Goal: Task Accomplishment & Management: Use online tool/utility

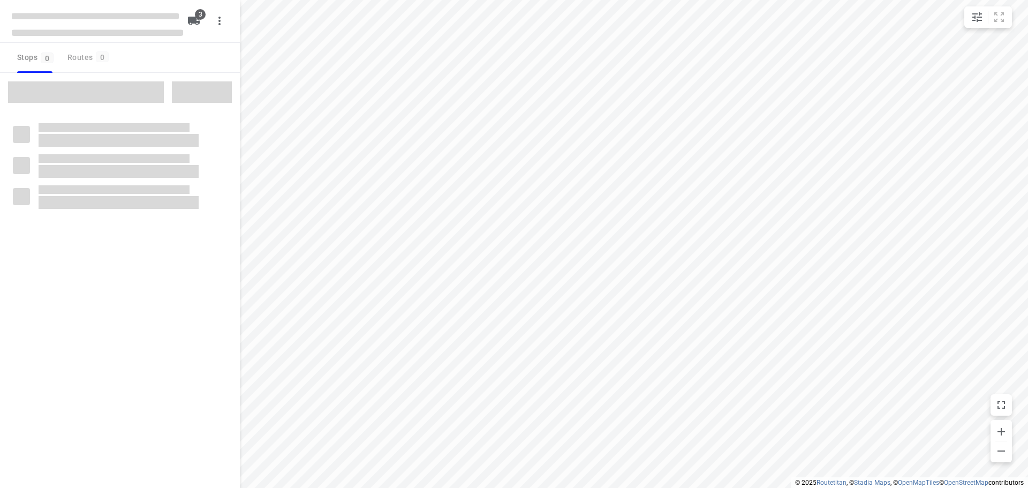
checkbox input "true"
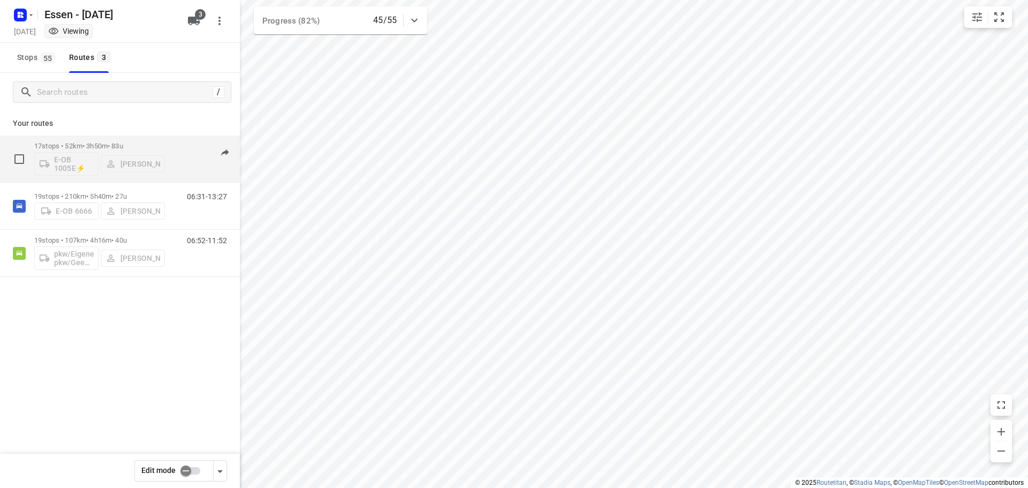
click at [100, 151] on div "E-OB 1005E⚡ [PERSON_NAME]" at bounding box center [99, 163] width 131 height 26
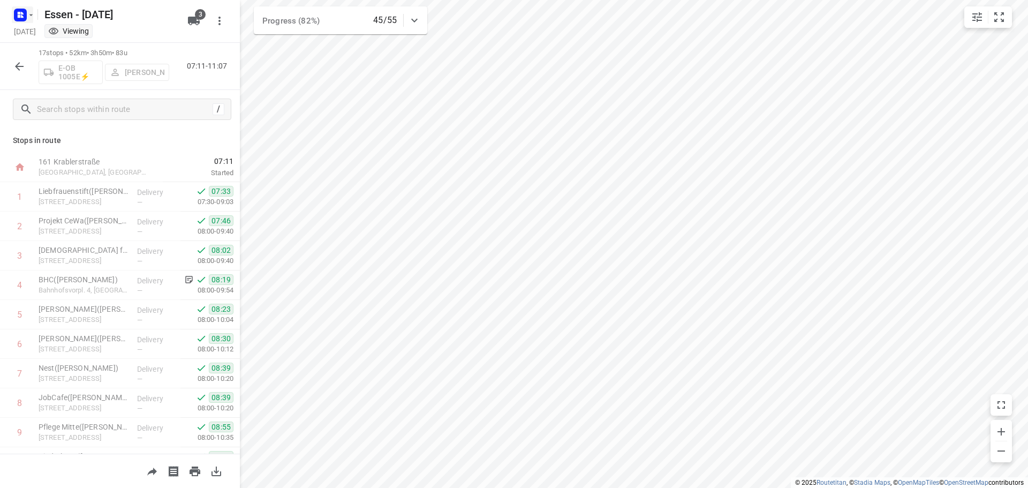
click at [31, 9] on button "button" at bounding box center [22, 14] width 21 height 17
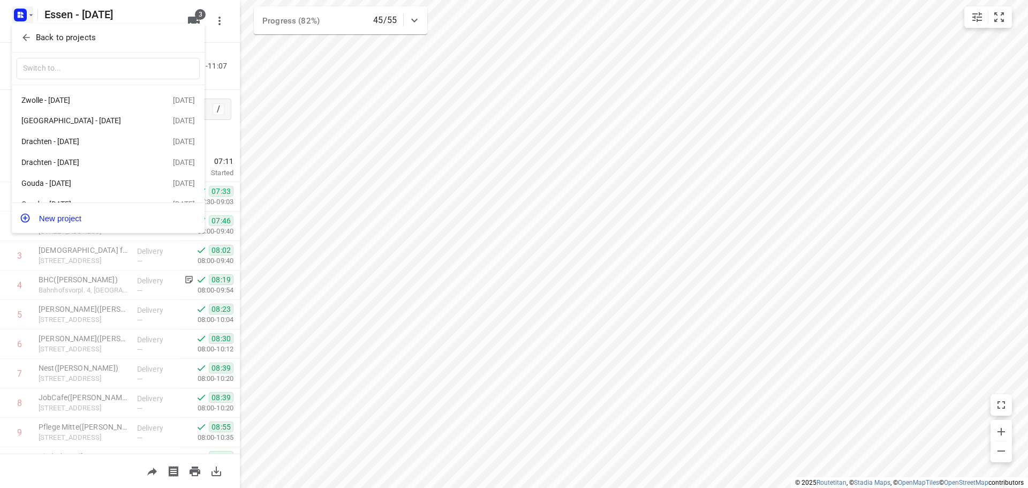
click at [126, 28] on div "Back to projects" at bounding box center [108, 38] width 193 height 29
click at [154, 14] on div at bounding box center [514, 244] width 1028 height 488
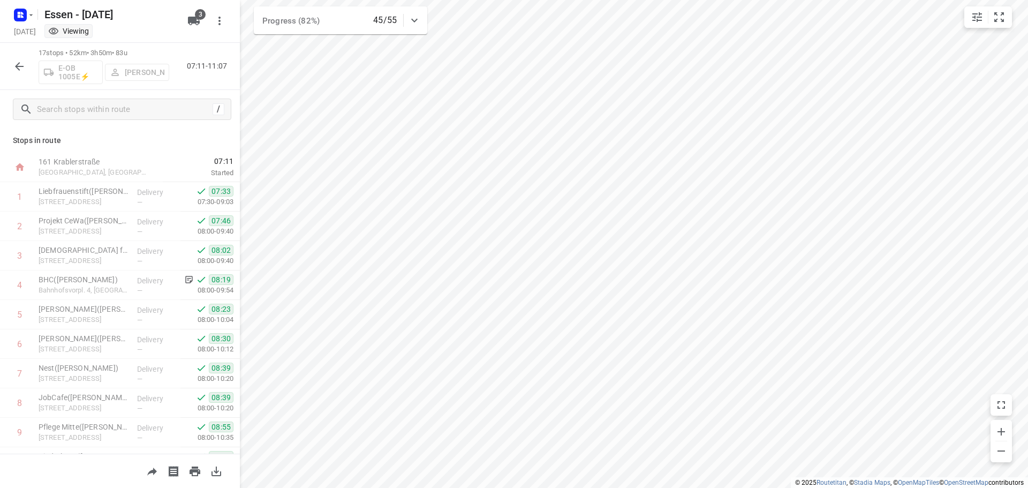
click at [20, 67] on icon "button" at bounding box center [19, 66] width 13 height 13
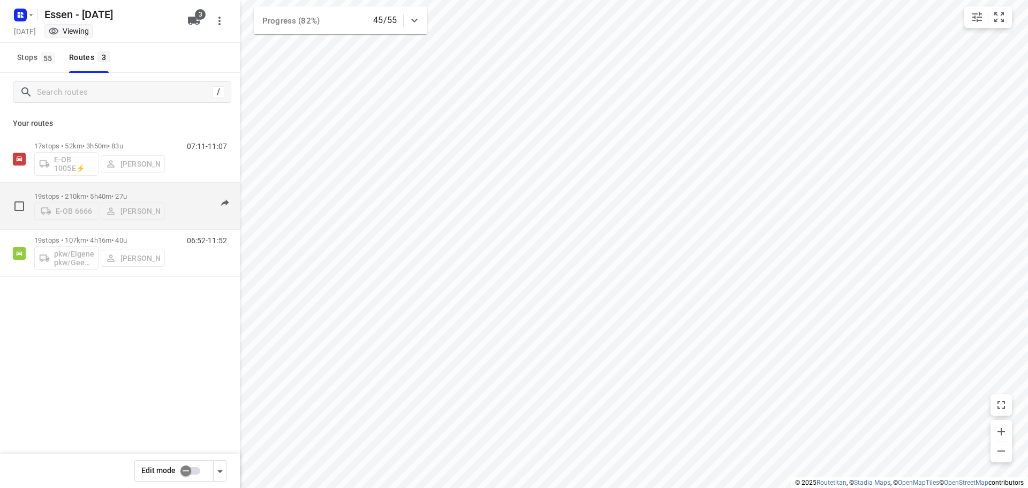
click at [102, 195] on p "19 stops • 210km • 5h40m • 27u" at bounding box center [99, 196] width 131 height 8
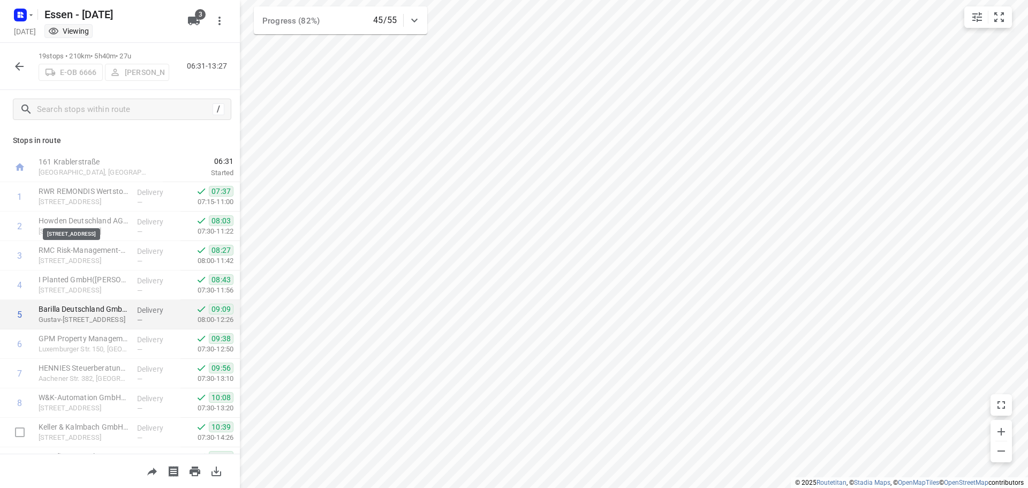
scroll to position [317, 0]
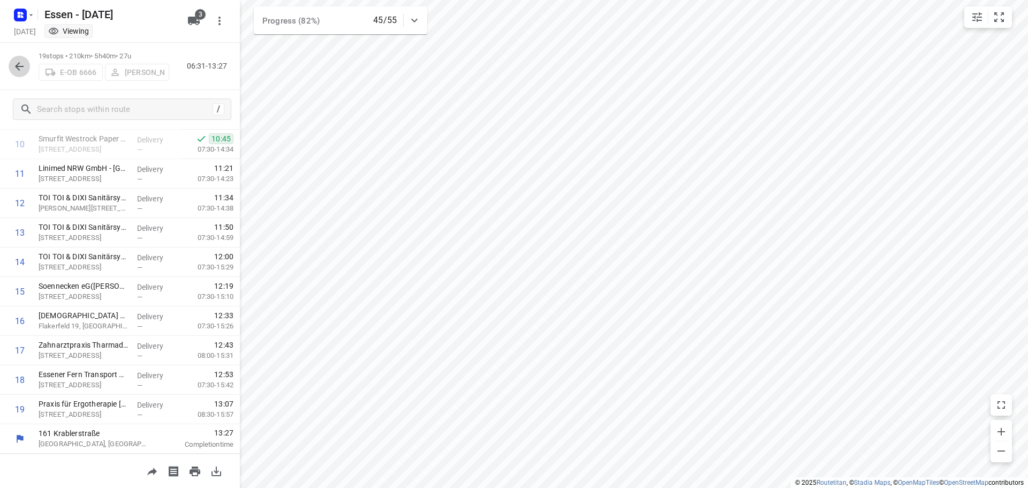
click at [14, 71] on icon "button" at bounding box center [19, 66] width 13 height 13
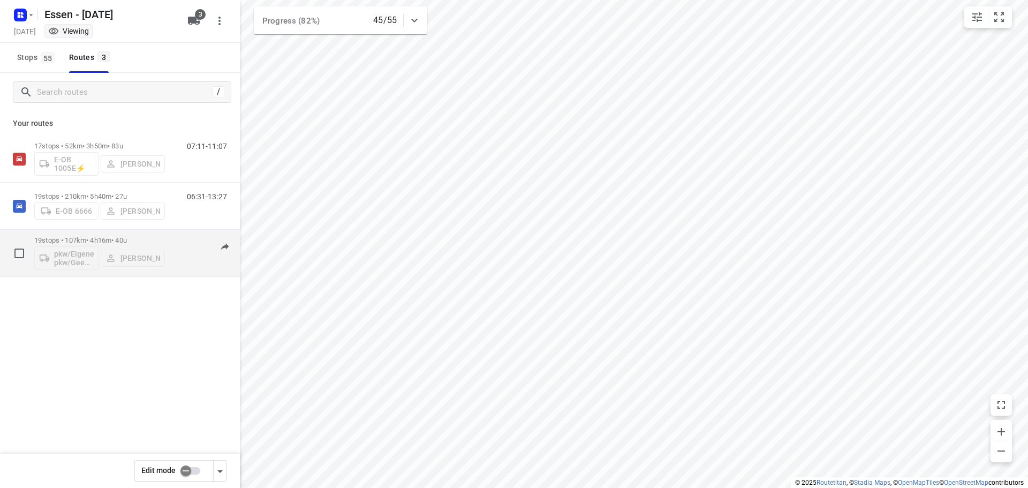
click at [107, 244] on p "19 stops • 107km • 4h16m • 40u" at bounding box center [99, 240] width 131 height 8
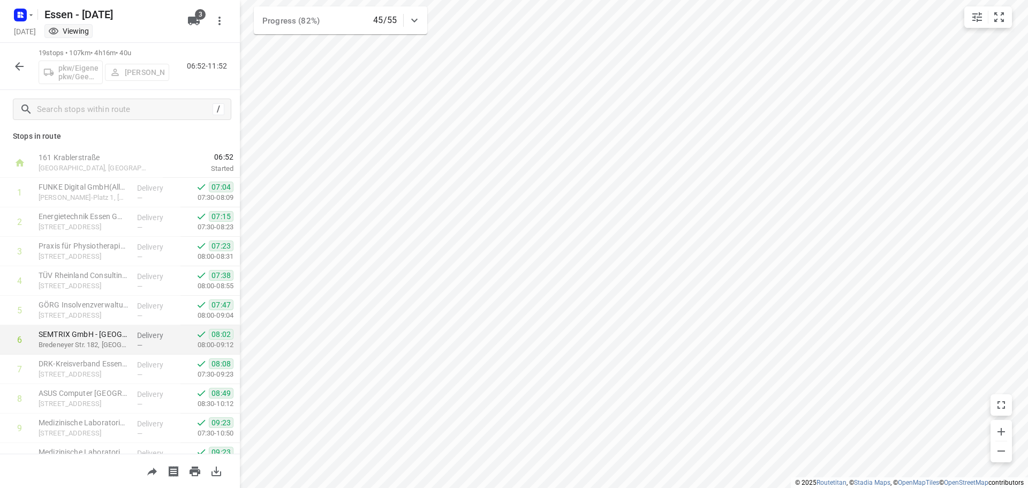
scroll to position [0, 0]
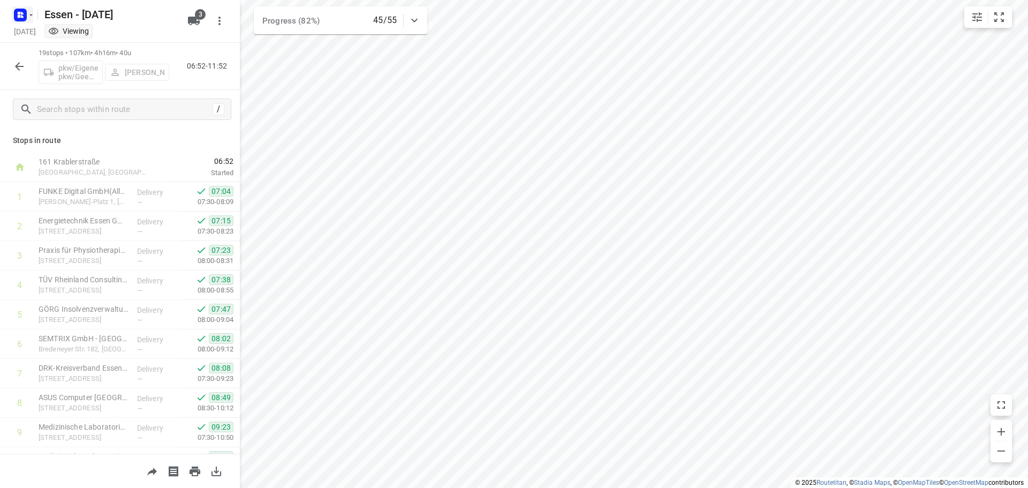
click at [32, 11] on icon "button" at bounding box center [31, 15] width 9 height 9
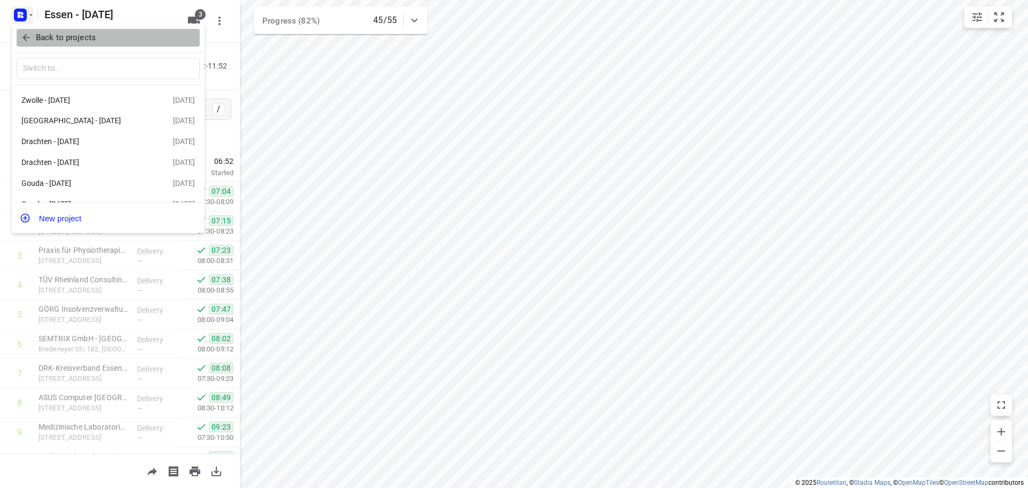
click at [58, 37] on p "Back to projects" at bounding box center [66, 38] width 60 height 12
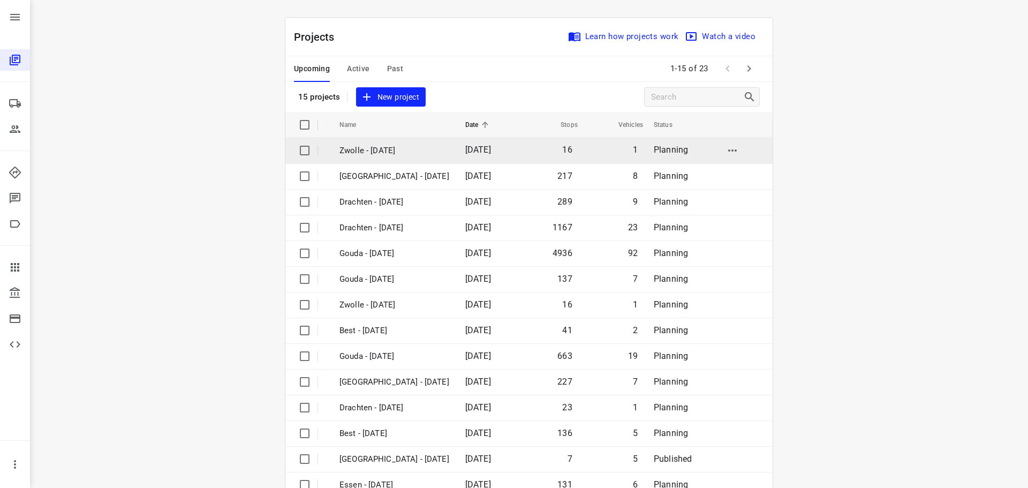
scroll to position [54, 0]
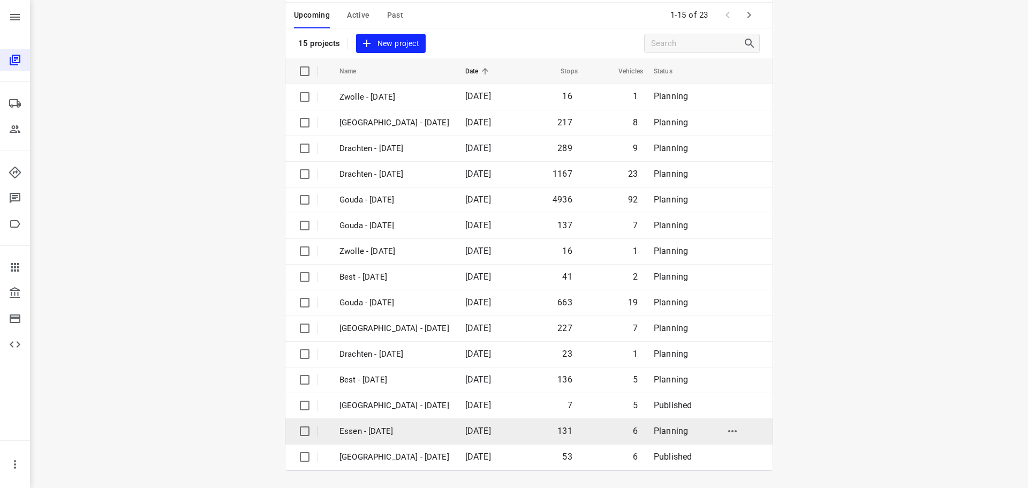
click at [374, 430] on p "Essen - Wednesday" at bounding box center [394, 431] width 110 height 12
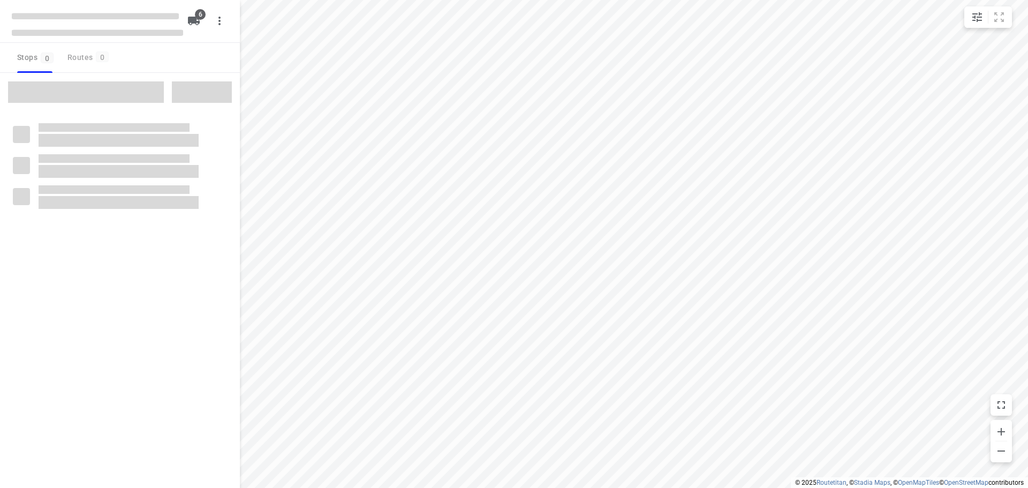
checkbox input "true"
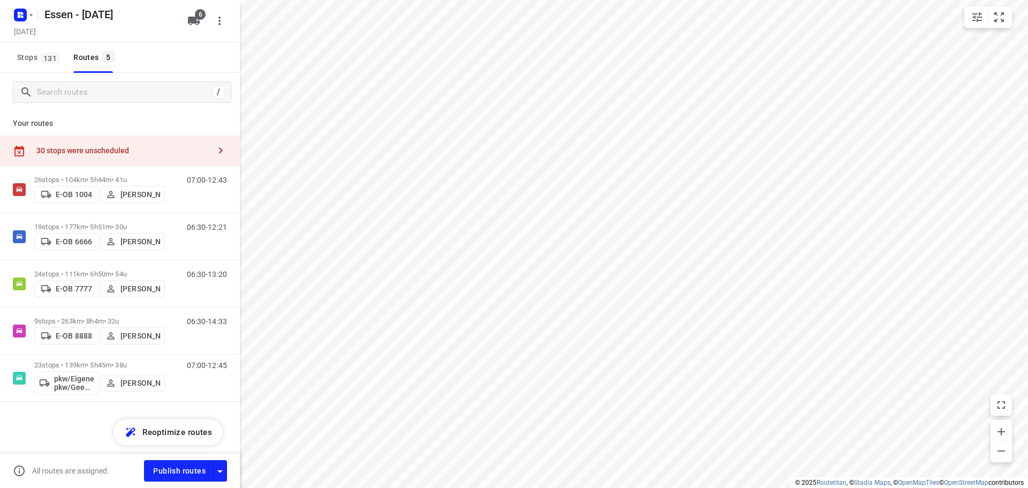
click at [212, 156] on button "button" at bounding box center [220, 150] width 21 height 21
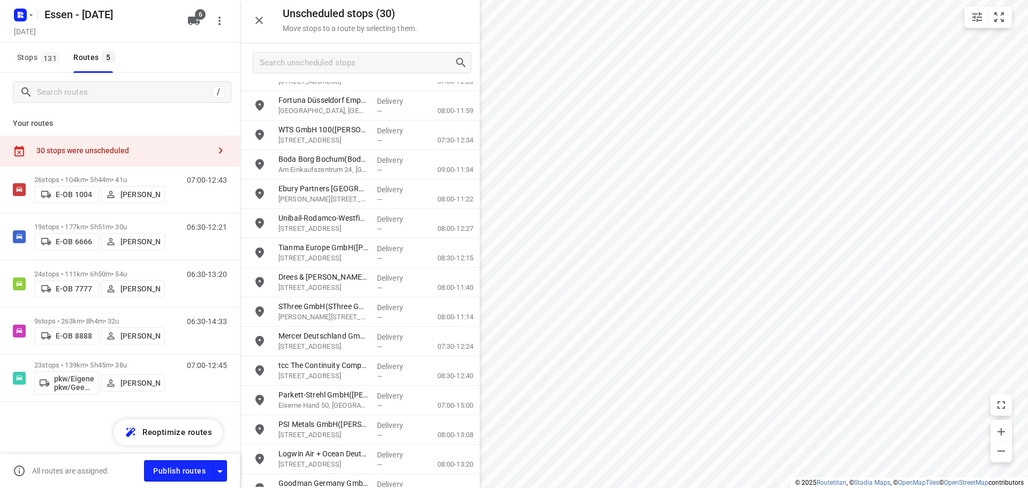
scroll to position [480, 0]
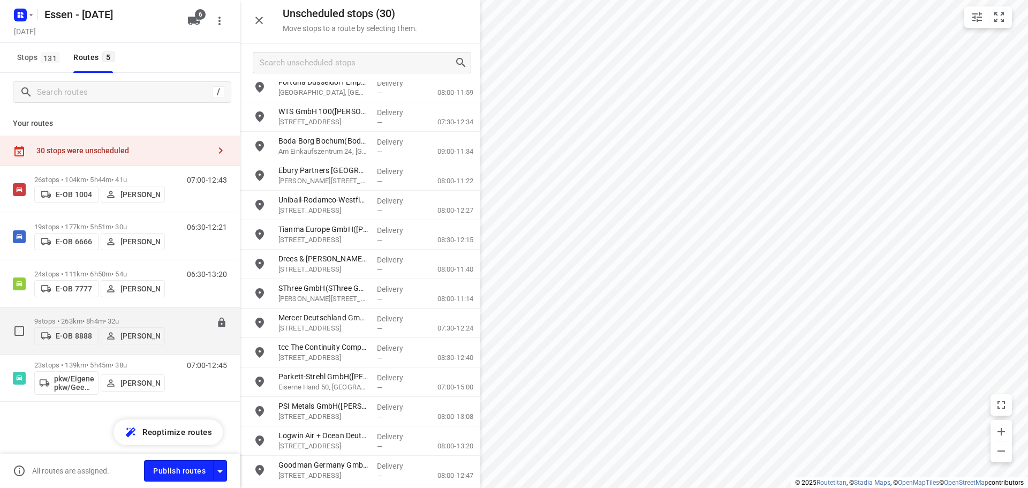
click at [104, 317] on p "9 stops • 263km • 8h4m • 32u" at bounding box center [99, 321] width 131 height 8
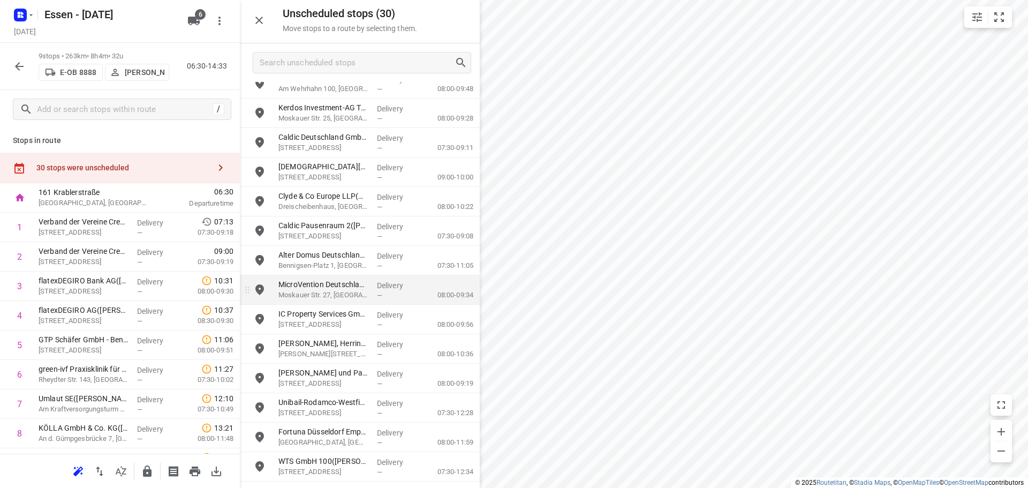
scroll to position [105, 0]
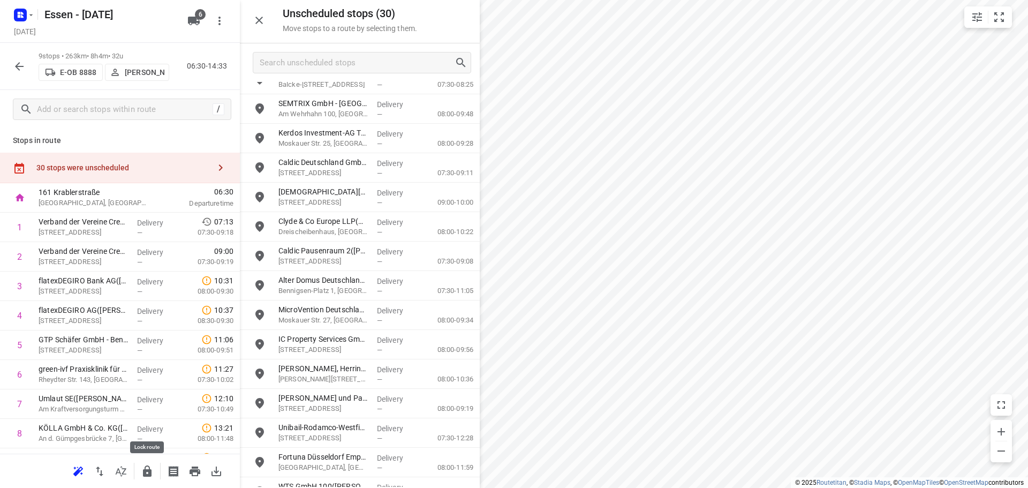
click at [147, 470] on icon "button" at bounding box center [147, 470] width 9 height 11
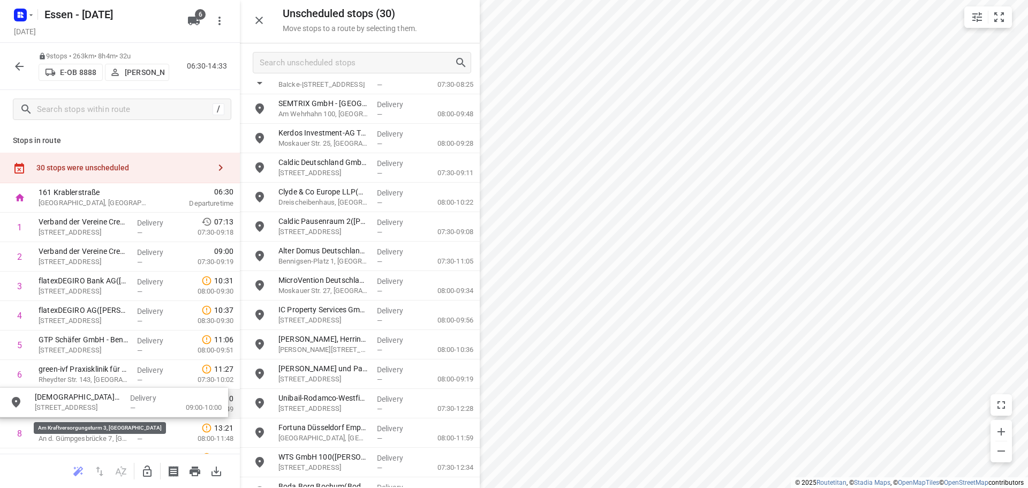
drag, startPoint x: 332, startPoint y: 200, endPoint x: 86, endPoint y: 406, distance: 321.1
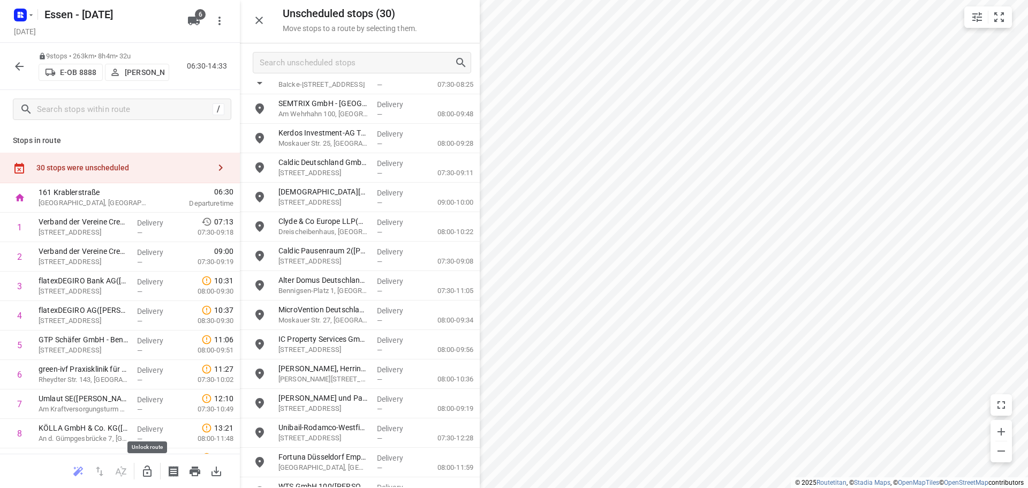
click at [146, 471] on icon "button" at bounding box center [147, 471] width 13 height 13
click at [24, 59] on button "button" at bounding box center [19, 66] width 21 height 21
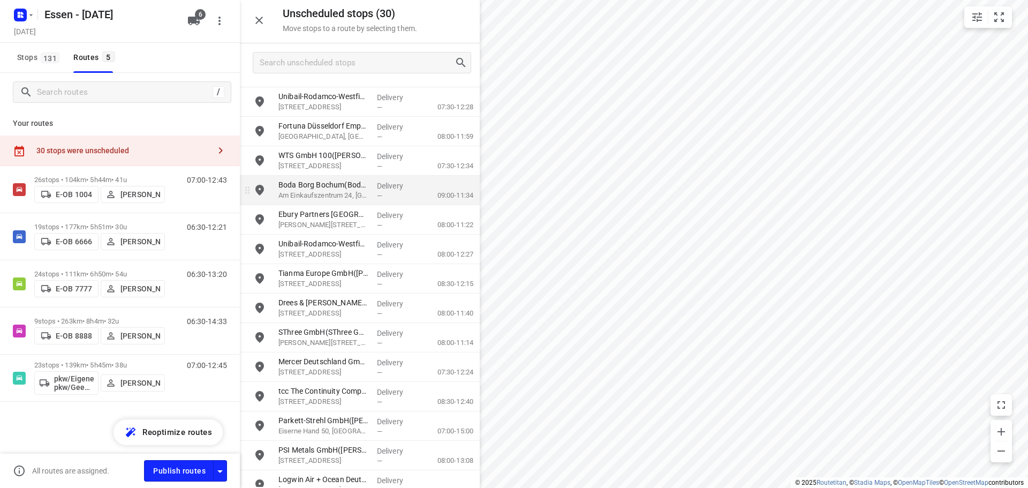
scroll to position [480, 0]
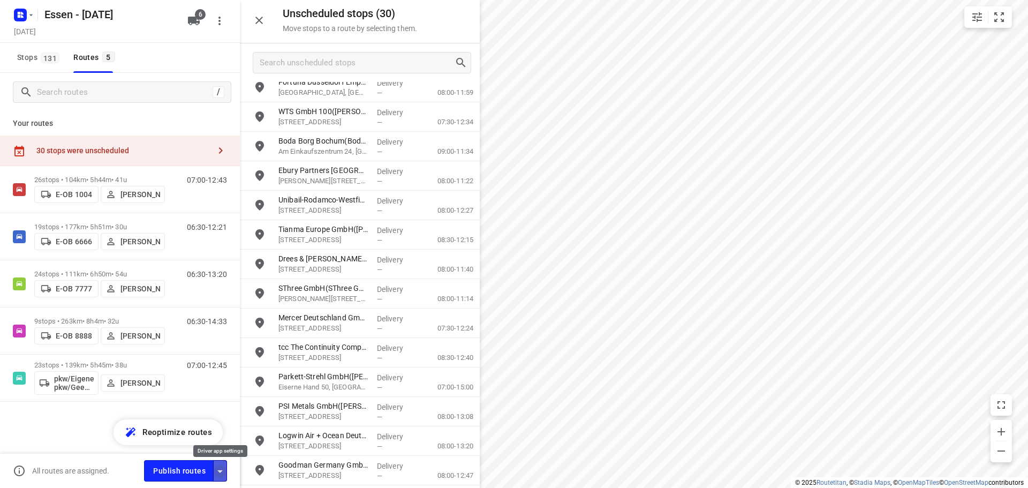
click at [217, 475] on icon "button" at bounding box center [220, 471] width 13 height 13
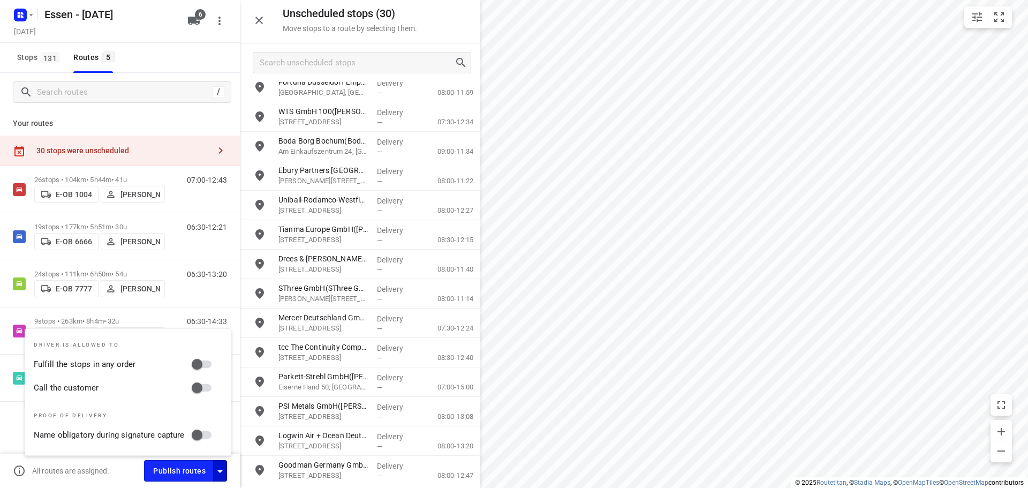
click at [200, 393] on input "Call the customer" at bounding box center [196, 387] width 61 height 20
checkbox input "true"
click at [198, 369] on input "Fulfill the stops in any order" at bounding box center [196, 364] width 61 height 20
checkbox input "true"
click at [222, 22] on icon "button" at bounding box center [219, 20] width 13 height 13
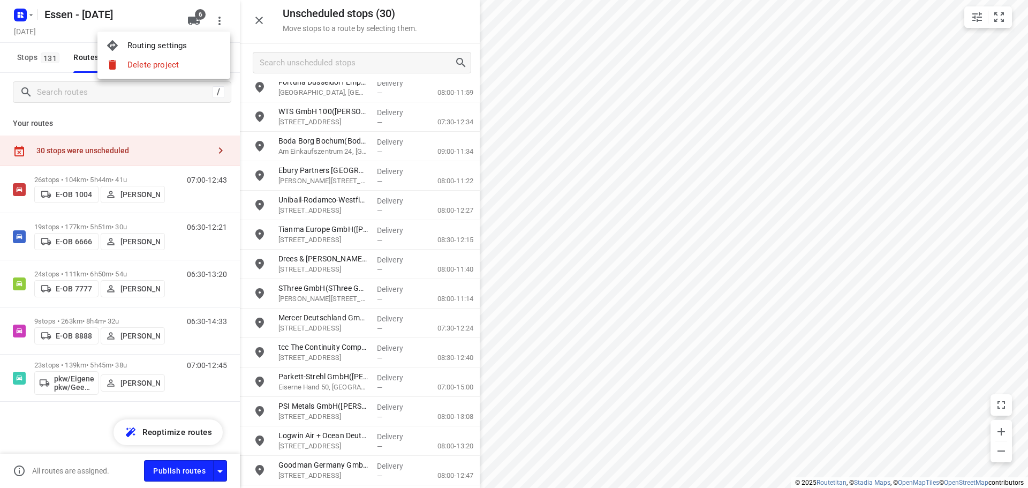
click at [190, 42] on div "Routing settings" at bounding box center [174, 45] width 94 height 9
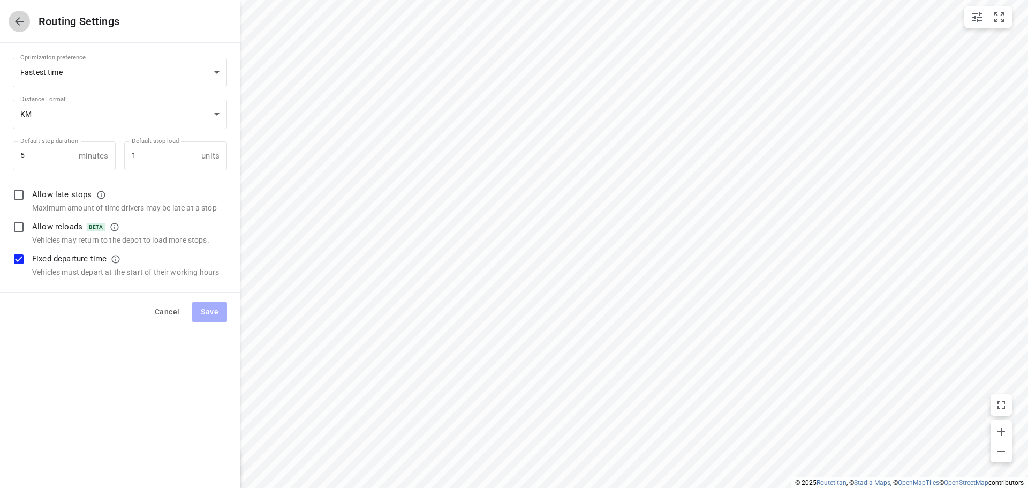
click at [17, 19] on icon "button" at bounding box center [19, 21] width 9 height 9
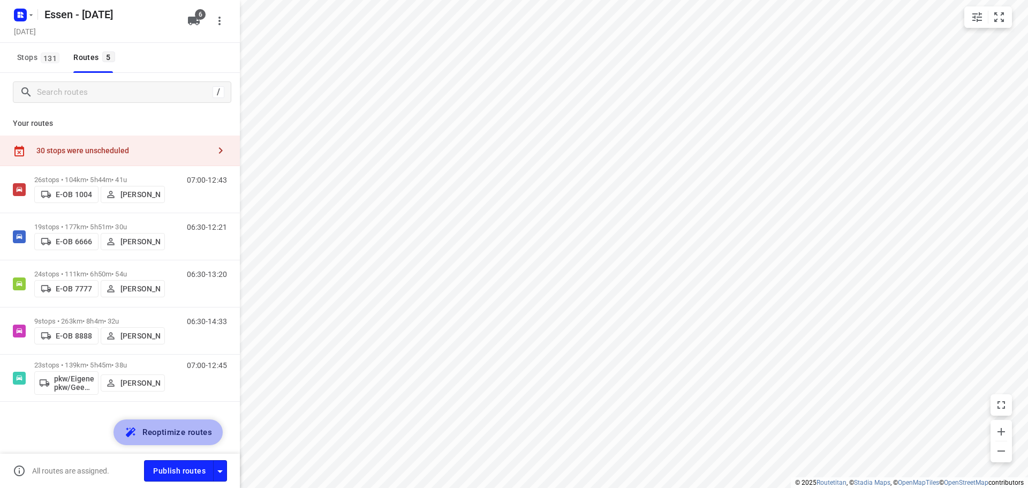
click at [147, 430] on span "Reoptimize routes" at bounding box center [177, 432] width 70 height 14
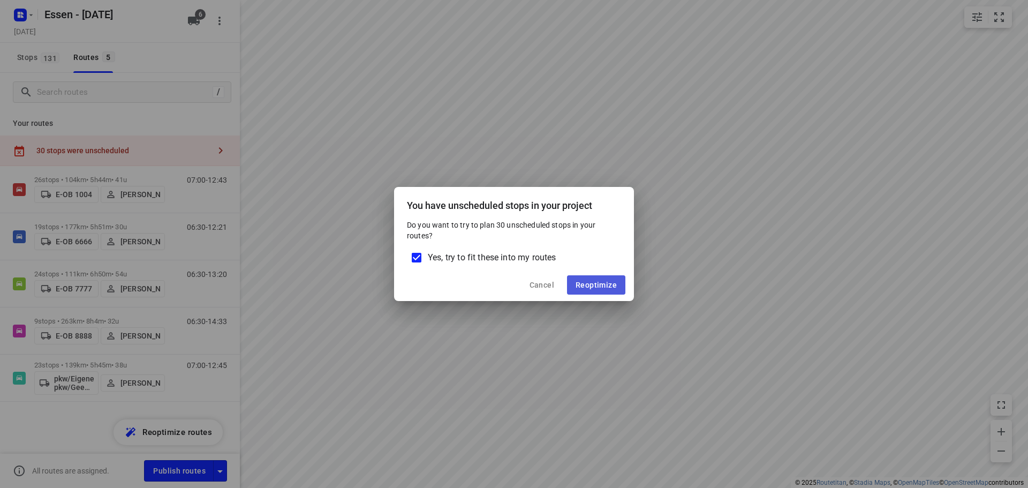
click at [571, 282] on button "Reoptimize" at bounding box center [596, 284] width 58 height 19
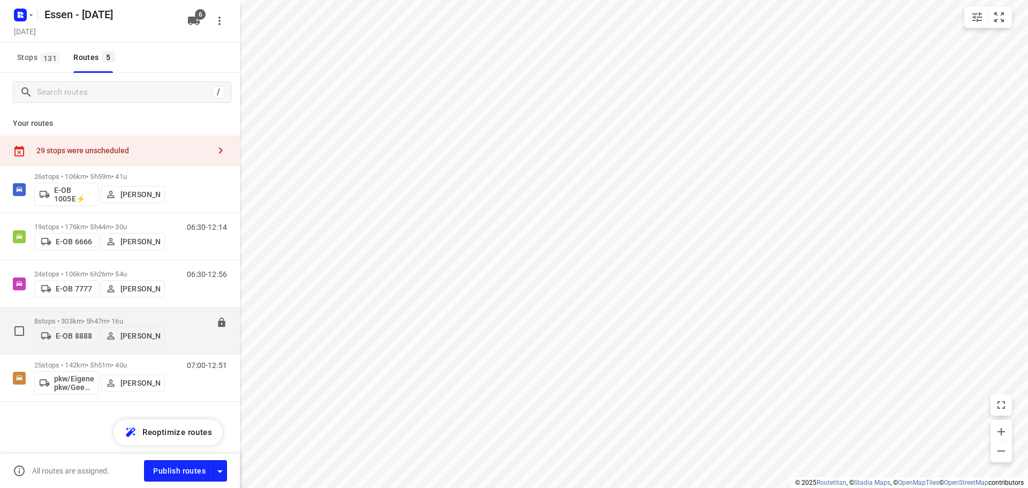
click at [154, 321] on p "8 stops • 303km • 5h47m • 16u" at bounding box center [99, 321] width 131 height 8
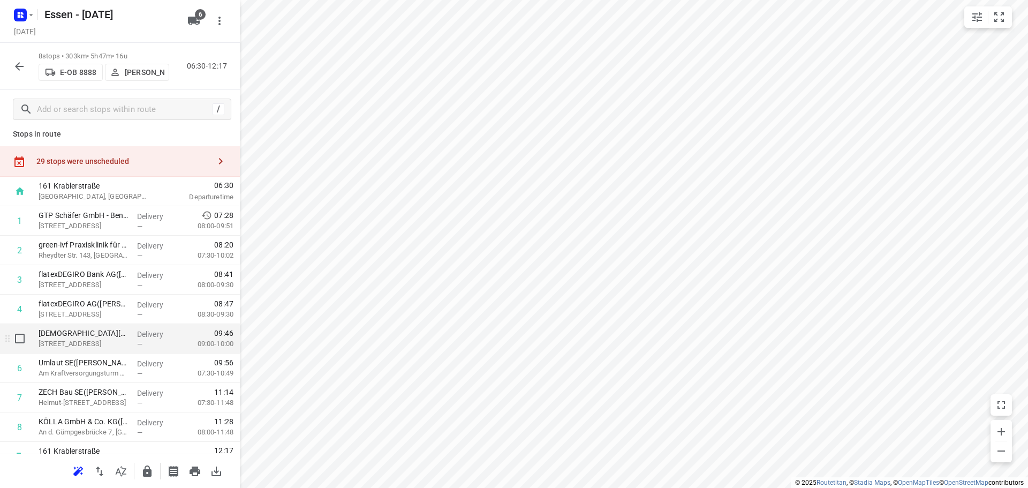
scroll to position [0, 0]
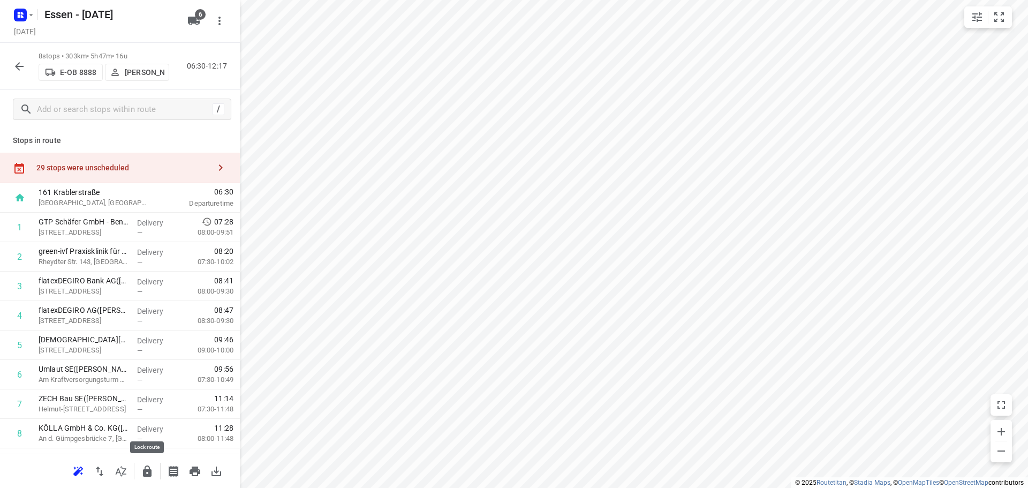
click at [147, 475] on icon "button" at bounding box center [147, 470] width 9 height 11
click at [214, 173] on icon "button" at bounding box center [220, 167] width 13 height 13
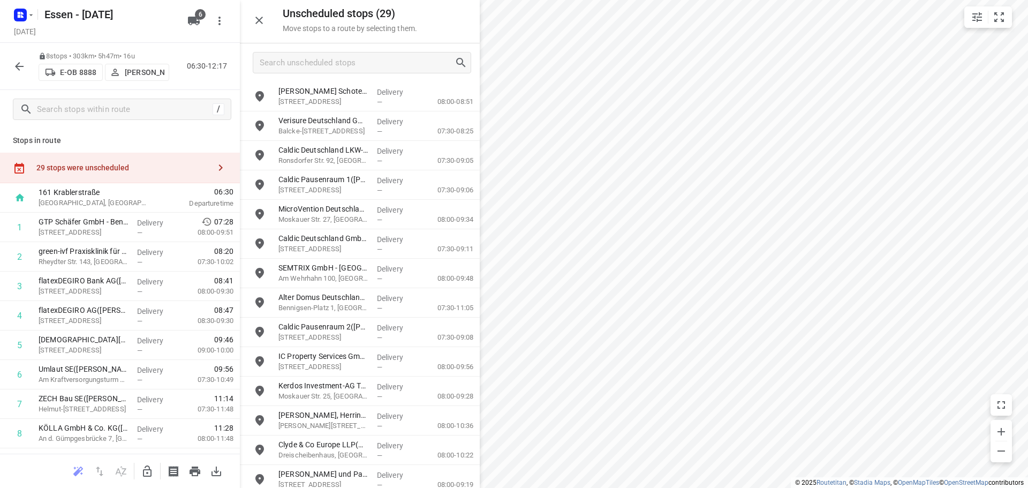
click at [12, 63] on button "button" at bounding box center [19, 66] width 21 height 21
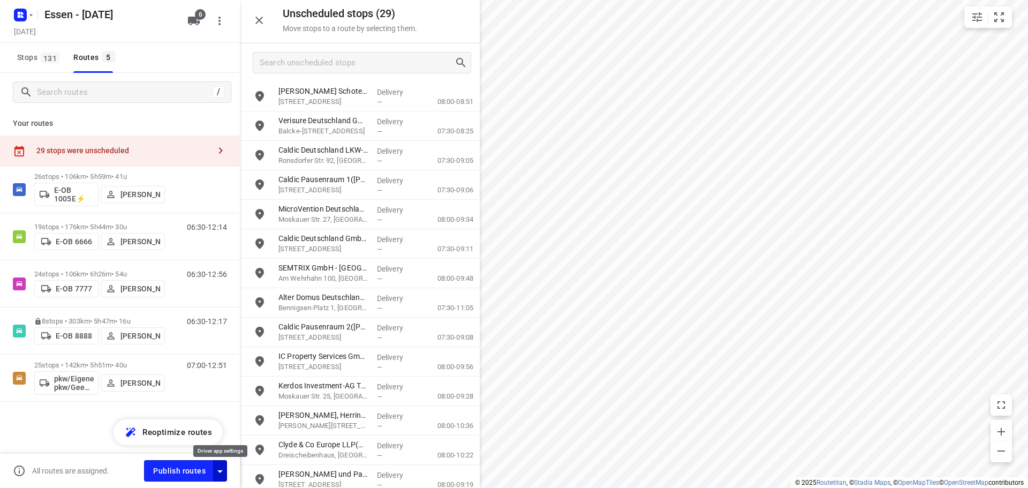
click at [218, 468] on icon "button" at bounding box center [220, 471] width 13 height 13
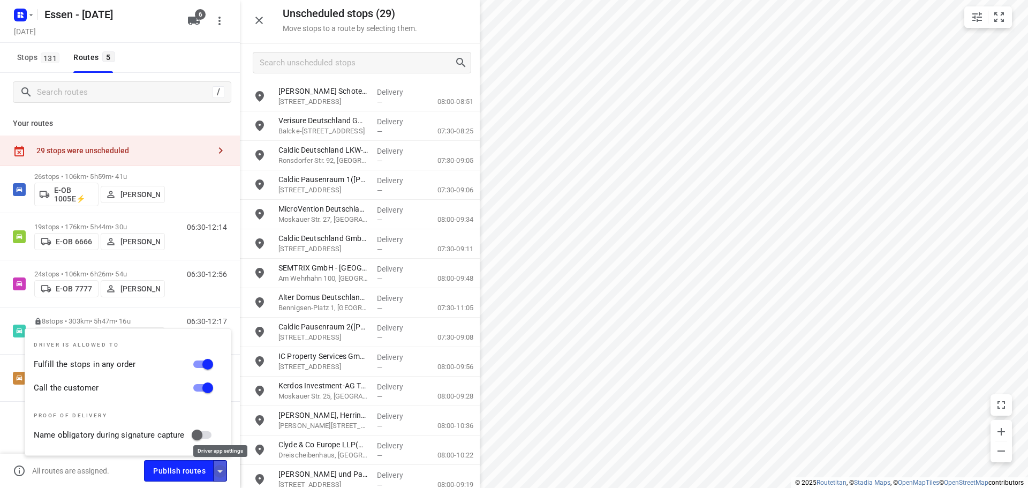
click at [218, 468] on icon "button" at bounding box center [220, 471] width 13 height 13
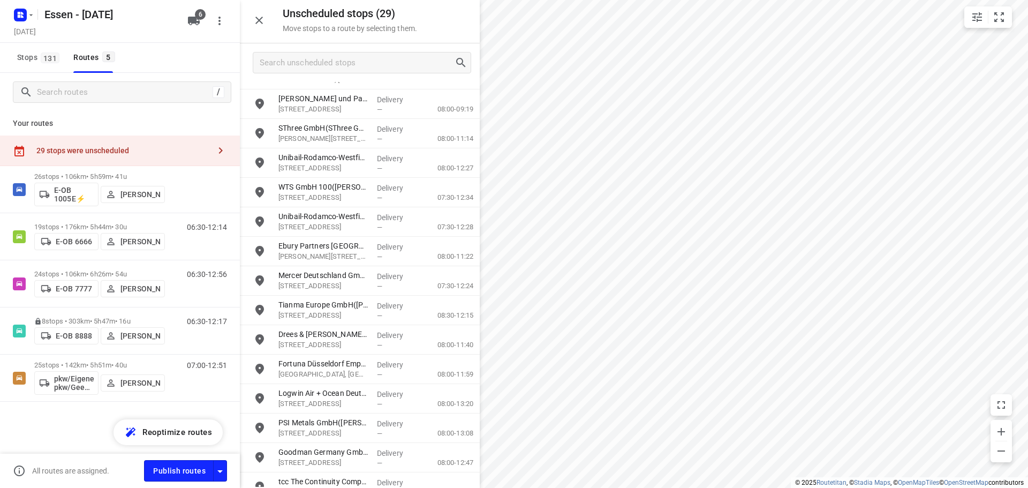
scroll to position [451, 0]
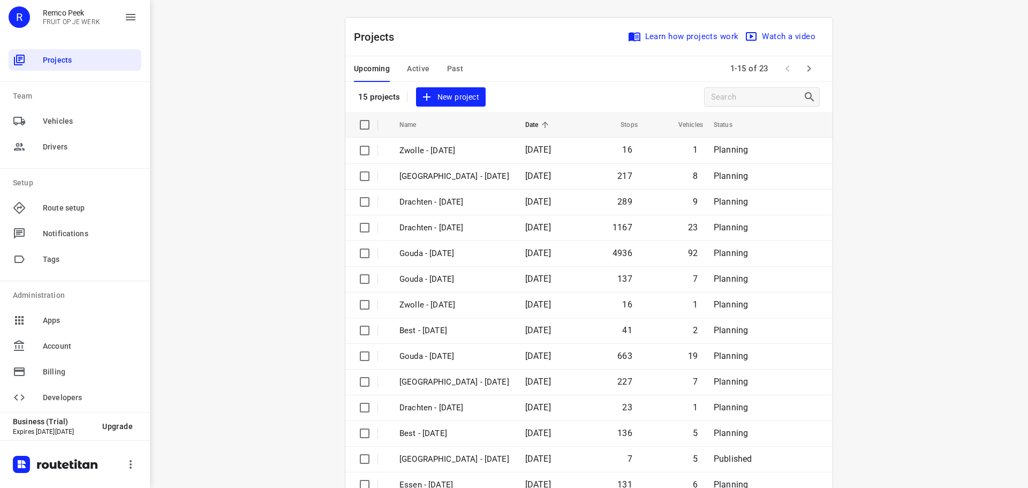
click at [454, 67] on span "Past" at bounding box center [455, 68] width 17 height 13
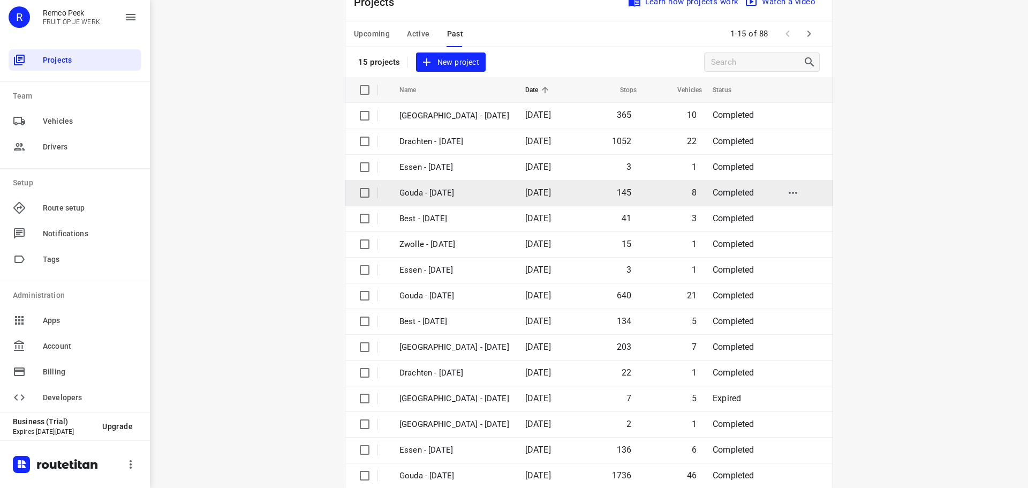
scroll to position [54, 0]
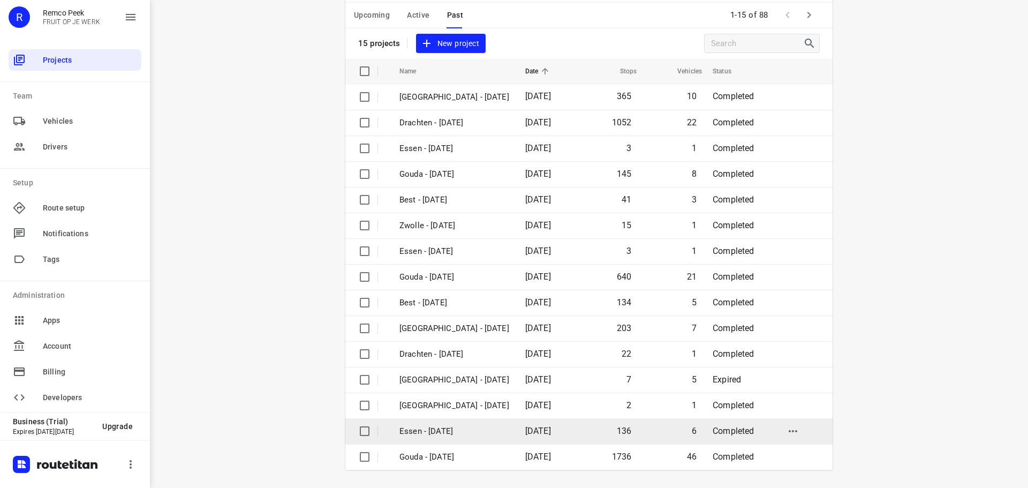
click at [436, 426] on p "Essen - [DATE]" at bounding box center [454, 431] width 110 height 12
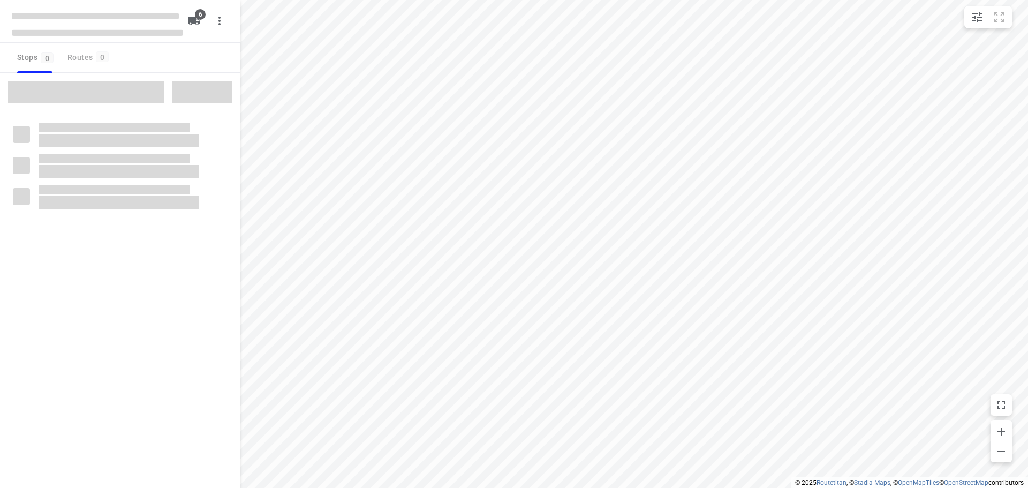
checkbox input "true"
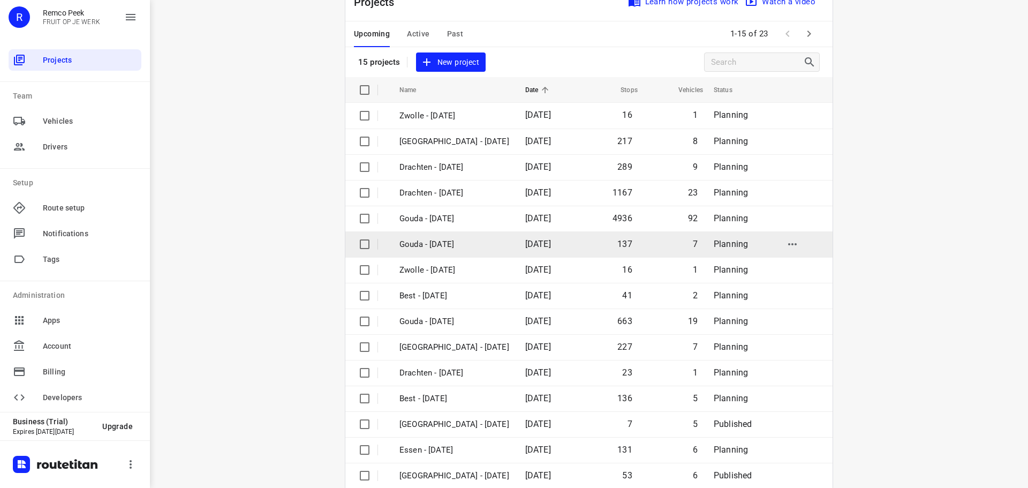
scroll to position [54, 0]
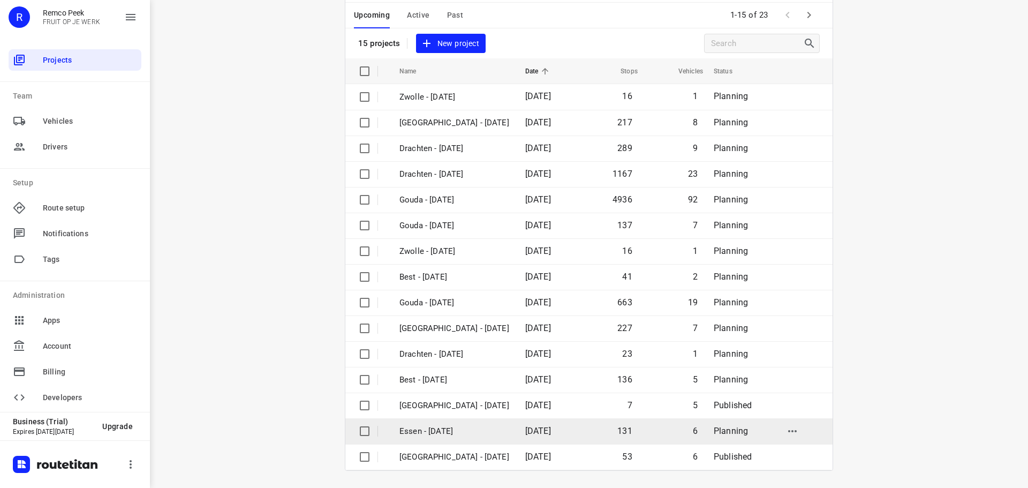
click at [432, 428] on p "Essen - [DATE]" at bounding box center [454, 431] width 110 height 12
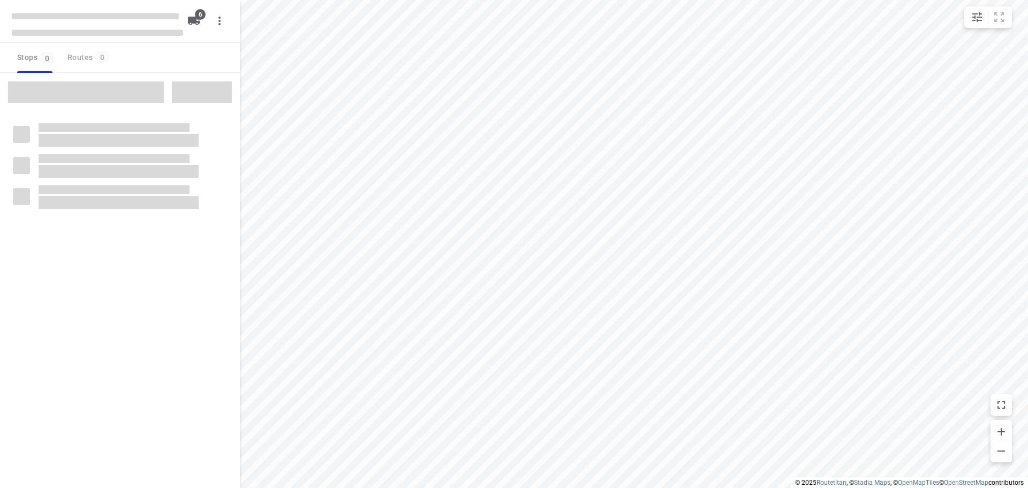
checkbox input "true"
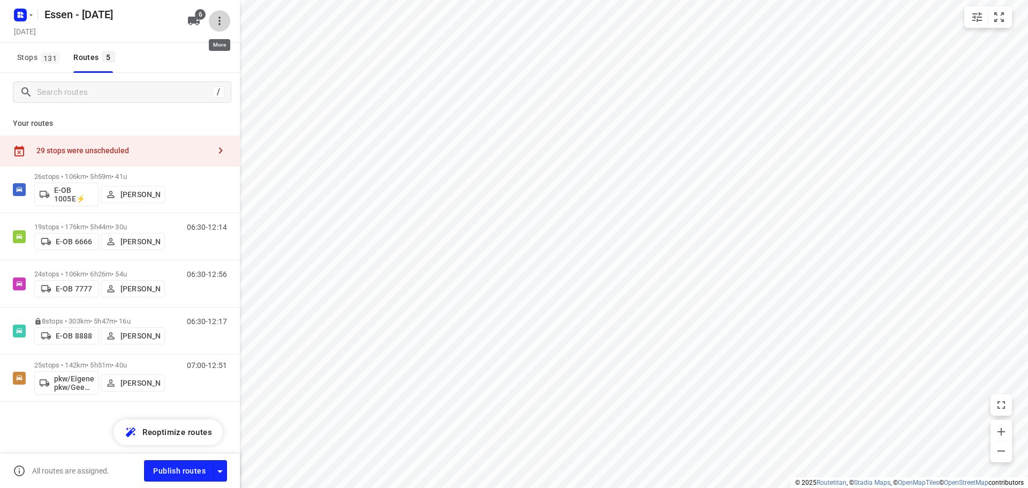
click at [218, 21] on icon "button" at bounding box center [219, 20] width 13 height 13
click at [221, 13] on div at bounding box center [514, 244] width 1028 height 488
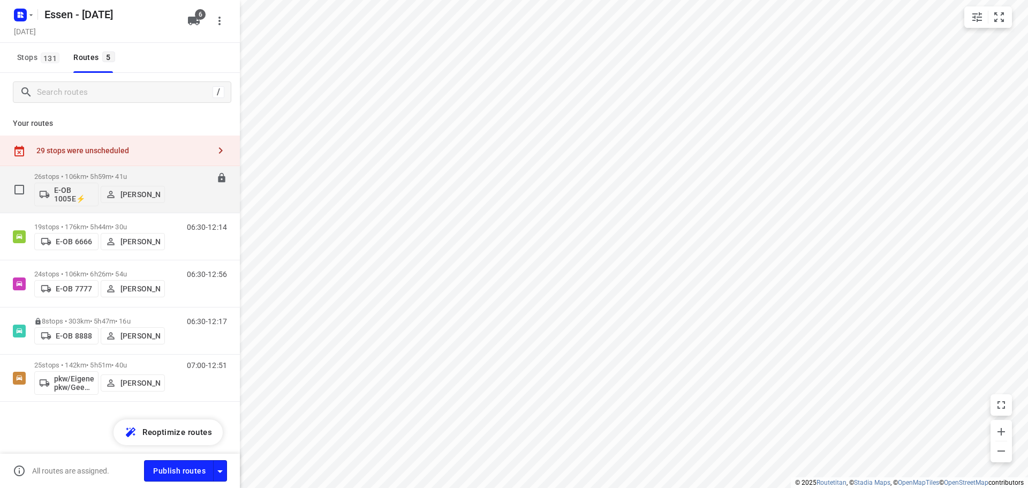
click at [91, 181] on div "E-OB 1005E⚡ [PERSON_NAME]" at bounding box center [99, 193] width 131 height 26
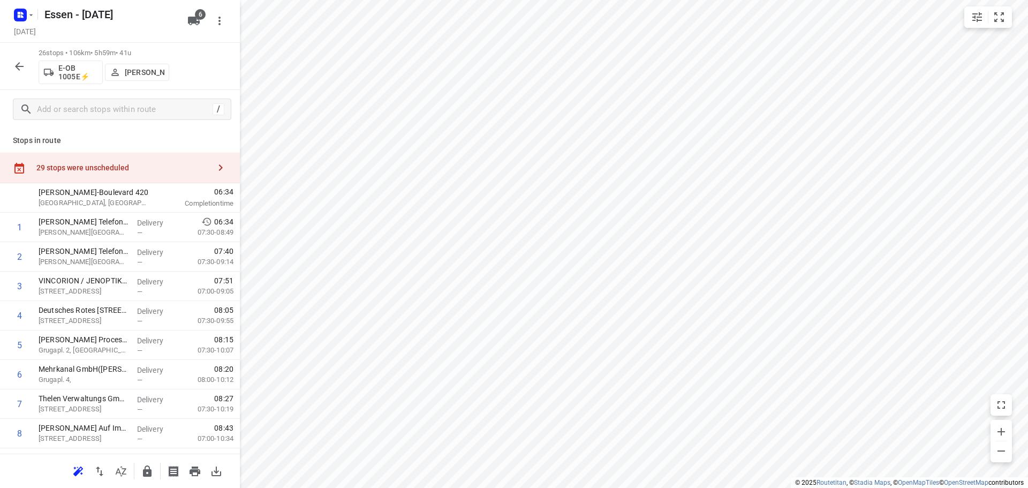
click at [155, 77] on p "Jörg Uwe Kostrzewa" at bounding box center [145, 72] width 40 height 9
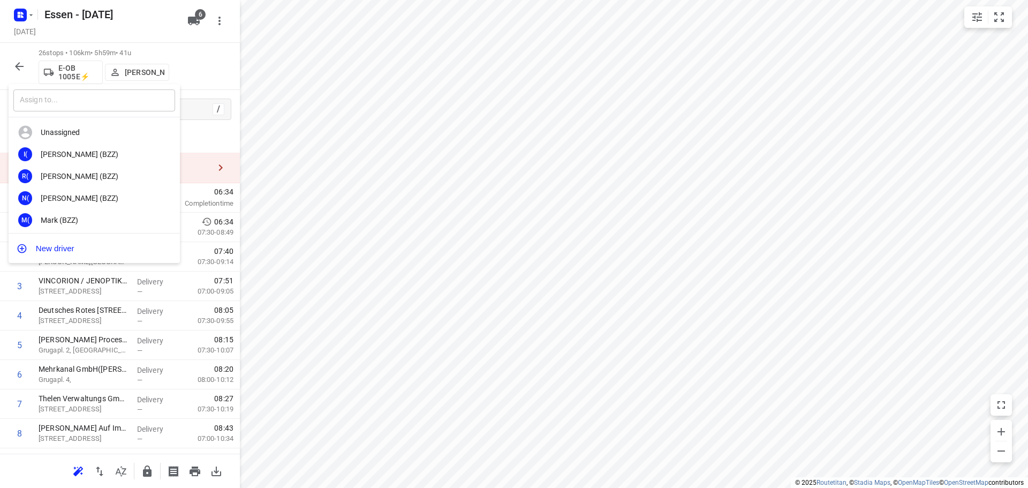
click at [112, 109] on input "text" at bounding box center [94, 100] width 162 height 22
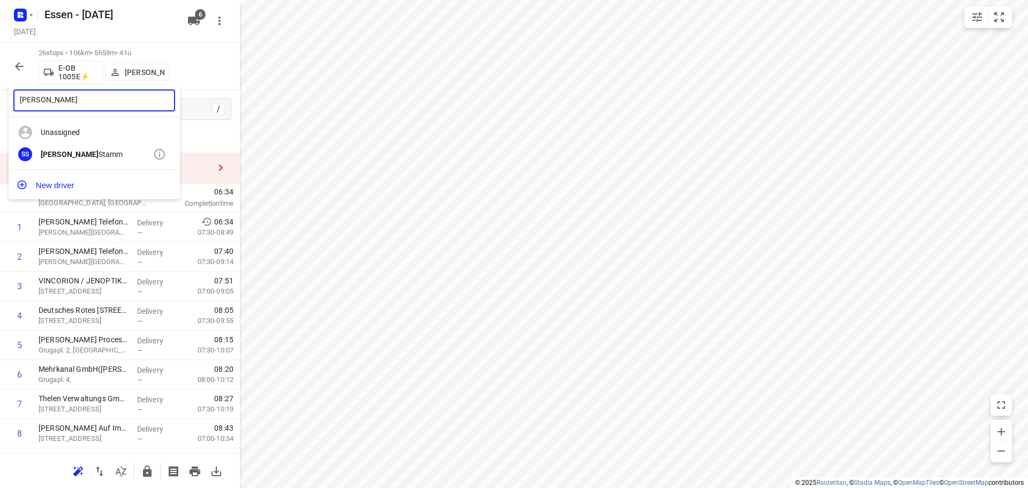
type input "sandra"
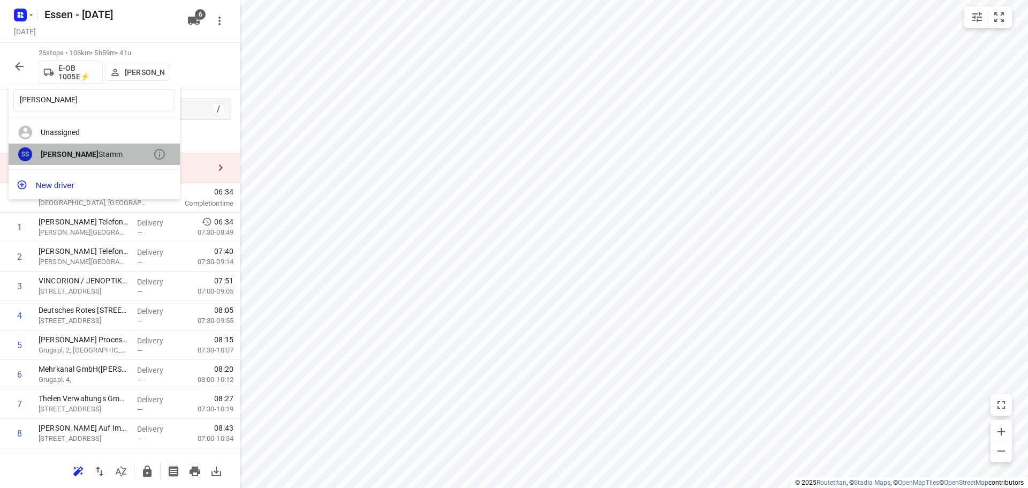
click at [52, 154] on b "Sandra" at bounding box center [70, 154] width 58 height 9
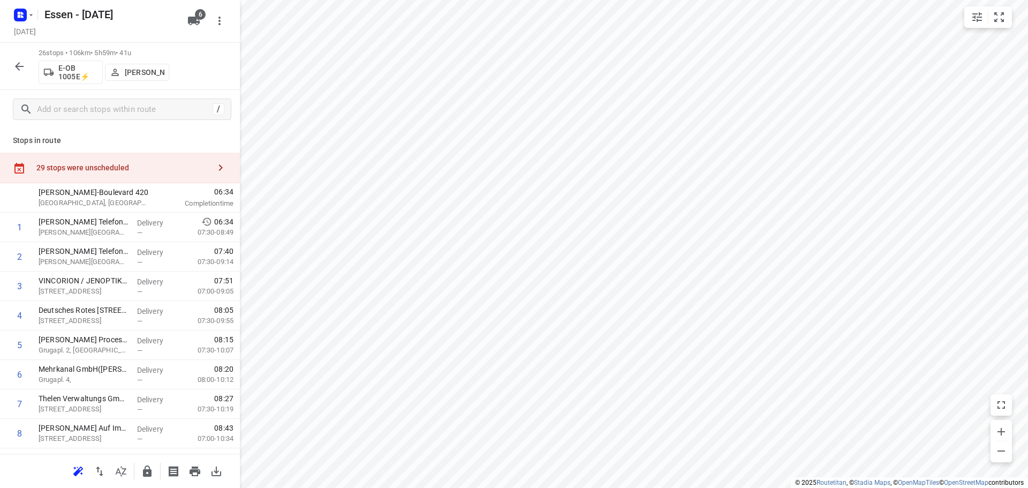
click at [69, 77] on p "E-OB 1005E⚡" at bounding box center [78, 72] width 40 height 17
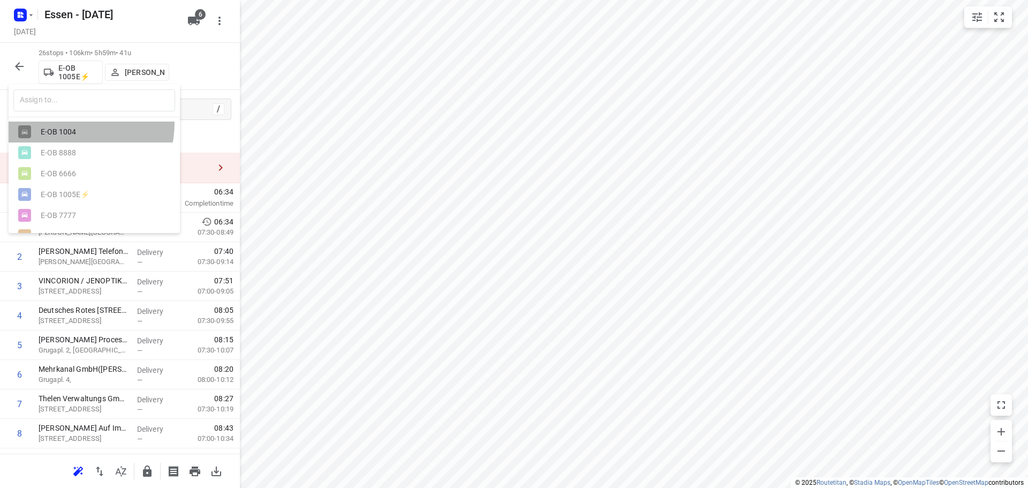
click at [72, 124] on div "E-OB 1004" at bounding box center [94, 131] width 171 height 21
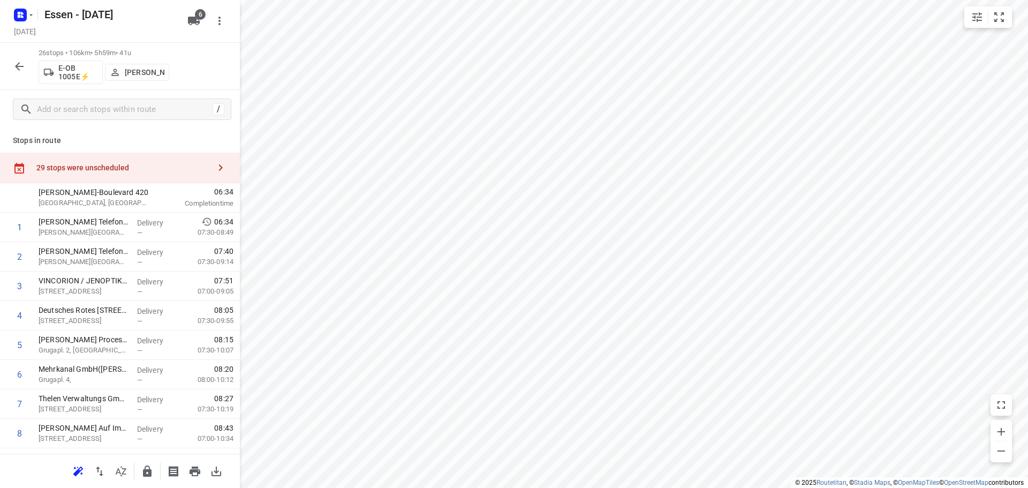
click at [18, 73] on button "button" at bounding box center [19, 66] width 21 height 21
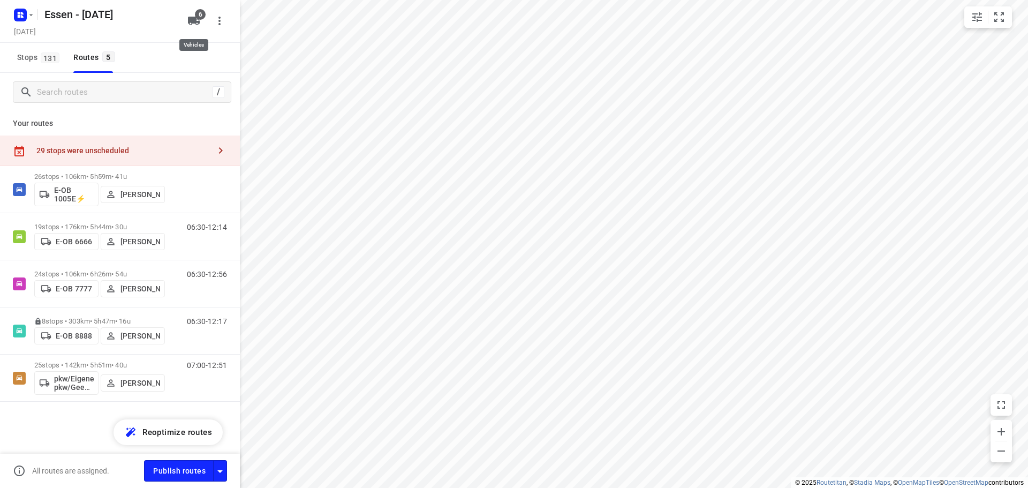
click at [189, 23] on icon "button" at bounding box center [194, 21] width 12 height 9
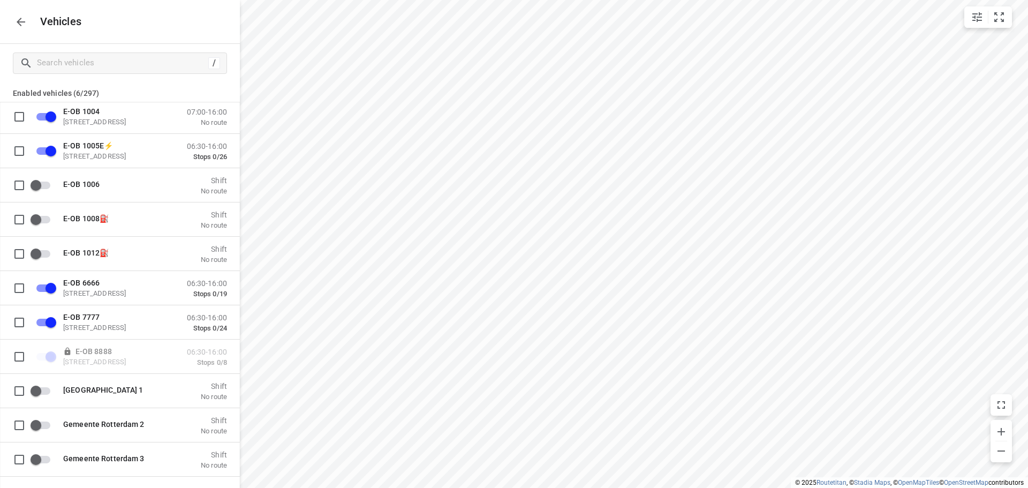
scroll to position [1231, 0]
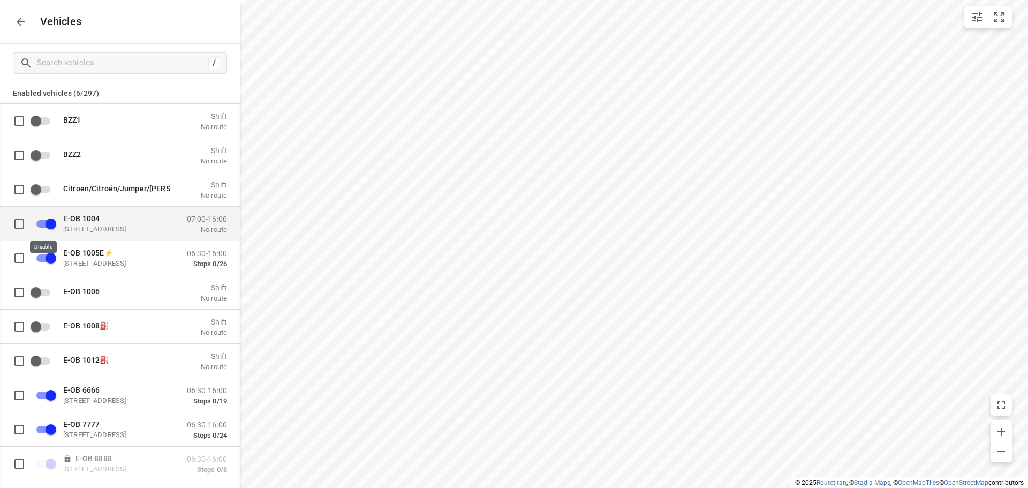
click at [51, 227] on input "grid" at bounding box center [50, 223] width 61 height 20
checkbox input "true"
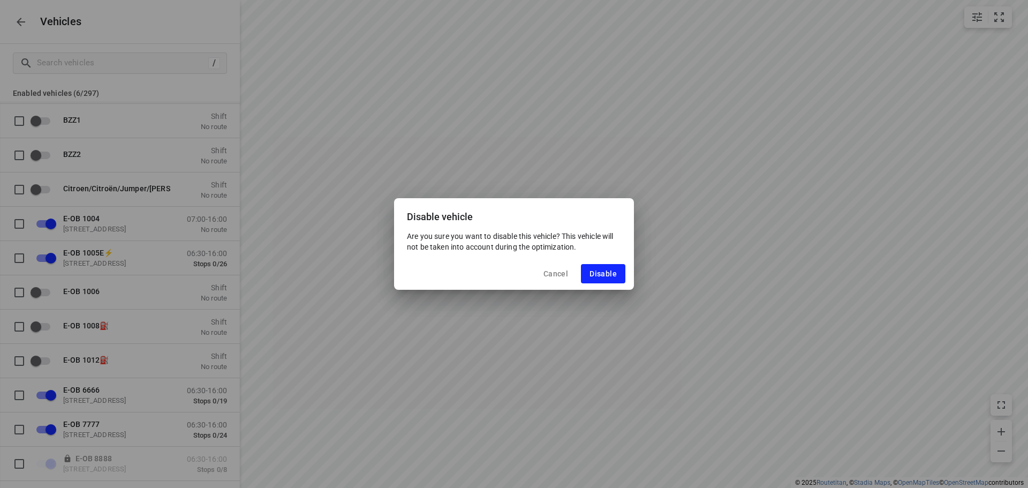
click at [560, 277] on span "Cancel" at bounding box center [555, 273] width 25 height 9
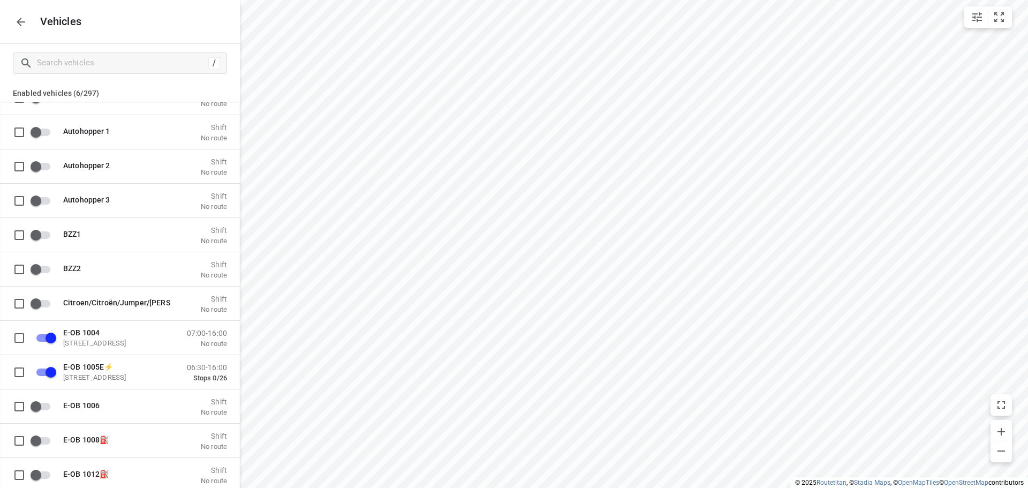
scroll to position [1070, 0]
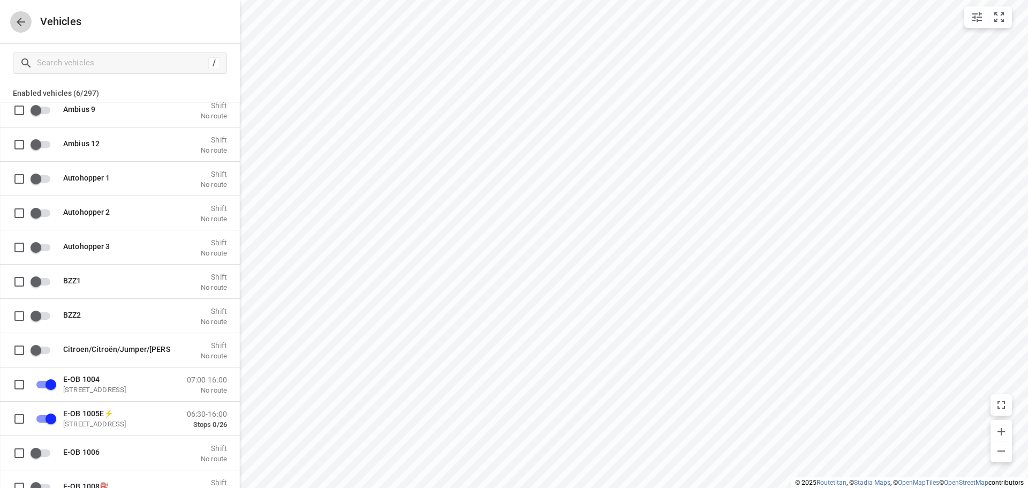
click at [19, 22] on icon "button" at bounding box center [20, 22] width 13 height 13
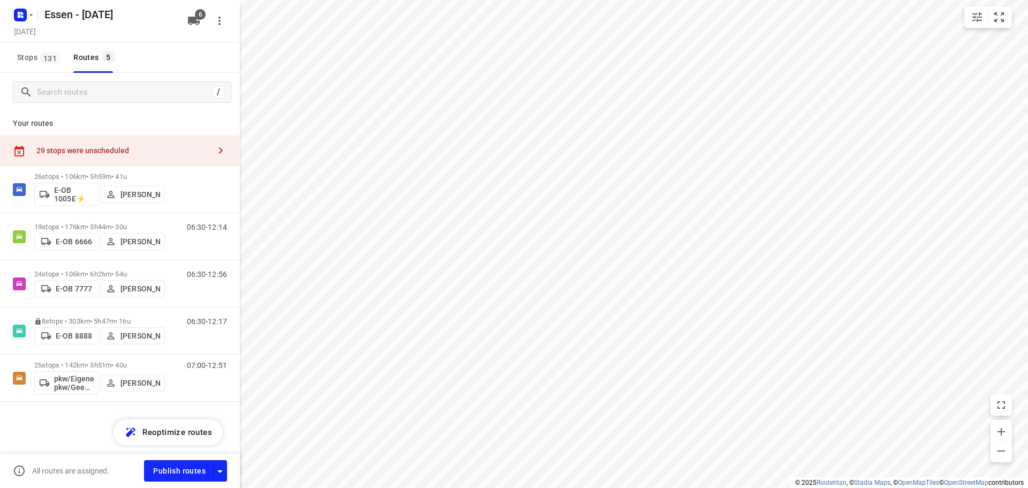
click at [177, 152] on div "29 stops were unscheduled" at bounding box center [122, 150] width 173 height 9
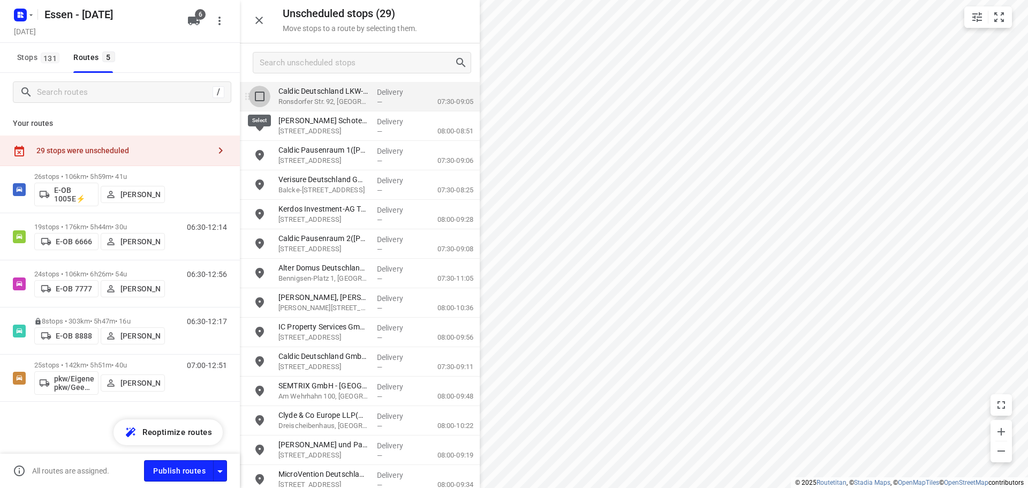
click at [259, 94] on input "grid" at bounding box center [259, 96] width 21 height 21
checkbox input "true"
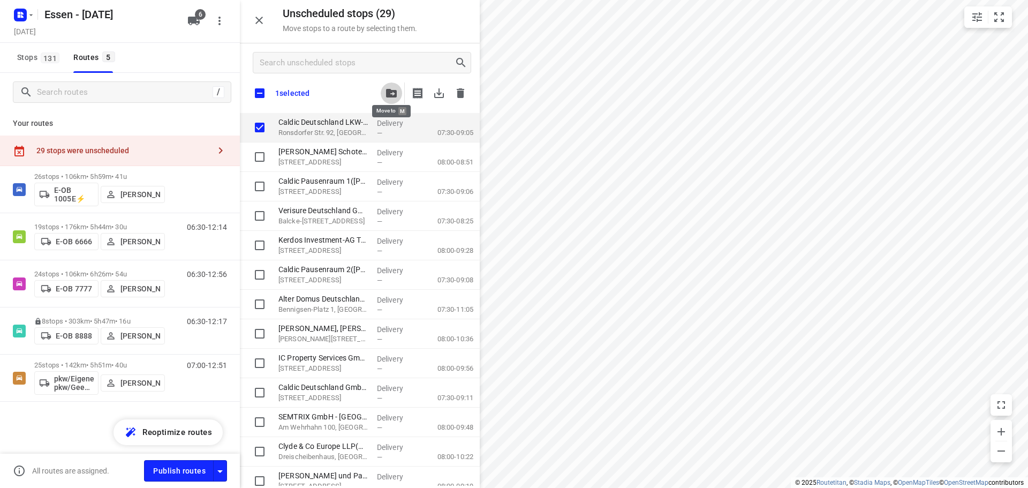
click at [394, 93] on icon "button" at bounding box center [391, 93] width 11 height 9
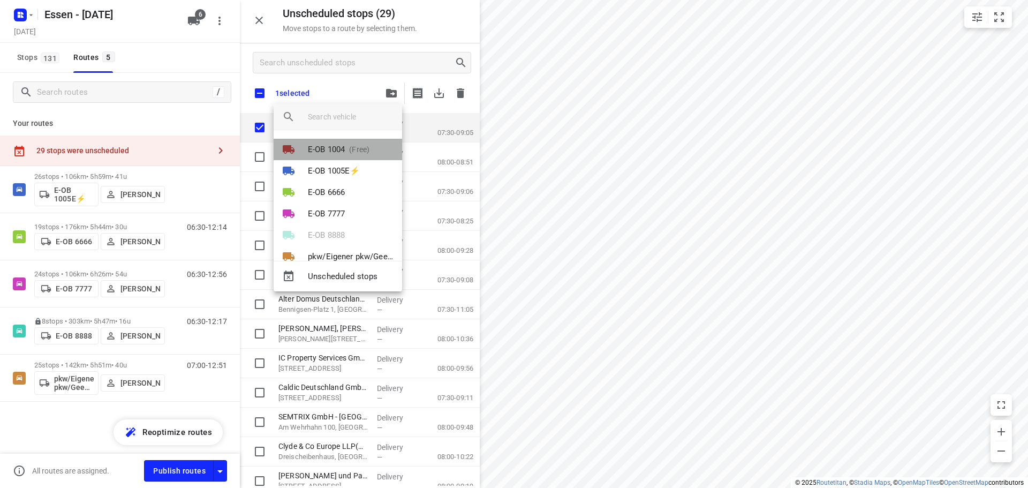
click at [357, 153] on p "(Free)" at bounding box center [357, 149] width 25 height 11
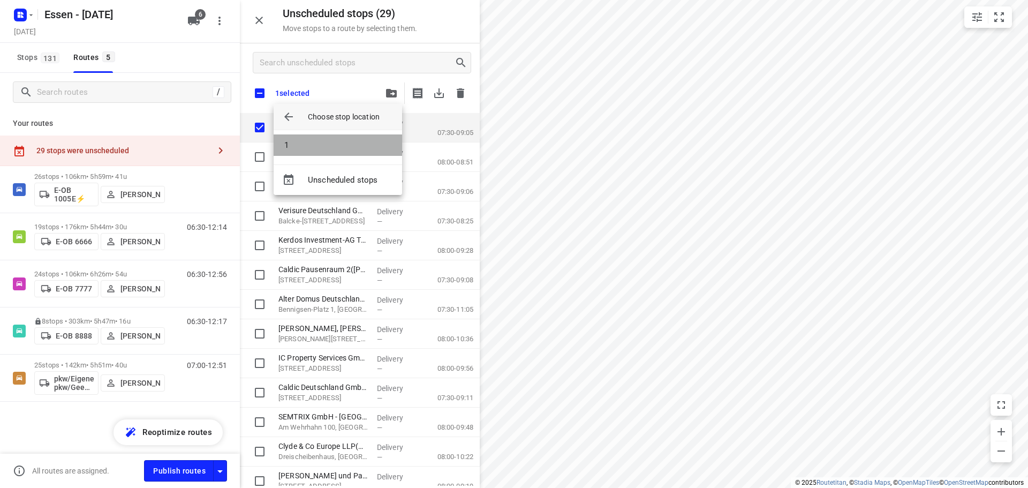
click at [291, 147] on li "1" at bounding box center [338, 144] width 128 height 21
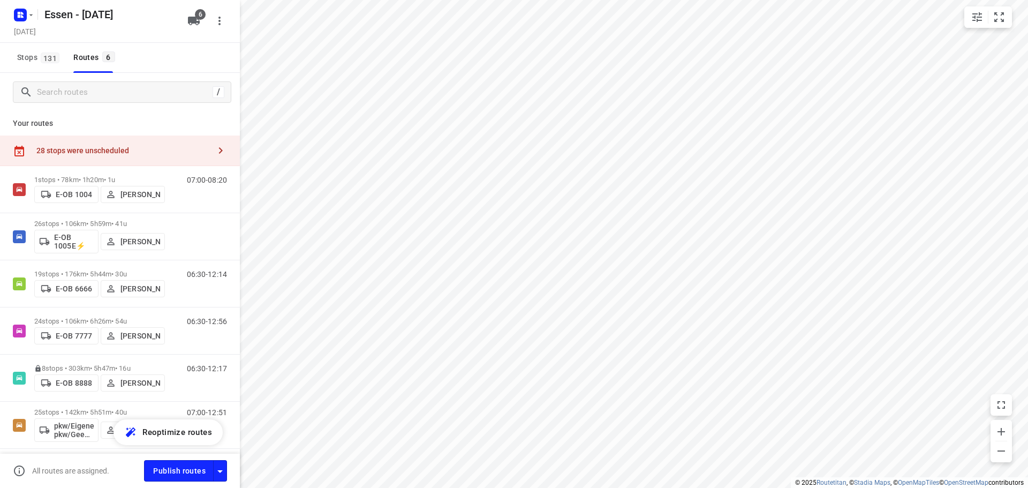
click at [210, 149] on button "button" at bounding box center [220, 150] width 21 height 21
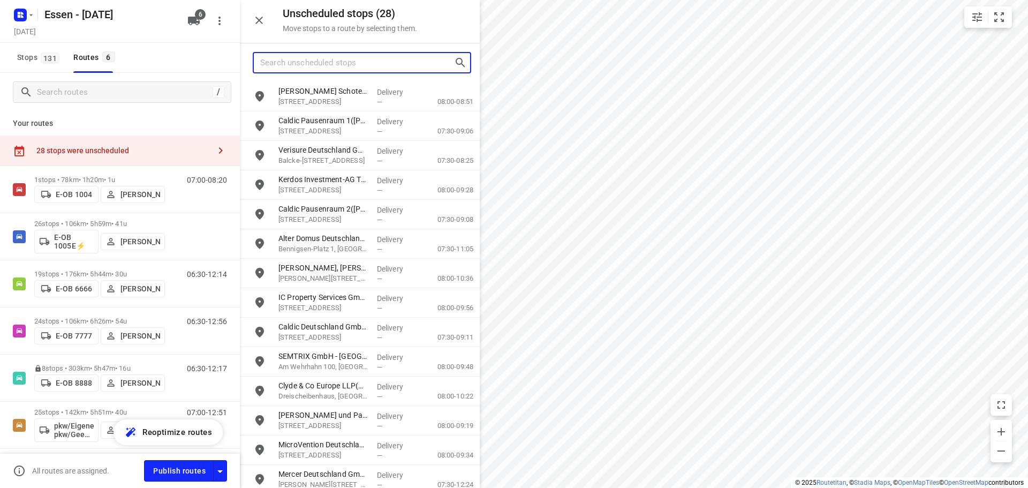
click at [293, 68] on input "Search unscheduled stops" at bounding box center [357, 63] width 194 height 17
type input "emi3"
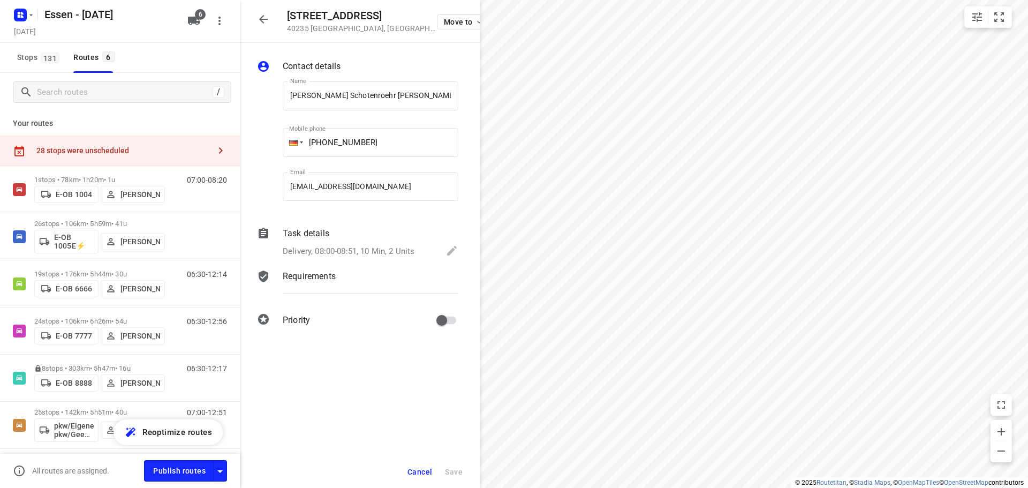
scroll to position [0, 141]
click at [253, 17] on button "button" at bounding box center [263, 19] width 21 height 21
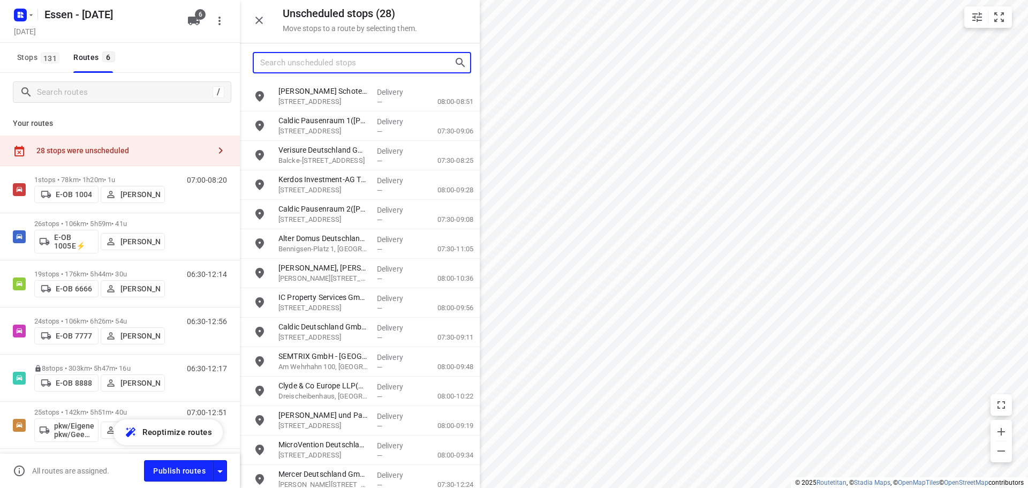
click at [287, 57] on input "Search unscheduled stops" at bounding box center [357, 63] width 194 height 17
type input "emi3"
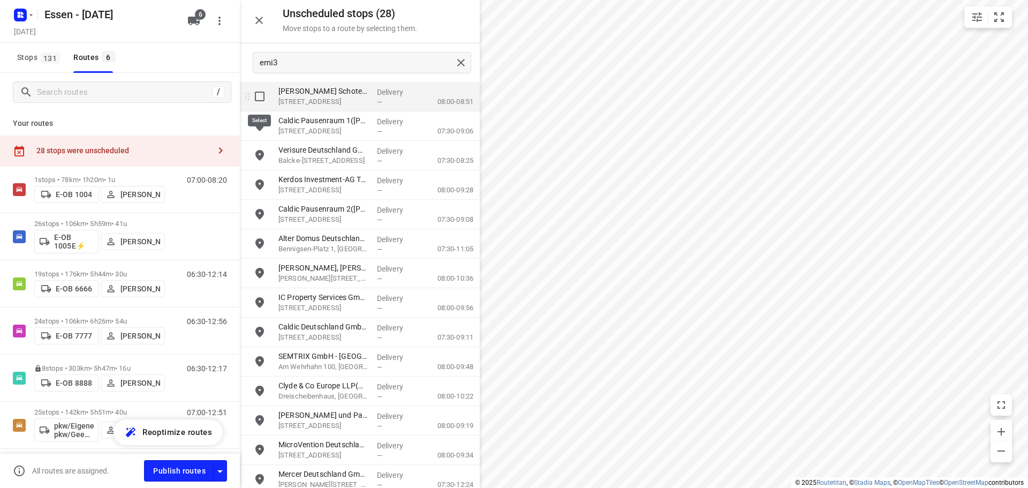
click at [261, 97] on input "grid" at bounding box center [259, 96] width 21 height 21
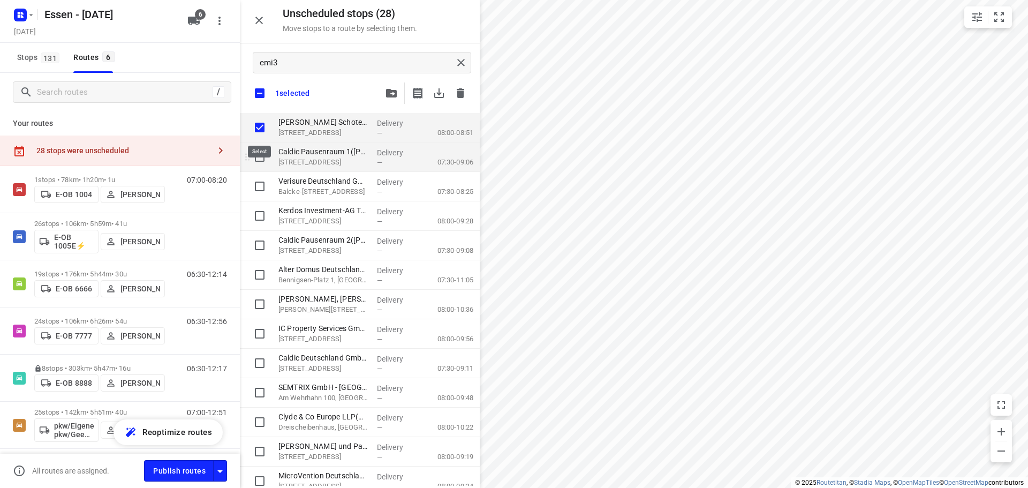
checkbox input "true"
click at [262, 151] on input "grid" at bounding box center [259, 156] width 21 height 21
checkbox input "true"
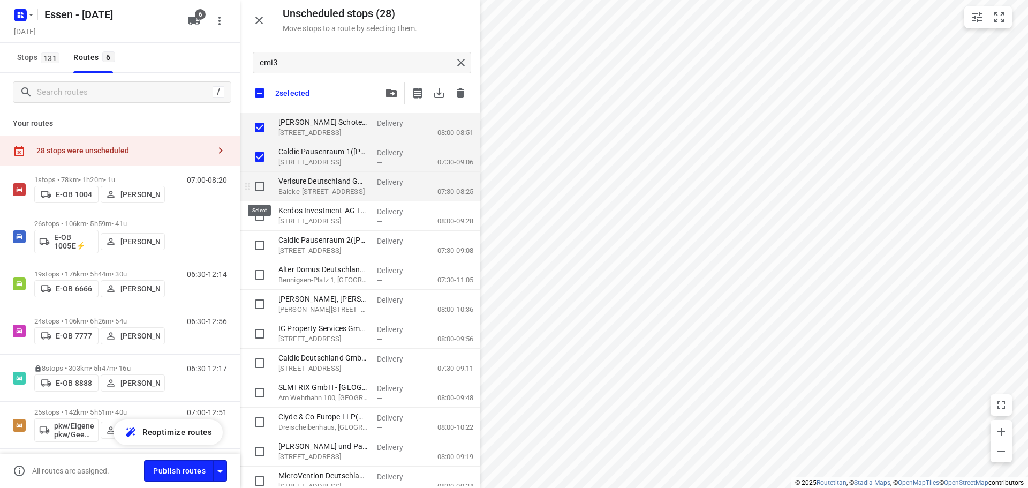
click at [256, 186] on input "grid" at bounding box center [259, 186] width 21 height 21
checkbox input "true"
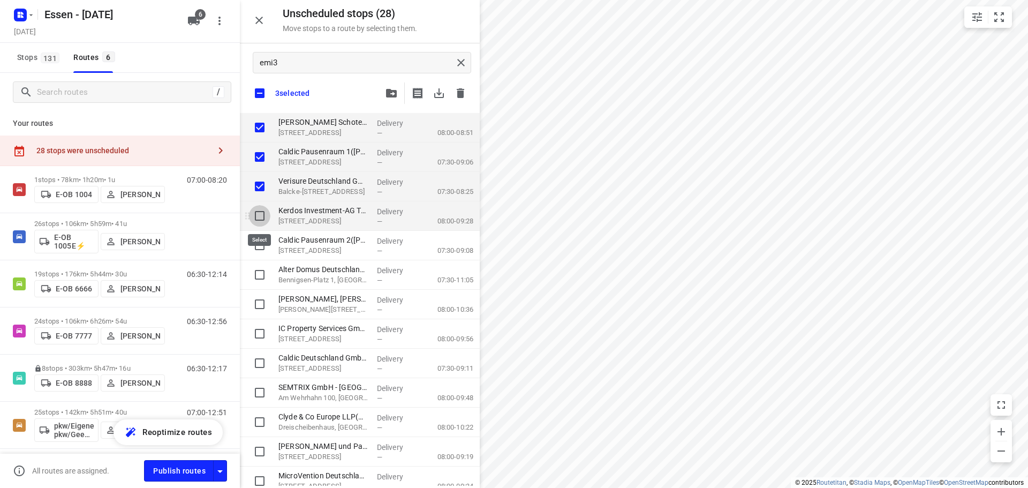
click at [262, 215] on input "grid" at bounding box center [259, 215] width 21 height 21
checkbox input "true"
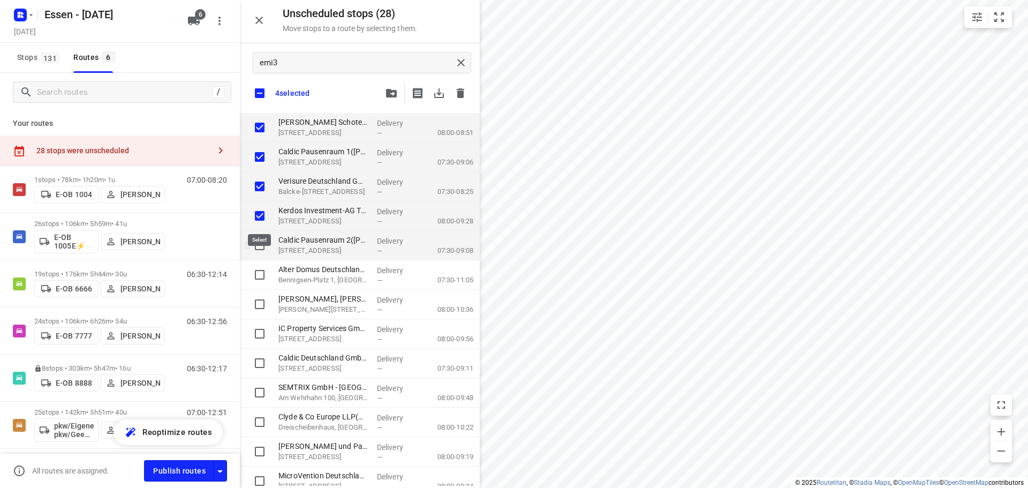
checkbox input "true"
click at [259, 246] on input "grid" at bounding box center [259, 244] width 21 height 21
checkbox input "true"
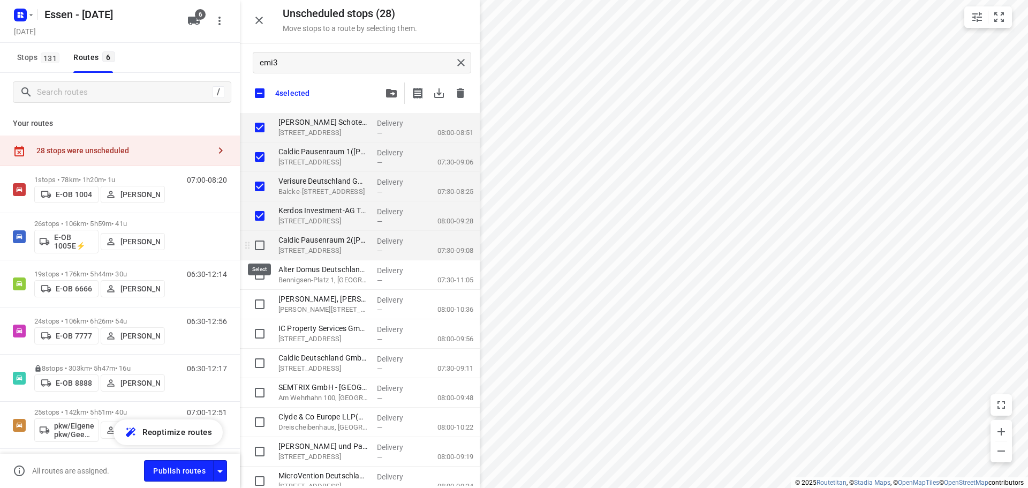
checkbox input "true"
click at [257, 275] on input "grid" at bounding box center [259, 274] width 21 height 21
checkbox input "true"
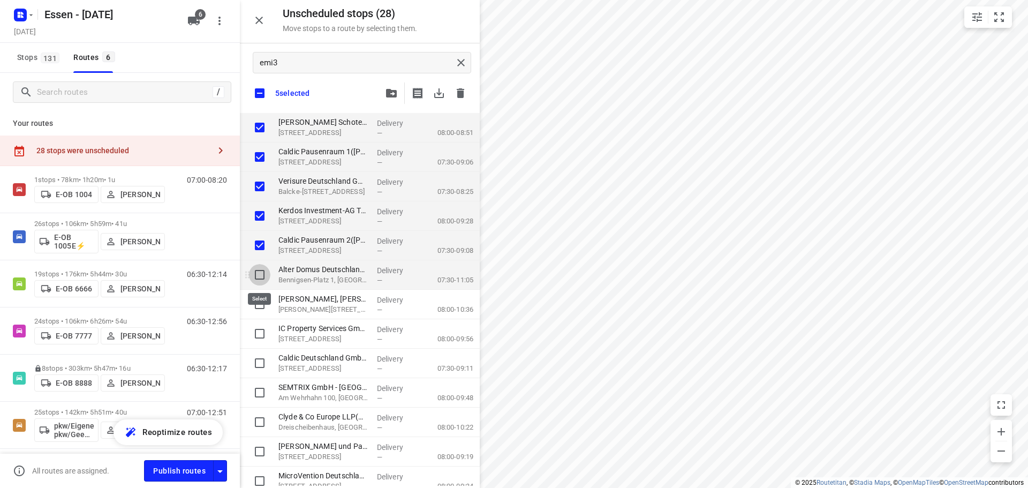
checkbox input "true"
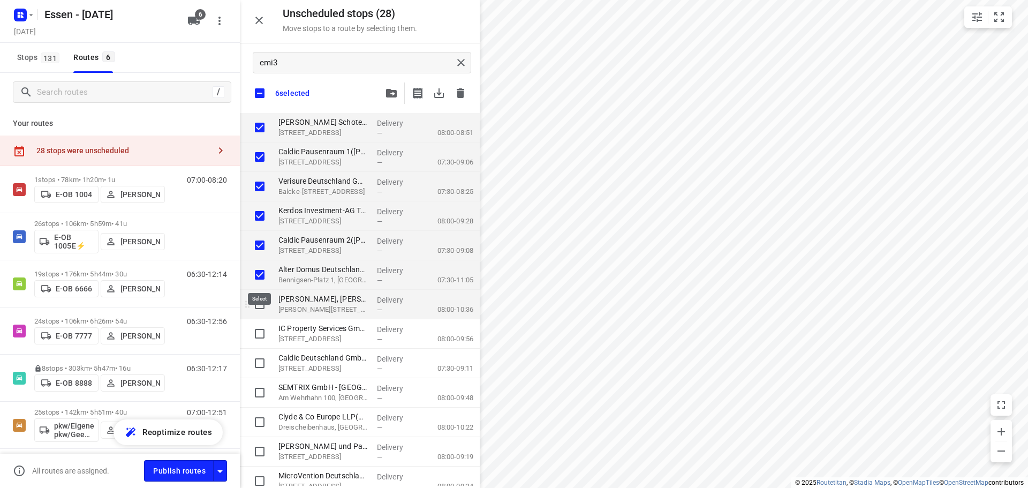
checkbox input "true"
click at [269, 309] on input "grid" at bounding box center [259, 303] width 21 height 21
checkbox input "true"
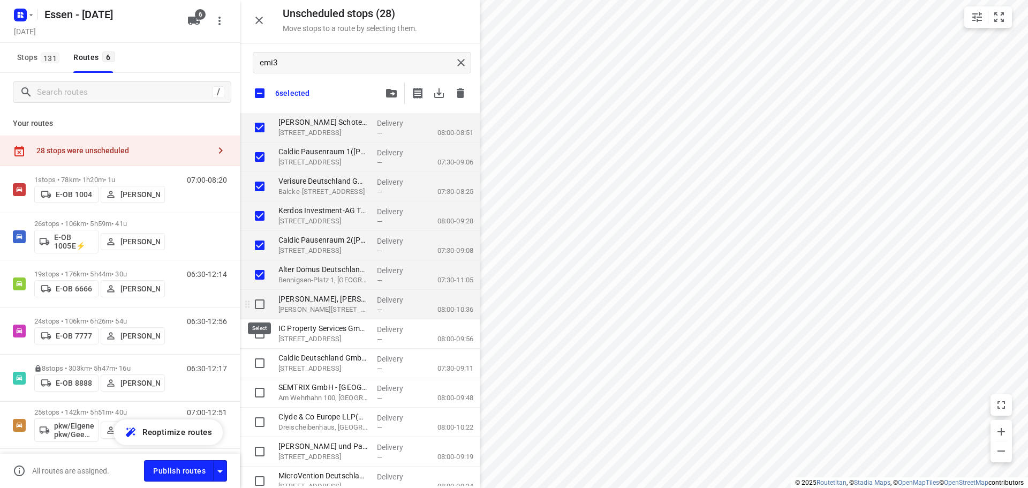
checkbox input "true"
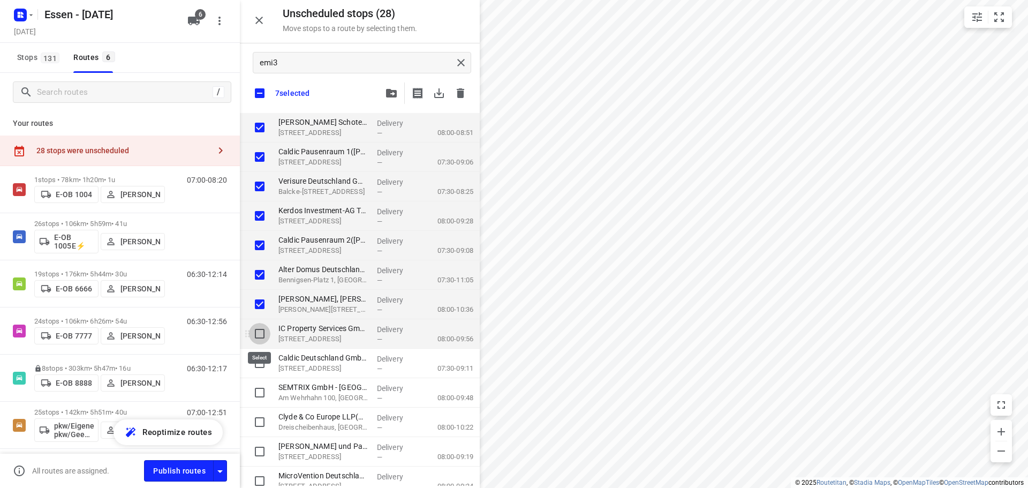
click at [269, 334] on input "grid" at bounding box center [259, 333] width 21 height 21
checkbox input "true"
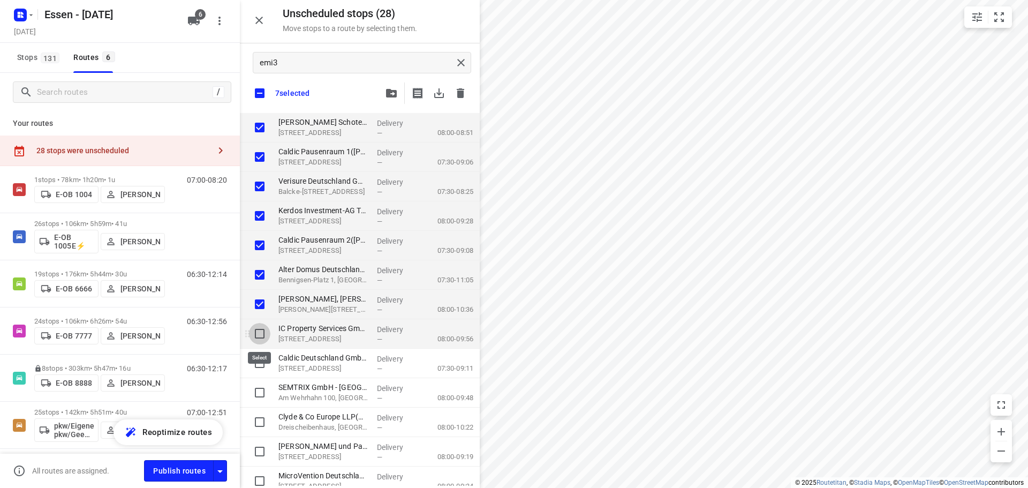
checkbox input "true"
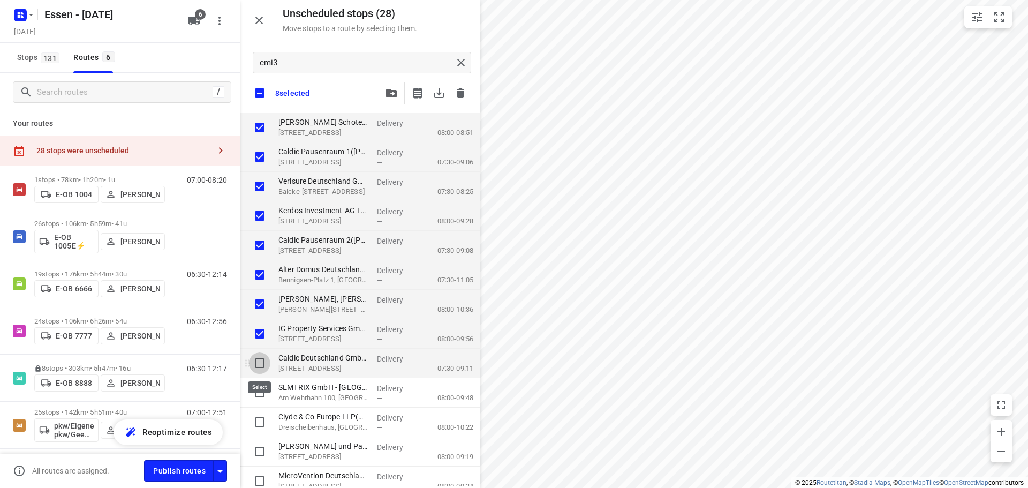
click at [260, 360] on input "grid" at bounding box center [259, 362] width 21 height 21
checkbox input "true"
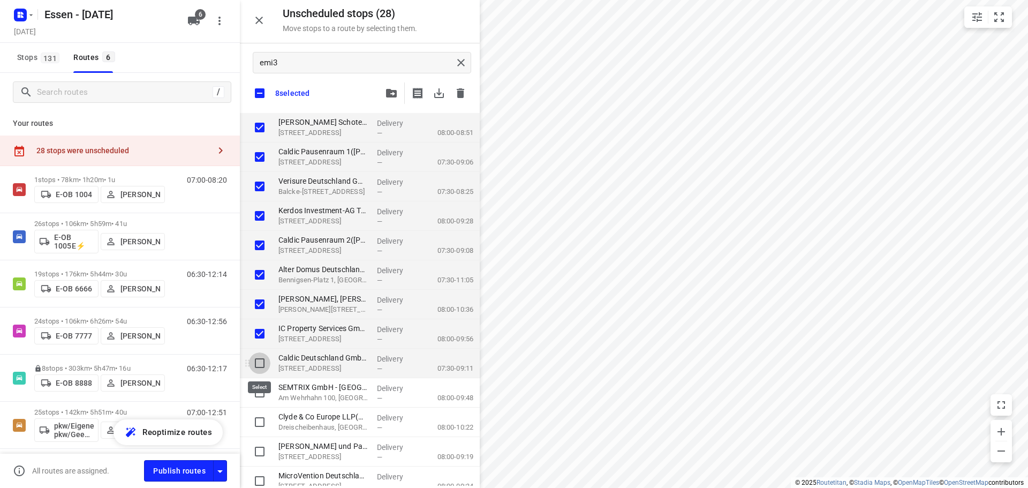
checkbox input "true"
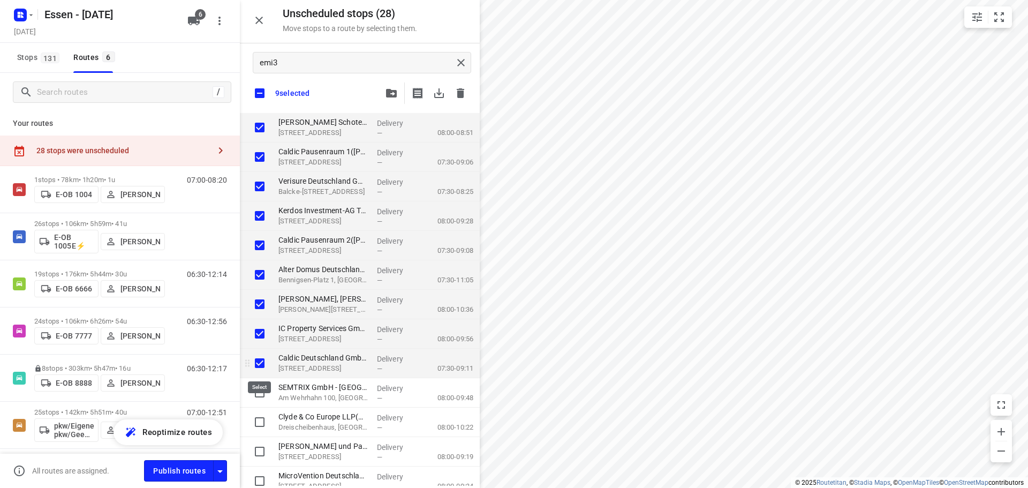
checkbox input "true"
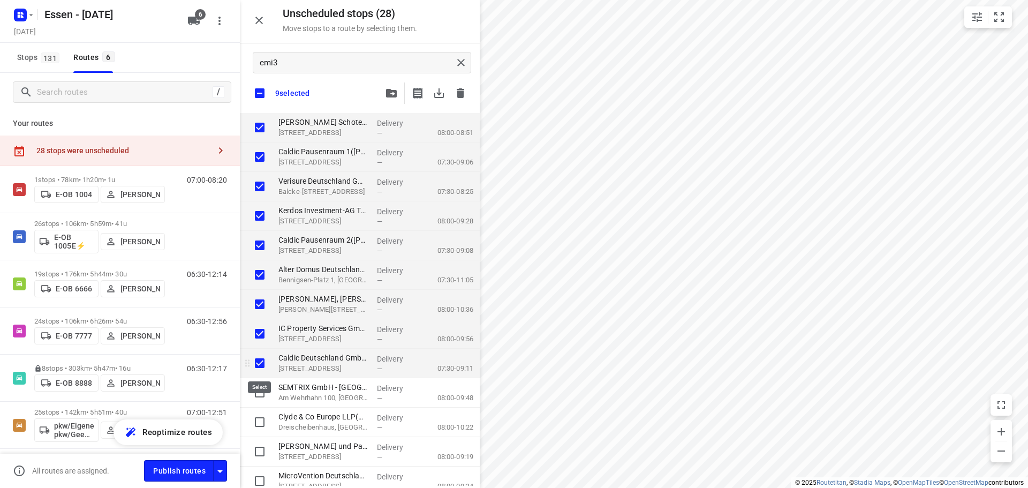
checkbox input "true"
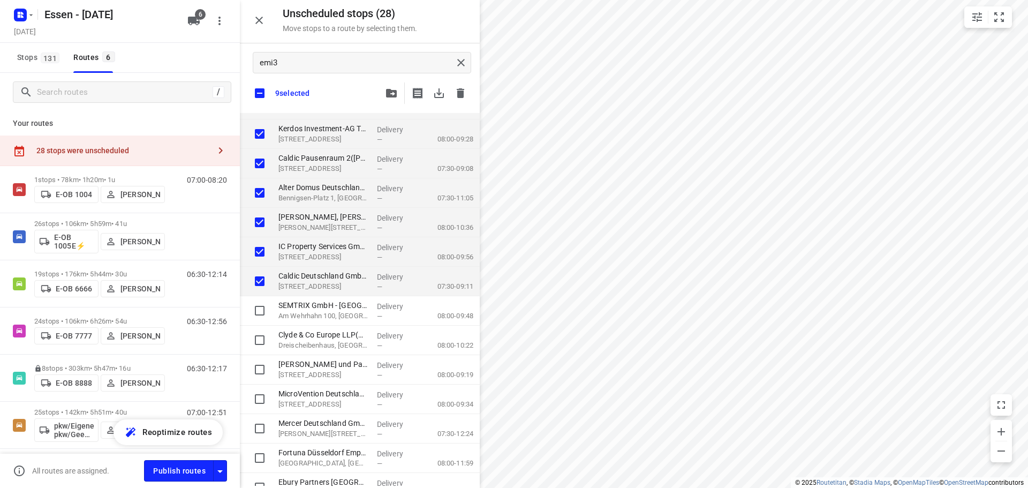
scroll to position [107, 0]
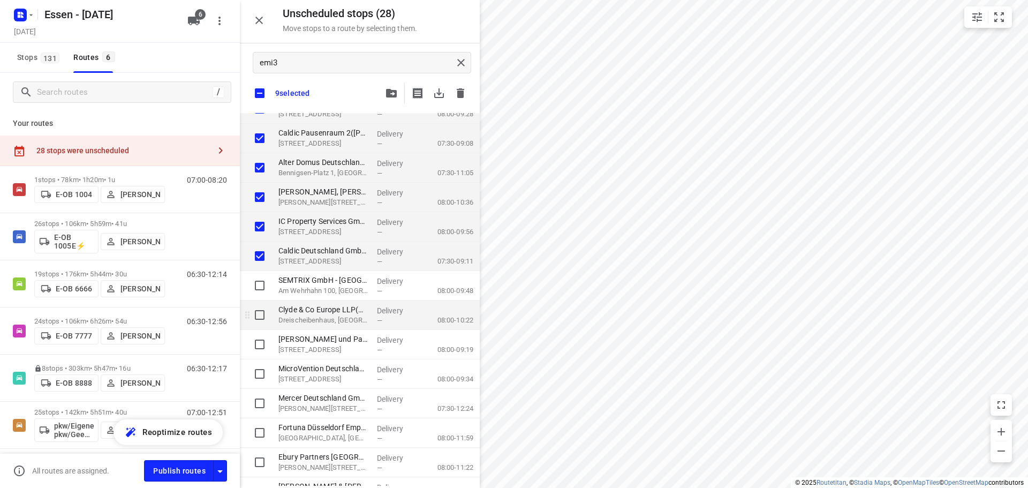
checkbox input "true"
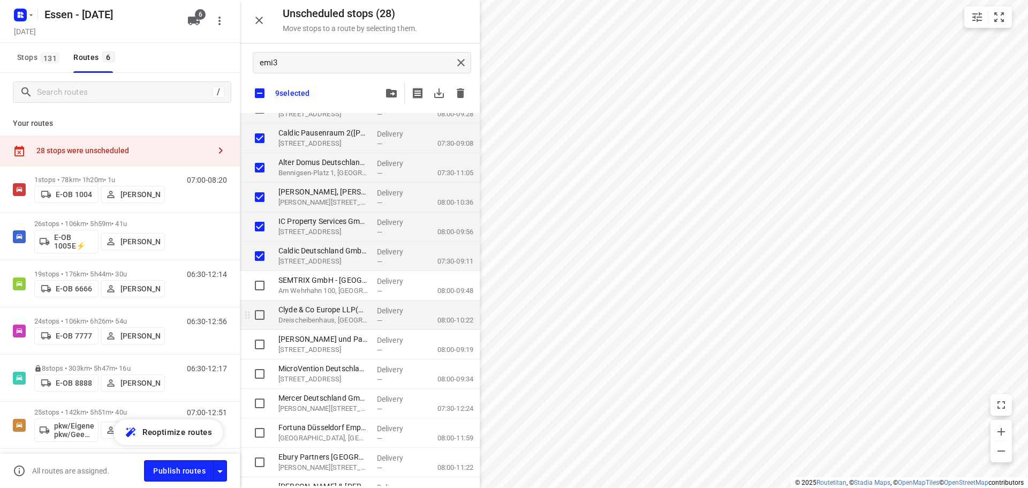
checkbox input "true"
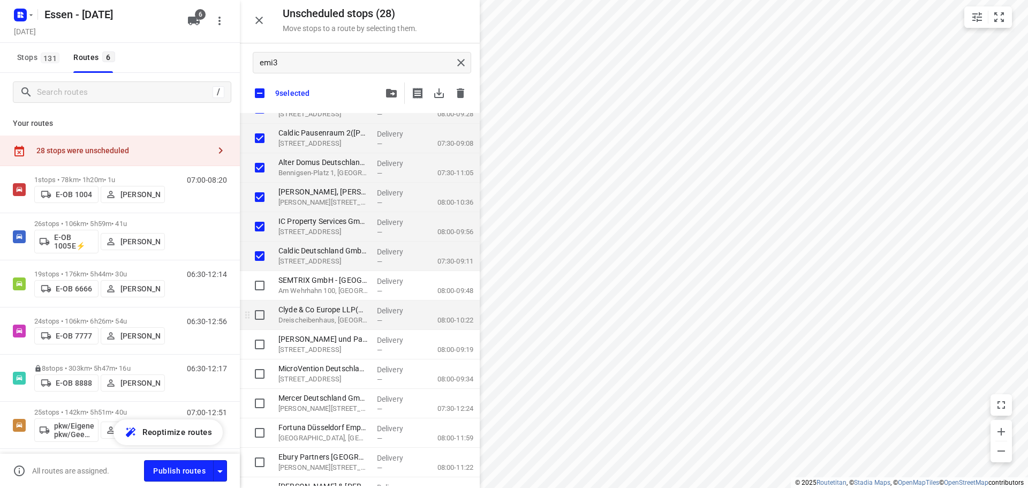
checkbox input "true"
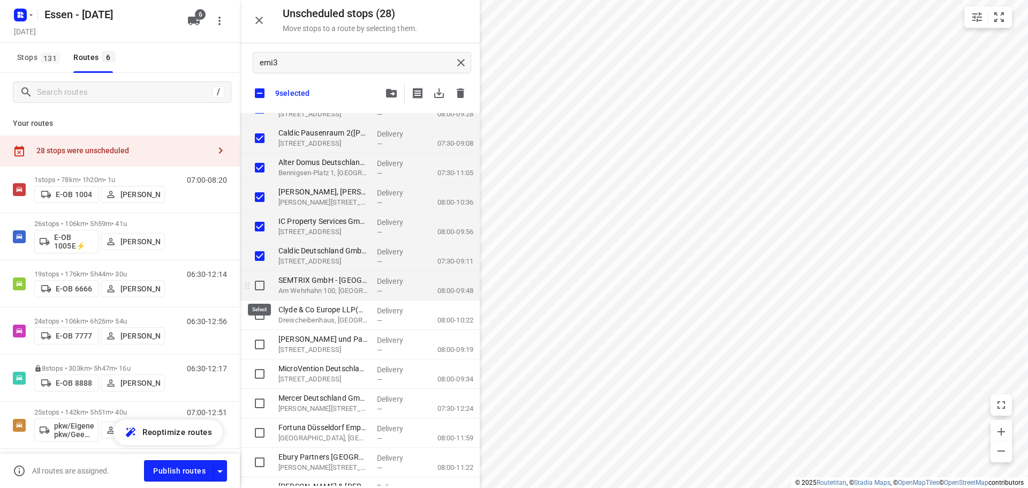
click at [258, 290] on input "grid" at bounding box center [259, 285] width 21 height 21
checkbox input "true"
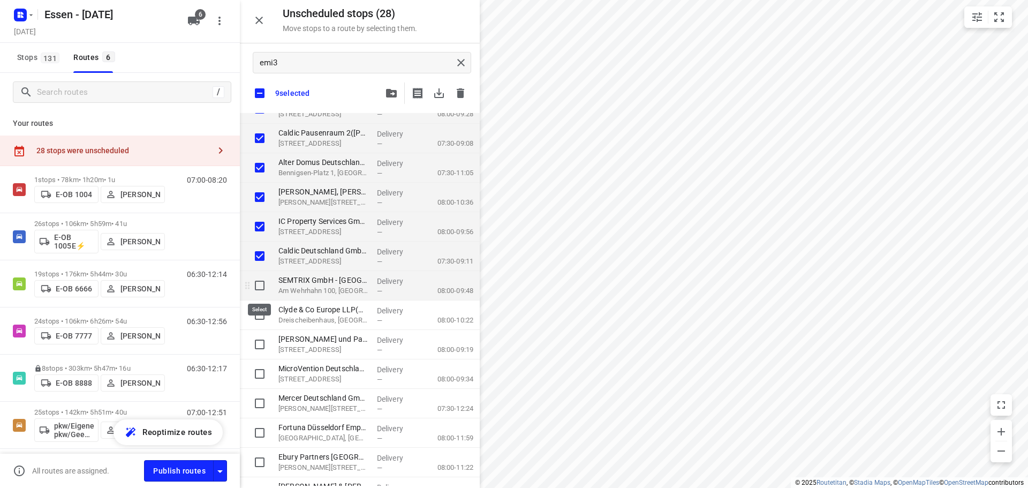
checkbox input "true"
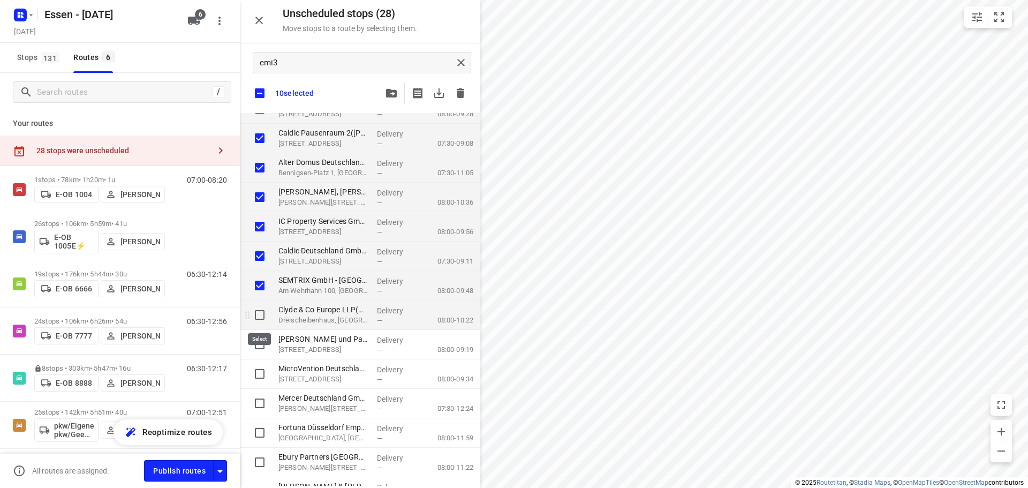
click at [263, 319] on input "grid" at bounding box center [259, 314] width 21 height 21
checkbox input "true"
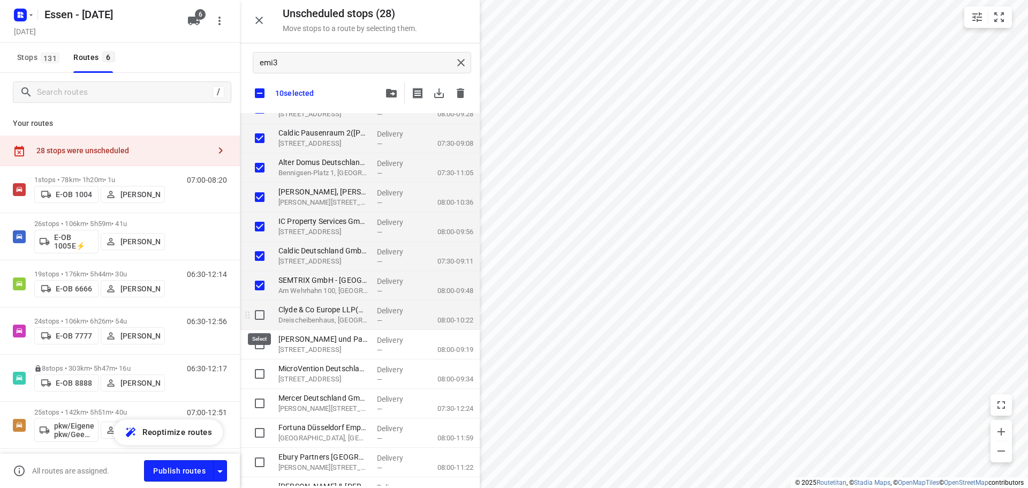
checkbox input "true"
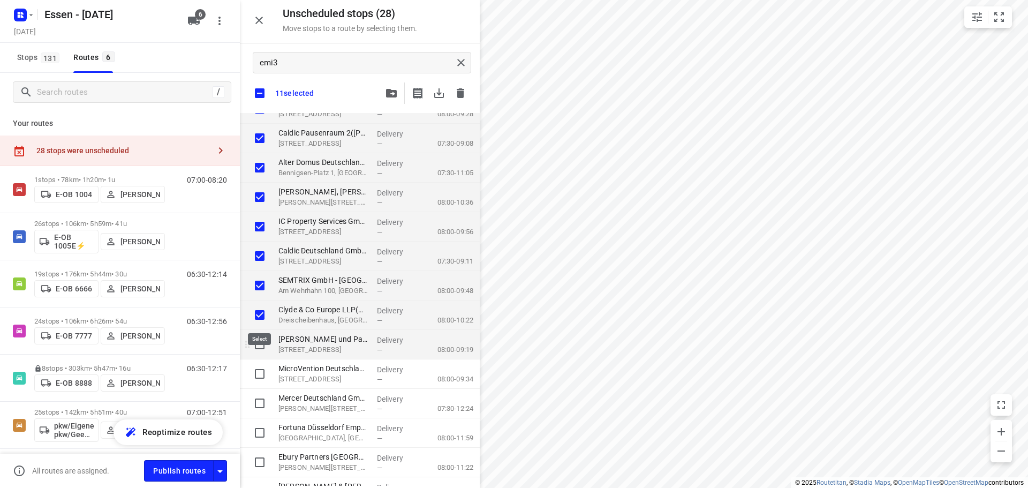
checkbox input "true"
click at [261, 338] on input "grid" at bounding box center [259, 343] width 21 height 21
checkbox input "true"
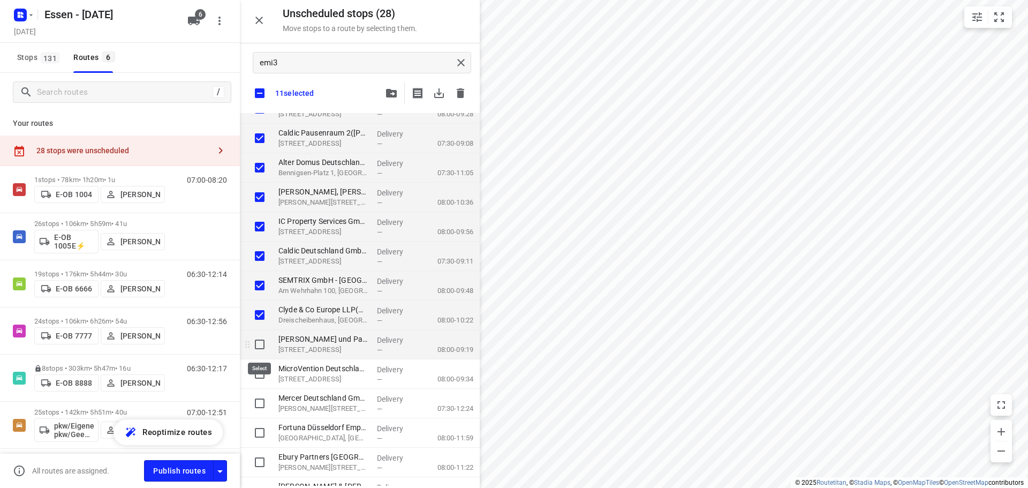
checkbox input "true"
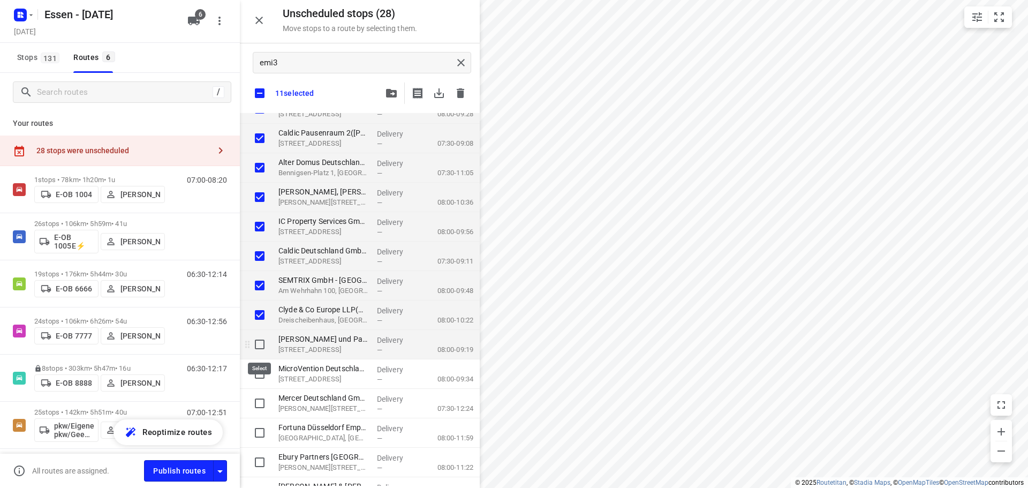
checkbox input "true"
click at [262, 377] on input "grid" at bounding box center [259, 373] width 21 height 21
checkbox input "true"
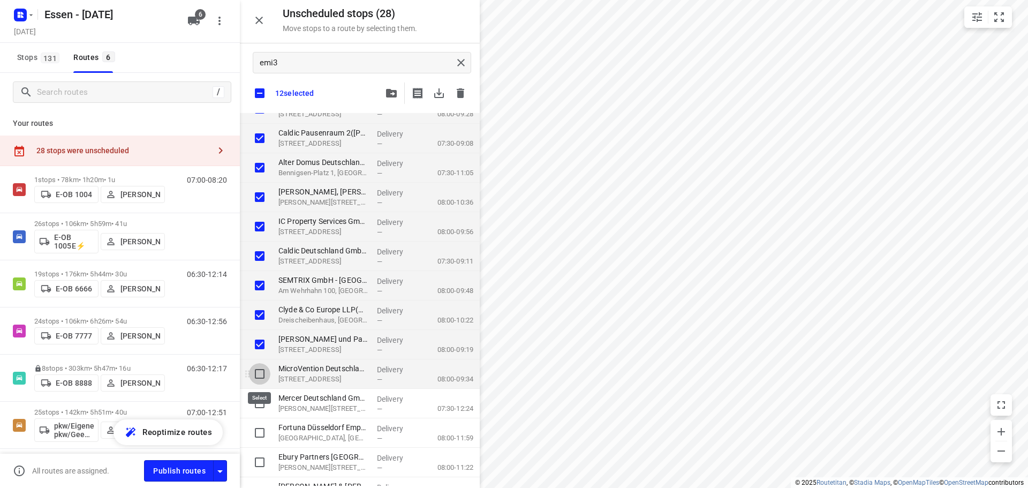
checkbox input "true"
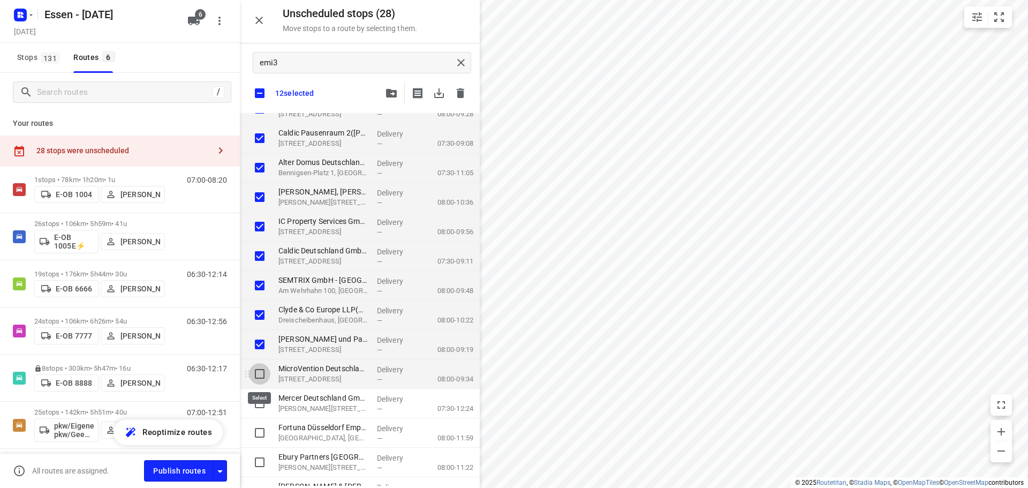
checkbox input "true"
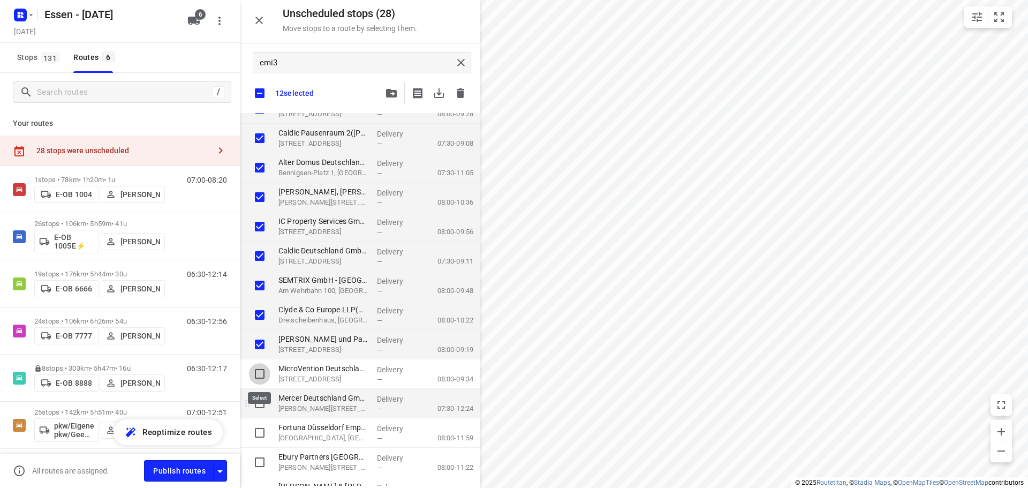
checkbox input "true"
click at [259, 400] on input "grid" at bounding box center [259, 402] width 21 height 21
checkbox input "true"
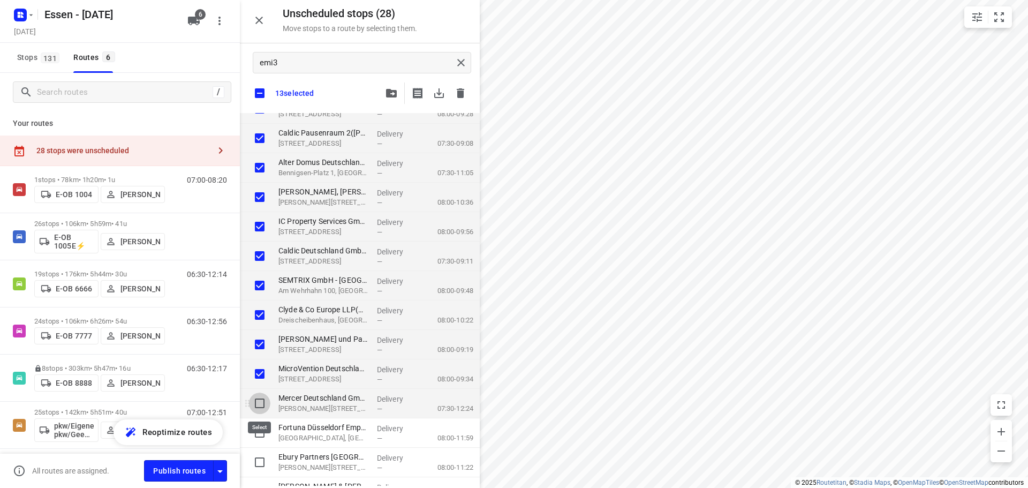
checkbox input "true"
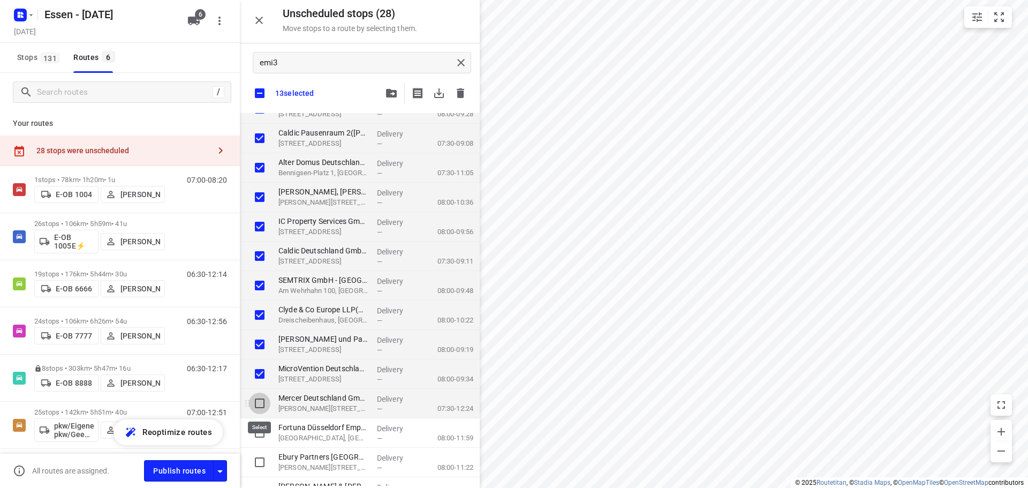
checkbox input "true"
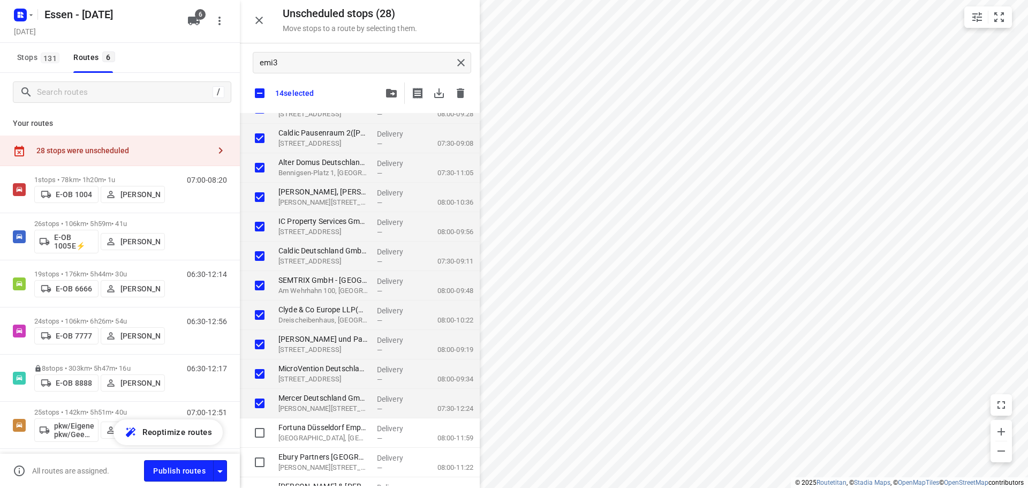
checkbox input "true"
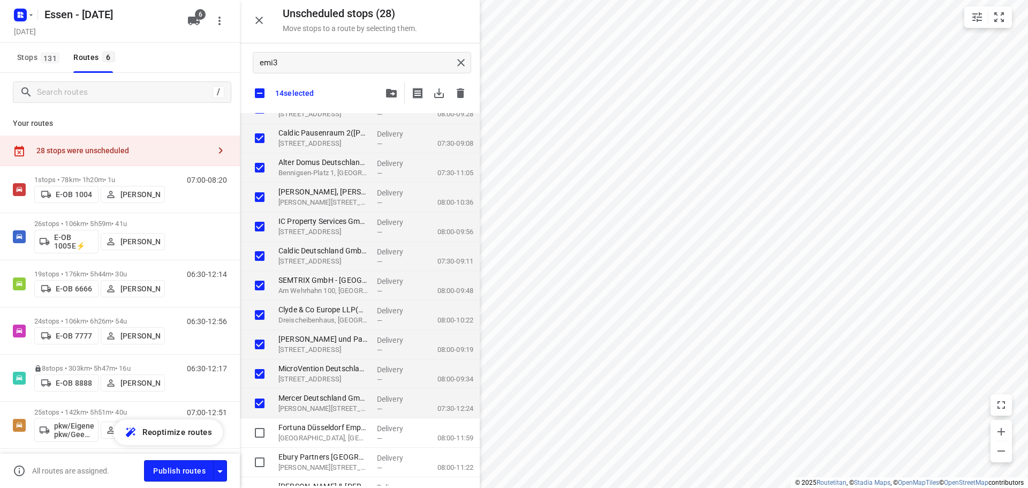
checkbox input "true"
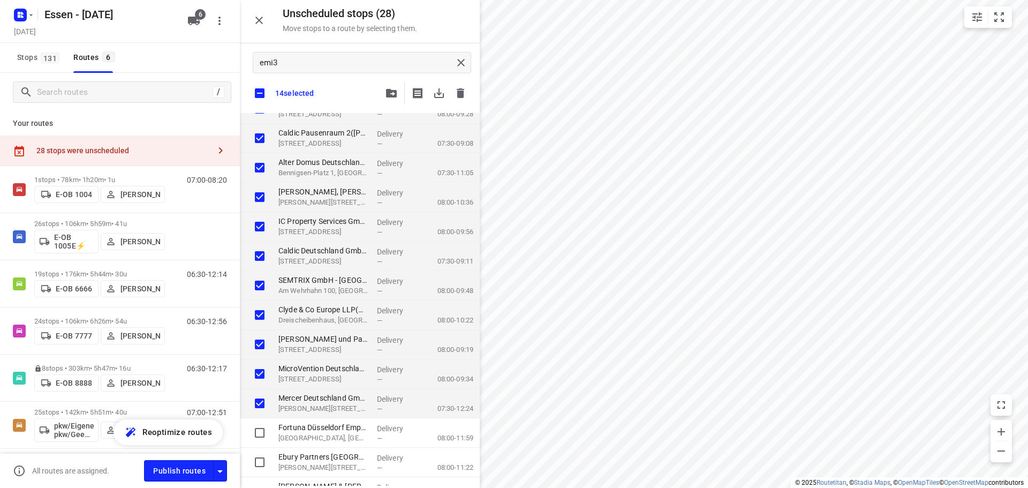
checkbox input "true"
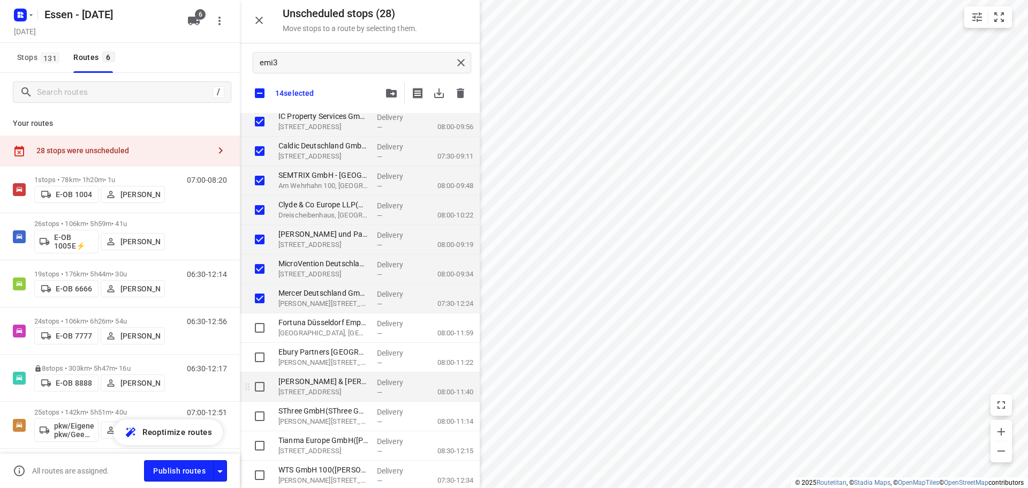
scroll to position [214, 0]
checkbox input "true"
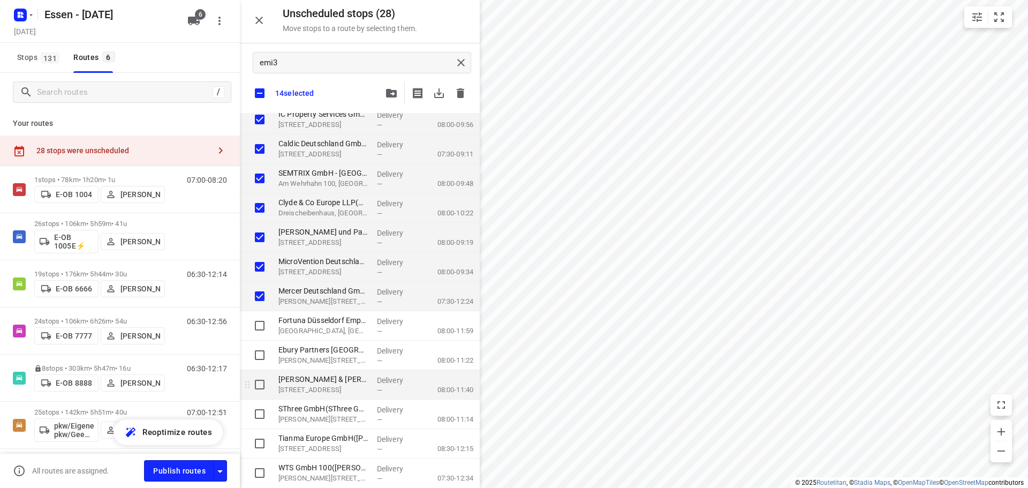
checkbox input "true"
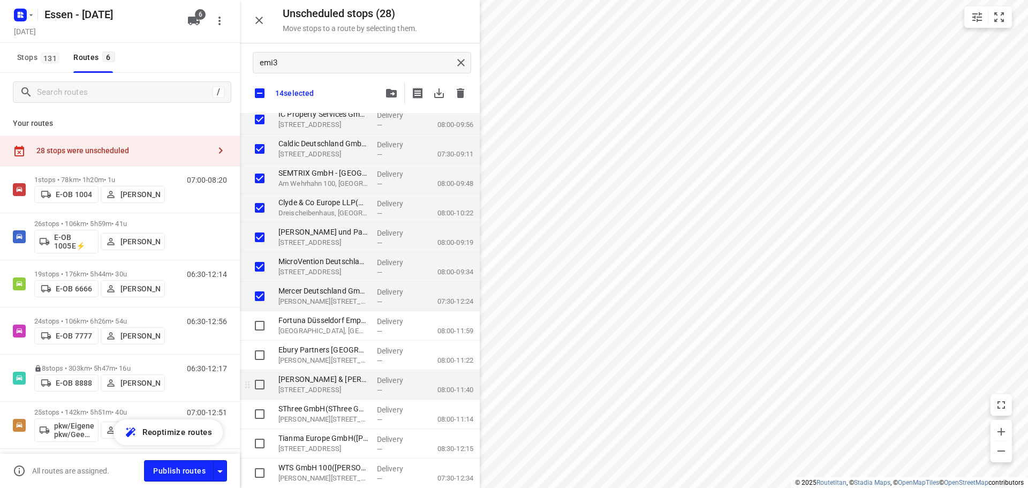
checkbox input "true"
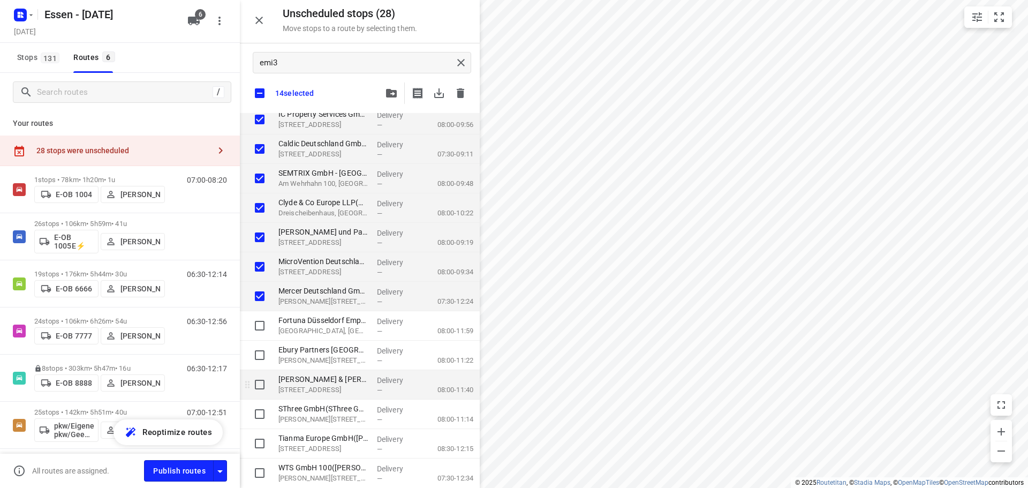
checkbox input "true"
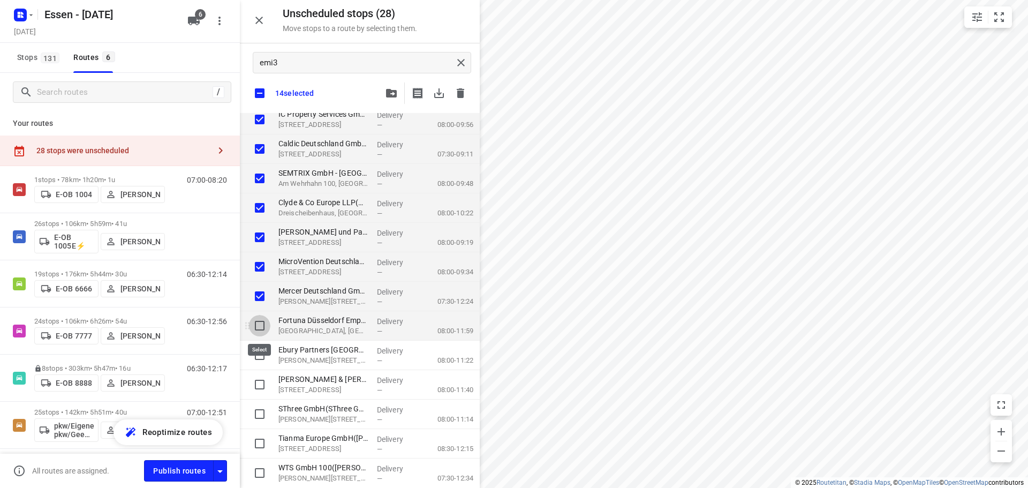
click at [264, 335] on input "grid" at bounding box center [259, 325] width 21 height 21
checkbox input "true"
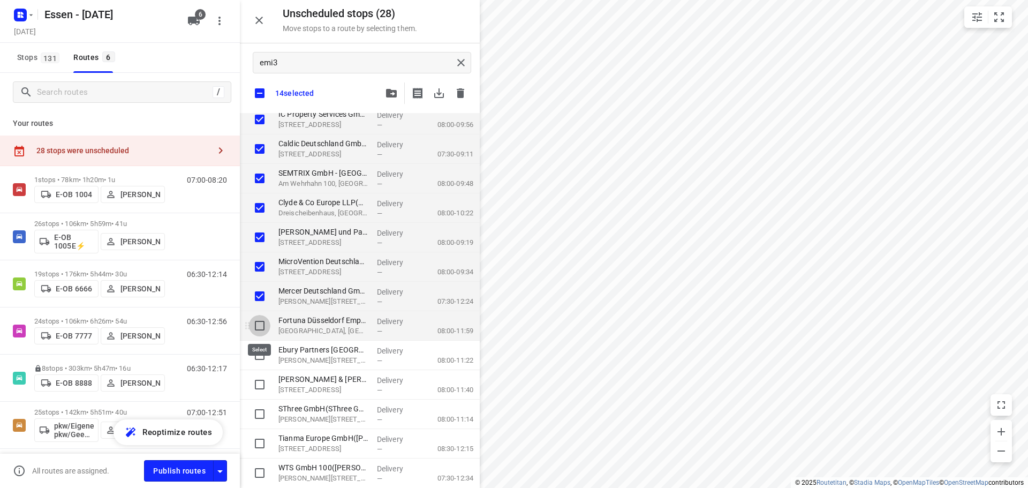
checkbox input "true"
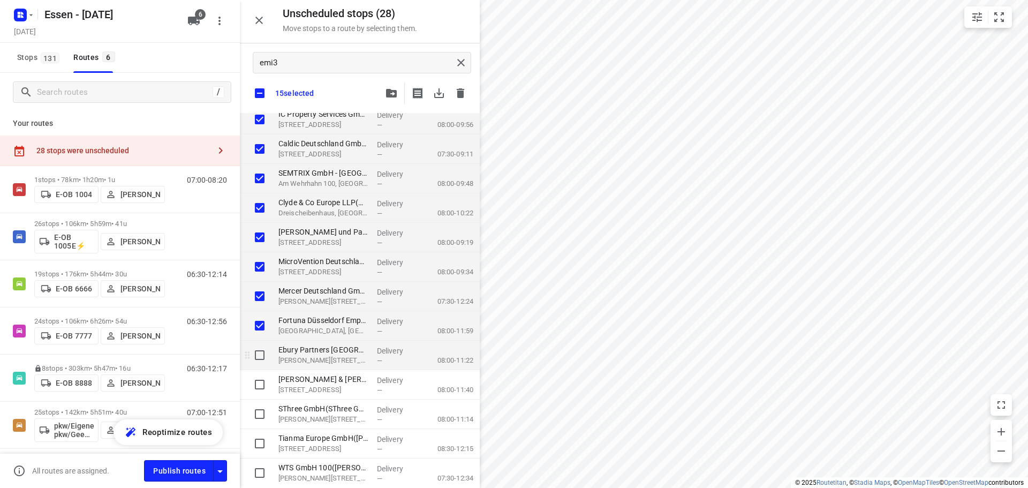
checkbox input "true"
click at [265, 351] on input "grid" at bounding box center [259, 354] width 21 height 21
checkbox input "true"
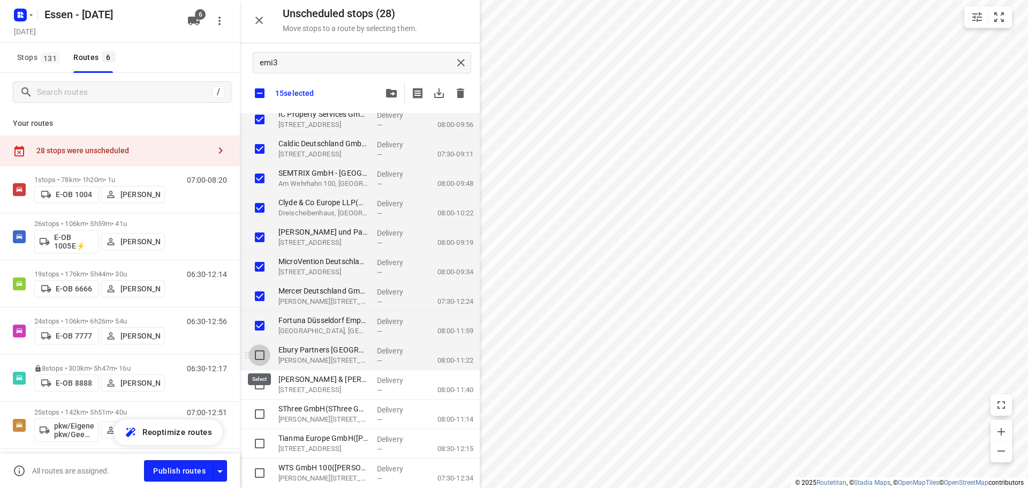
checkbox input "true"
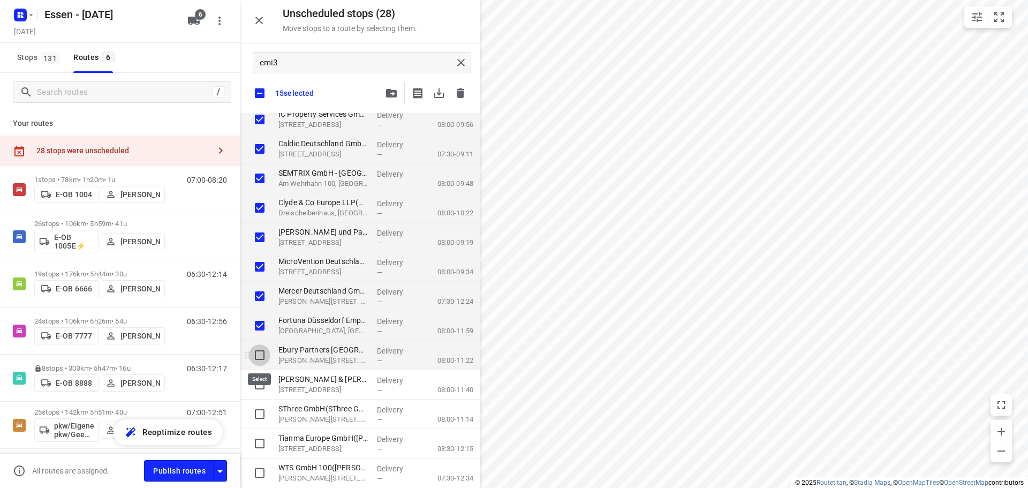
checkbox input "true"
click at [266, 386] on input "grid" at bounding box center [259, 384] width 21 height 21
checkbox input "true"
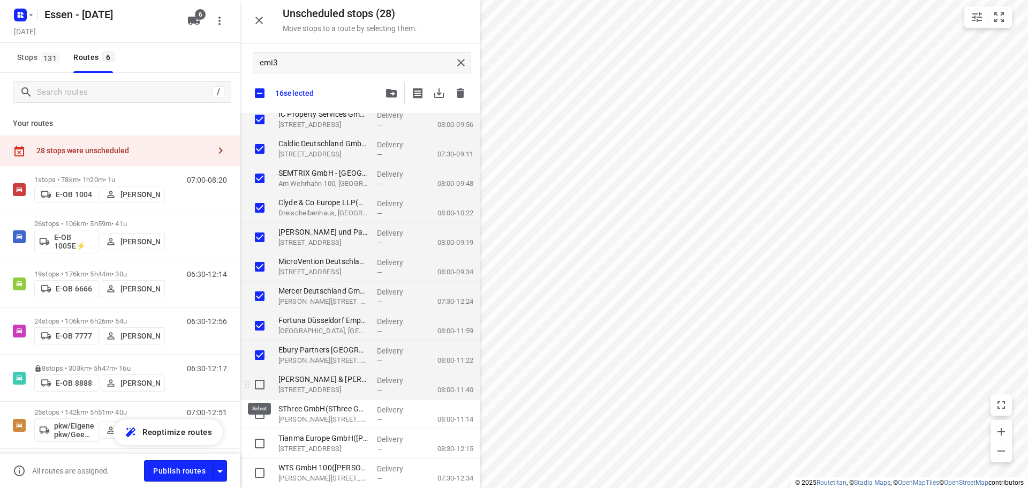
checkbox input "true"
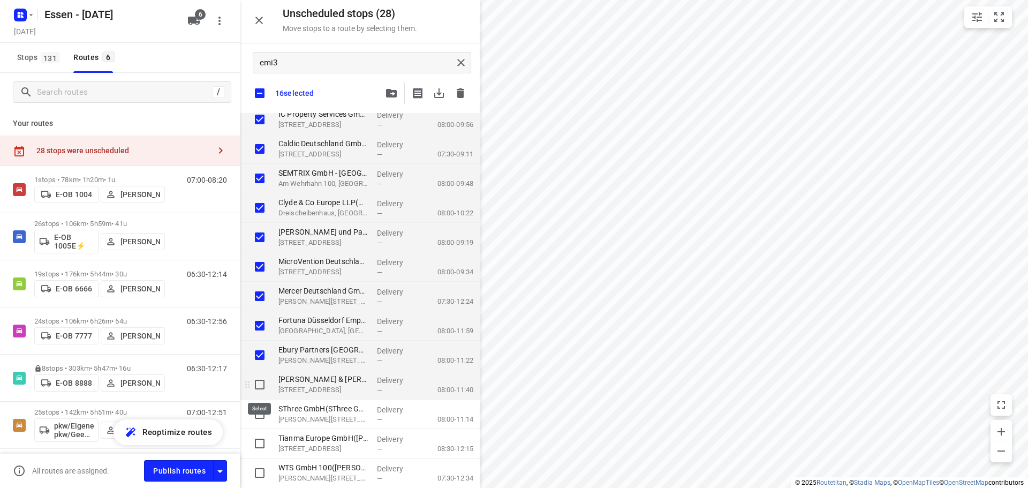
checkbox input "true"
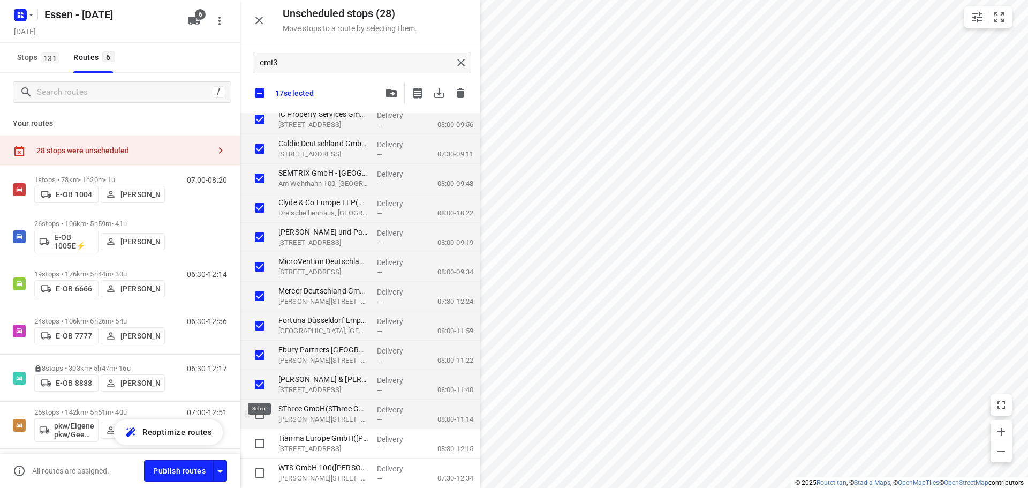
checkbox input "true"
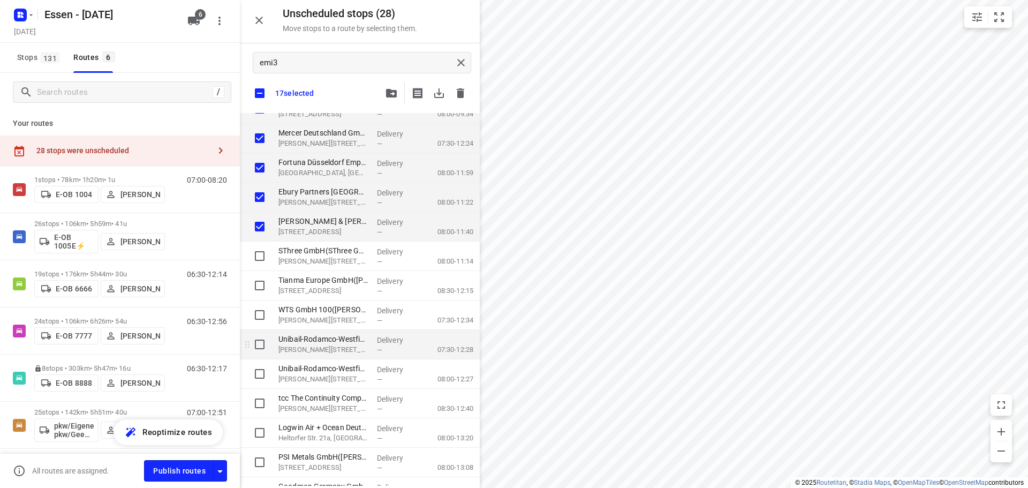
scroll to position [375, 0]
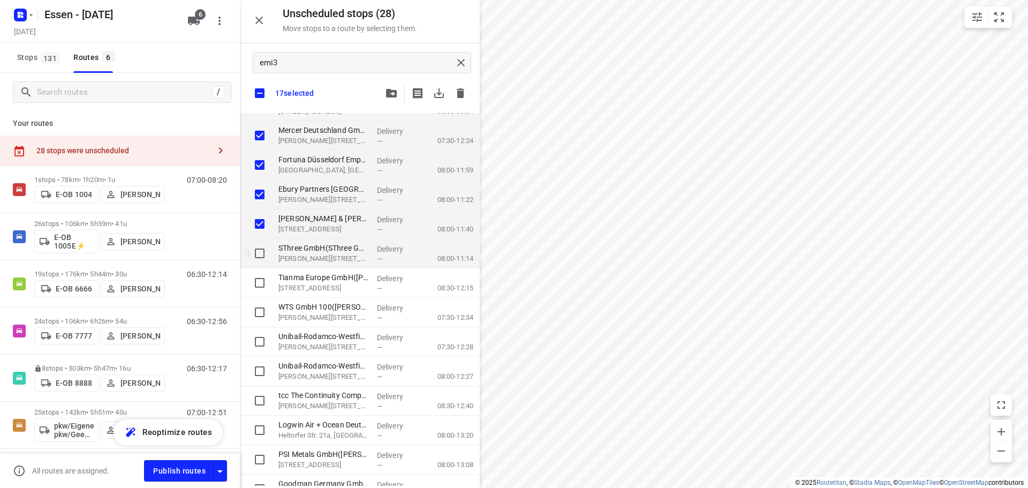
click at [269, 261] on input "grid" at bounding box center [259, 252] width 21 height 21
click at [267, 288] on input "grid" at bounding box center [259, 282] width 21 height 21
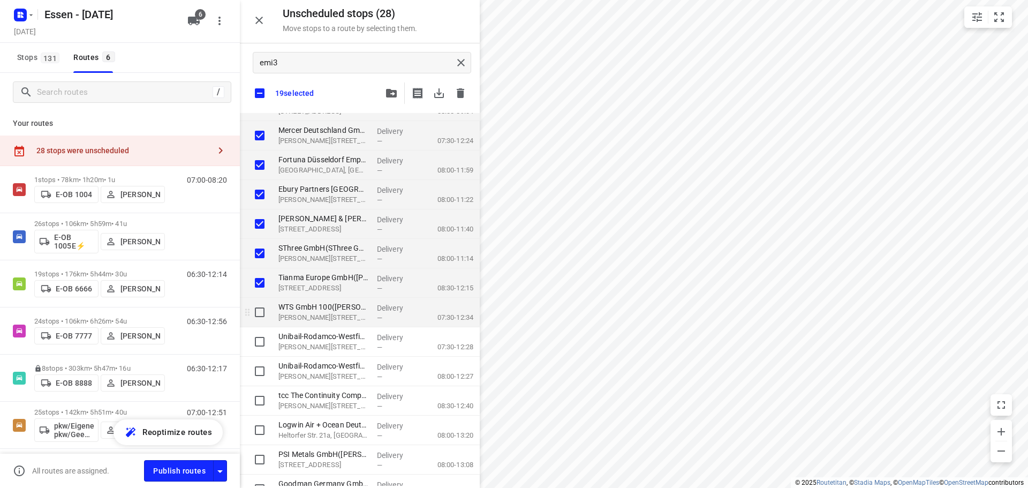
click at [270, 321] on input "grid" at bounding box center [259, 311] width 21 height 21
click at [274, 339] on div "grid" at bounding box center [257, 341] width 34 height 29
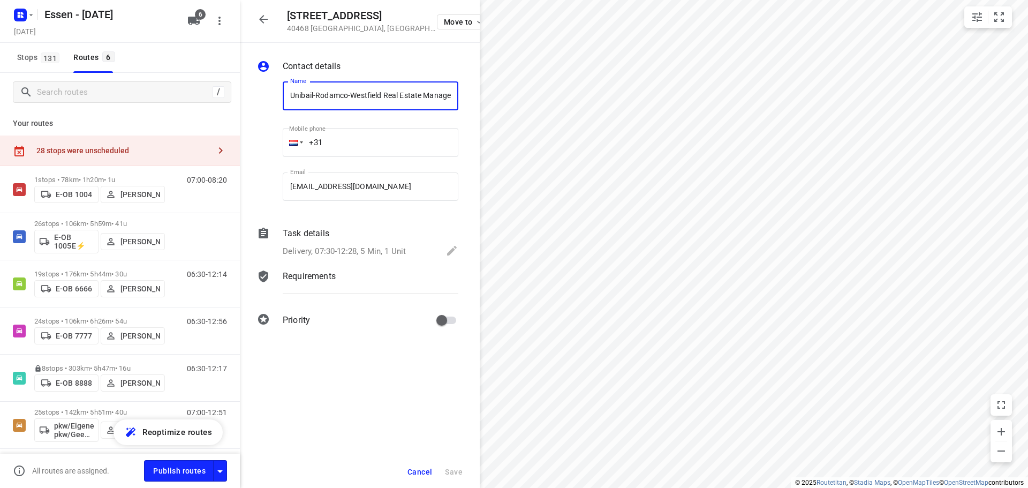
scroll to position [0, 101]
click at [265, 15] on icon "button" at bounding box center [263, 19] width 13 height 13
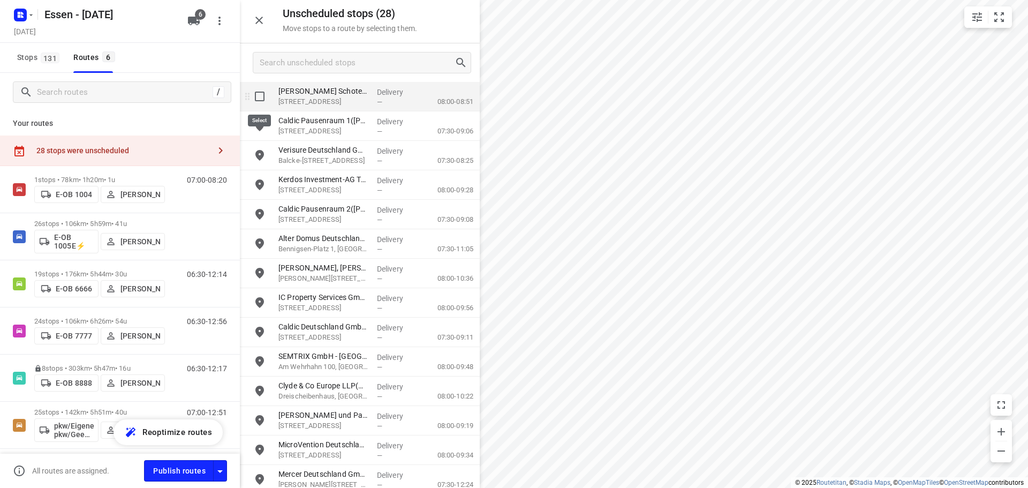
click at [261, 94] on input "grid" at bounding box center [259, 96] width 21 height 21
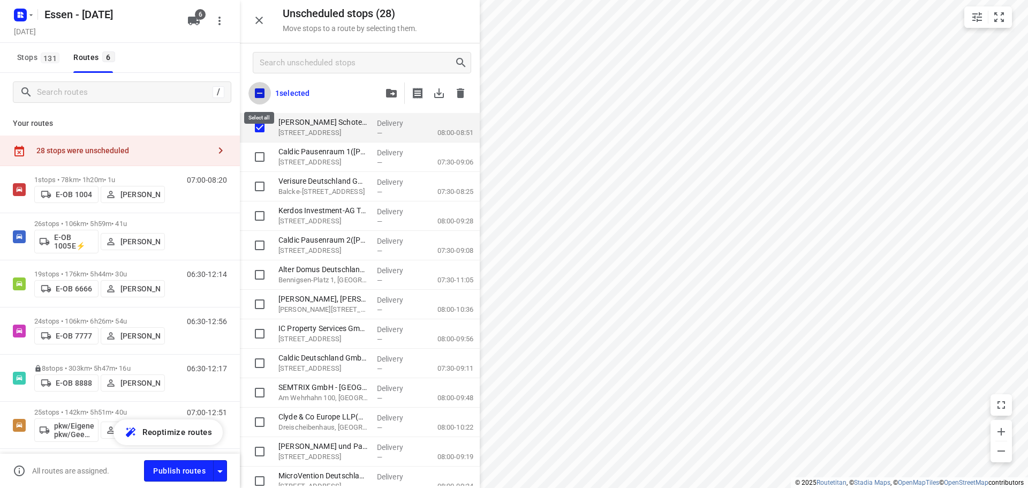
click at [260, 90] on input "checkbox" at bounding box center [259, 93] width 22 height 22
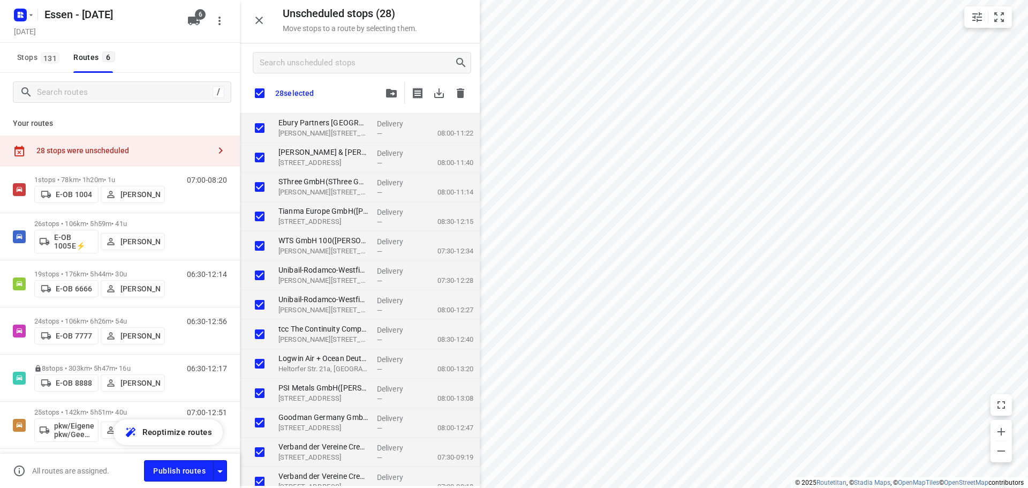
scroll to position [453, 0]
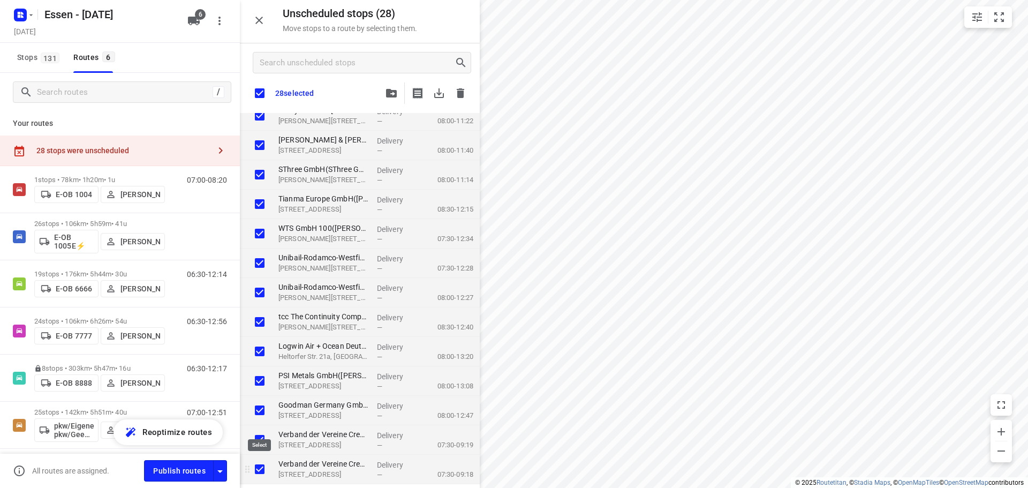
click at [259, 472] on input "grid" at bounding box center [259, 468] width 21 height 21
click at [262, 443] on input "grid" at bounding box center [259, 439] width 21 height 21
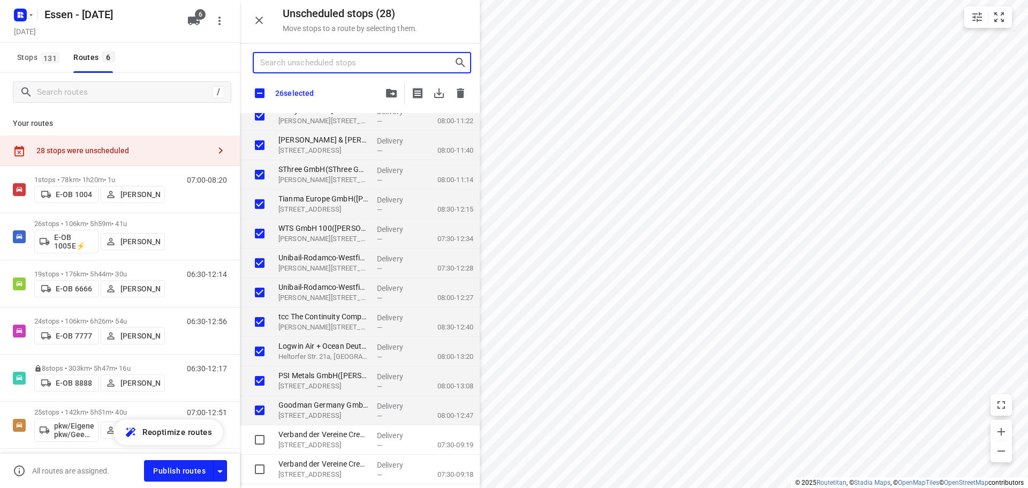
click at [389, 59] on input "Search unscheduled stops" at bounding box center [357, 63] width 194 height 17
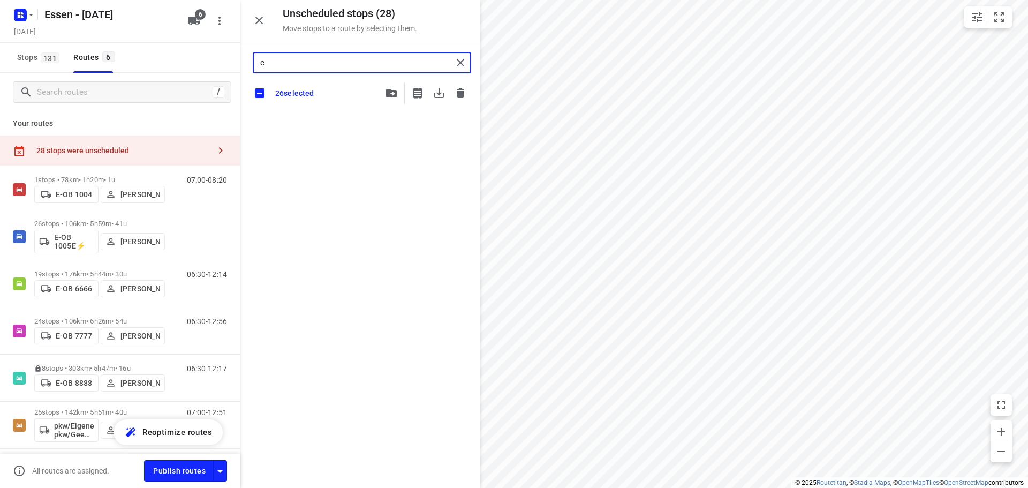
scroll to position [0, 0]
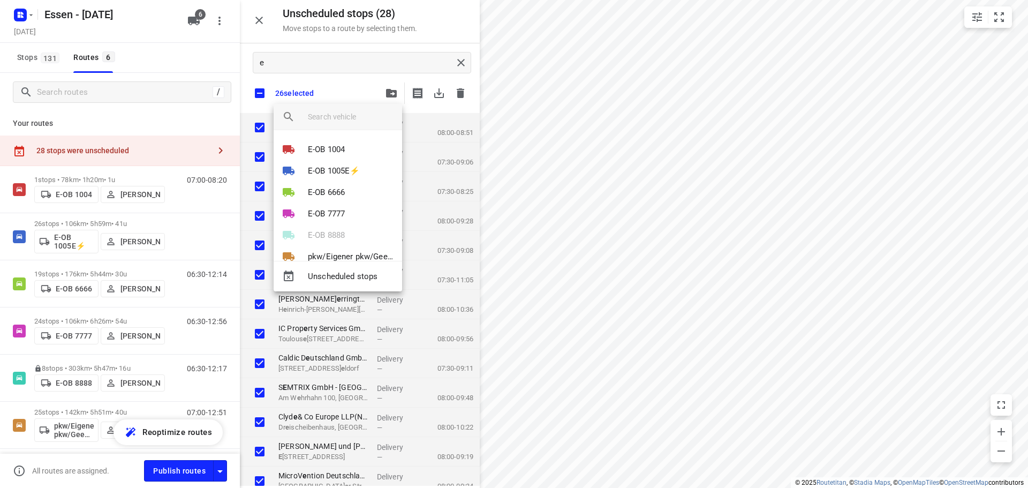
click at [342, 62] on div at bounding box center [514, 244] width 1028 height 488
click at [338, 63] on div at bounding box center [514, 244] width 1028 height 488
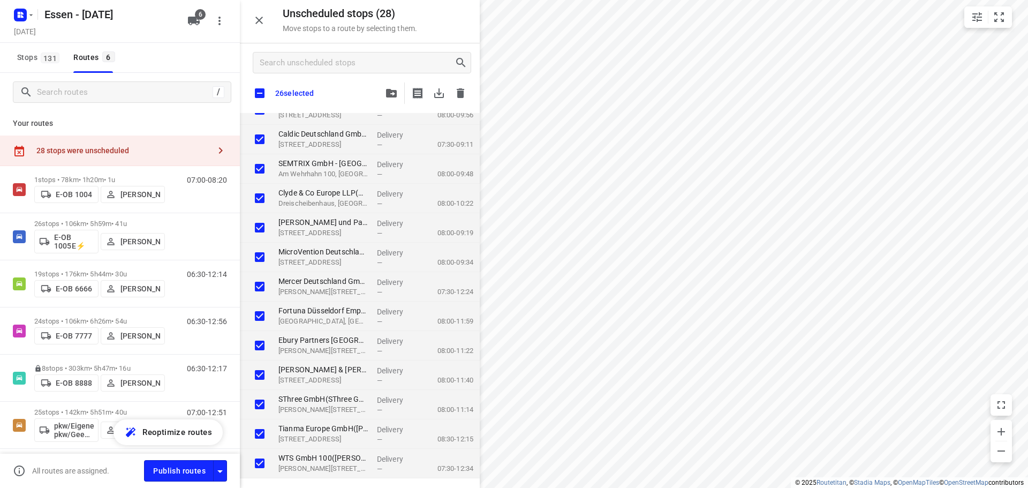
scroll to position [186, 0]
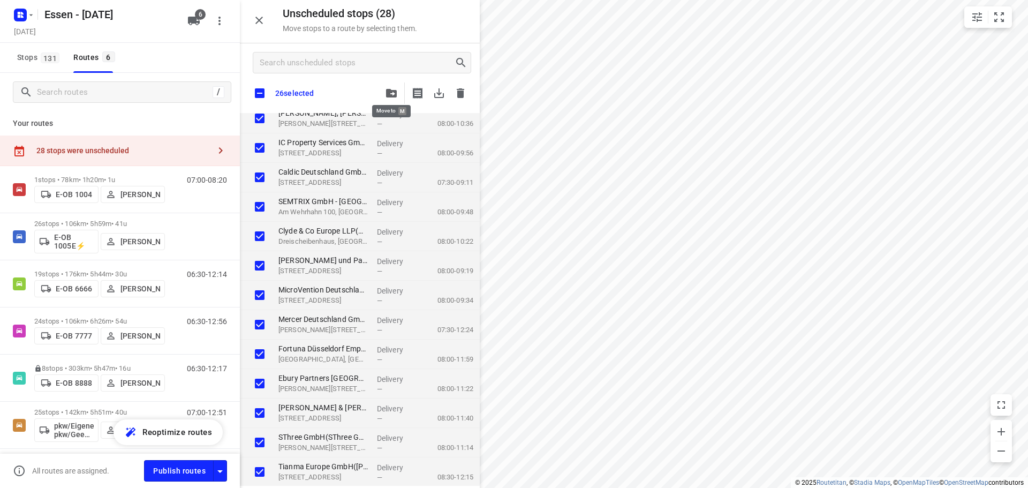
click at [387, 92] on icon "button" at bounding box center [391, 93] width 11 height 9
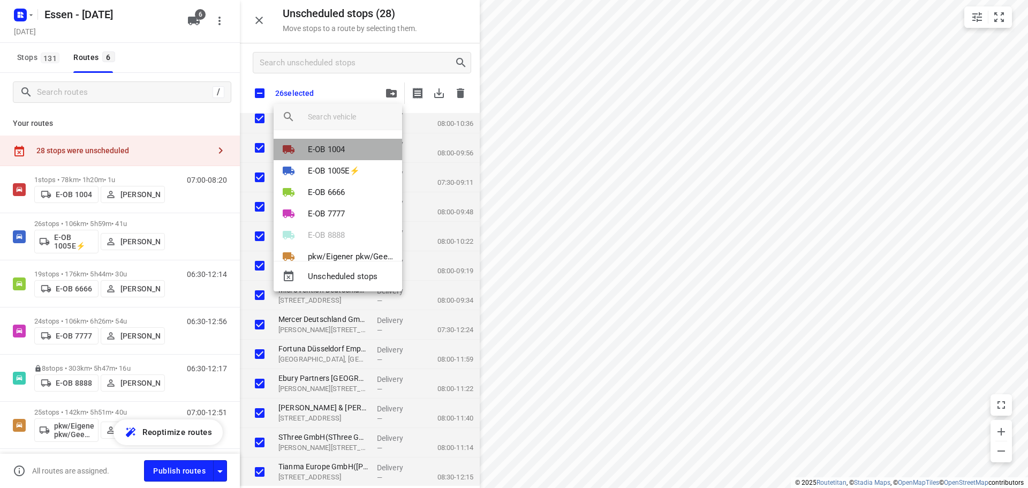
click at [339, 145] on p "E-OB 1004" at bounding box center [326, 149] width 37 height 12
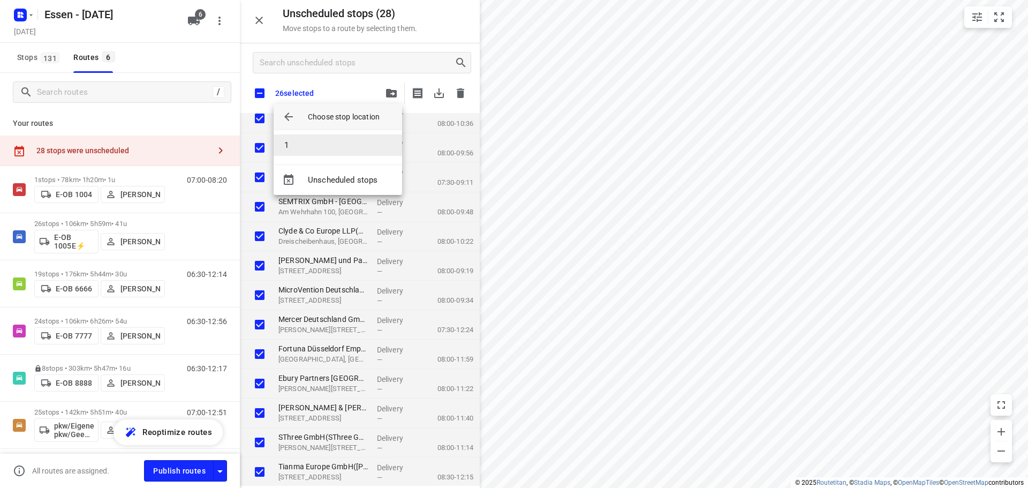
click at [333, 150] on li "1" at bounding box center [338, 144] width 128 height 21
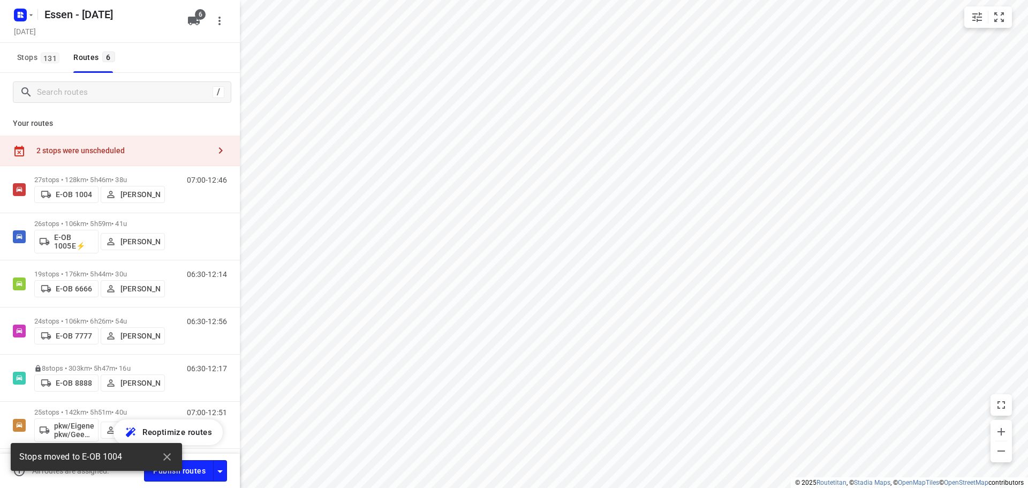
click at [179, 157] on div "2 stops were unscheduled" at bounding box center [120, 150] width 240 height 31
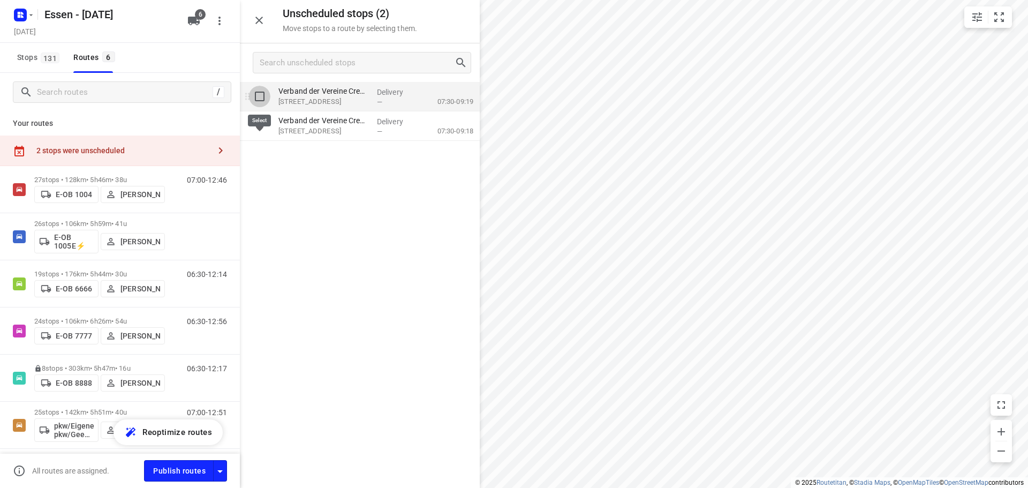
click at [264, 100] on input "grid" at bounding box center [259, 96] width 21 height 21
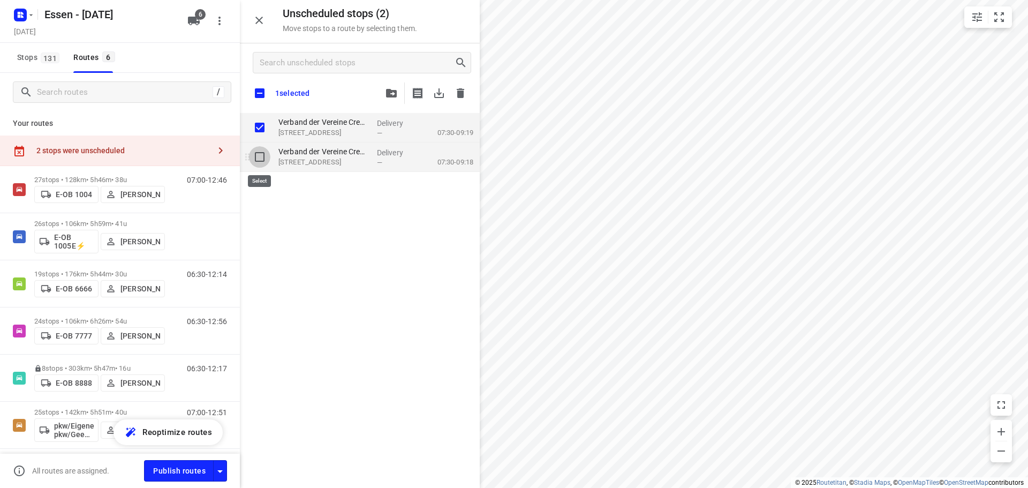
click at [259, 157] on input "grid" at bounding box center [259, 156] width 21 height 21
click at [385, 96] on span "button" at bounding box center [391, 93] width 13 height 9
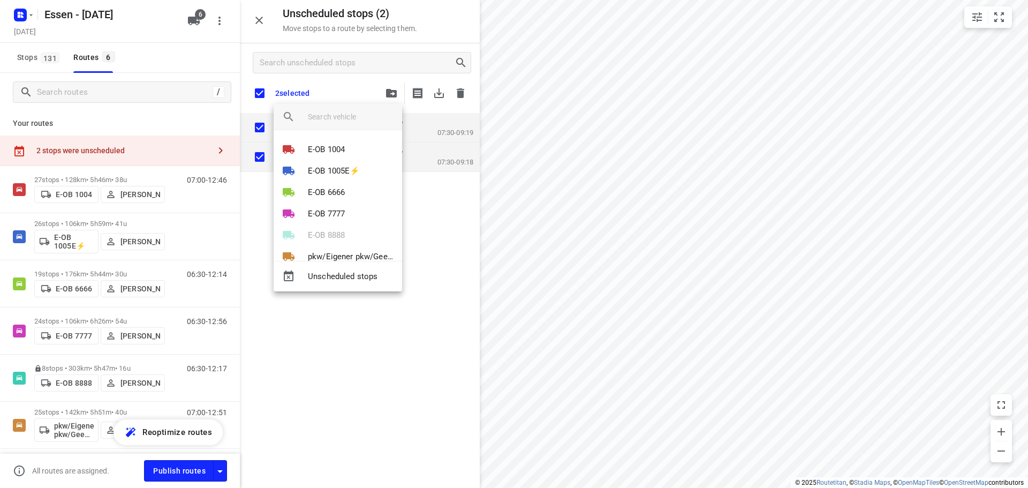
click at [355, 237] on div "E-OB 8888" at bounding box center [338, 234] width 128 height 21
click at [330, 87] on div at bounding box center [514, 244] width 1028 height 488
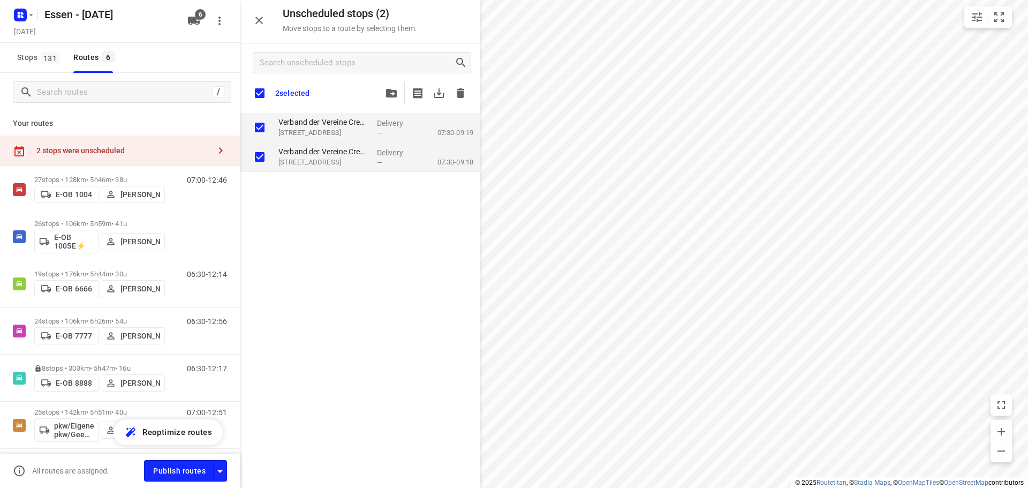
click at [263, 90] on input "checkbox" at bounding box center [259, 93] width 22 height 22
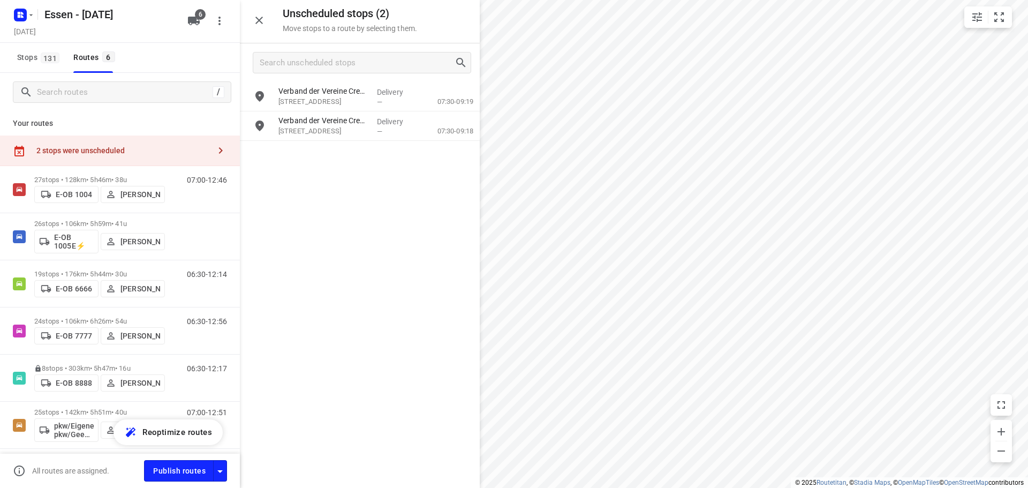
click at [280, 228] on div "Verband der Vereine Creditreform e.V.(Roman Grund) Hammfelddamm 13, Neuss Deliv…" at bounding box center [360, 284] width 240 height 405
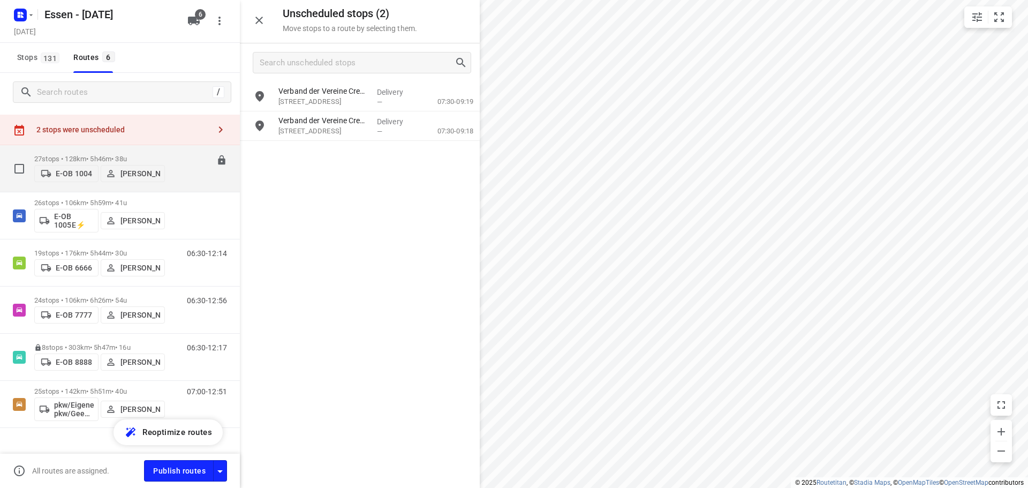
scroll to position [38, 0]
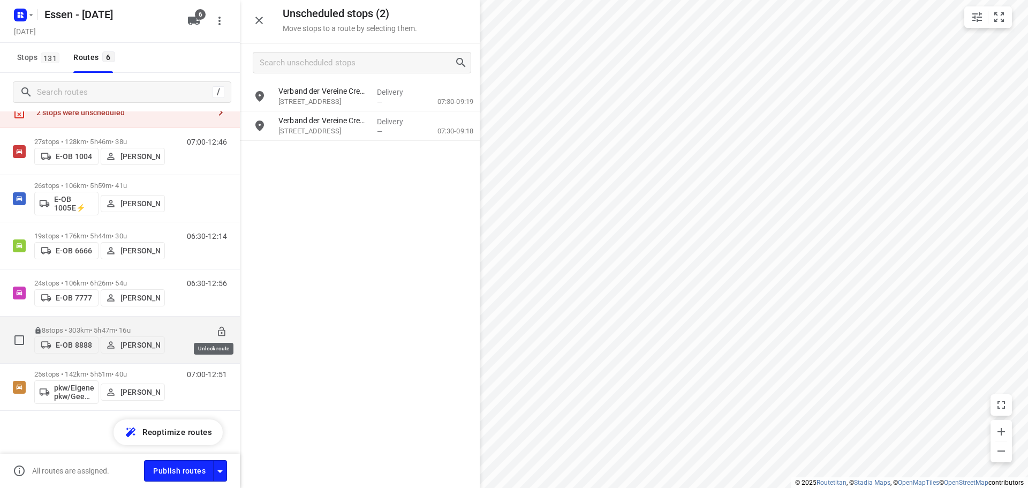
click at [218, 328] on icon at bounding box center [221, 331] width 7 height 10
click at [260, 94] on input "grid" at bounding box center [259, 96] width 21 height 21
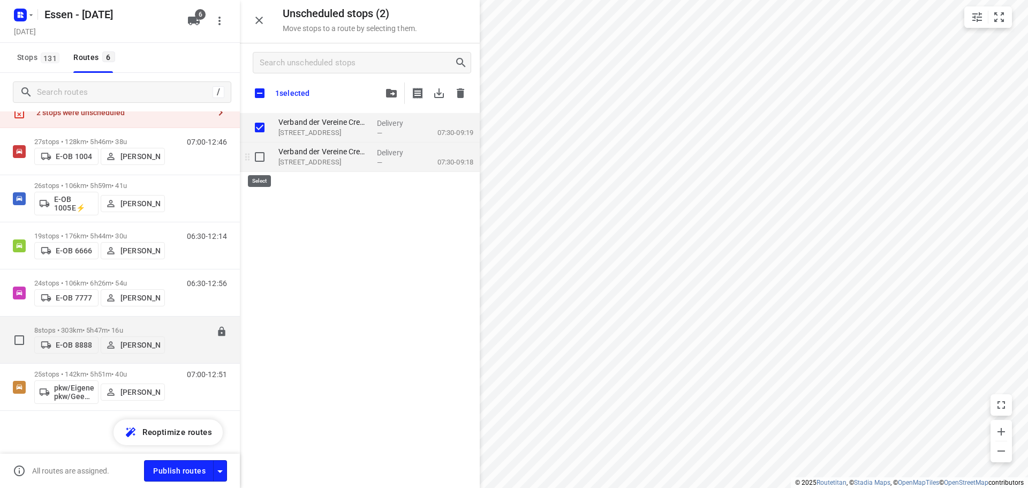
click at [260, 158] on input "grid" at bounding box center [259, 156] width 21 height 21
click at [390, 88] on button "button" at bounding box center [391, 92] width 21 height 21
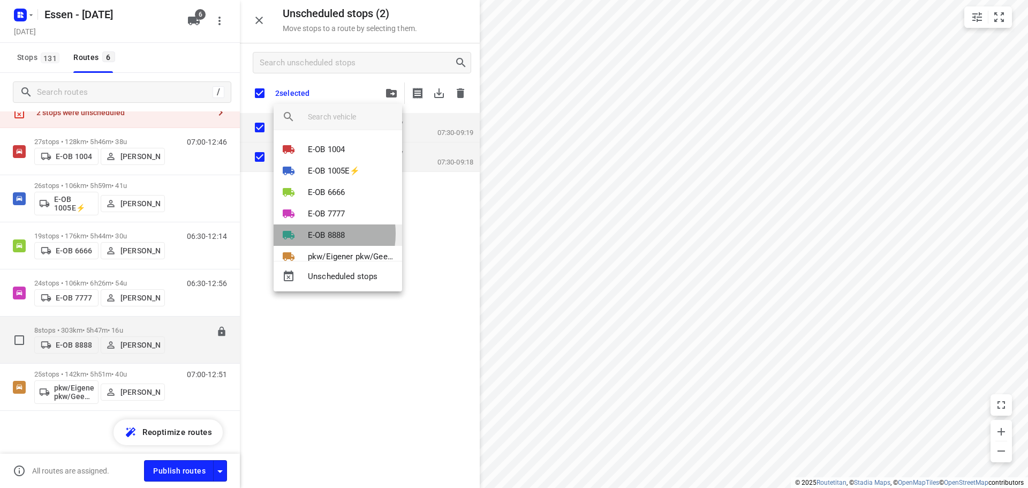
click at [308, 233] on p "E-OB 8888" at bounding box center [326, 235] width 37 height 12
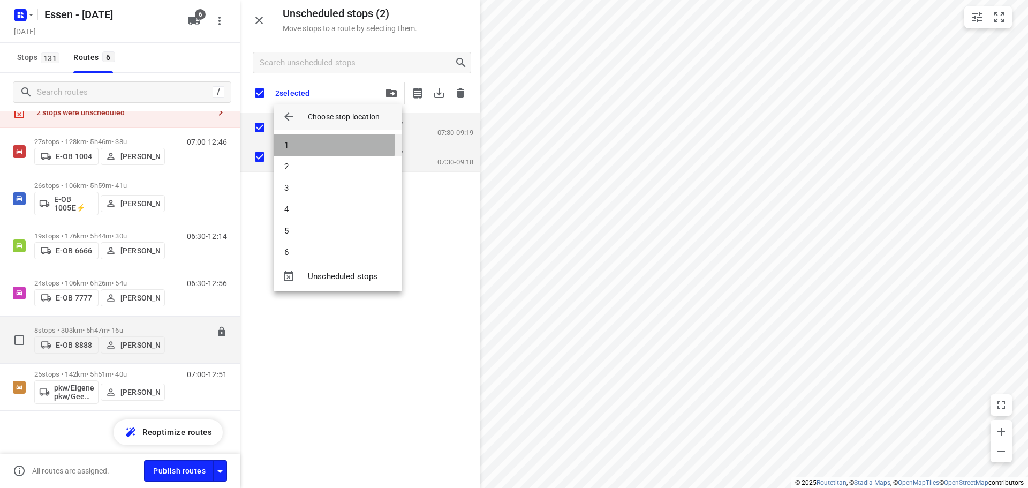
click at [299, 145] on li "1" at bounding box center [338, 144] width 128 height 21
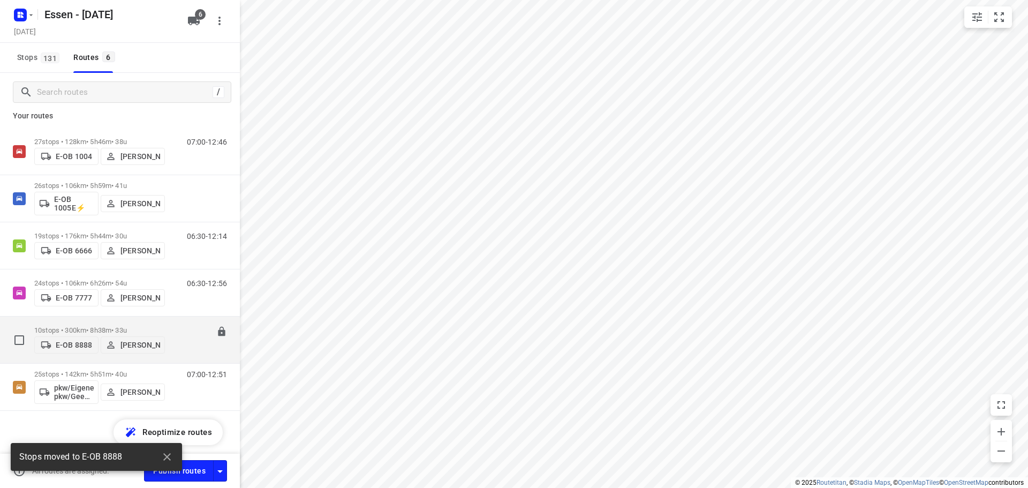
scroll to position [7, 0]
click at [162, 119] on p "Your routes" at bounding box center [120, 115] width 214 height 11
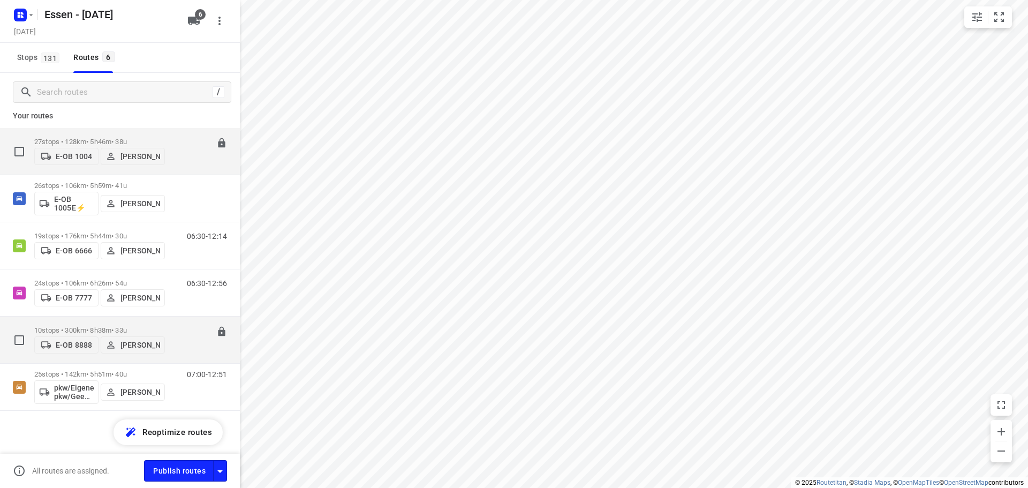
click at [142, 132] on div "27 stops • 128km • 5h46m • 38u E-OB 1004 Sandra Stamm" at bounding box center [99, 151] width 131 height 38
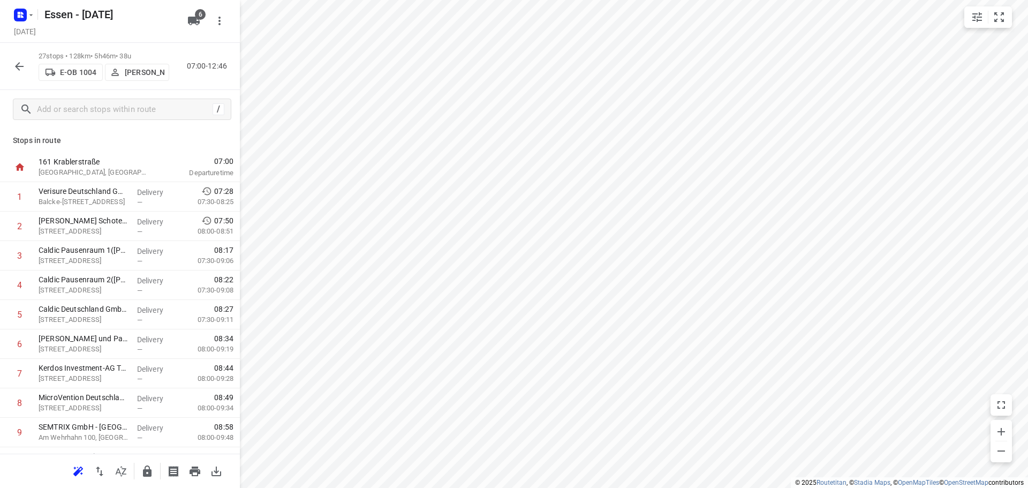
click at [139, 75] on p "[PERSON_NAME]" at bounding box center [145, 72] width 40 height 9
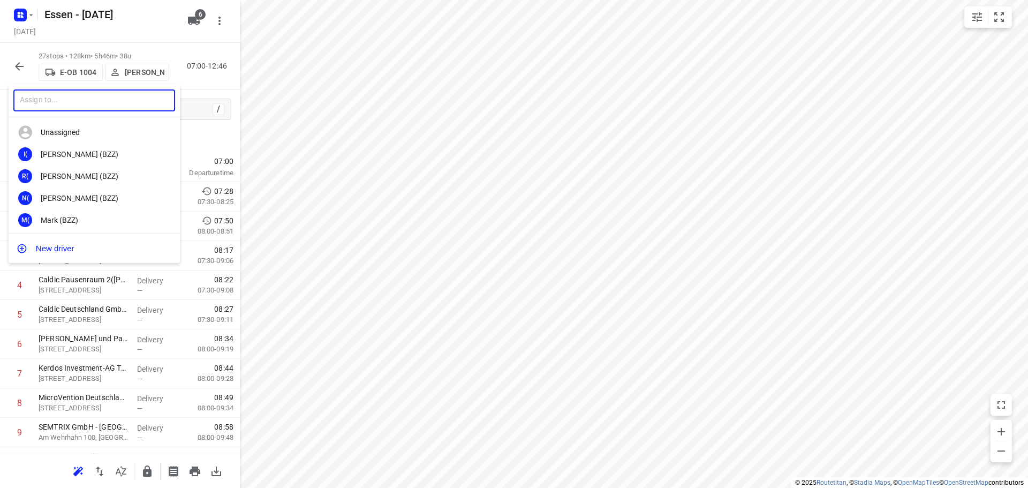
click at [123, 95] on input "text" at bounding box center [94, 100] width 162 height 22
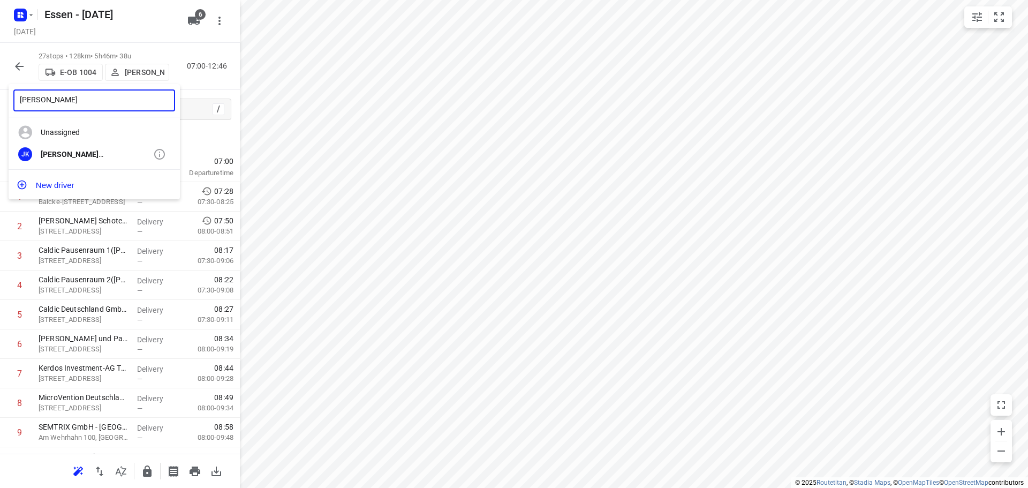
click at [102, 158] on div "Jörg Uwe Kostrzewa" at bounding box center [97, 154] width 112 height 9
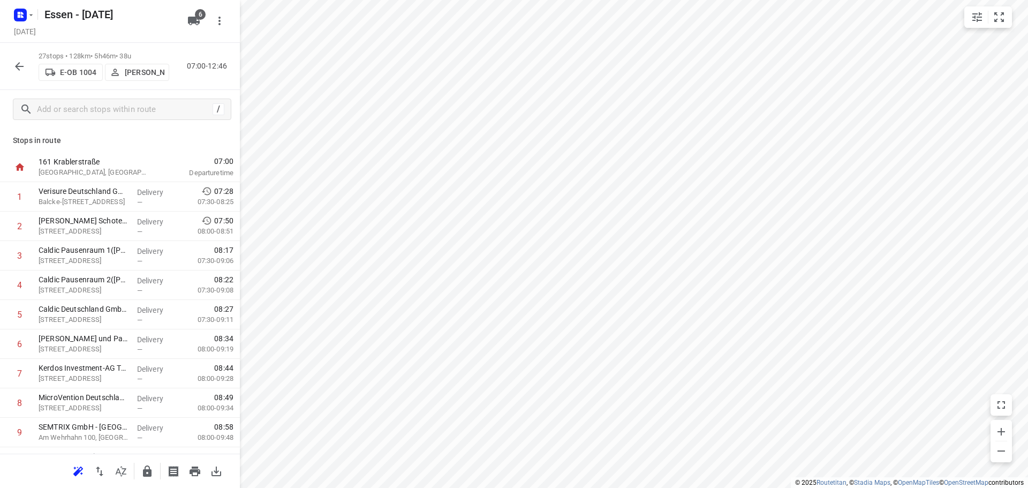
click at [87, 72] on p "E-OB 1004" at bounding box center [78, 72] width 36 height 9
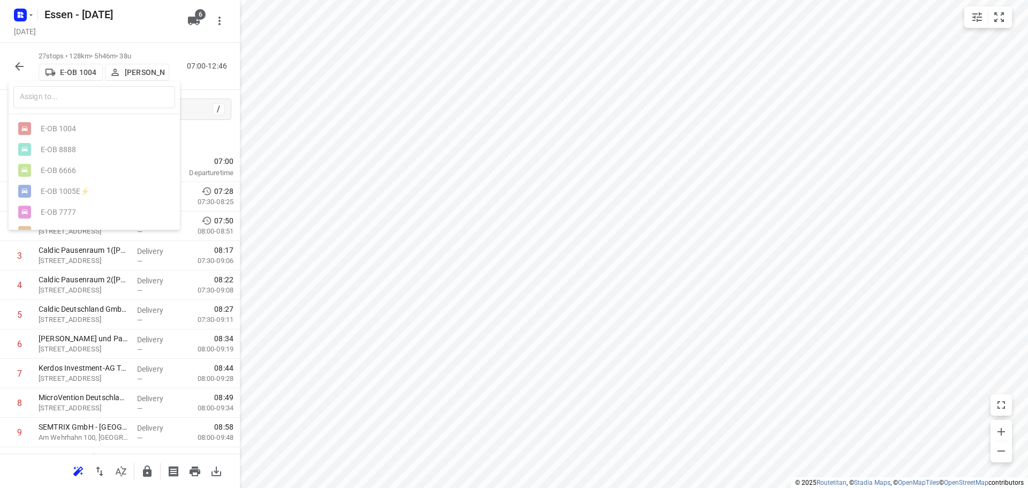
click at [94, 193] on ul "E-OB 1004 E-OB 8888 E-OB 6666 E-OB 1005E⚡ E-OB 7777 pkw/Eigener pkw/Geen kentek…" at bounding box center [94, 180] width 171 height 125
click at [74, 188] on ul "E-OB 1004 E-OB 8888 E-OB 6666 E-OB 1005E⚡ E-OB 7777 pkw/Eigener pkw/Geen kentek…" at bounding box center [94, 180] width 171 height 125
click at [77, 193] on ul "E-OB 1004 E-OB 8888 E-OB 6666 E-OB 1005E⚡ E-OB 7777 pkw/Eigener pkw/Geen kentek…" at bounding box center [94, 180] width 171 height 125
click at [22, 64] on div at bounding box center [514, 244] width 1028 height 488
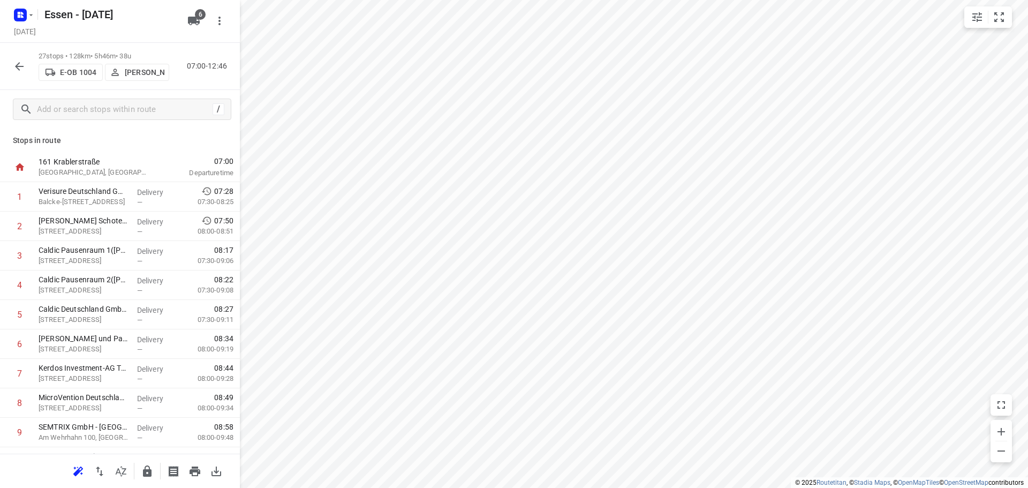
click at [15, 65] on icon "button" at bounding box center [19, 66] width 13 height 13
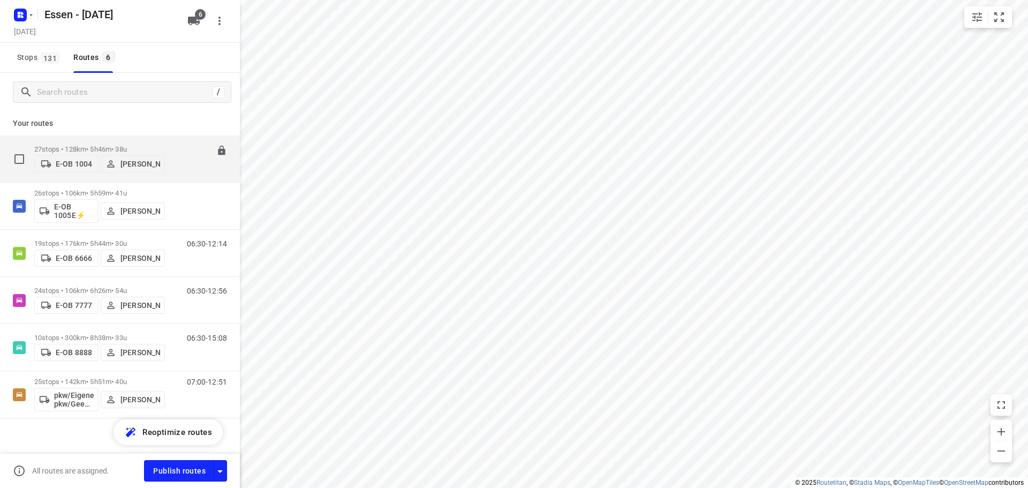
click at [183, 159] on div "07:00-12:46" at bounding box center [200, 161] width 54 height 33
click at [216, 145] on icon at bounding box center [221, 150] width 11 height 11
click at [146, 147] on p "27 stops • 128km • 5h46m • 38u" at bounding box center [99, 149] width 131 height 8
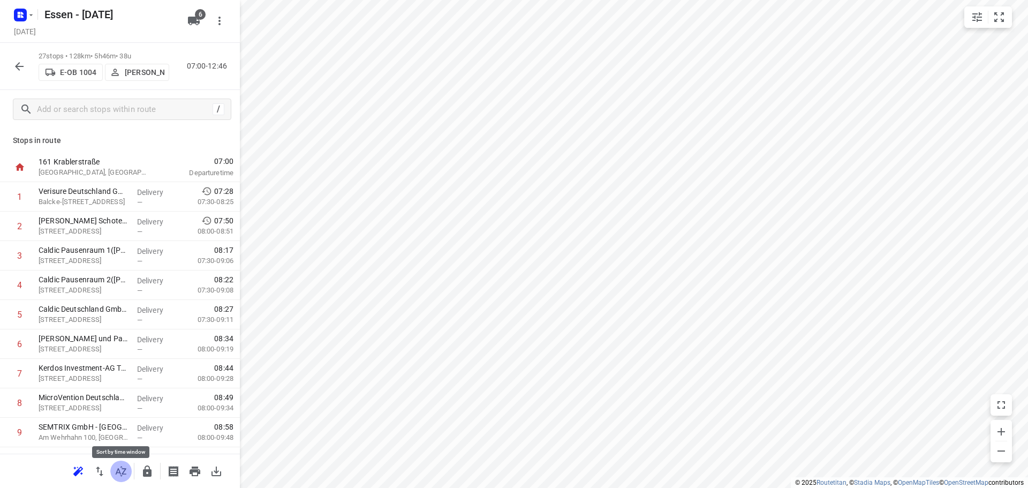
click at [118, 473] on icon "button" at bounding box center [121, 471] width 13 height 13
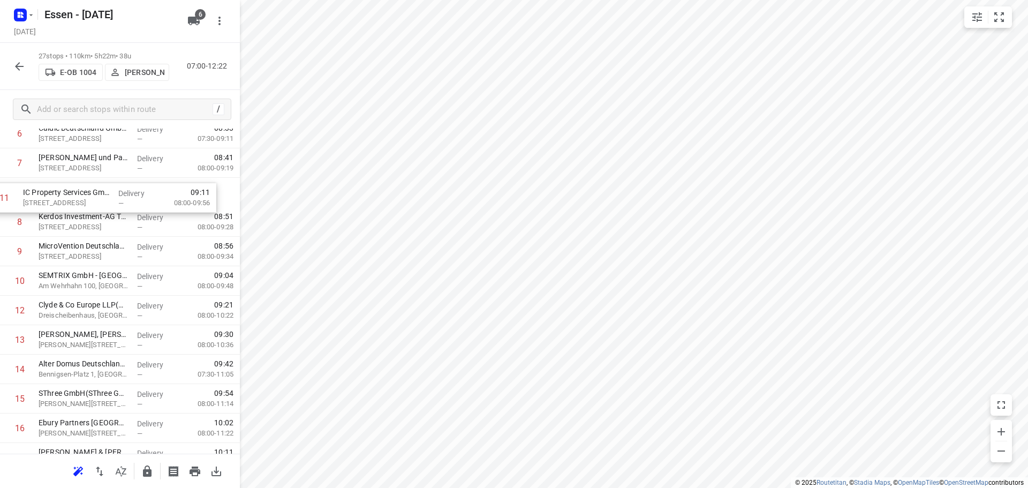
scroll to position [208, 0]
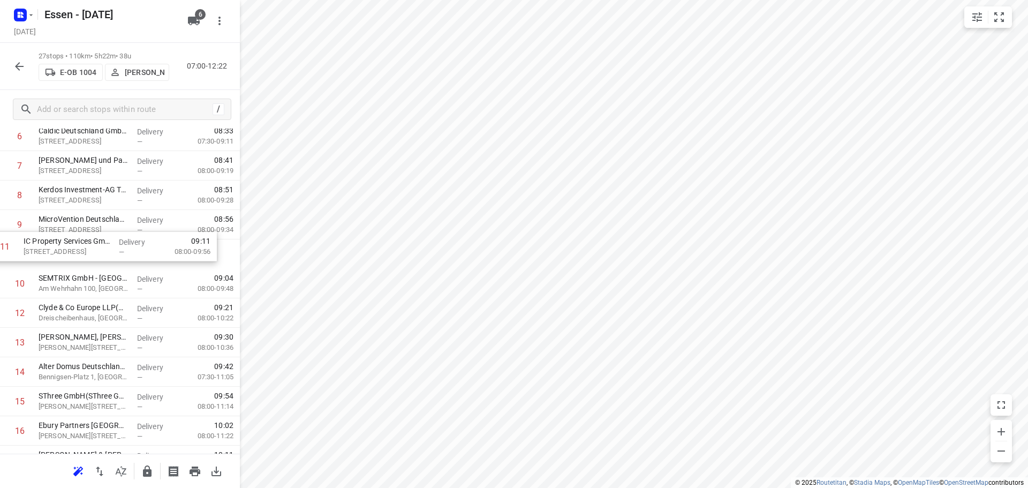
drag, startPoint x: 83, startPoint y: 168, endPoint x: 69, endPoint y: 239, distance: 73.1
click at [69, 239] on div "1 Verisure Deutschland GmbH(Marlien Engling) Balcke-Dürr-Allee 2, Ratingen Deli…" at bounding box center [120, 371] width 240 height 795
drag, startPoint x: 69, startPoint y: 239, endPoint x: 69, endPoint y: 270, distance: 31.0
click at [69, 270] on div "1 Verisure Deutschland GmbH(Marlien Engling) Balcke-Dürr-Allee 2, Ratingen Deli…" at bounding box center [120, 371] width 240 height 795
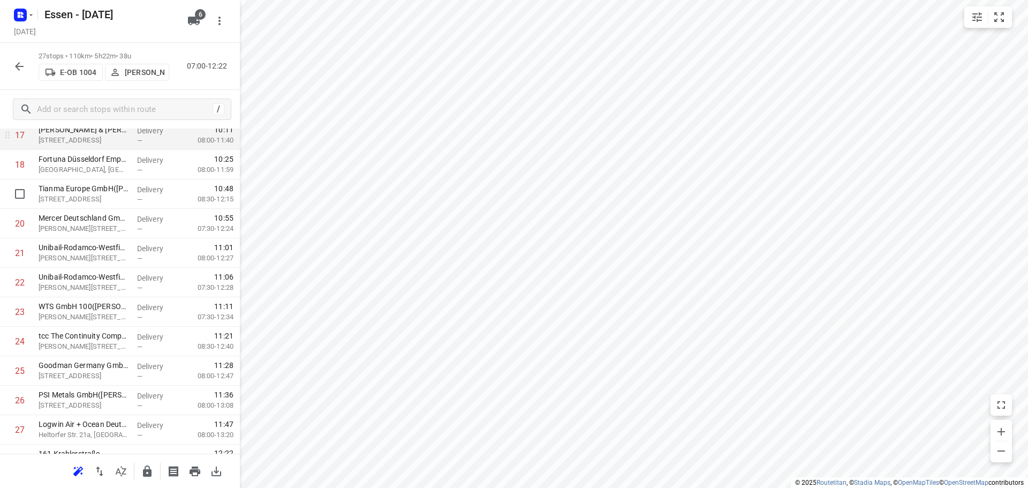
scroll to position [553, 0]
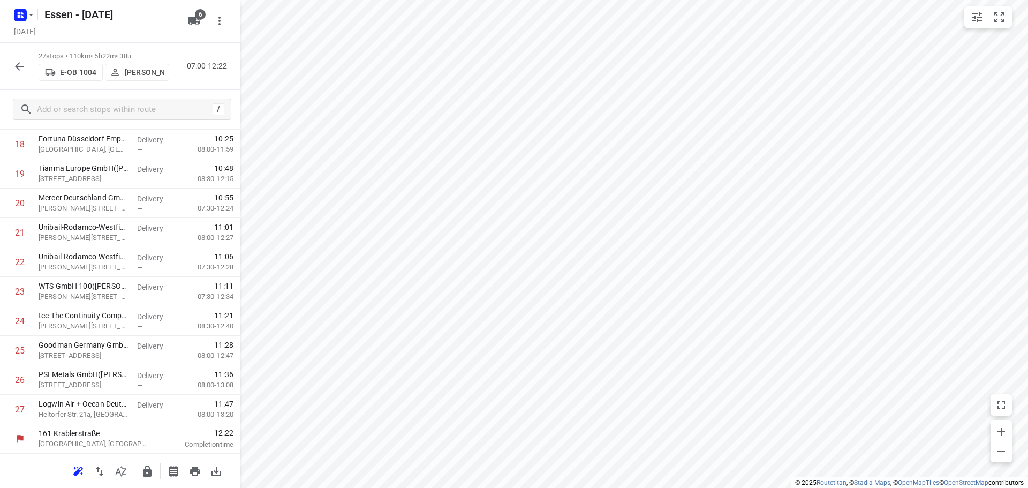
click at [24, 60] on icon "button" at bounding box center [19, 66] width 13 height 13
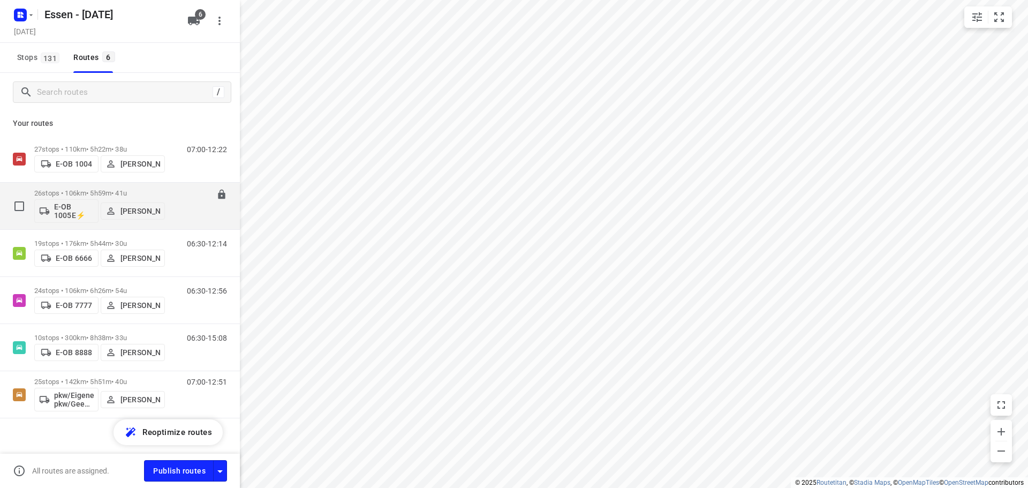
click at [151, 207] on p "[PERSON_NAME]" at bounding box center [140, 211] width 40 height 9
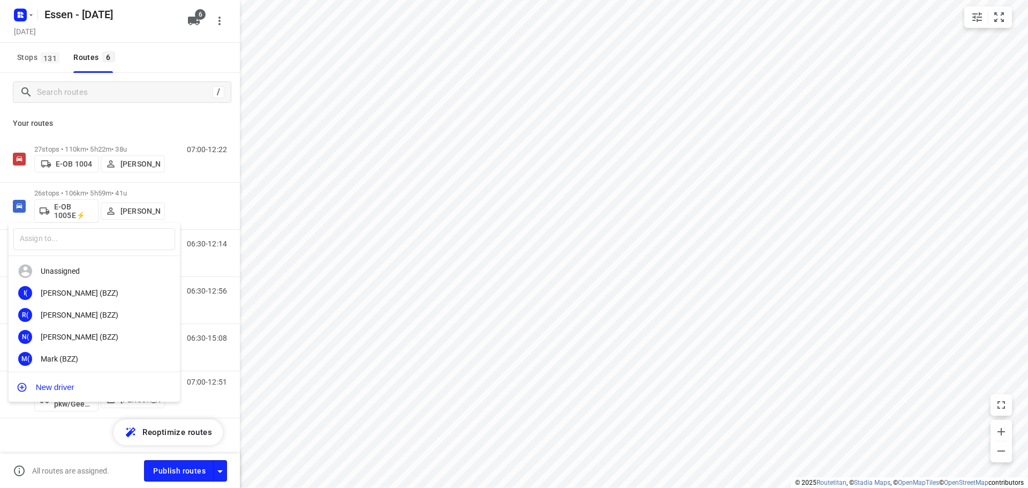
click at [184, 200] on div at bounding box center [514, 244] width 1028 height 488
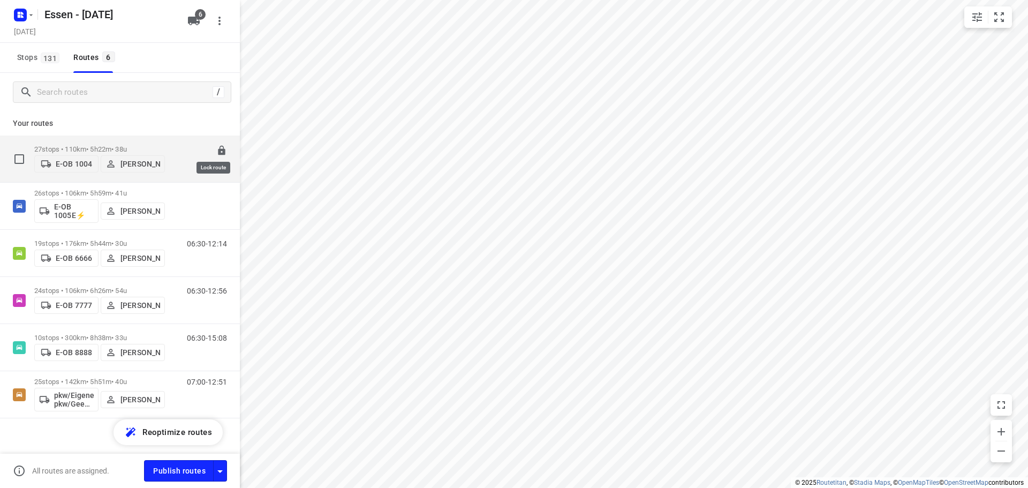
click at [218, 146] on icon at bounding box center [221, 151] width 7 height 10
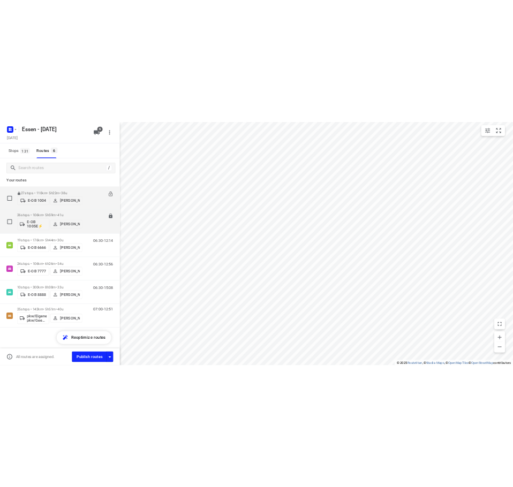
scroll to position [7, 0]
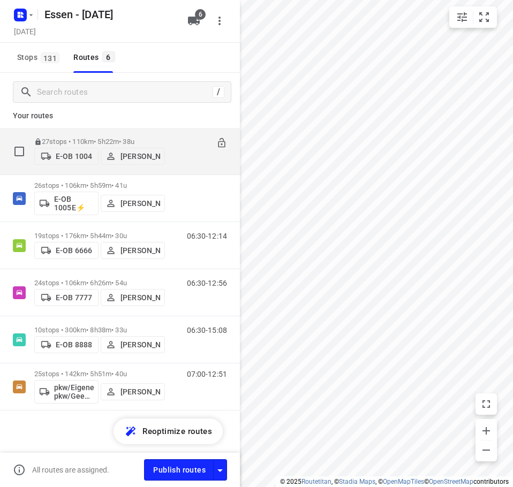
click at [173, 146] on div "07:00-12:22" at bounding box center [200, 154] width 54 height 33
click at [129, 138] on p "27 stops • 110km • 5h22m • 38u" at bounding box center [99, 142] width 131 height 8
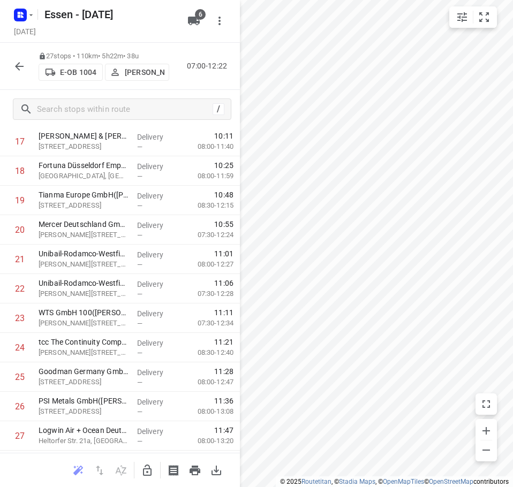
scroll to position [535, 0]
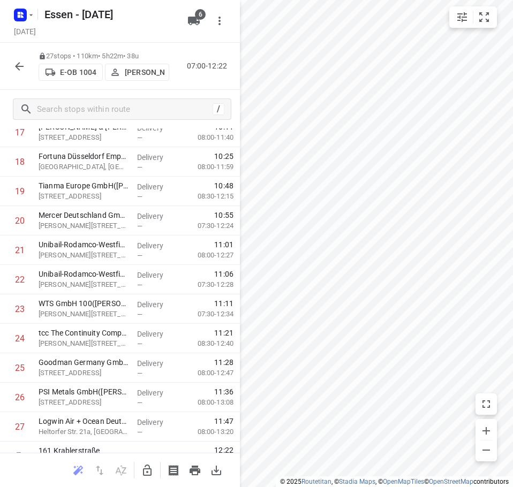
click at [20, 64] on icon "button" at bounding box center [19, 66] width 13 height 13
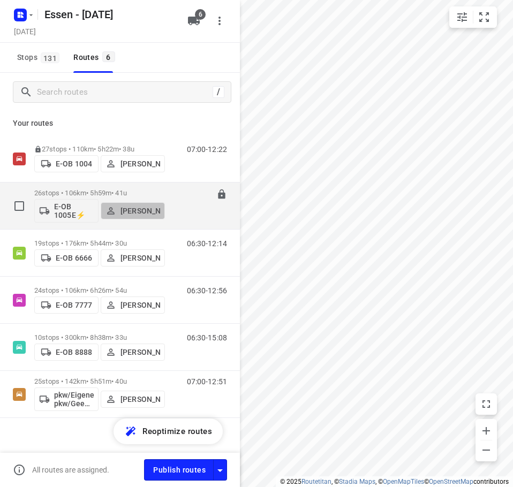
click at [164, 202] on button "[PERSON_NAME]" at bounding box center [133, 210] width 64 height 17
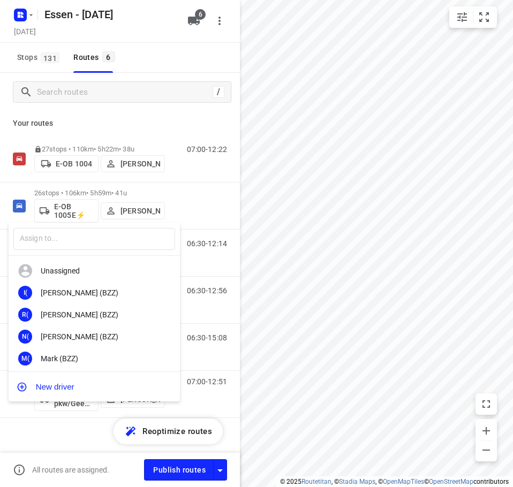
click at [163, 195] on div at bounding box center [256, 243] width 513 height 487
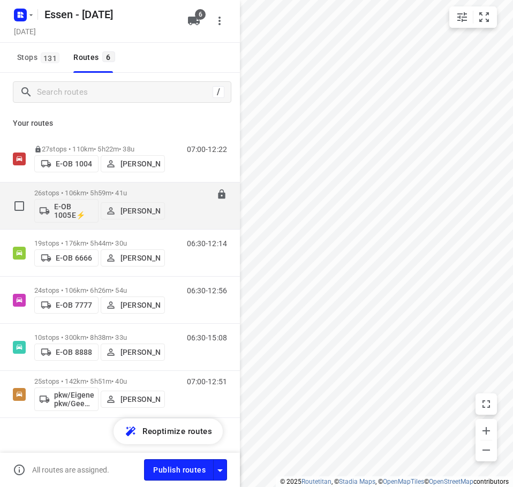
click at [119, 188] on div "26 stops • 106km • 5h59m • 41u E-OB 1005E⚡ Sandra Stamm" at bounding box center [99, 206] width 131 height 44
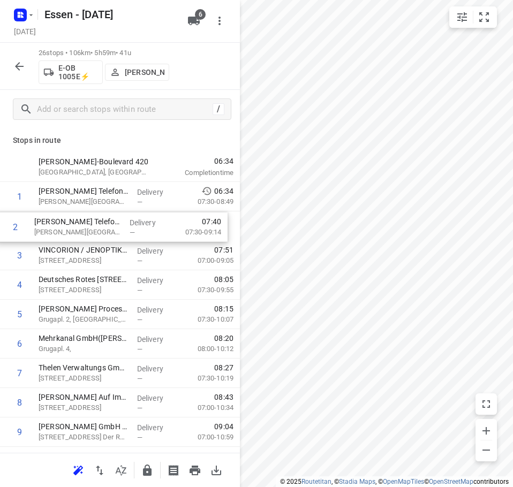
drag, startPoint x: 109, startPoint y: 232, endPoint x: 105, endPoint y: 238, distance: 7.0
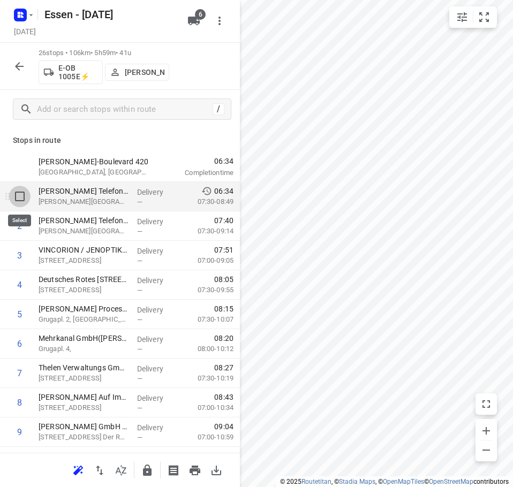
click at [22, 198] on input "checkbox" at bounding box center [19, 196] width 21 height 21
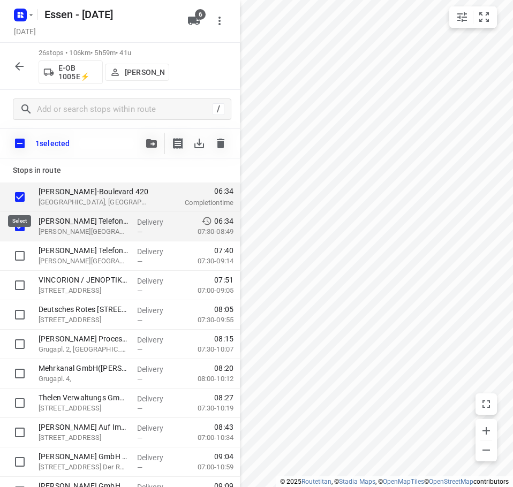
click at [16, 196] on input "checkbox" at bounding box center [19, 196] width 21 height 21
click at [19, 225] on input "checkbox" at bounding box center [19, 226] width 21 height 21
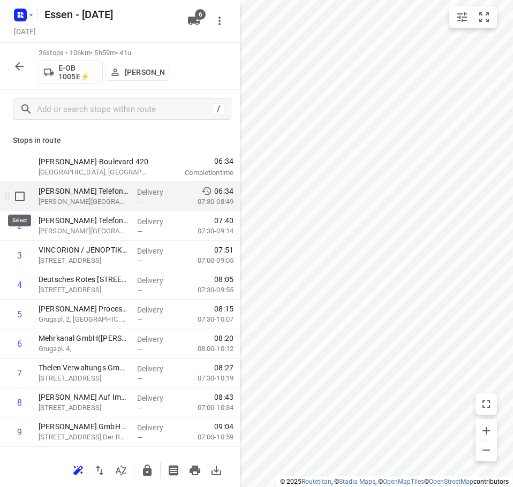
click at [18, 199] on input "checkbox" at bounding box center [19, 196] width 21 height 21
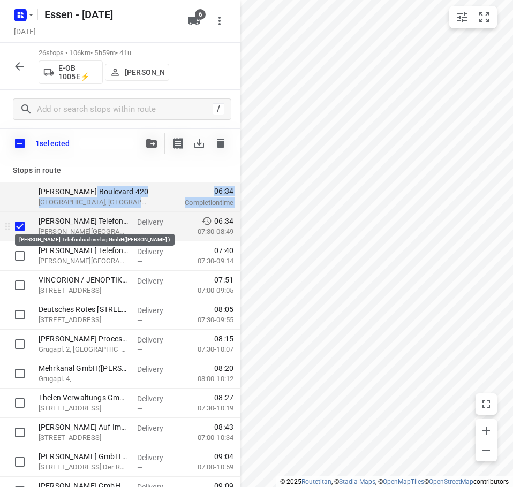
drag, startPoint x: 82, startPoint y: 196, endPoint x: 103, endPoint y: 218, distance: 30.7
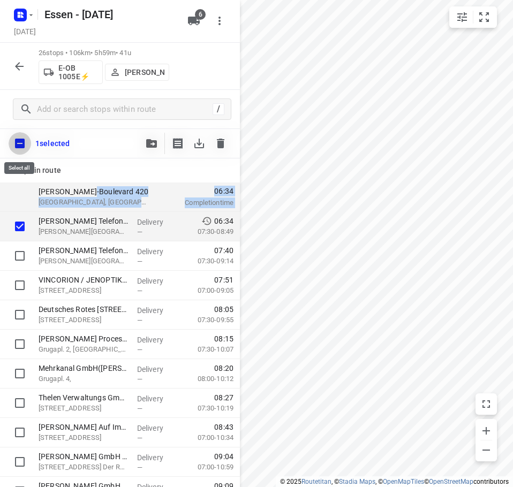
click at [24, 146] on input "checkbox" at bounding box center [20, 143] width 22 height 22
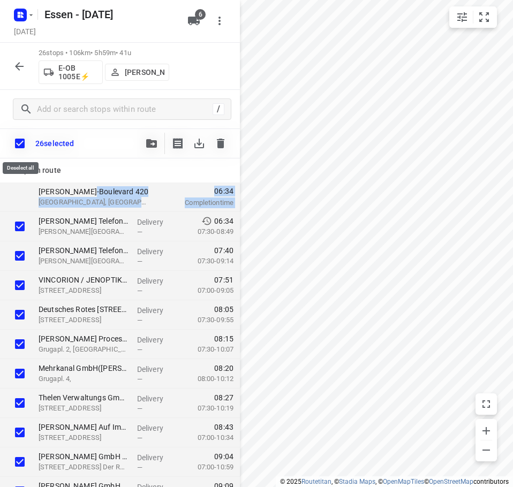
click at [23, 143] on input "checkbox" at bounding box center [20, 143] width 22 height 22
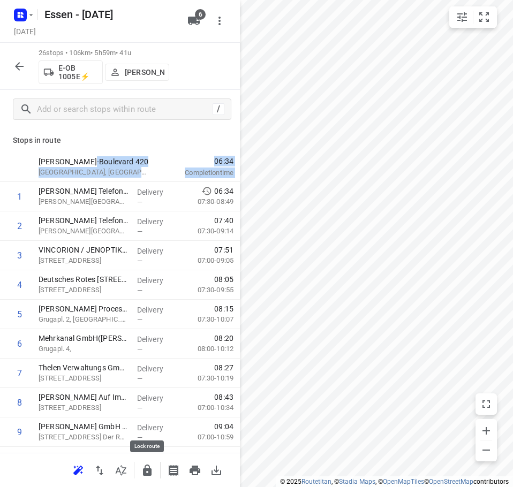
click at [149, 475] on icon "button" at bounding box center [147, 470] width 9 height 11
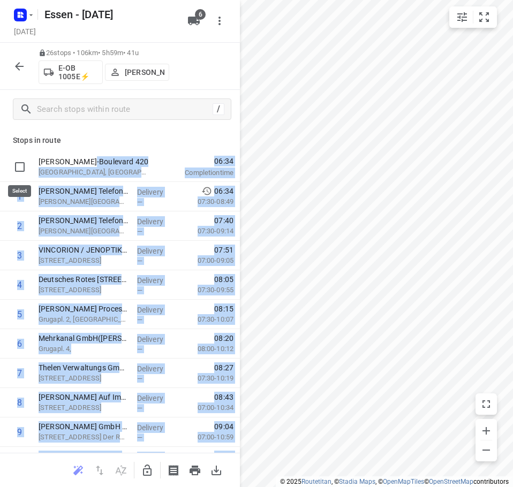
click at [20, 168] on input "checkbox" at bounding box center [19, 166] width 21 height 21
click at [21, 196] on input "checkbox" at bounding box center [19, 196] width 21 height 21
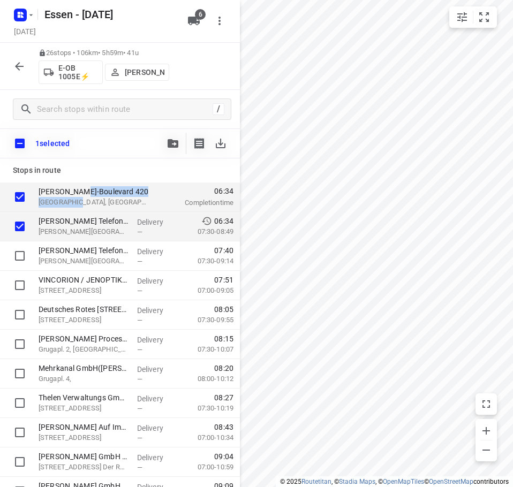
drag, startPoint x: 77, startPoint y: 193, endPoint x: 78, endPoint y: 209, distance: 16.1
click at [78, 209] on div "Berthold-Beitz-Boulevard 420 Essen, Germany" at bounding box center [94, 197] width 120 height 29
click at [83, 195] on div "Berthold-Beitz-Boulevard 420 Essen, Germany" at bounding box center [94, 197] width 120 height 29
click at [24, 194] on input "checkbox" at bounding box center [19, 196] width 21 height 21
click at [24, 222] on input "checkbox" at bounding box center [19, 226] width 21 height 21
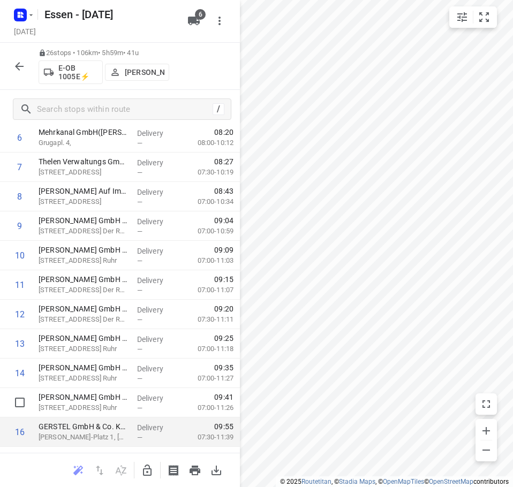
scroll to position [214, 0]
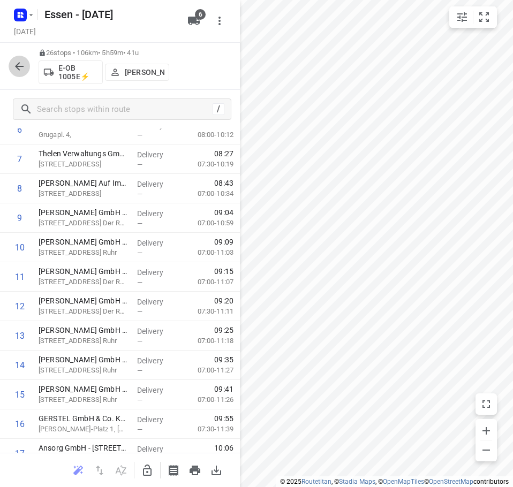
click at [19, 69] on icon "button" at bounding box center [19, 66] width 13 height 13
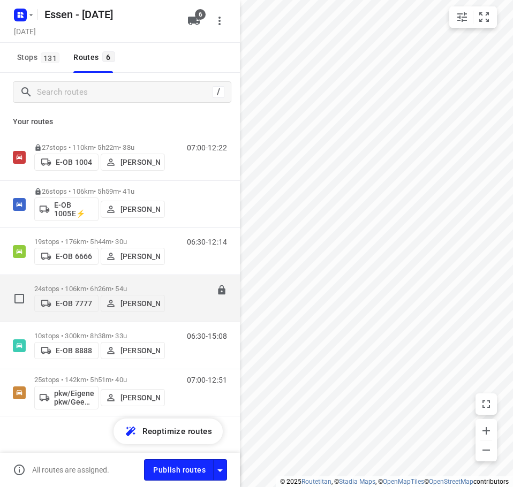
scroll to position [0, 0]
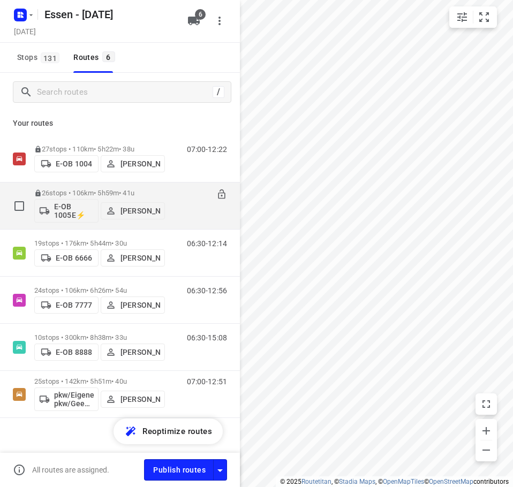
click at [164, 198] on div "E-OB 1005E⚡ Sandra Stamm" at bounding box center [99, 210] width 131 height 26
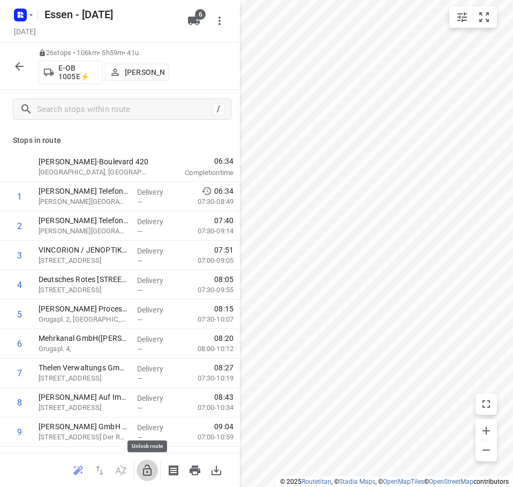
click at [151, 472] on icon "button" at bounding box center [147, 470] width 9 height 11
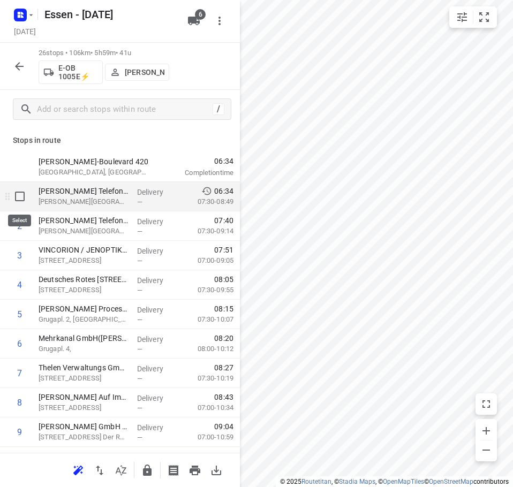
click at [20, 194] on input "checkbox" at bounding box center [19, 196] width 21 height 21
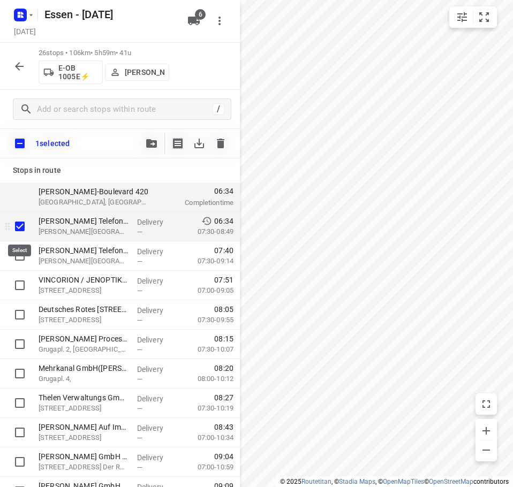
click at [18, 225] on input "checkbox" at bounding box center [19, 226] width 21 height 21
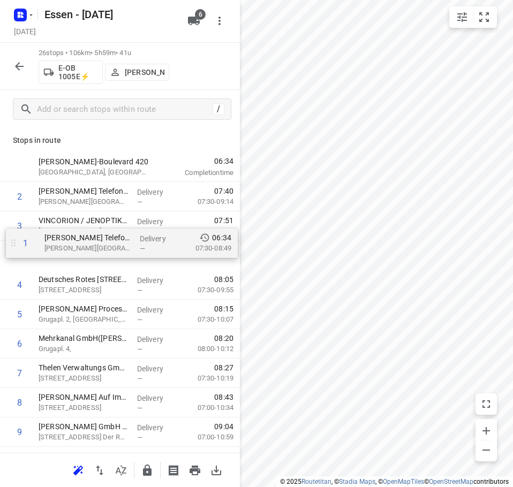
drag, startPoint x: 63, startPoint y: 195, endPoint x: 69, endPoint y: 245, distance: 50.1
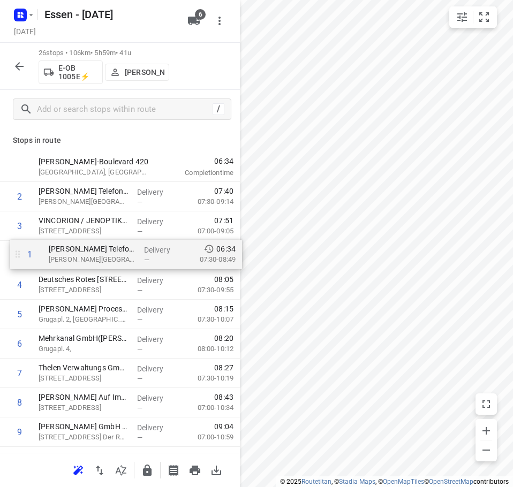
drag, startPoint x: 67, startPoint y: 187, endPoint x: 78, endPoint y: 252, distance: 65.6
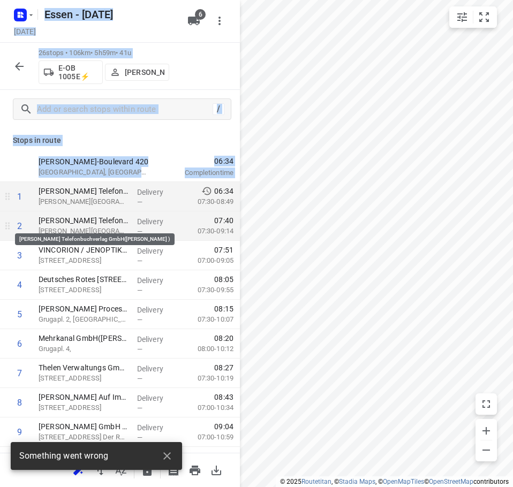
drag, startPoint x: 83, startPoint y: 208, endPoint x: 83, endPoint y: 219, distance: 11.8
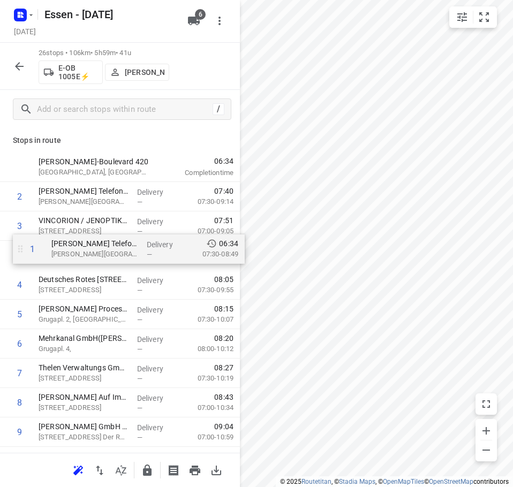
drag, startPoint x: 83, startPoint y: 188, endPoint x: 96, endPoint y: 246, distance: 58.7
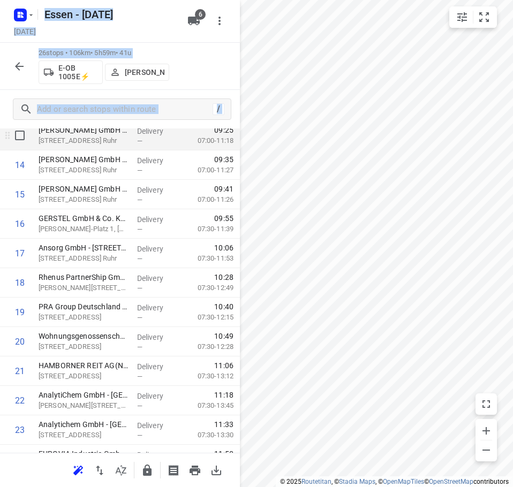
scroll to position [417, 0]
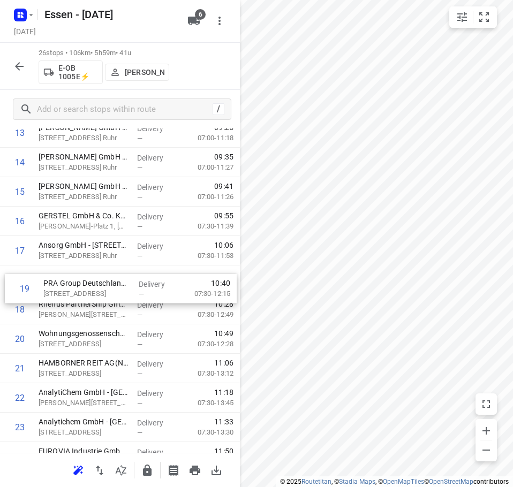
drag, startPoint x: 77, startPoint y: 307, endPoint x: 84, endPoint y: 281, distance: 27.1
click at [84, 281] on div "1 Sutter Telefonbuchverlag GmbH(Britta Bludszuweit ) Berthold-Beitz-Boulevard 4…" at bounding box center [120, 147] width 240 height 765
drag, startPoint x: 86, startPoint y: 313, endPoint x: 84, endPoint y: 289, distance: 23.6
click at [84, 289] on div "1 Sutter Telefonbuchverlag GmbH(Britta Bludszuweit ) Berthold-Beitz-Boulevard 4…" at bounding box center [120, 147] width 240 height 765
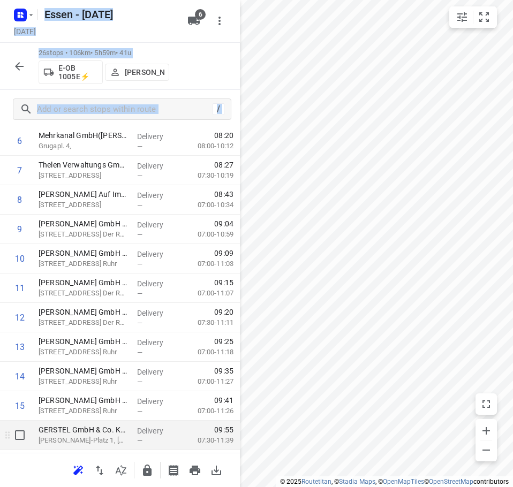
scroll to position [0, 0]
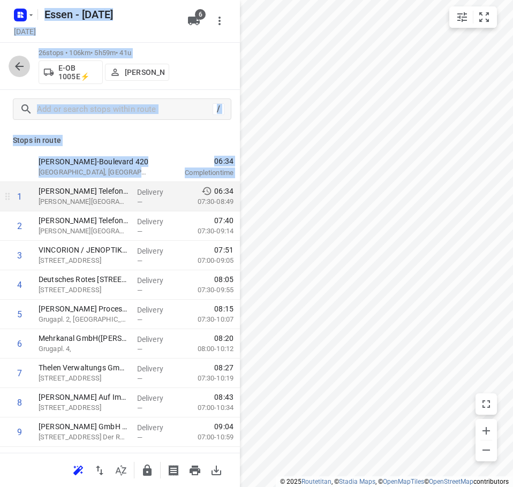
click at [16, 65] on icon "button" at bounding box center [19, 66] width 13 height 13
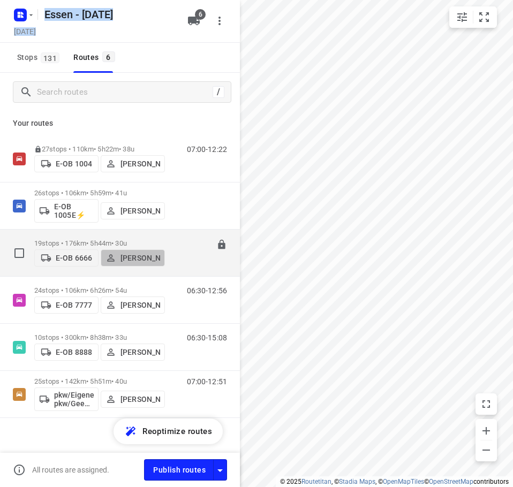
click at [162, 249] on button "Anas Yahya" at bounding box center [133, 257] width 64 height 17
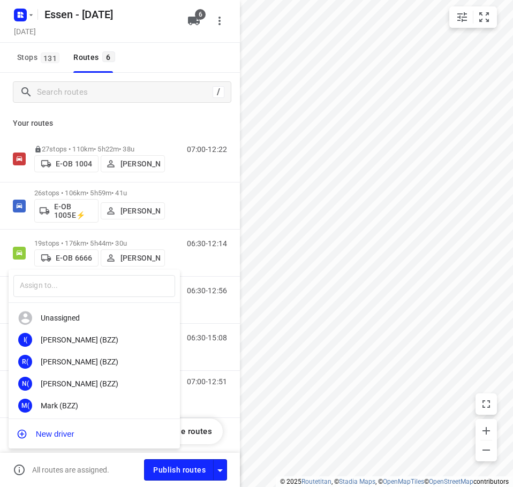
click at [171, 239] on div at bounding box center [256, 243] width 513 height 487
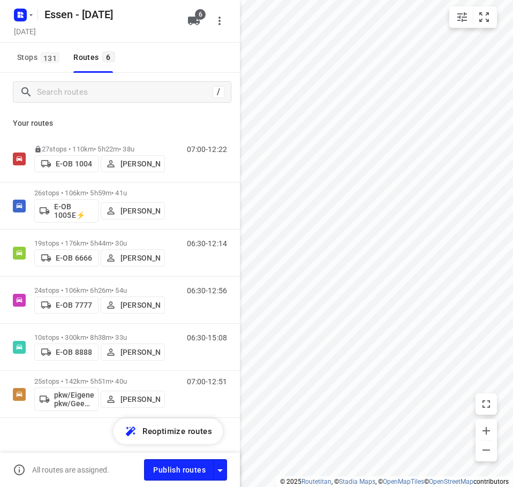
click at [173, 239] on div "06:30-12:14" at bounding box center [200, 255] width 54 height 33
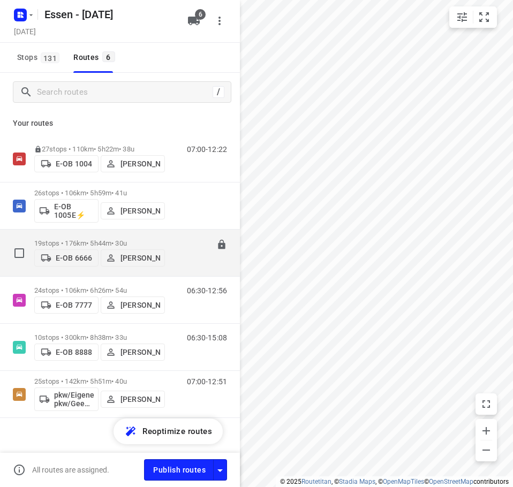
click at [126, 239] on p "19 stops • 176km • 5h44m • 30u" at bounding box center [99, 243] width 131 height 8
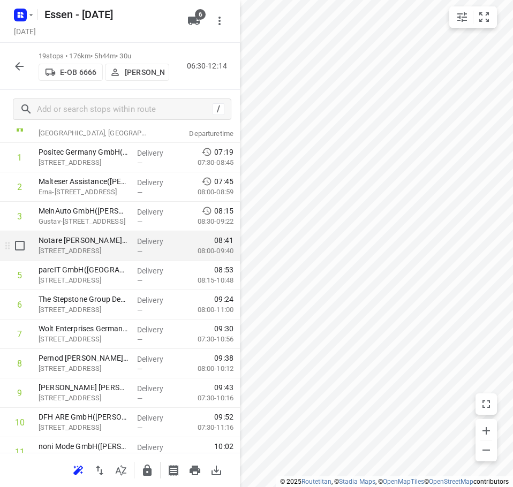
scroll to position [54, 0]
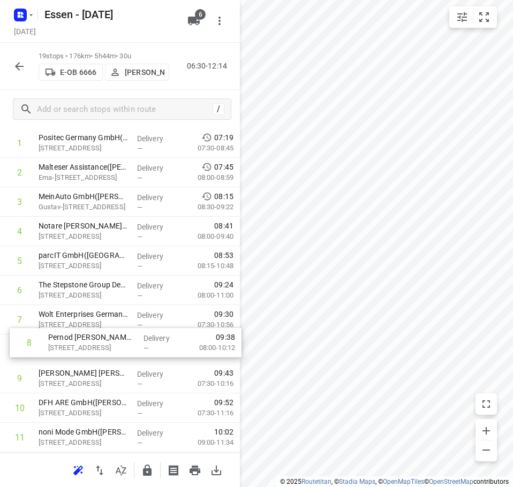
drag, startPoint x: 98, startPoint y: 350, endPoint x: 108, endPoint y: 337, distance: 16.1
click at [108, 337] on div "1 Positec Germany GmbH(Sandra Knauf) Schanzenstraße 22, Köln Delivery — 07:19 0…" at bounding box center [120, 407] width 240 height 559
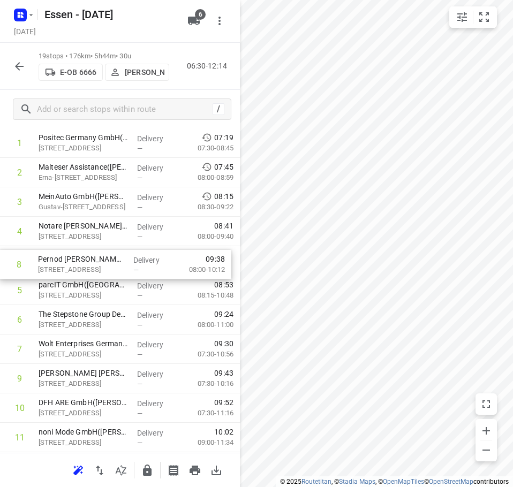
drag, startPoint x: 72, startPoint y: 349, endPoint x: 68, endPoint y: 258, distance: 91.1
click at [68, 258] on div "1 Positec Germany GmbH(Sandra Knauf) Schanzenstraße 22, Köln Delivery — 07:19 0…" at bounding box center [120, 407] width 240 height 559
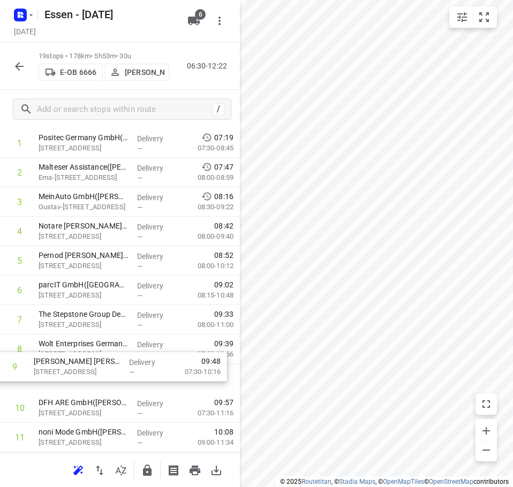
scroll to position [55, 0]
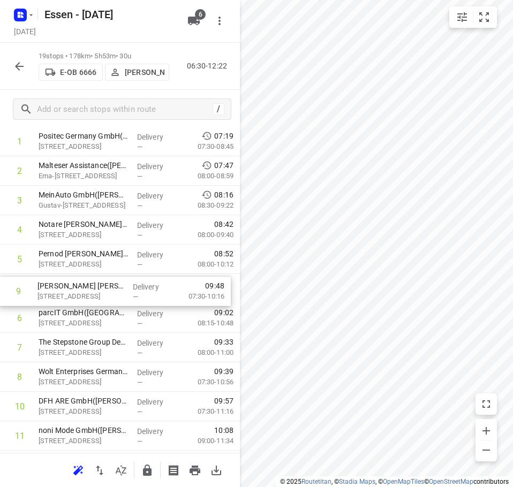
drag, startPoint x: 82, startPoint y: 380, endPoint x: 78, endPoint y: 291, distance: 89.5
click at [78, 291] on div "1 Positec Germany GmbH(Sandra Knauf) Schanzenstraße 22, Köln Delivery — 07:19 0…" at bounding box center [120, 406] width 240 height 559
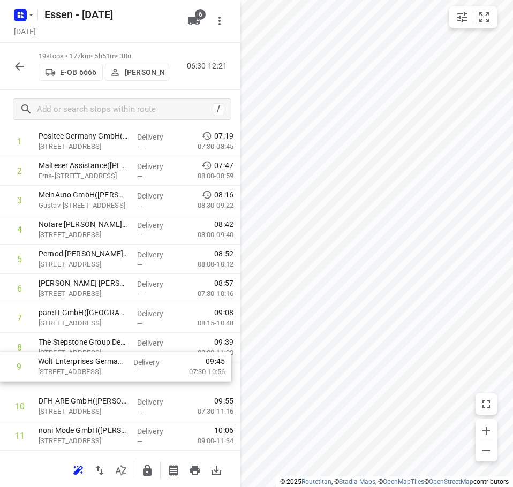
scroll to position [57, 0]
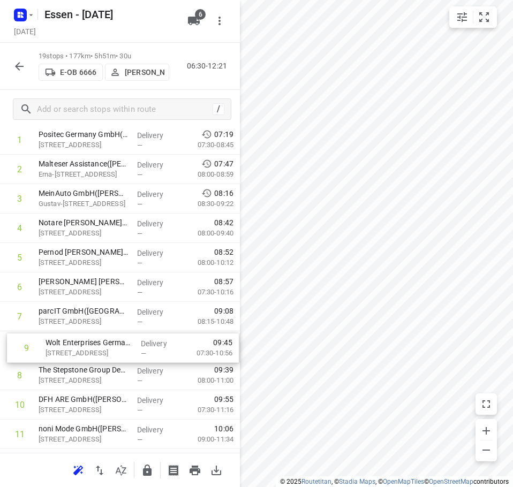
drag, startPoint x: 105, startPoint y: 383, endPoint x: 110, endPoint y: 352, distance: 31.4
click at [110, 352] on div "1 Positec Germany GmbH(Sandra Knauf) Schanzenstraße 22, Köln Delivery — 07:19 0…" at bounding box center [120, 404] width 240 height 559
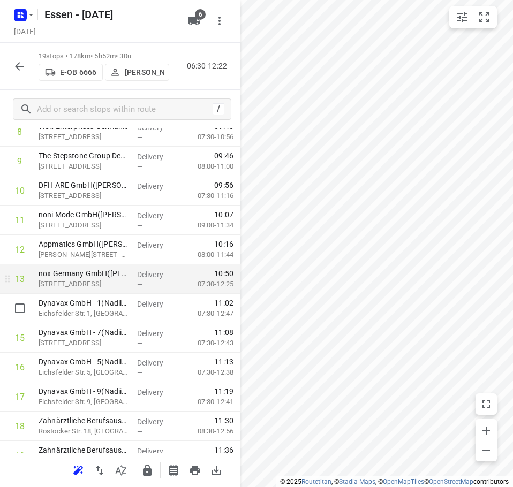
scroll to position [318, 0]
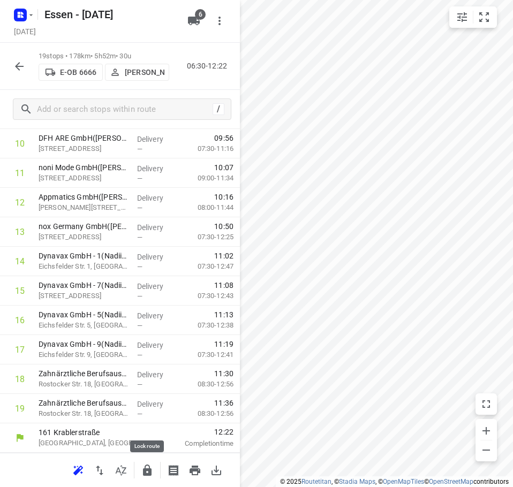
click at [148, 469] on icon "button" at bounding box center [147, 470] width 9 height 11
click at [22, 64] on icon "button" at bounding box center [19, 66] width 13 height 13
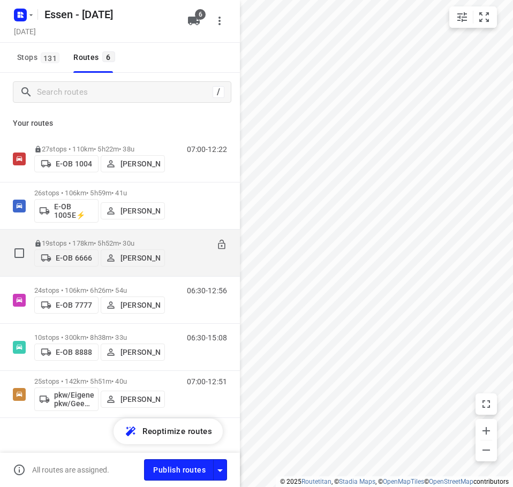
scroll to position [8, 0]
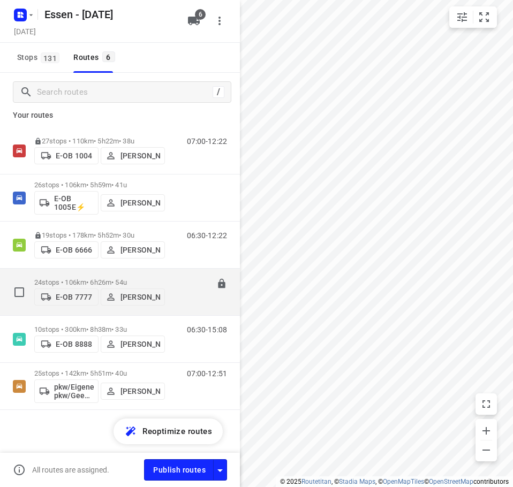
click at [159, 288] on button "Andrianu Krasniqi" at bounding box center [133, 296] width 64 height 17
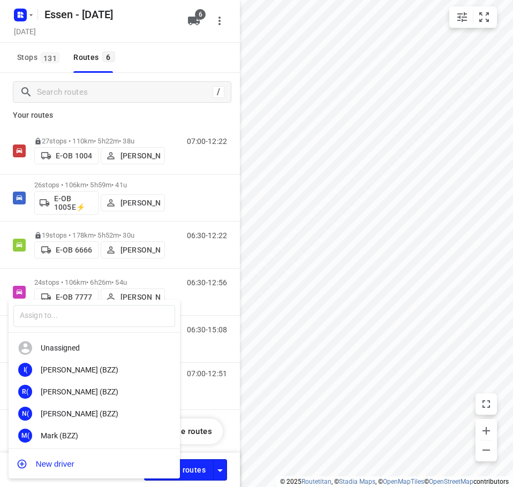
click at [173, 184] on div at bounding box center [256, 243] width 513 height 487
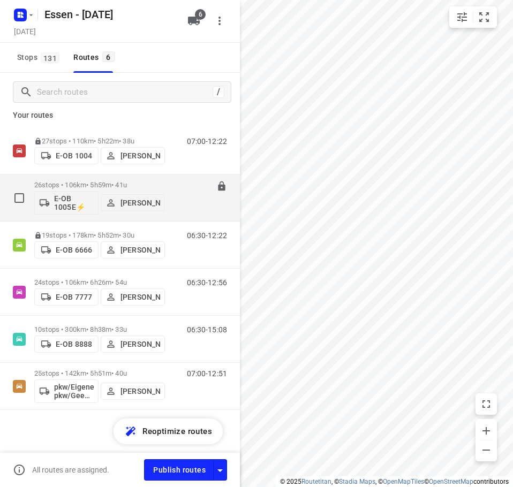
click at [116, 183] on p "26 stops • 106km • 5h59m • 41u" at bounding box center [99, 185] width 131 height 8
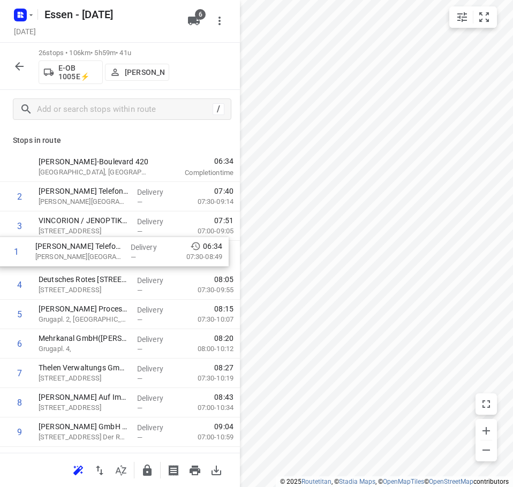
drag, startPoint x: 88, startPoint y: 200, endPoint x: 85, endPoint y: 261, distance: 60.6
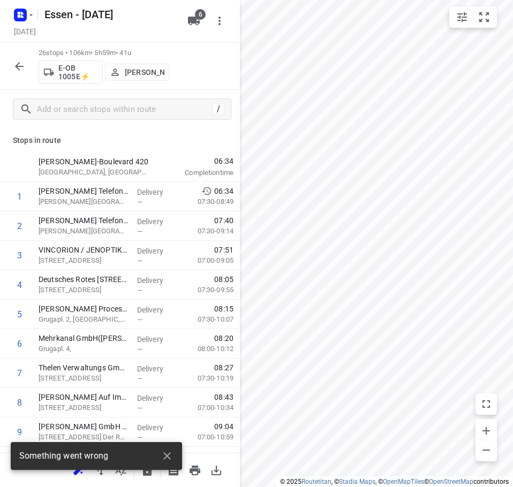
click at [14, 69] on icon "button" at bounding box center [19, 66] width 13 height 13
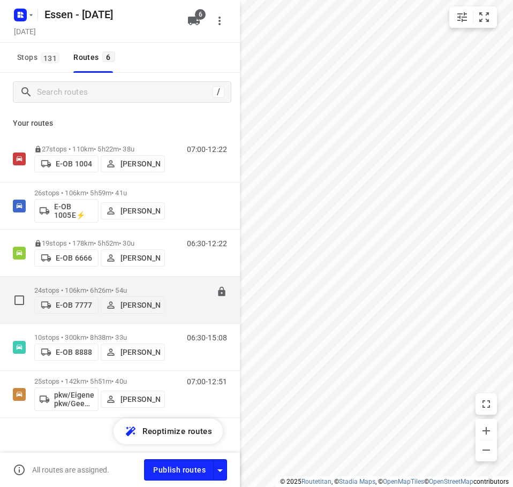
click at [165, 289] on div "24 stops • 106km • 6h26m • 54u E-OB 7777 Andrianu Krasniqi 06:30-12:56" at bounding box center [137, 300] width 206 height 38
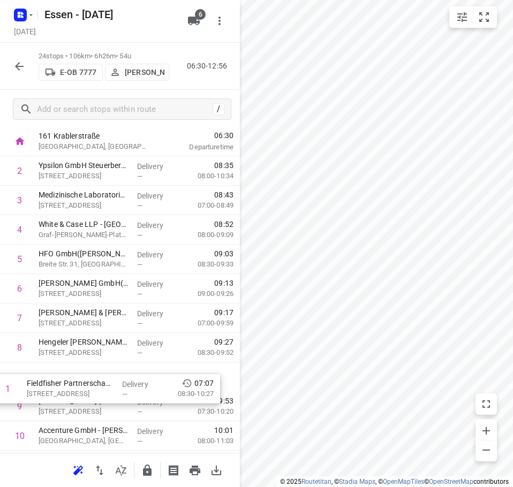
drag, startPoint x: 94, startPoint y: 201, endPoint x: 82, endPoint y: 398, distance: 197.9
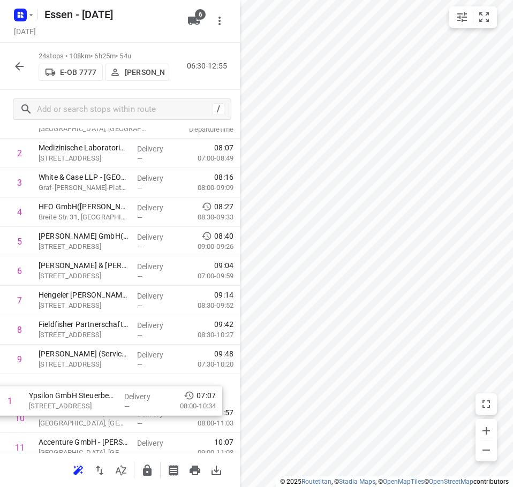
drag, startPoint x: 92, startPoint y: 170, endPoint x: 81, endPoint y: 406, distance: 235.7
click at [81, 406] on div "1 Ypsilon GmbH Steuerberatungsgesellschaft(Ayse Susan) Bahnstraße 16, Düsseldor…" at bounding box center [120, 492] width 240 height 707
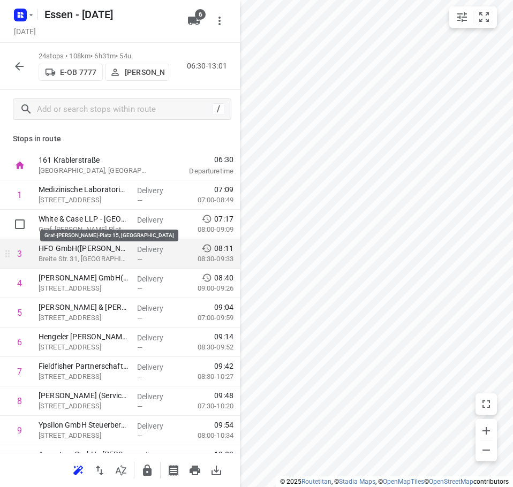
scroll to position [0, 0]
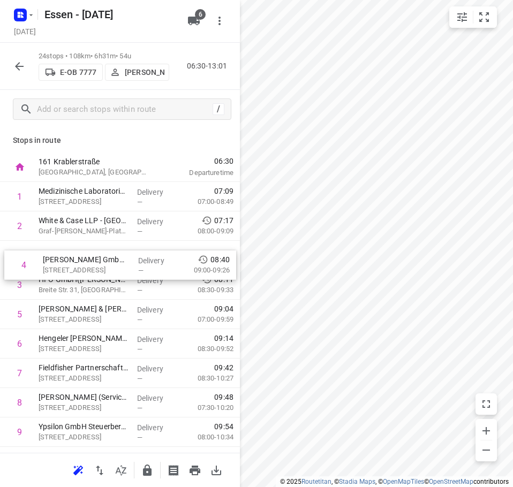
drag, startPoint x: 86, startPoint y: 287, endPoint x: 89, endPoint y: 264, distance: 22.7
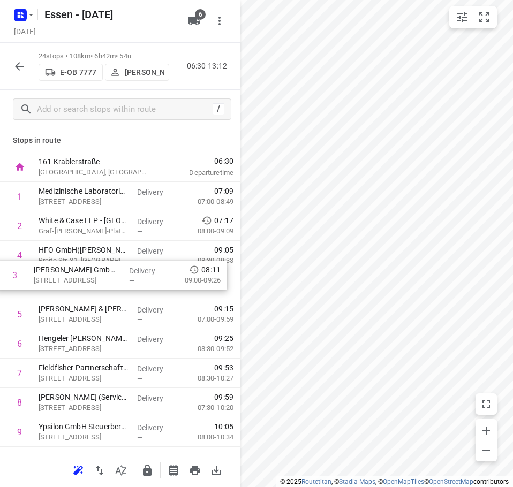
drag, startPoint x: 89, startPoint y: 264, endPoint x: 87, endPoint y: 289, distance: 24.8
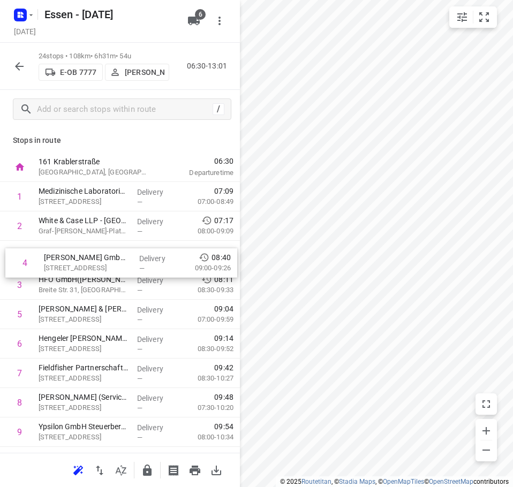
drag, startPoint x: 86, startPoint y: 289, endPoint x: 89, endPoint y: 264, distance: 24.8
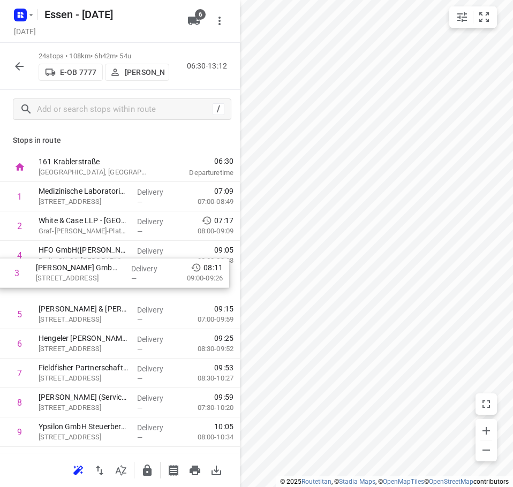
drag, startPoint x: 89, startPoint y: 264, endPoint x: 87, endPoint y: 285, distance: 21.0
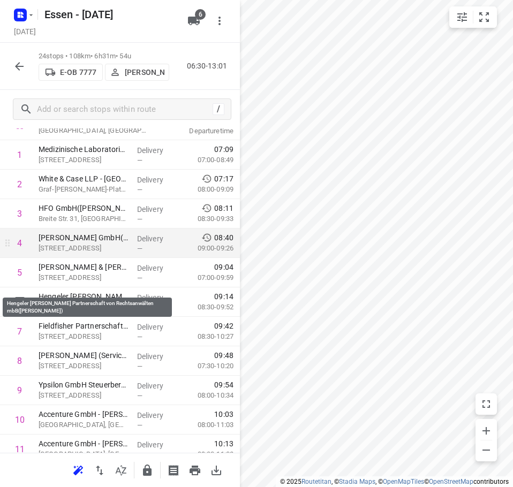
scroll to position [54, 0]
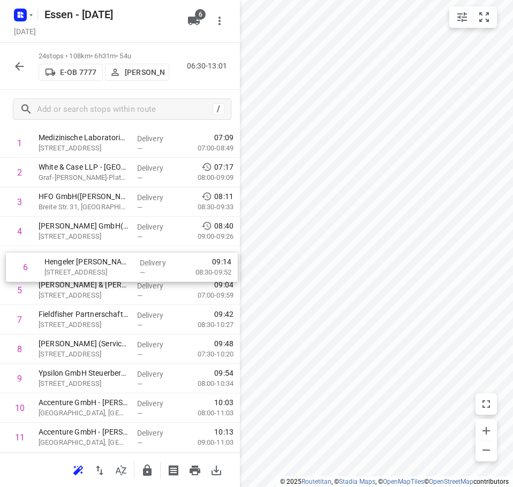
drag, startPoint x: 105, startPoint y: 297, endPoint x: 110, endPoint y: 270, distance: 27.3
click at [110, 270] on div "1 Medizinische Laboratorien Düsseldorf GmbH - Zimmerstr.(Buchhaltung) Zimmerstr…" at bounding box center [120, 481] width 240 height 707
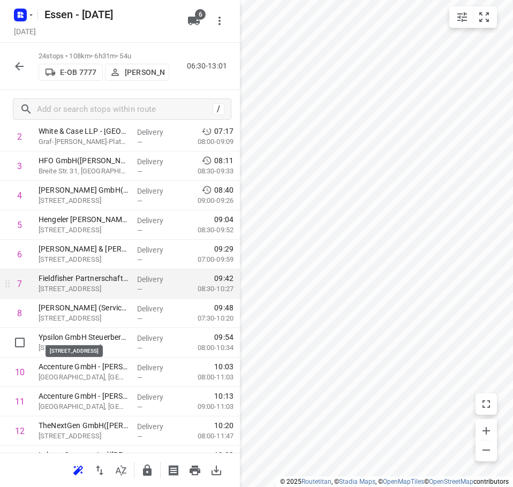
scroll to position [107, 0]
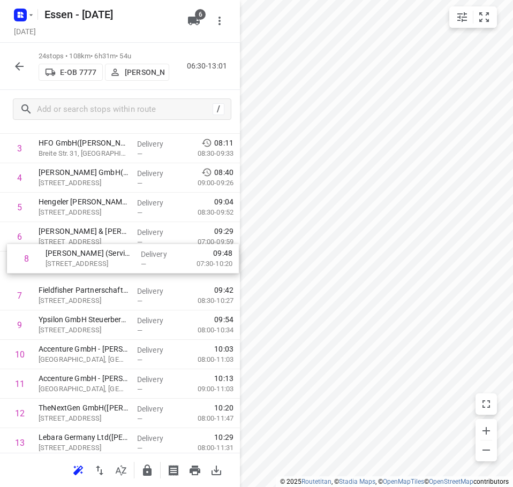
drag, startPoint x: 89, startPoint y: 300, endPoint x: 97, endPoint y: 261, distance: 40.4
click at [97, 261] on div "1 Medizinische Laboratorien Düsseldorf GmbH - Zimmerstr.(Buchhaltung) Zimmerstr…" at bounding box center [120, 428] width 240 height 707
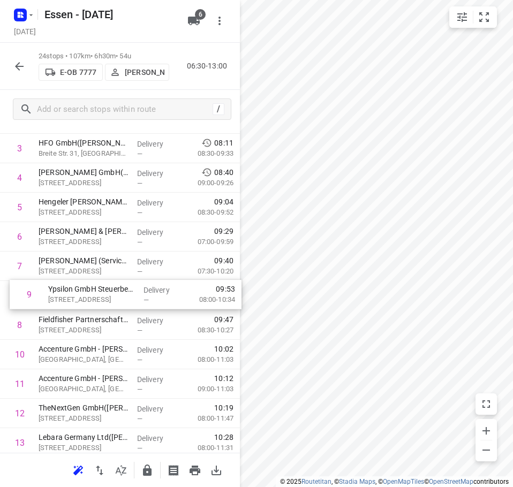
drag, startPoint x: 83, startPoint y: 324, endPoint x: 90, endPoint y: 290, distance: 35.0
click at [90, 290] on div "1 Medizinische Laboratorien Düsseldorf GmbH - Zimmerstr.(Buchhaltung) Zimmerstr…" at bounding box center [120, 428] width 240 height 707
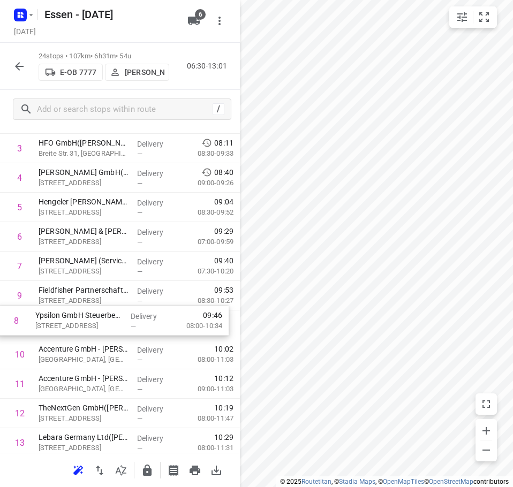
drag, startPoint x: 90, startPoint y: 290, endPoint x: 88, endPoint y: 322, distance: 31.7
click at [88, 322] on div "1 Medizinische Laboratorien Düsseldorf GmbH - Zimmerstr.(Buchhaltung) Zimmerstr…" at bounding box center [120, 428] width 240 height 707
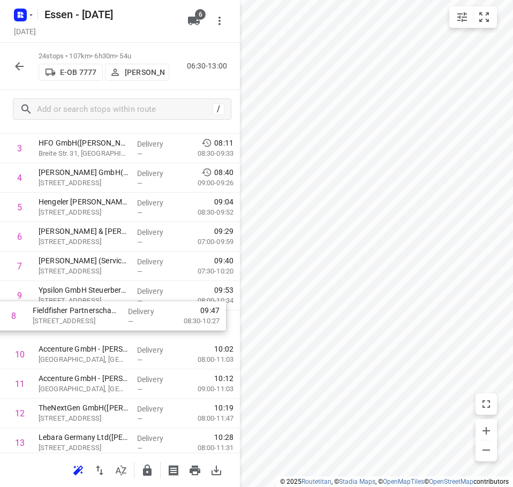
drag, startPoint x: 91, startPoint y: 307, endPoint x: 85, endPoint y: 331, distance: 24.8
click at [85, 331] on div "1 Medizinische Laboratorien Düsseldorf GmbH - Zimmerstr.(Buchhaltung) Zimmerstr…" at bounding box center [120, 428] width 240 height 707
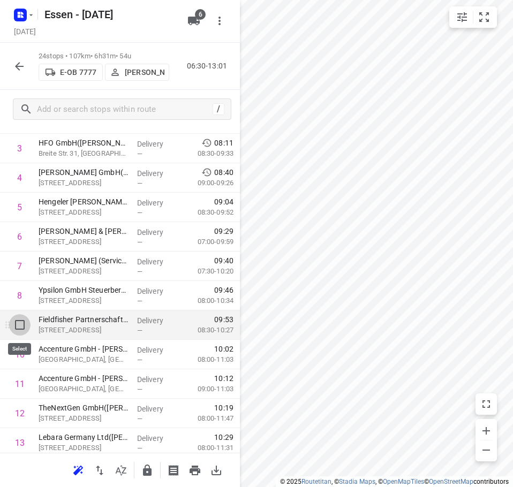
click at [18, 328] on input "checkbox" at bounding box center [19, 324] width 21 height 21
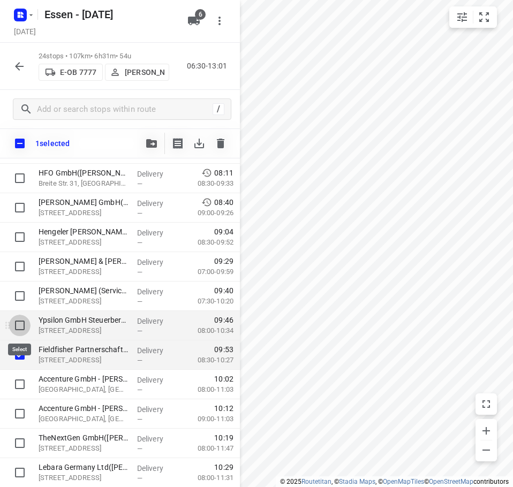
click at [21, 322] on input "checkbox" at bounding box center [19, 325] width 21 height 21
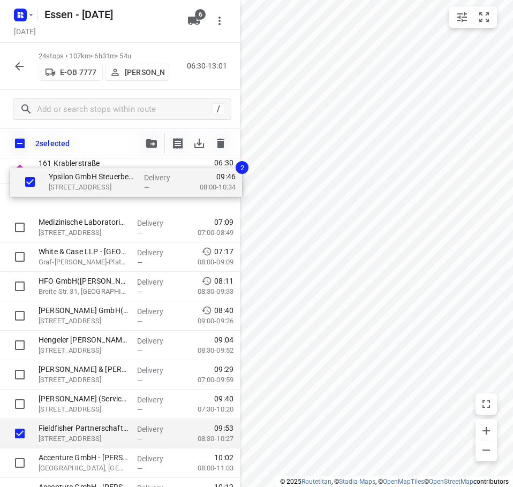
scroll to position [0, 0]
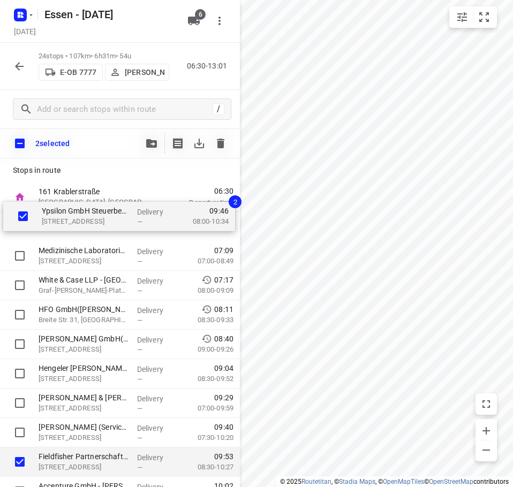
drag, startPoint x: 59, startPoint y: 328, endPoint x: 62, endPoint y: 216, distance: 111.9
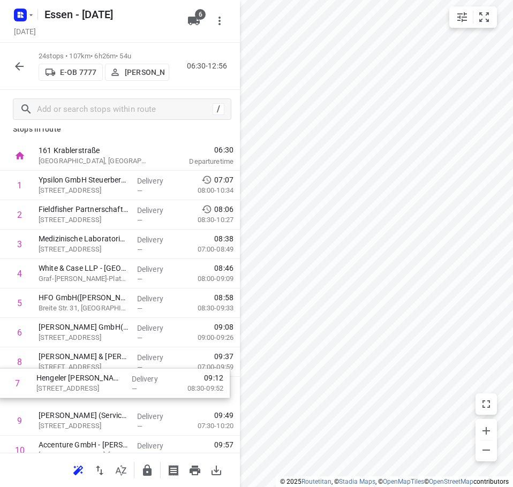
drag, startPoint x: 84, startPoint y: 393, endPoint x: 83, endPoint y: 401, distance: 8.1
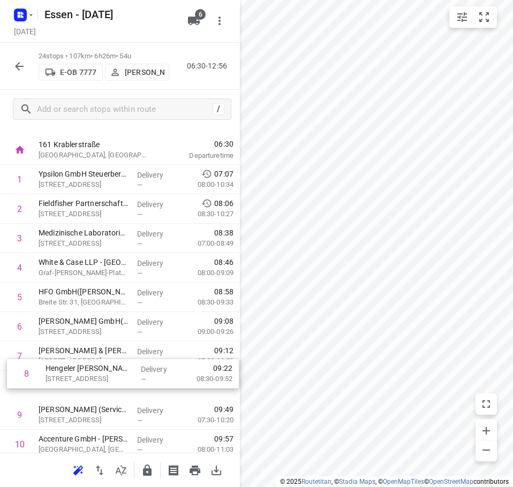
scroll to position [19, 0]
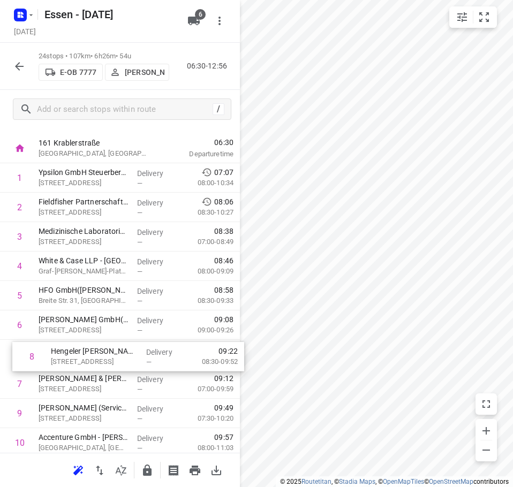
drag, startPoint x: 78, startPoint y: 393, endPoint x: 89, endPoint y: 352, distance: 42.6
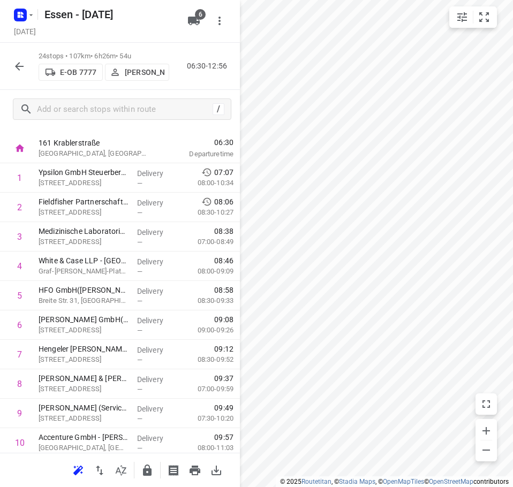
click at [513, 218] on html "i © 2025 Routetitan , © Stadia Maps , © OpenMapTiles © OpenStreetMap contributo…" at bounding box center [256, 243] width 513 height 487
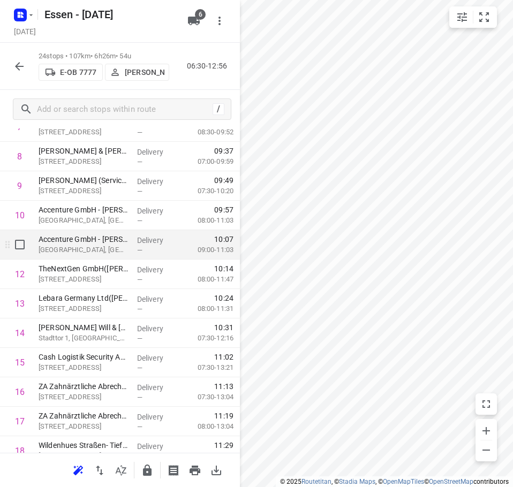
scroll to position [286, 0]
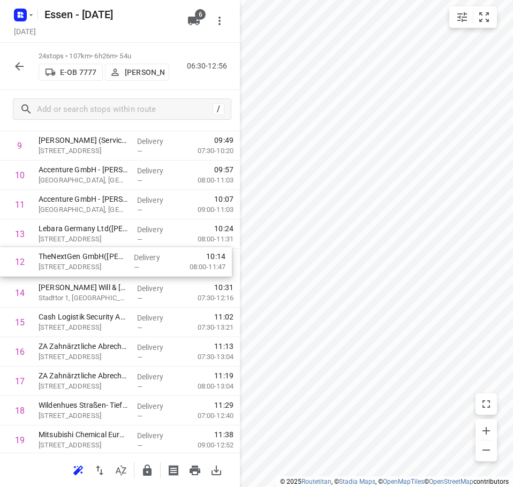
drag, startPoint x: 100, startPoint y: 231, endPoint x: 101, endPoint y: 261, distance: 30.6
click at [101, 261] on div "1 Ypsilon GmbH Steuerberatungsgesellschaft(Ayse Susan) Bahnstraße 16, Düsseldor…" at bounding box center [120, 249] width 240 height 707
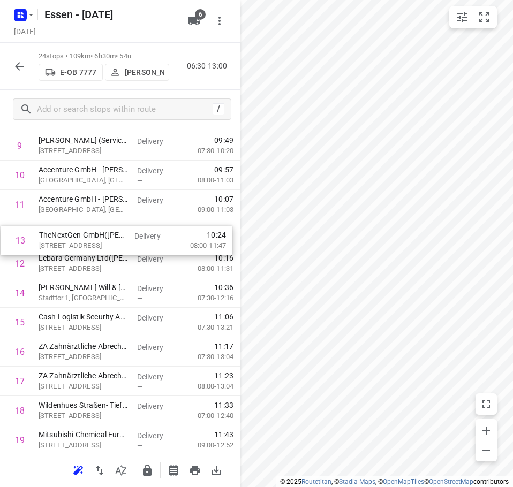
drag, startPoint x: 101, startPoint y: 261, endPoint x: 99, endPoint y: 237, distance: 24.7
click at [99, 237] on div "1 Ypsilon GmbH Steuerberatungsgesellschaft(Ayse Susan) Bahnstraße 16, Düsseldor…" at bounding box center [120, 249] width 240 height 707
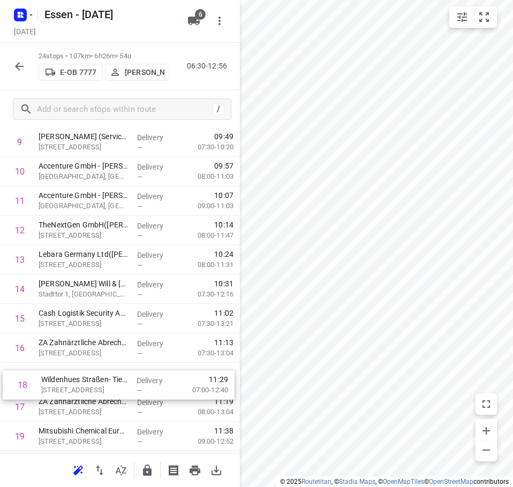
scroll to position [295, 0]
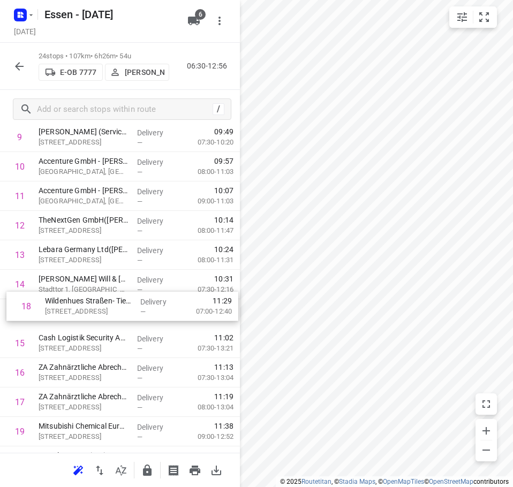
drag, startPoint x: 68, startPoint y: 415, endPoint x: 72, endPoint y: 310, distance: 105.5
click at [72, 310] on div "1 Ypsilon GmbH Steuerberatungsgesellschaft(Ayse Susan) Bahnstraße 16, Düsseldor…" at bounding box center [120, 240] width 240 height 707
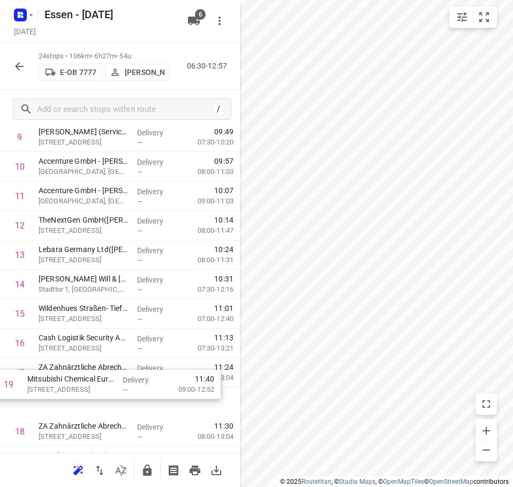
scroll to position [300, 0]
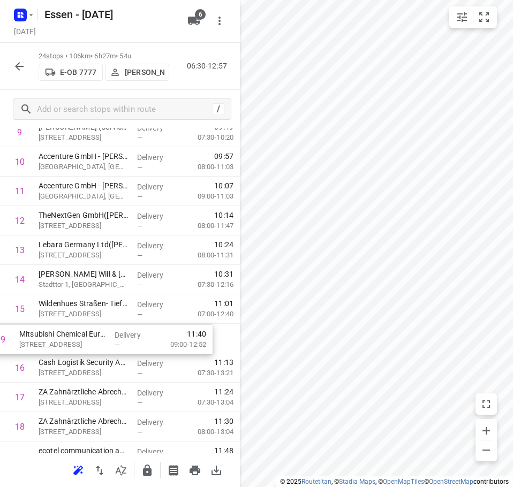
drag, startPoint x: 88, startPoint y: 434, endPoint x: 66, endPoint y: 338, distance: 98.4
click at [66, 338] on div "1 Ypsilon GmbH Steuerberatungsgesellschaft(Ayse Susan) Bahnstraße 16, Düsseldor…" at bounding box center [120, 235] width 240 height 707
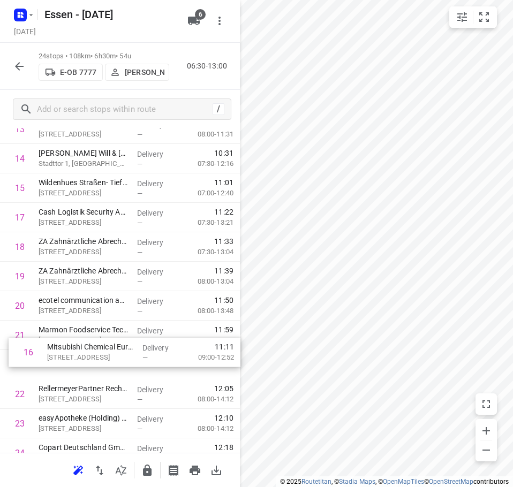
scroll to position [421, 0]
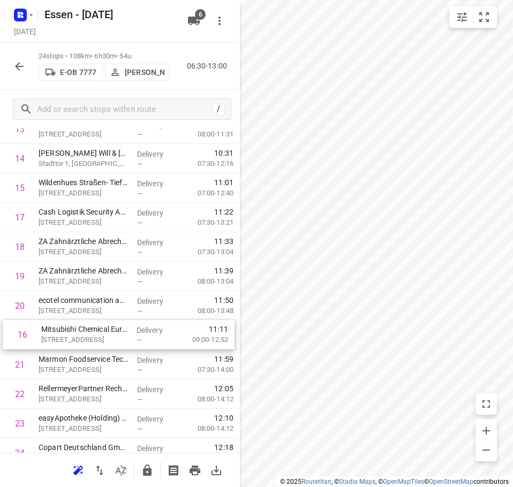
click at [70, 339] on div "1 Ypsilon GmbH Steuerberatungsgesellschaft(Ayse Susan) Bahnstraße 16, Düsseldor…" at bounding box center [120, 114] width 240 height 707
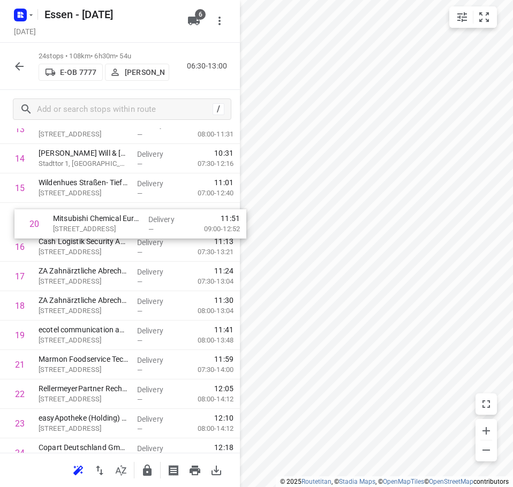
drag, startPoint x: 72, startPoint y: 344, endPoint x: 84, endPoint y: 227, distance: 117.3
click at [84, 227] on div "1 Ypsilon GmbH Steuerberatungsgesellschaft(Ayse Susan) Bahnstraße 16, Düsseldor…" at bounding box center [120, 114] width 240 height 707
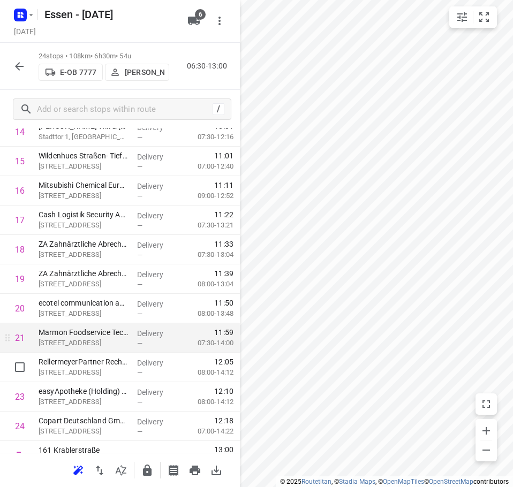
scroll to position [465, 0]
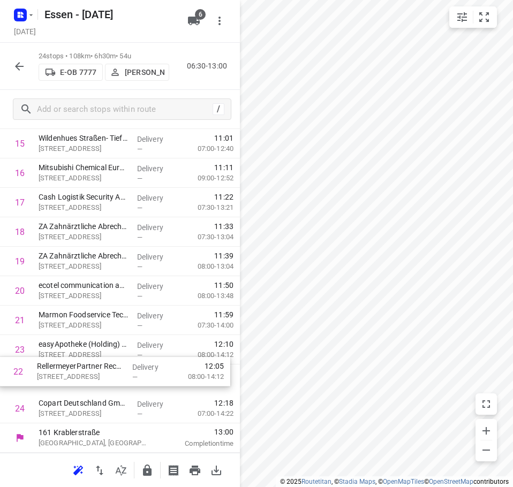
drag, startPoint x: 103, startPoint y: 348, endPoint x: 104, endPoint y: 373, distance: 24.6
click at [104, 373] on div "1 Ypsilon GmbH Steuerberatungsgesellschaft(Ayse Susan) Bahnstraße 16, Düsseldor…" at bounding box center [120, 70] width 240 height 707
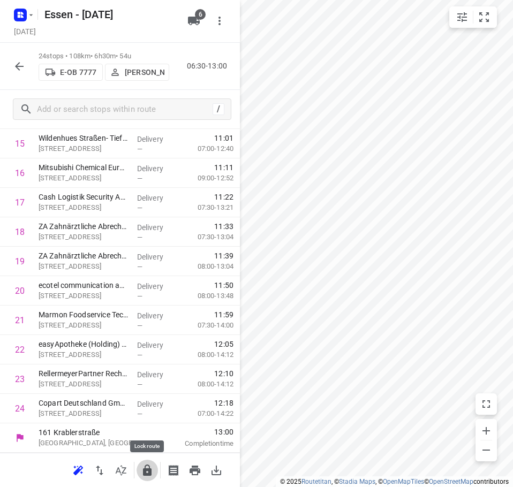
click at [149, 473] on icon "button" at bounding box center [147, 470] width 9 height 11
click at [17, 58] on button "button" at bounding box center [19, 66] width 21 height 21
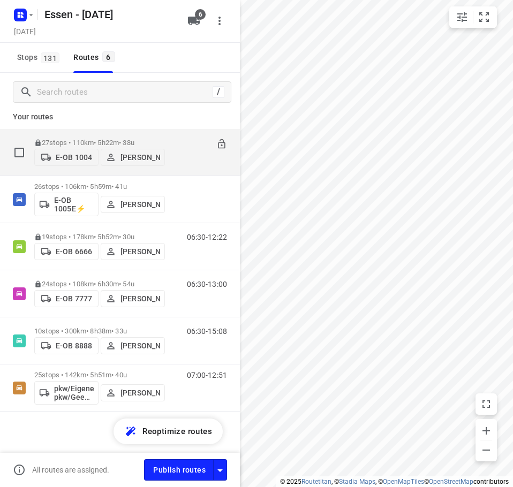
scroll to position [8, 0]
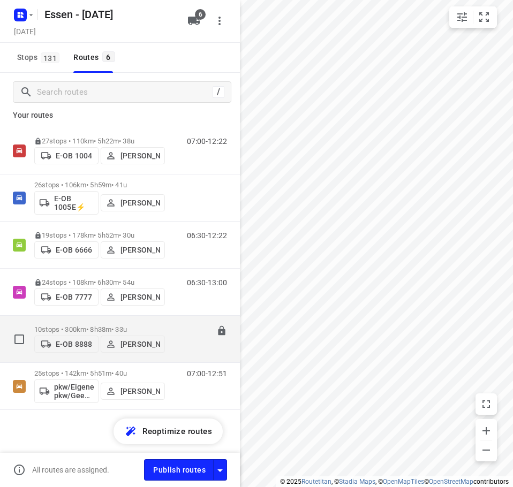
click at [173, 325] on div "06:30-15:08" at bounding box center [200, 341] width 54 height 33
click at [144, 325] on p "10 stops • 300km • 8h38m • 33u" at bounding box center [99, 329] width 131 height 8
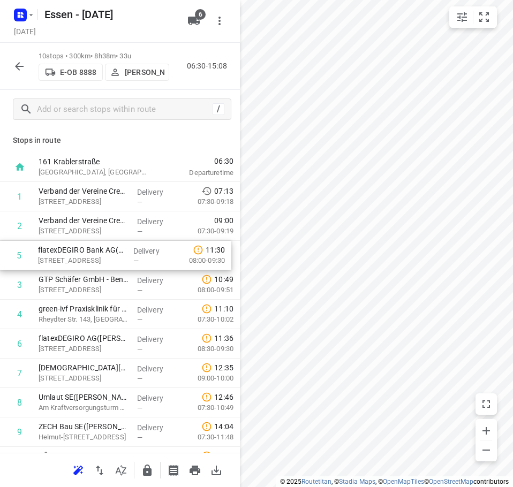
drag, startPoint x: 100, startPoint y: 320, endPoint x: 96, endPoint y: 257, distance: 62.7
click at [96, 257] on div "1 Verband der Vereine Creditreform e.V.(Roman Grund) Hammfelddamm 13, Neuss Del…" at bounding box center [120, 329] width 240 height 294
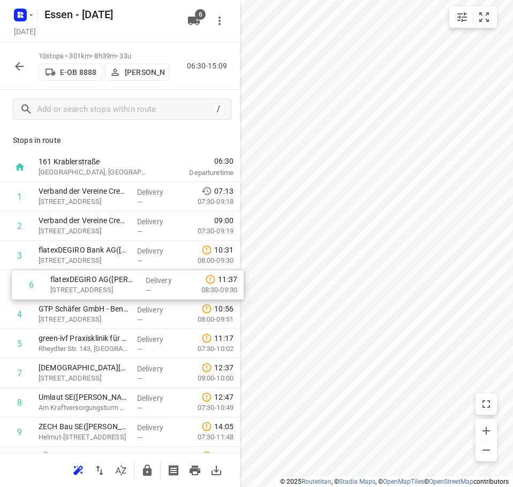
drag, startPoint x: 88, startPoint y: 348, endPoint x: 100, endPoint y: 283, distance: 65.8
click at [100, 283] on div "1 Verband der Vereine Creditreform e.V.(Roman Grund) Hammfelddamm 13, Neuss Del…" at bounding box center [120, 329] width 240 height 294
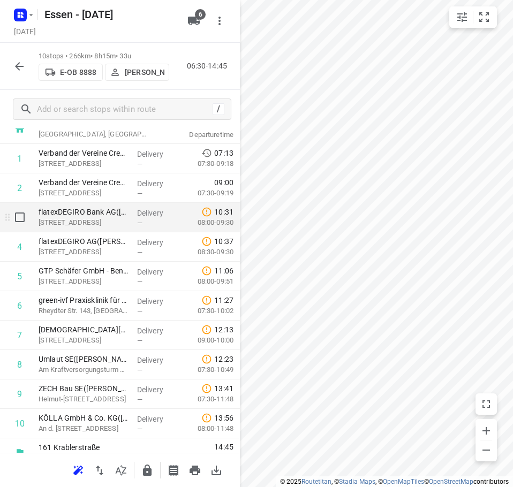
scroll to position [53, 0]
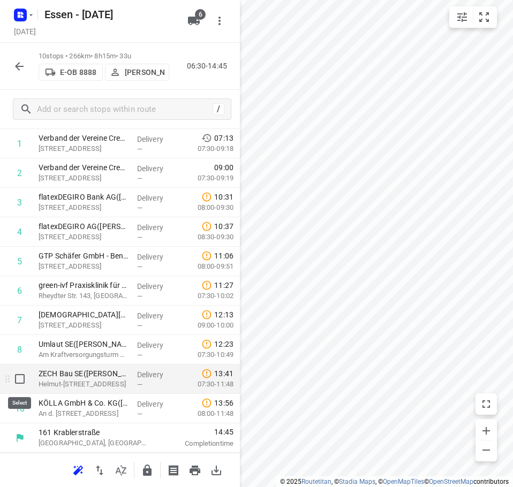
click at [18, 377] on input "checkbox" at bounding box center [19, 378] width 21 height 21
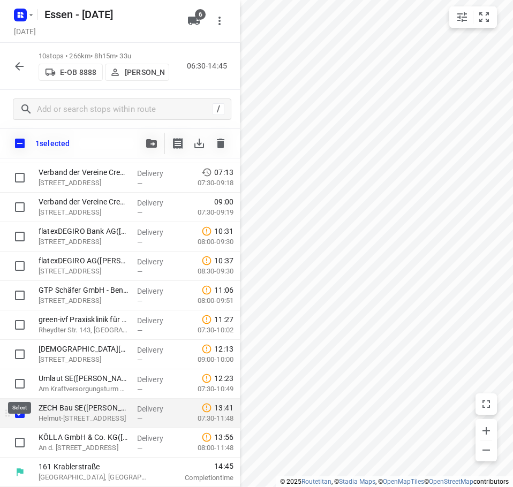
scroll to position [49, 0]
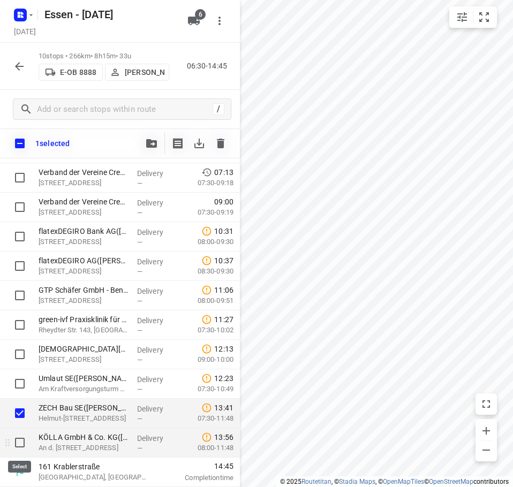
click at [16, 442] on input "checkbox" at bounding box center [19, 442] width 21 height 21
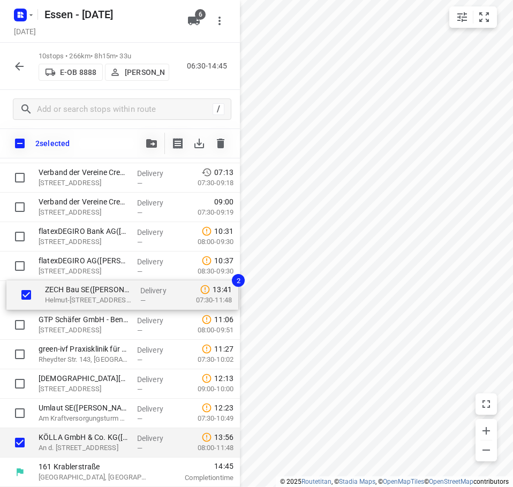
drag, startPoint x: 60, startPoint y: 422, endPoint x: 67, endPoint y: 299, distance: 123.8
click at [67, 299] on div "Verband der Vereine Creditreform e.V.(Roman Grund) Hammfelddamm 13, Neuss Deliv…" at bounding box center [120, 310] width 240 height 294
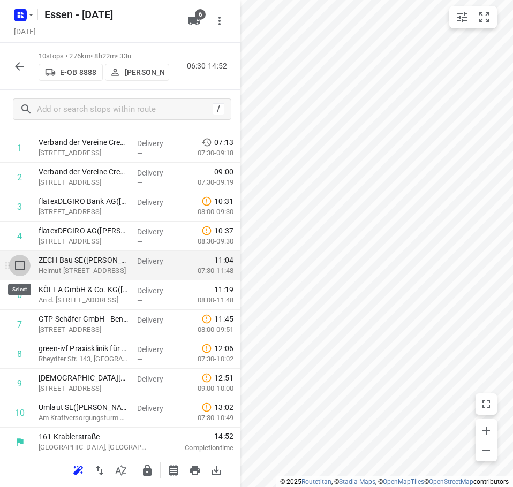
click at [16, 268] on input "checkbox" at bounding box center [19, 265] width 21 height 21
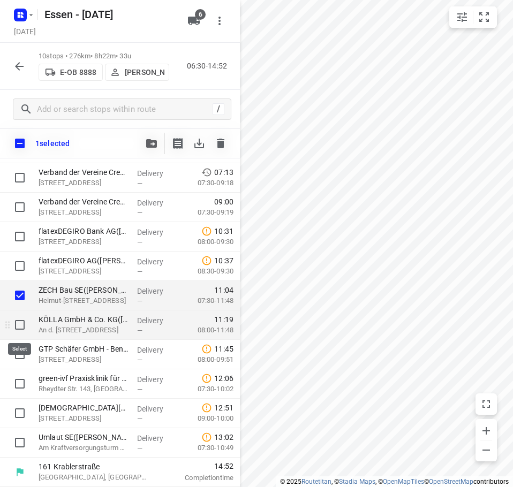
click at [22, 322] on input "checkbox" at bounding box center [19, 324] width 21 height 21
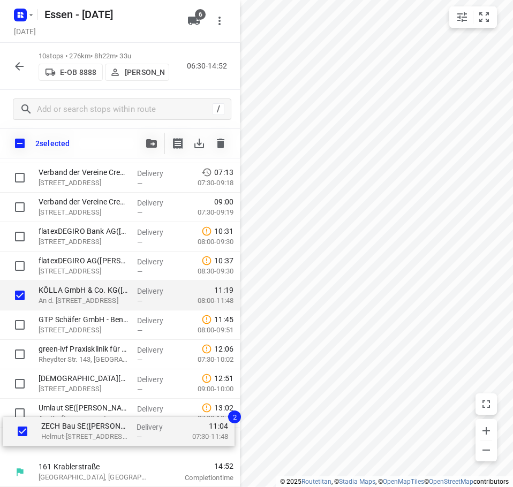
drag, startPoint x: 59, startPoint y: 296, endPoint x: 63, endPoint y: 435, distance: 138.7
click at [63, 435] on div "Verband der Vereine Creditreform e.V.(Roman Grund) Hammfelddamm 13, Neuss Deliv…" at bounding box center [120, 310] width 240 height 294
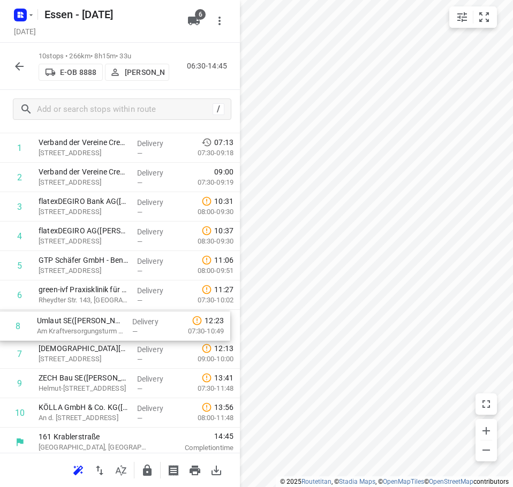
drag, startPoint x: 100, startPoint y: 354, endPoint x: 97, endPoint y: 322, distance: 31.7
click at [97, 322] on div "1 Verband der Vereine Creditreform e.V.(Roman Grund) Hammfelddamm 13, Neuss Del…" at bounding box center [120, 280] width 240 height 294
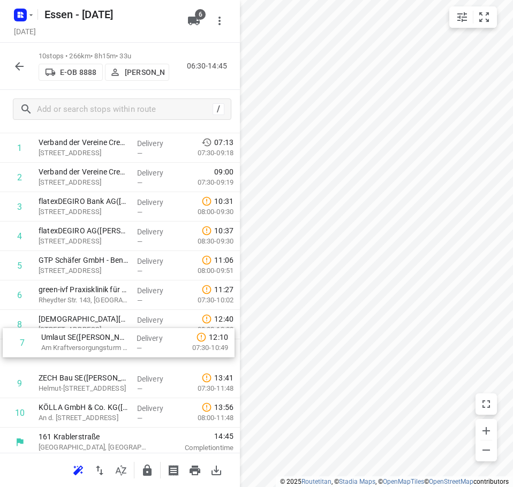
drag, startPoint x: 97, startPoint y: 322, endPoint x: 100, endPoint y: 343, distance: 21.0
click at [100, 343] on div "1 Verband der Vereine Creditreform e.V.(Roman Grund) Hammfelddamm 13, Neuss Del…" at bounding box center [120, 280] width 240 height 294
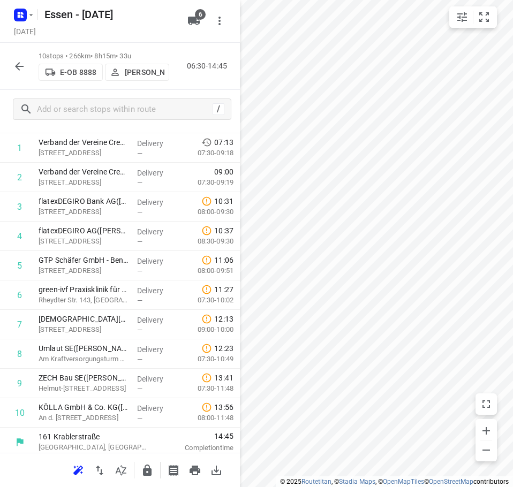
click at [149, 466] on icon "button" at bounding box center [147, 470] width 9 height 11
click at [23, 71] on icon "button" at bounding box center [19, 66] width 13 height 13
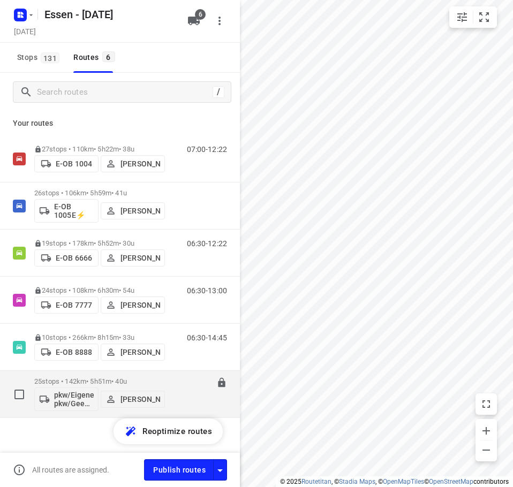
click at [94, 379] on p "25 stops • 142km • 5h51m • 40u" at bounding box center [99, 381] width 131 height 8
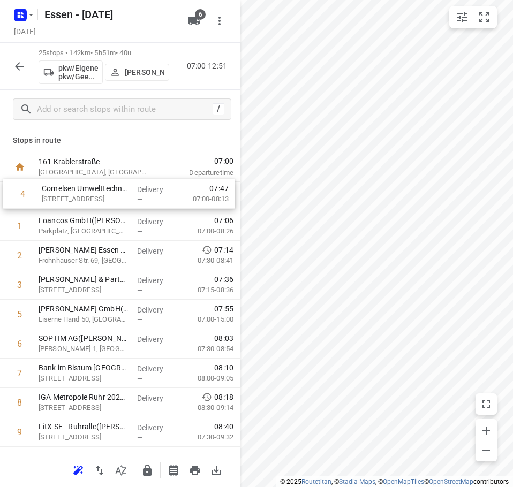
drag, startPoint x: 101, startPoint y: 286, endPoint x: 106, endPoint y: 192, distance: 94.3
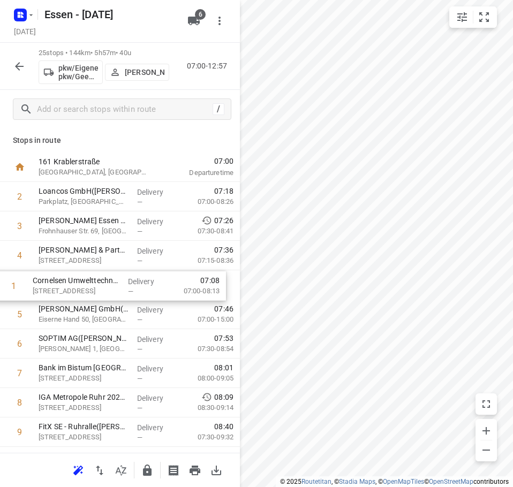
drag, startPoint x: 106, startPoint y: 192, endPoint x: 101, endPoint y: 284, distance: 92.2
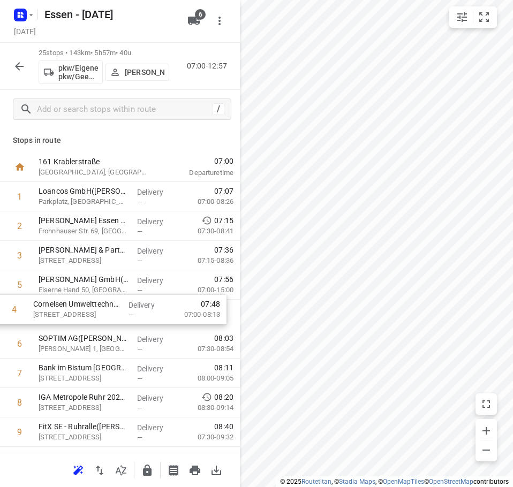
drag, startPoint x: 101, startPoint y: 284, endPoint x: 95, endPoint y: 312, distance: 28.3
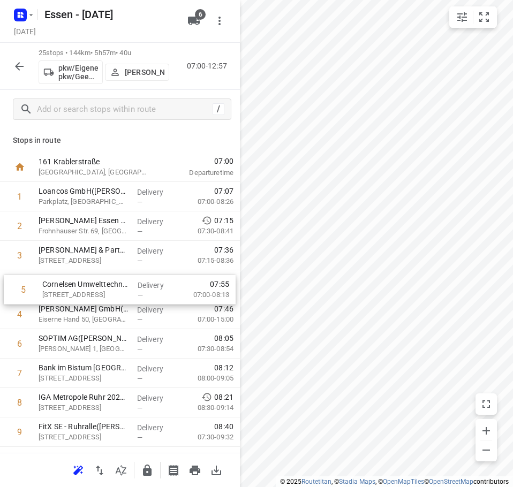
drag, startPoint x: 95, startPoint y: 312, endPoint x: 95, endPoint y: 284, distance: 27.3
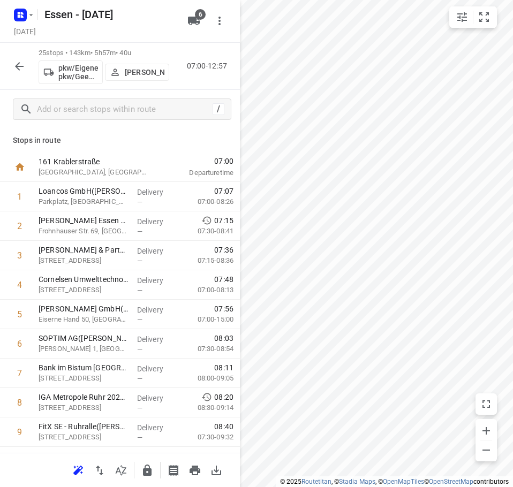
click at [513, 242] on html "i © 2025 Routetitan , © Stadia Maps , © OpenMapTiles © OpenStreetMap contributo…" at bounding box center [256, 243] width 513 height 487
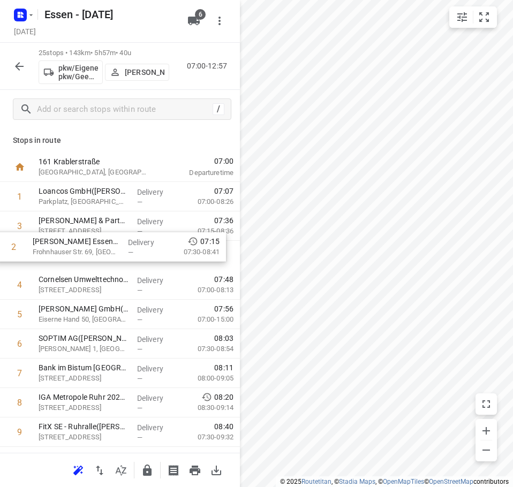
drag, startPoint x: 92, startPoint y: 233, endPoint x: 87, endPoint y: 256, distance: 23.9
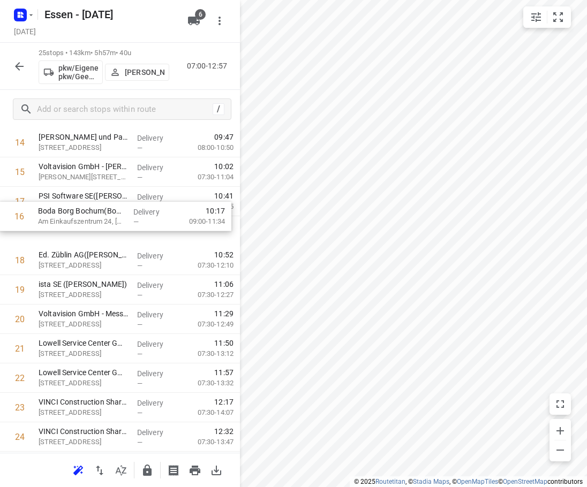
scroll to position [437, 0]
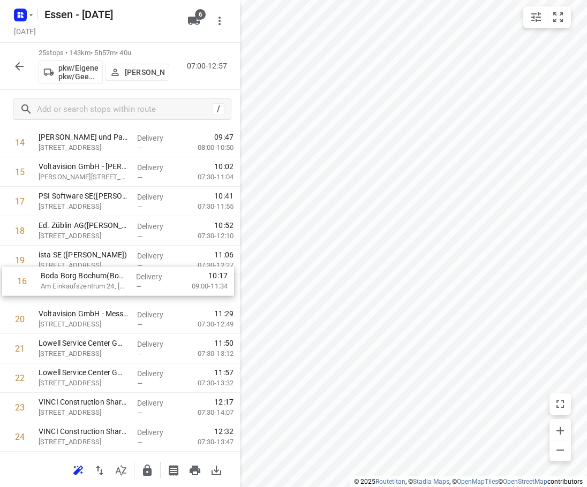
drag, startPoint x: 62, startPoint y: 207, endPoint x: 67, endPoint y: 294, distance: 87.4
click at [67, 294] on div "1 Loancos GmbH(Predrag Stevanovic) Parkplatz, Essen Delivery — 07:07 07:00-08:2…" at bounding box center [120, 113] width 240 height 736
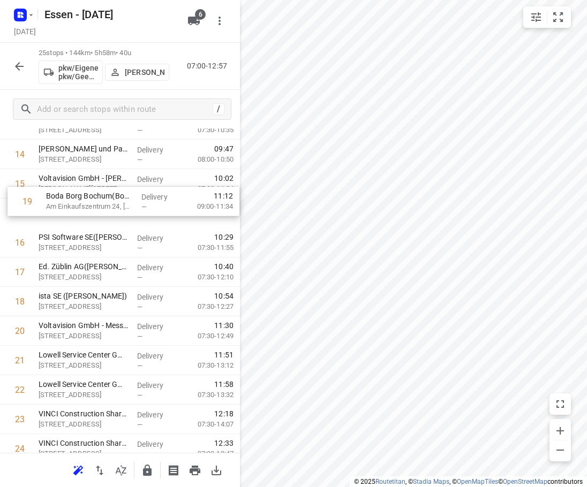
scroll to position [422, 0]
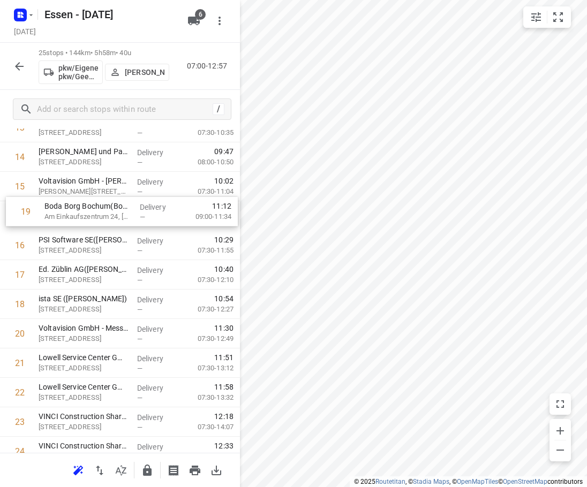
drag, startPoint x: 67, startPoint y: 299, endPoint x: 72, endPoint y: 218, distance: 81.0
click at [72, 218] on div "1 Loancos GmbH(Predrag Stevanovic) Parkplatz, Essen Delivery — 07:07 07:00-08:2…" at bounding box center [120, 128] width 240 height 736
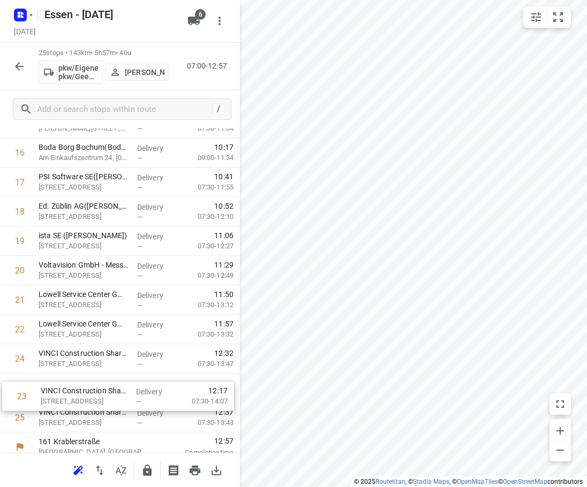
scroll to position [495, 0]
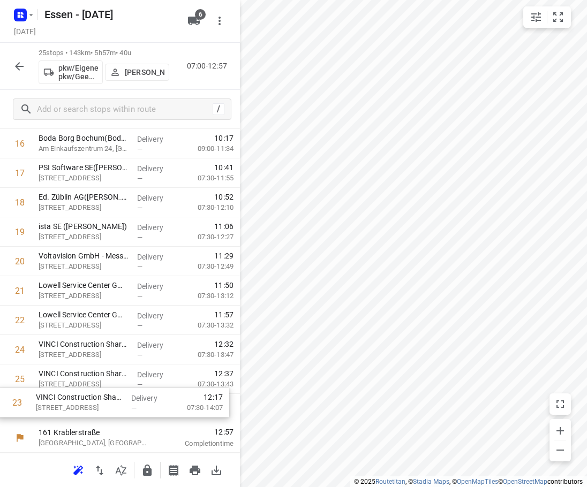
drag, startPoint x: 79, startPoint y: 367, endPoint x: 76, endPoint y: 405, distance: 38.1
click at [76, 405] on div "1 Loancos GmbH(Predrag Stevanovic) Parkplatz, Essen Delivery — 07:07 07:00-08:2…" at bounding box center [120, 55] width 240 height 736
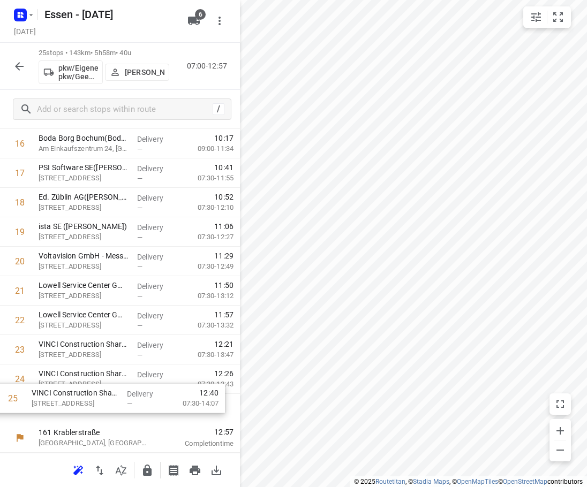
drag, startPoint x: 76, startPoint y: 405, endPoint x: 66, endPoint y: 393, distance: 14.8
click at [66, 393] on div "1 Loancos GmbH(Predrag Stevanovic) Parkplatz, Essen Delivery — 07:07 07:00-08:2…" at bounding box center [120, 55] width 240 height 736
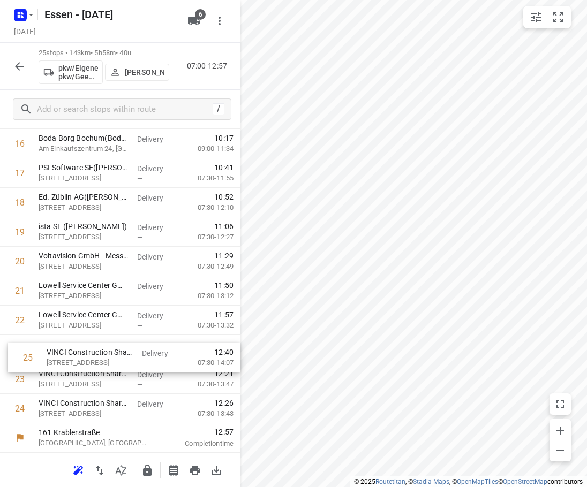
drag, startPoint x: 77, startPoint y: 413, endPoint x: 82, endPoint y: 359, distance: 54.9
click at [82, 359] on div "1 Loancos GmbH(Predrag Stevanovic) Parkplatz, Essen Delivery — 07:07 07:00-08:2…" at bounding box center [120, 55] width 240 height 736
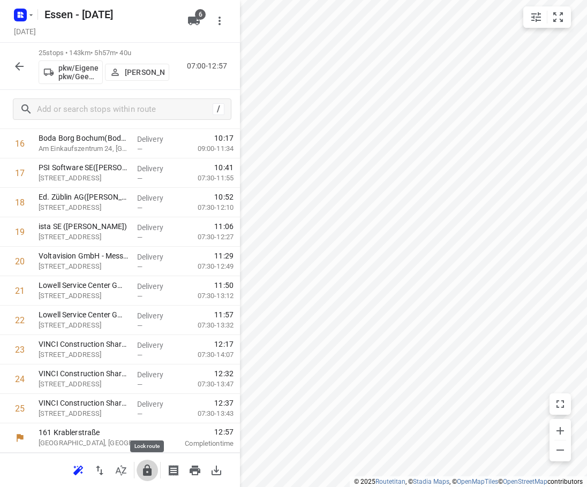
click at [146, 465] on icon "button" at bounding box center [147, 470] width 9 height 11
click at [21, 73] on button "button" at bounding box center [19, 66] width 21 height 21
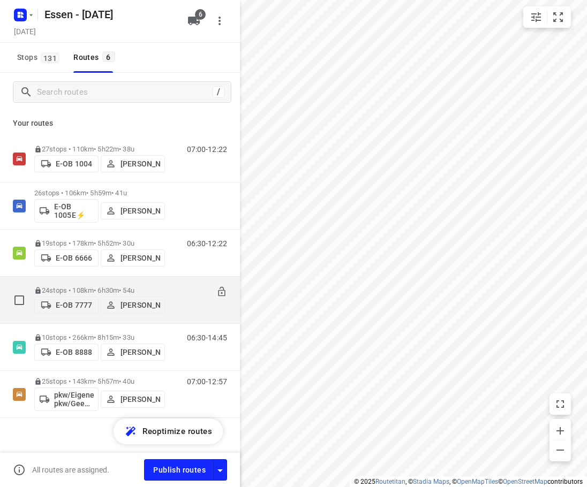
scroll to position [8, 0]
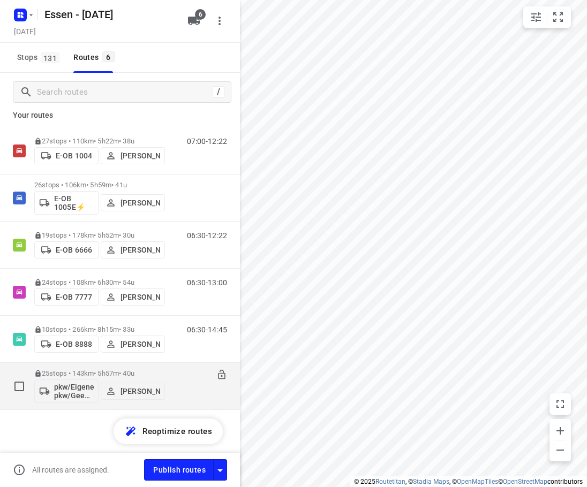
click at [158, 370] on p "25 stops • 143km • 5h57m • 40u" at bounding box center [99, 373] width 131 height 8
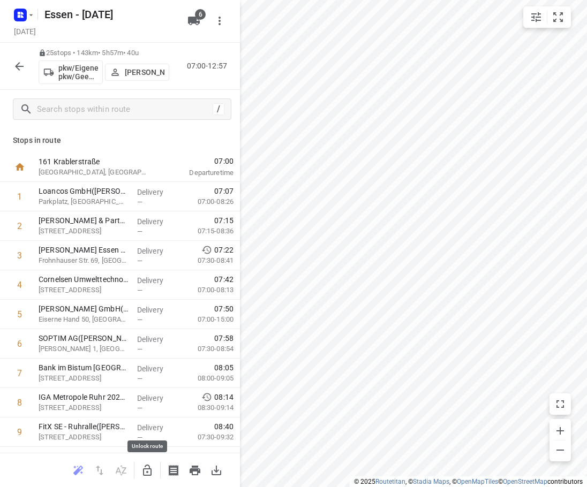
click at [149, 472] on icon "button" at bounding box center [147, 470] width 13 height 13
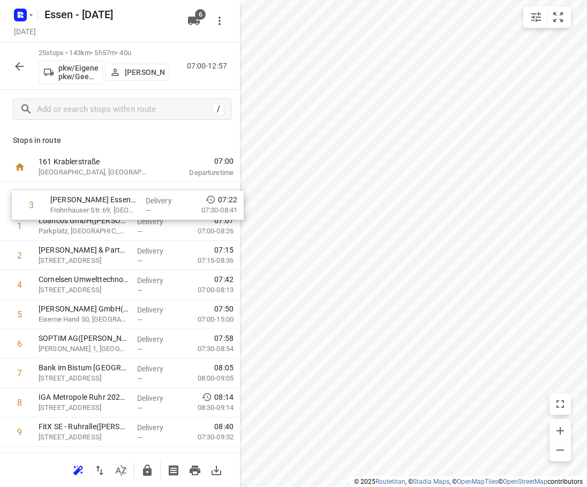
drag, startPoint x: 56, startPoint y: 253, endPoint x: 70, endPoint y: 194, distance: 61.0
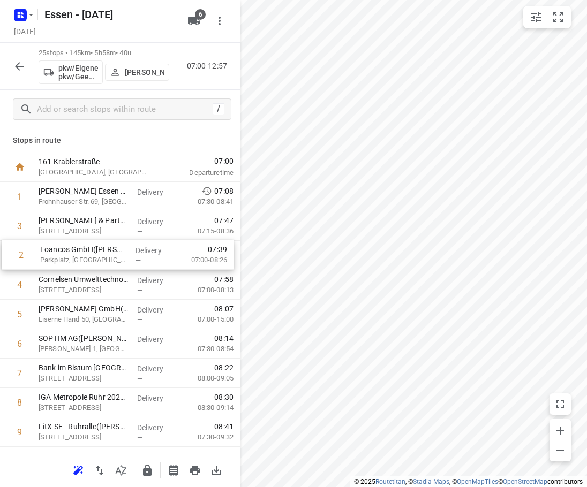
drag, startPoint x: 79, startPoint y: 226, endPoint x: 80, endPoint y: 259, distance: 32.1
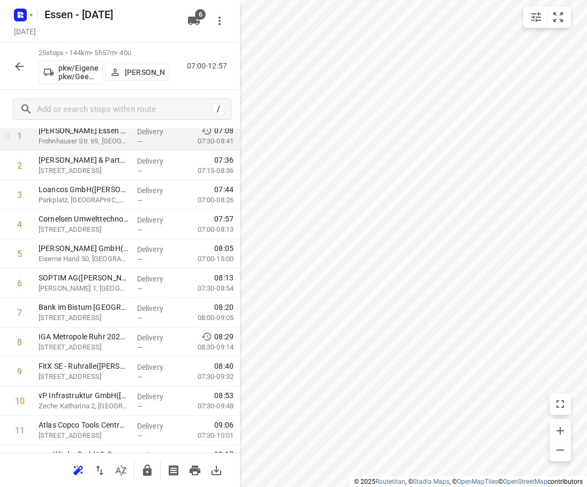
scroll to position [0, 0]
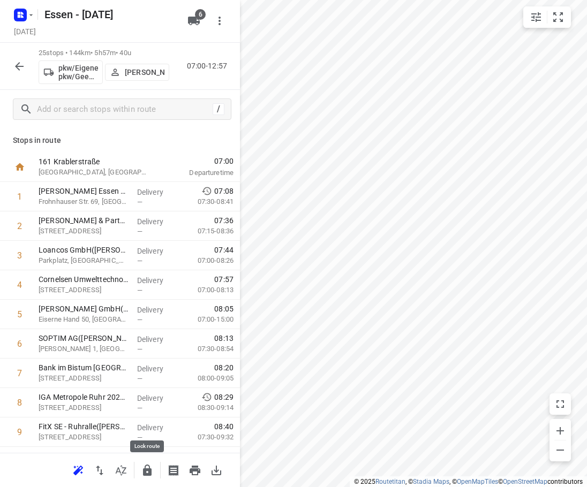
click at [147, 468] on icon "button" at bounding box center [147, 470] width 13 height 13
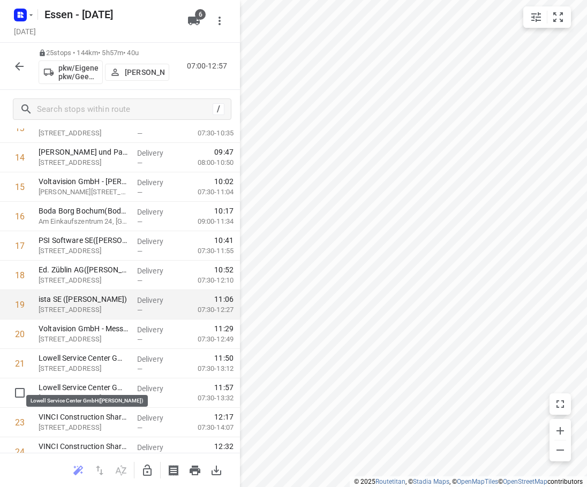
scroll to position [428, 0]
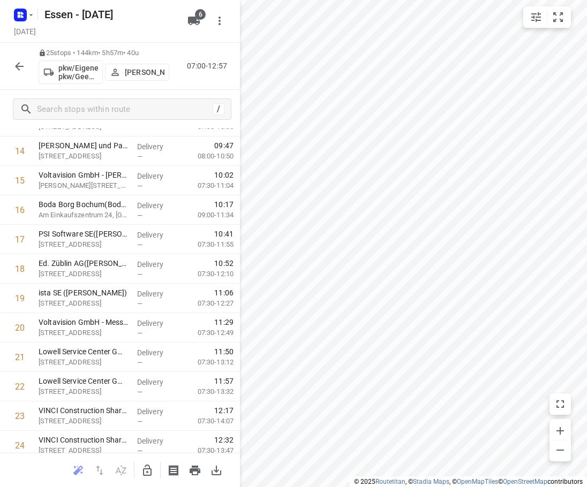
click at [18, 63] on icon "button" at bounding box center [19, 66] width 13 height 13
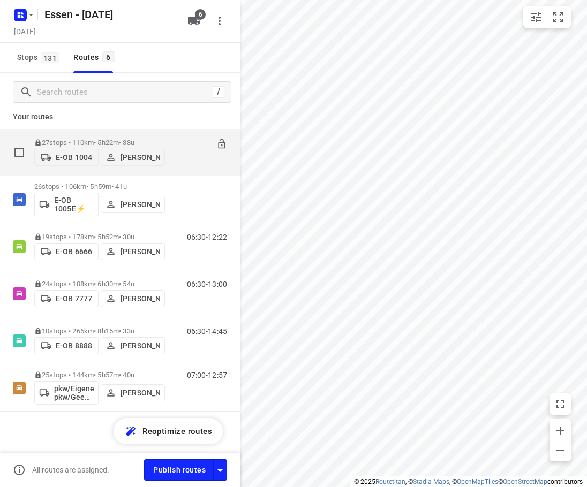
scroll to position [8, 0]
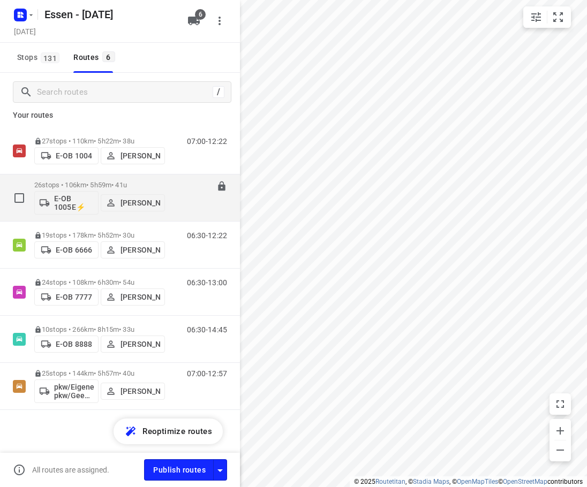
click at [173, 201] on div at bounding box center [200, 200] width 54 height 39
click at [136, 179] on div "26 stops • 106km • 5h59m • 41u E-OB 1005E⚡ Sandra Stamm" at bounding box center [99, 198] width 131 height 44
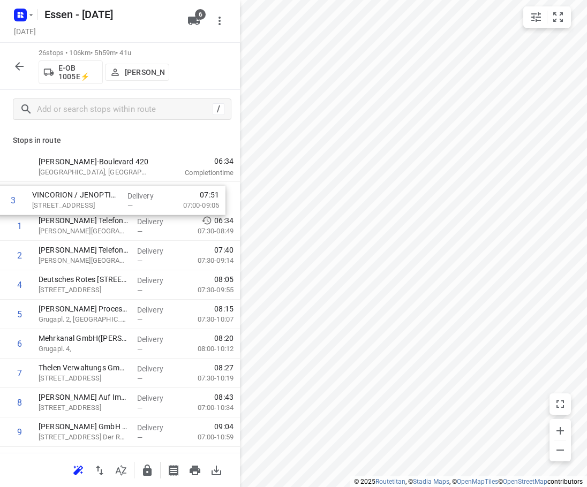
drag, startPoint x: 115, startPoint y: 260, endPoint x: 108, endPoint y: 198, distance: 62.4
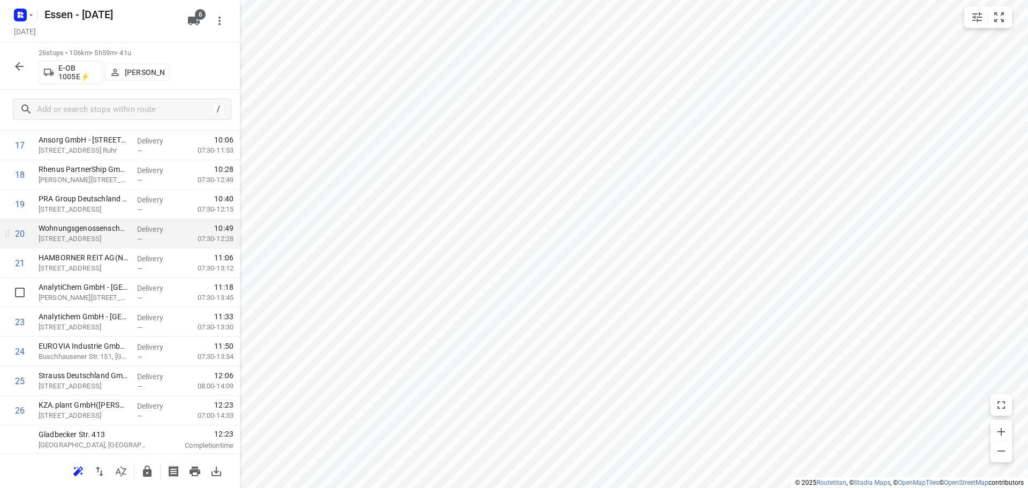
scroll to position [523, 0]
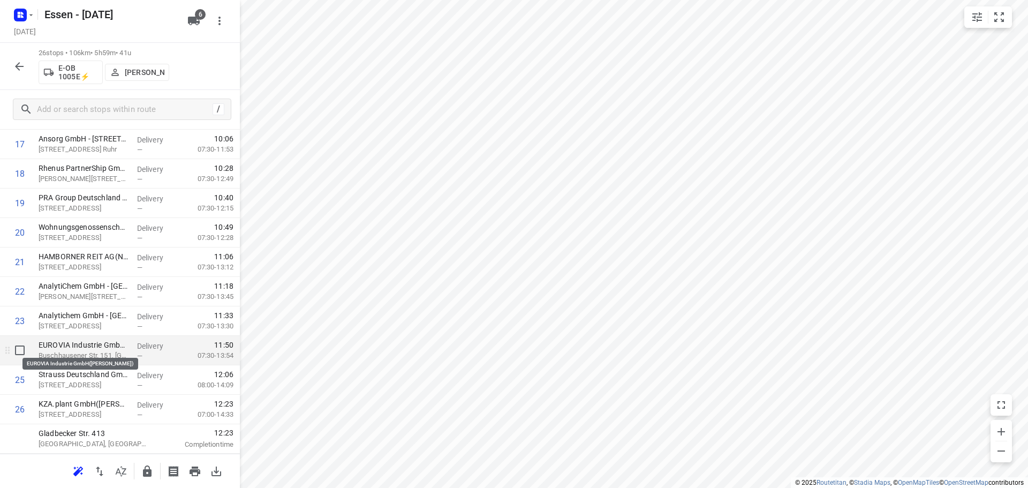
click at [84, 349] on p "EUROVIA Industrie GmbH([PERSON_NAME])" at bounding box center [84, 344] width 90 height 11
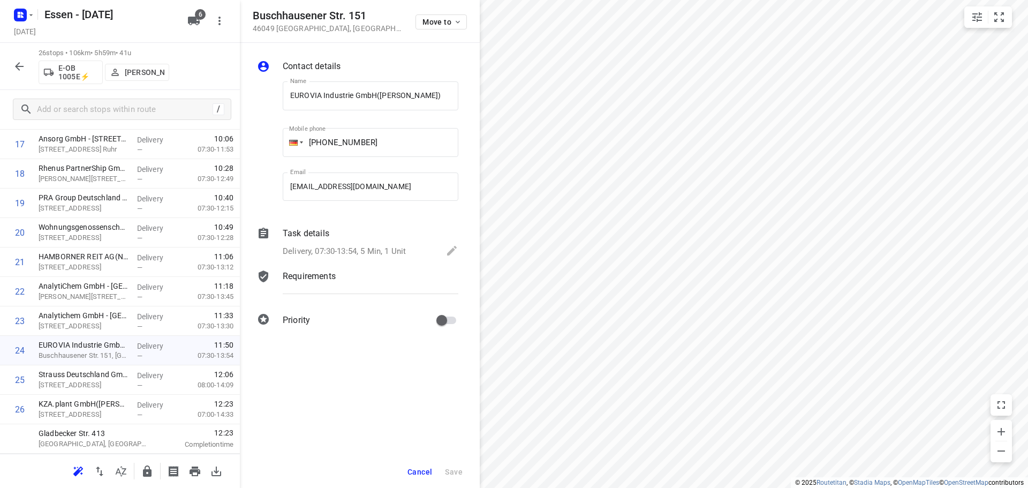
click at [478, 287] on div "i © 2025 Routetitan , © Stadia Maps , © OpenMapTiles © OpenStreetMap contributo…" at bounding box center [514, 244] width 1028 height 488
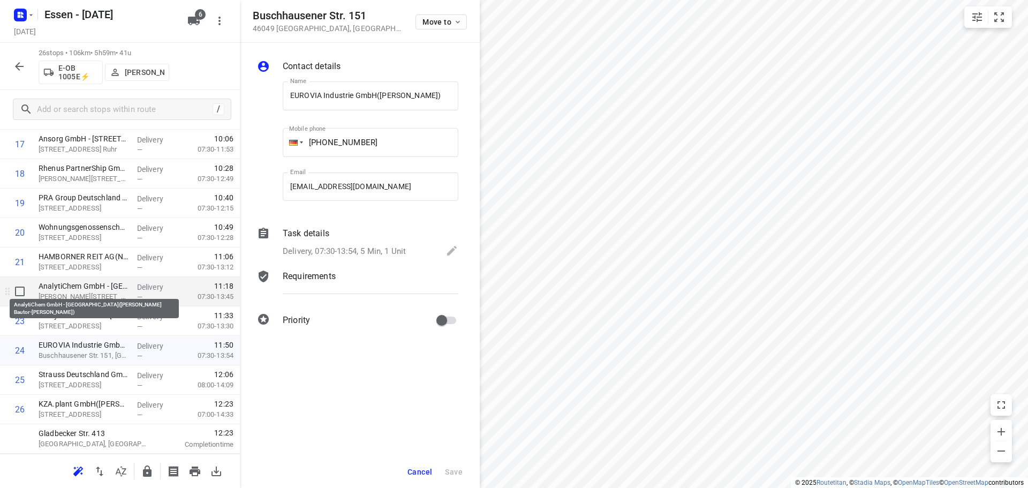
click at [79, 288] on p "AnalytiChem GmbH - [GEOGRAPHIC_DATA]([PERSON_NAME])" at bounding box center [84, 285] width 90 height 11
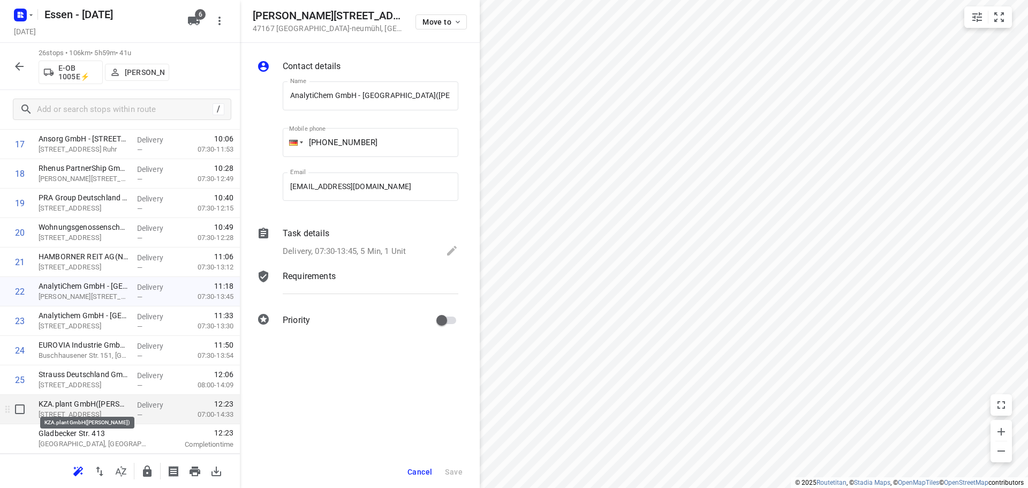
click at [81, 405] on p "KZA.plant GmbH([PERSON_NAME])" at bounding box center [84, 403] width 90 height 11
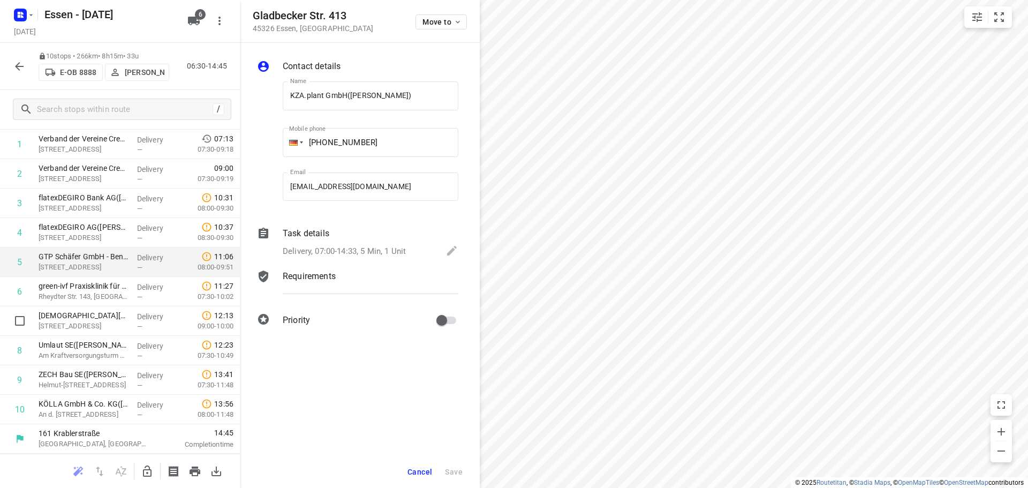
scroll to position [0, 0]
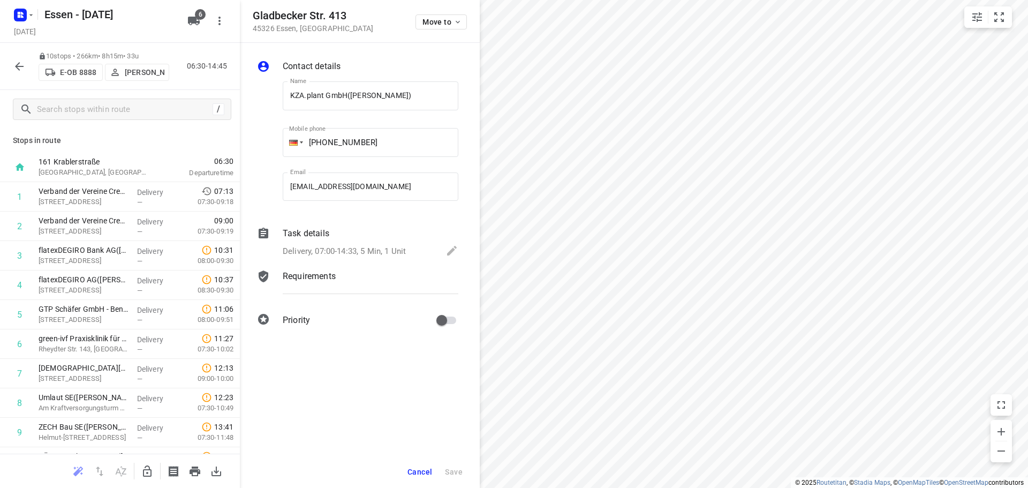
click at [15, 67] on icon "button" at bounding box center [19, 66] width 13 height 13
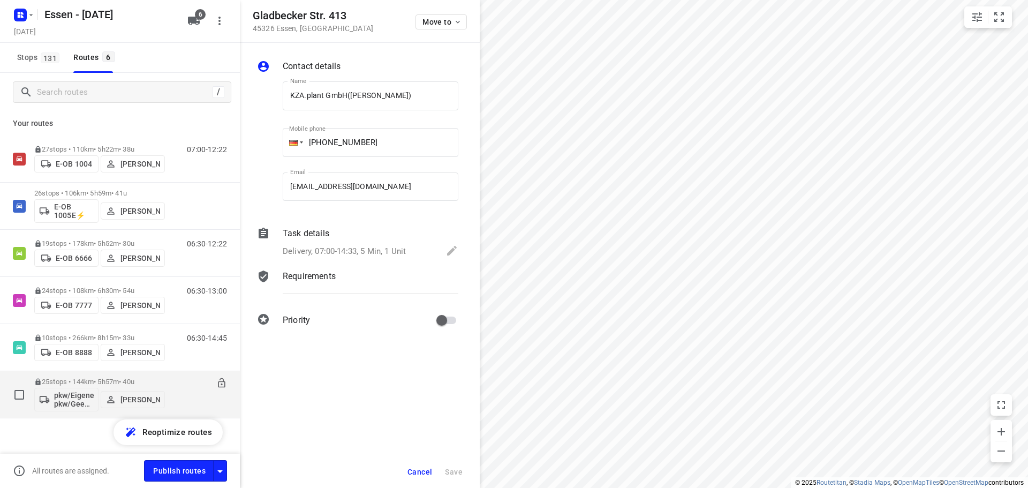
click at [150, 386] on div "pkw/Eigener pkw/Geen kenteken Robert Kula" at bounding box center [99, 398] width 131 height 26
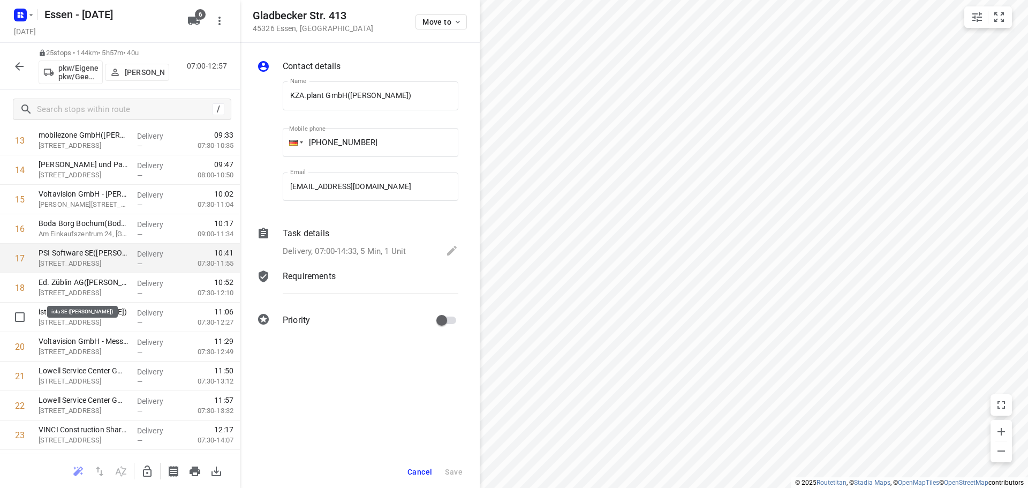
scroll to position [428, 0]
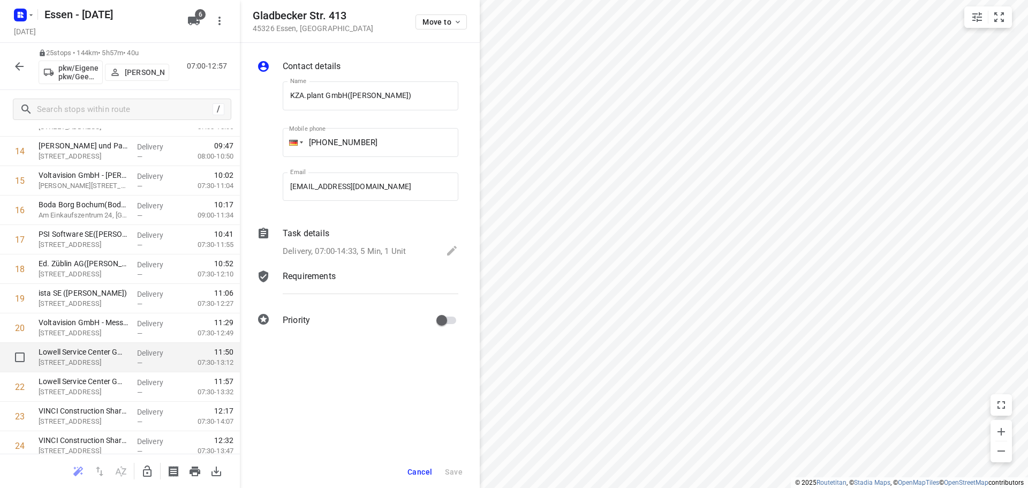
click at [133, 359] on div "Delivery —" at bounding box center [157, 357] width 48 height 29
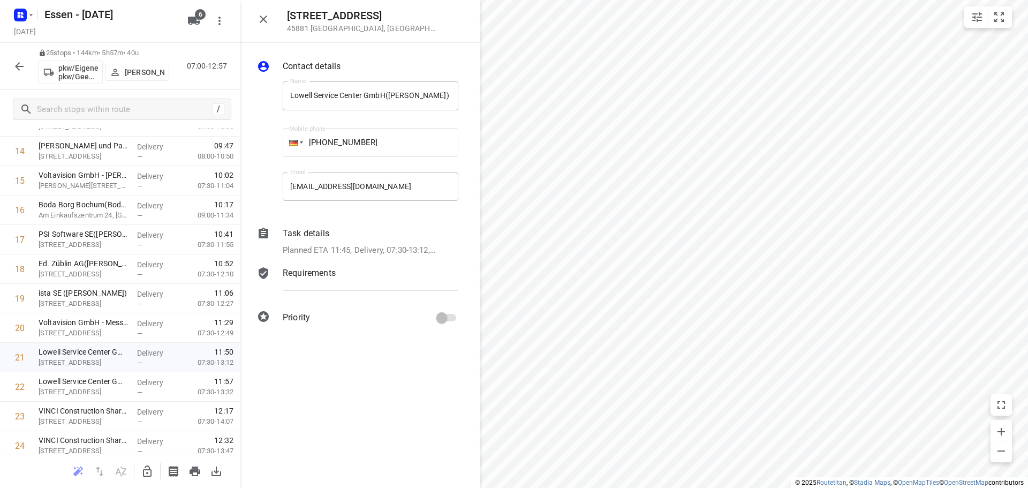
click at [290, 233] on p "Task details" at bounding box center [306, 233] width 47 height 13
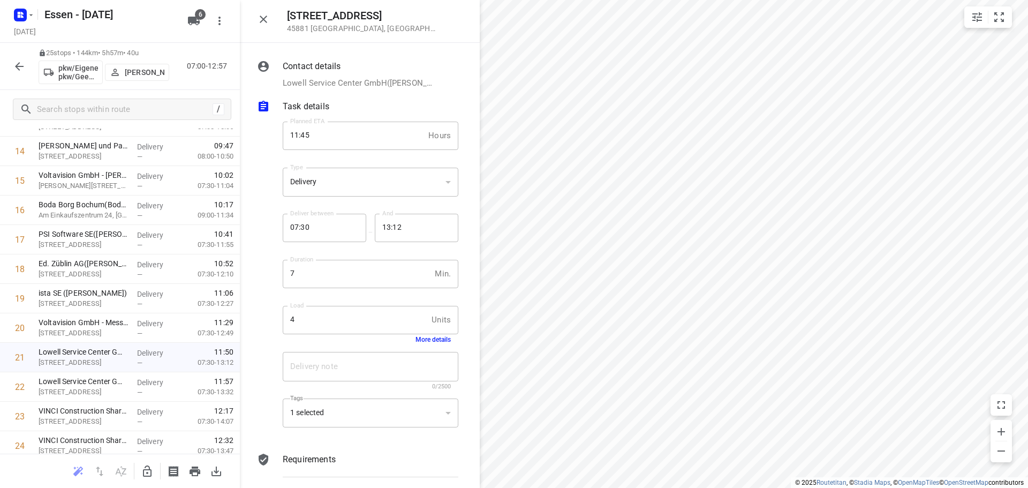
click at [420, 340] on button "More details" at bounding box center [432, 339] width 35 height 7
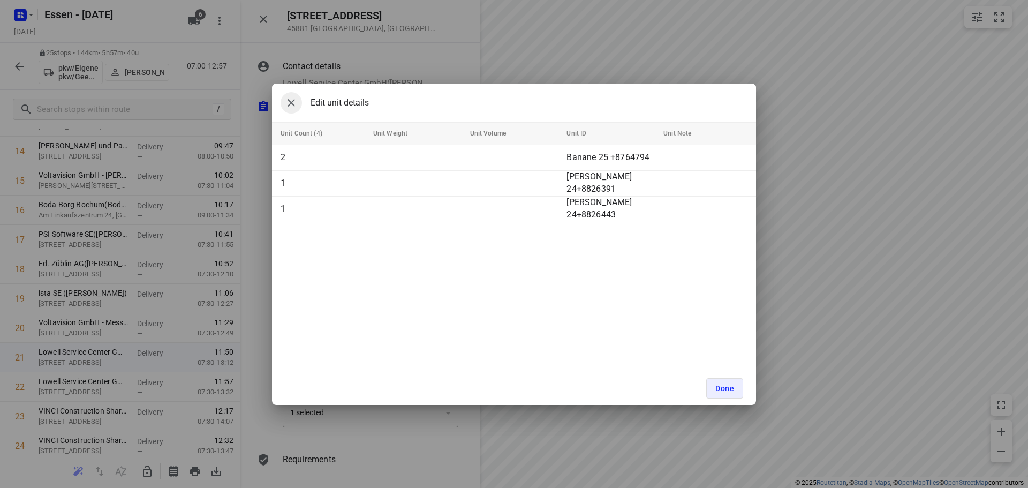
click at [287, 102] on icon "button" at bounding box center [291, 102] width 13 height 13
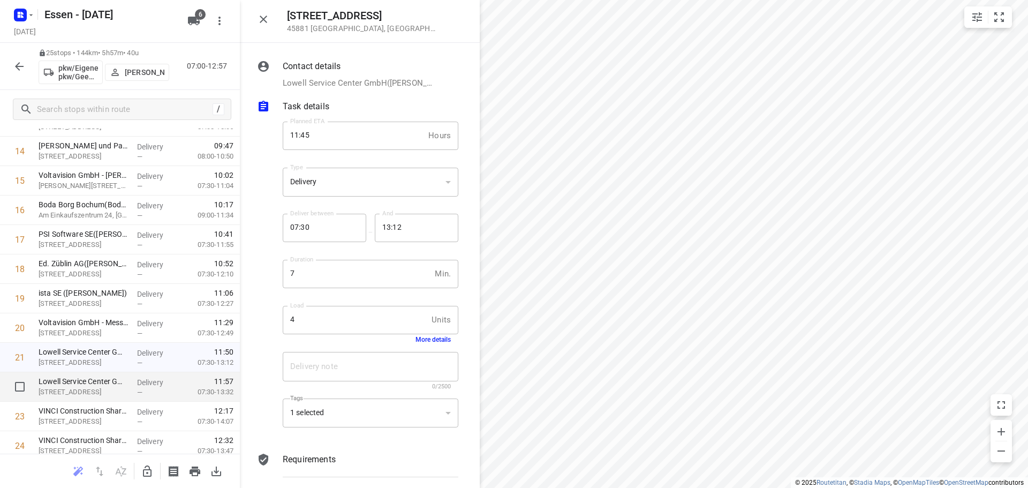
click at [127, 384] on div "Lowell Service Center GmbH(Heike Benda) Scheuten-Solar-Straße 1, Gelsenkirchen" at bounding box center [83, 386] width 98 height 29
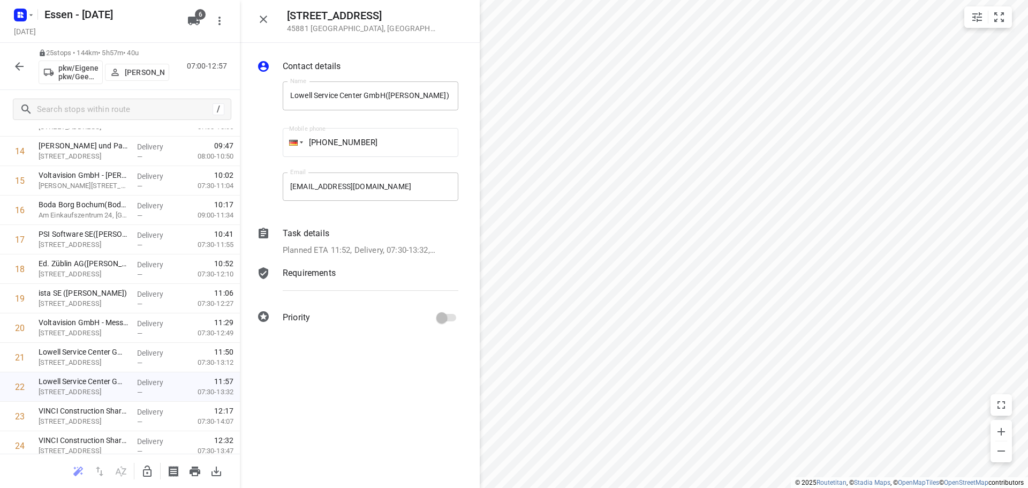
click at [348, 231] on div "Task details" at bounding box center [371, 233] width 176 height 13
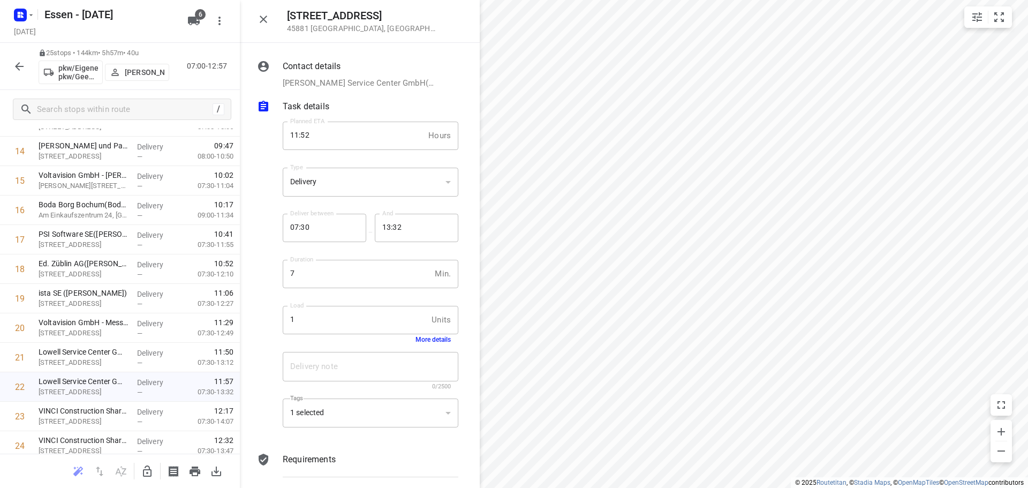
click at [428, 338] on button "More details" at bounding box center [432, 339] width 35 height 7
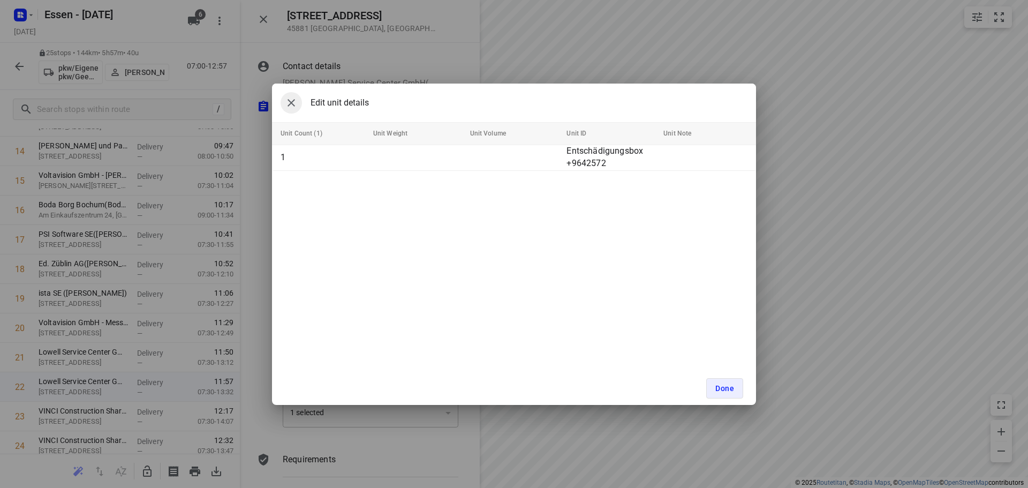
click at [284, 109] on button "button" at bounding box center [290, 102] width 21 height 21
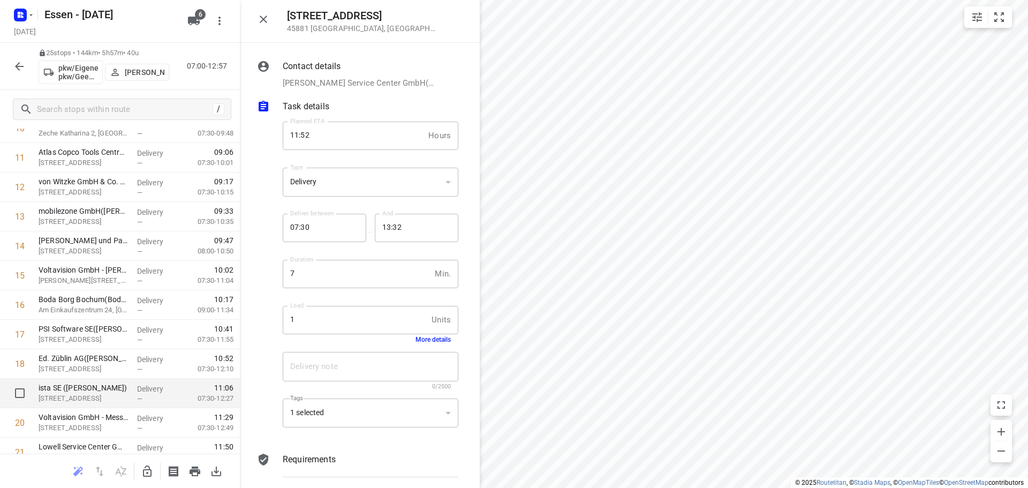
scroll to position [280, 0]
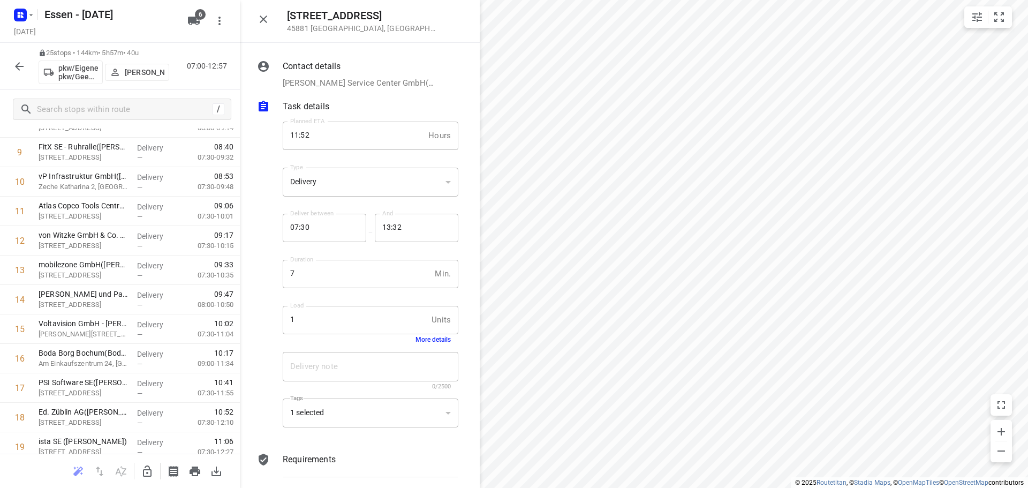
click at [851, 487] on html "i © 2025 Routetitan , © Stadia Maps , © OpenMapTiles © OpenStreetMap contributo…" at bounding box center [514, 244] width 1028 height 488
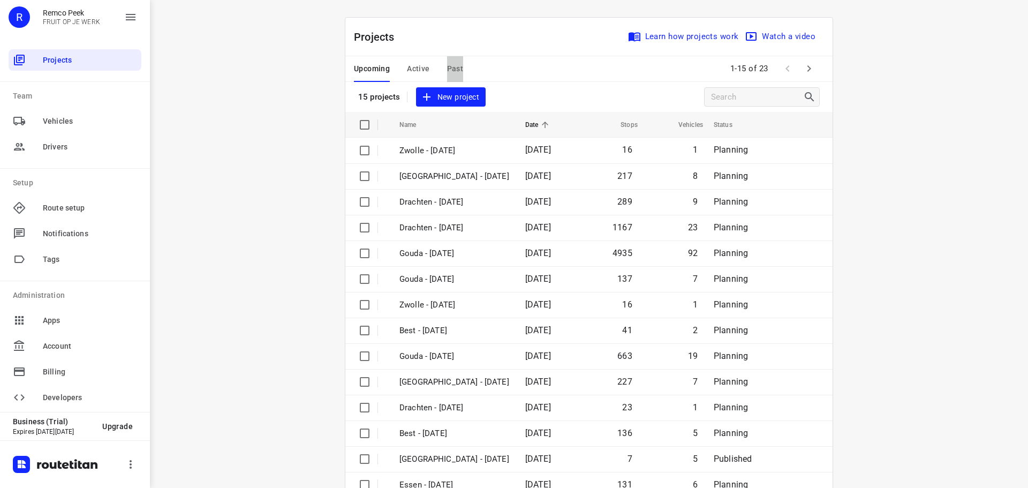
click at [449, 70] on span "Past" at bounding box center [455, 68] width 17 height 13
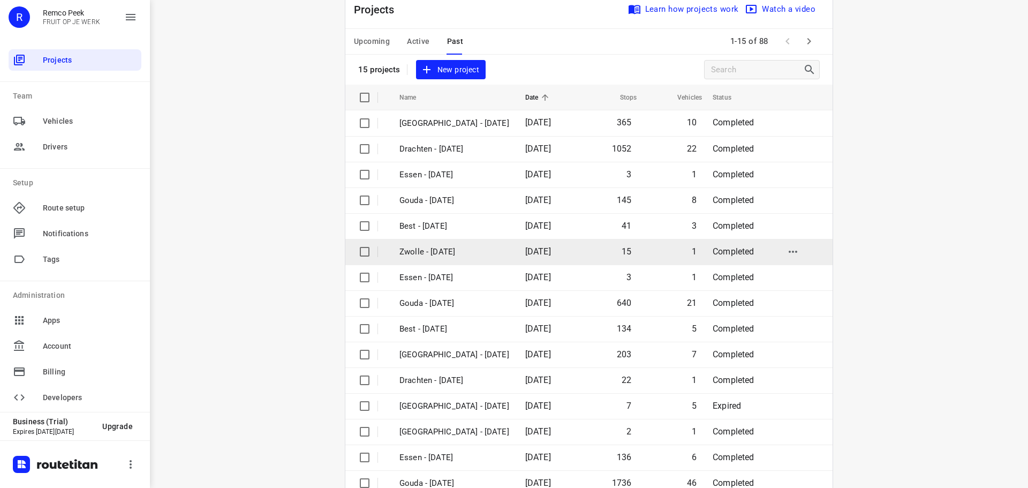
scroll to position [54, 0]
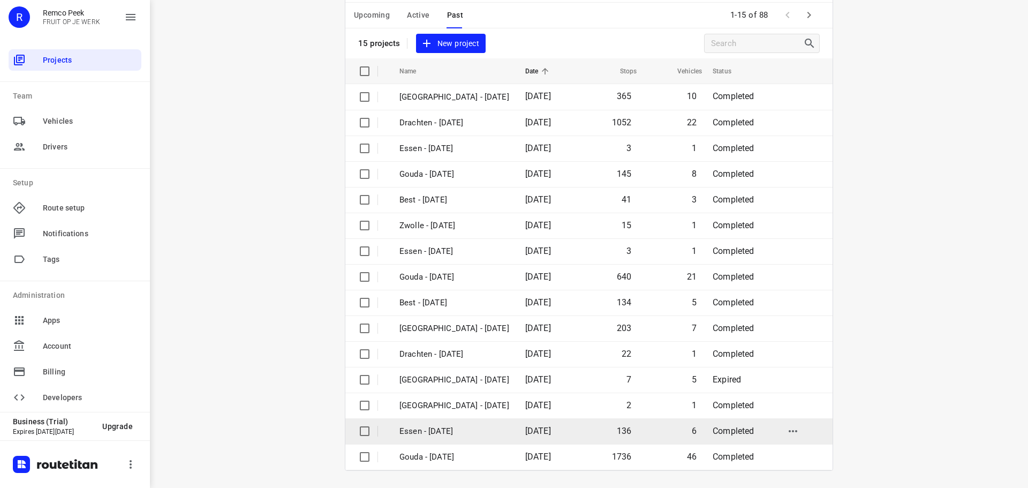
click at [464, 428] on p "Essen - [DATE]" at bounding box center [454, 431] width 110 height 12
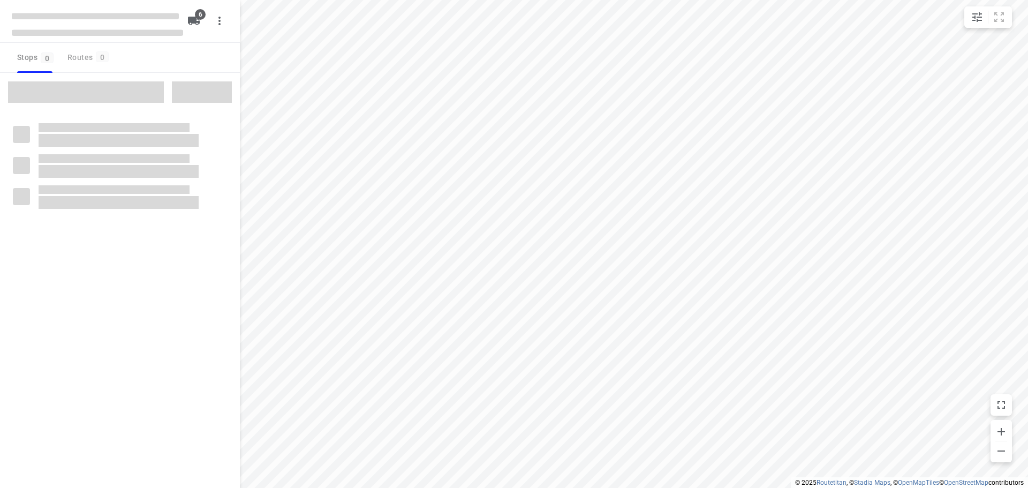
checkbox input "true"
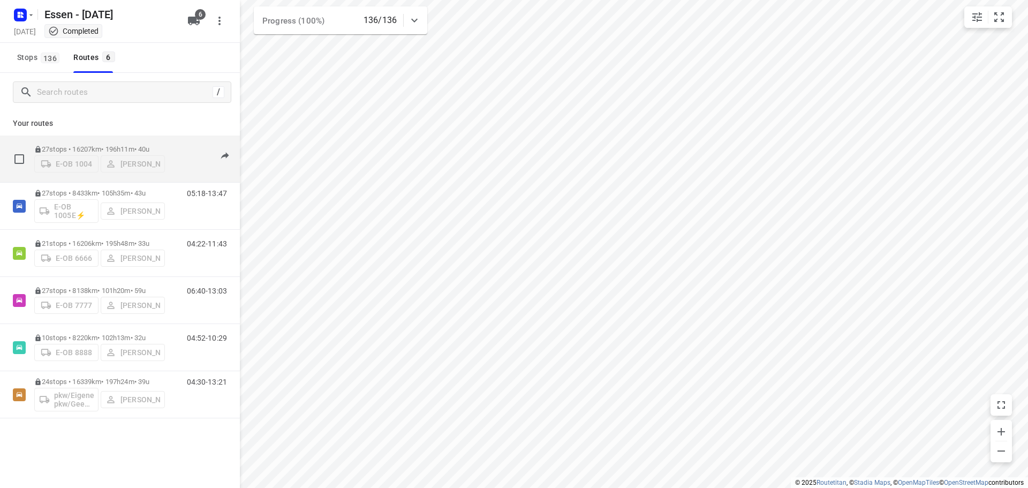
click at [161, 153] on div "E-OB 1004 Jörg Uwe Kostrzewa" at bounding box center [99, 162] width 131 height 19
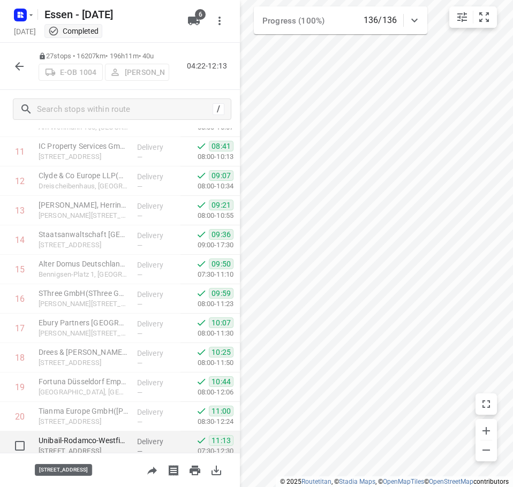
scroll to position [179, 0]
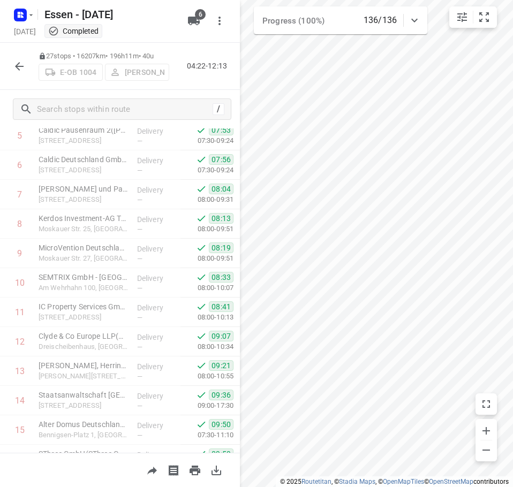
click at [19, 65] on icon "button" at bounding box center [19, 66] width 13 height 13
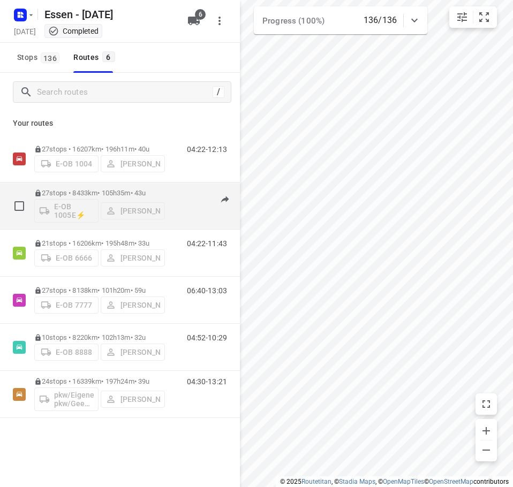
click at [164, 192] on p "27 stops • 8433km • 105h35m • 43u" at bounding box center [99, 193] width 131 height 8
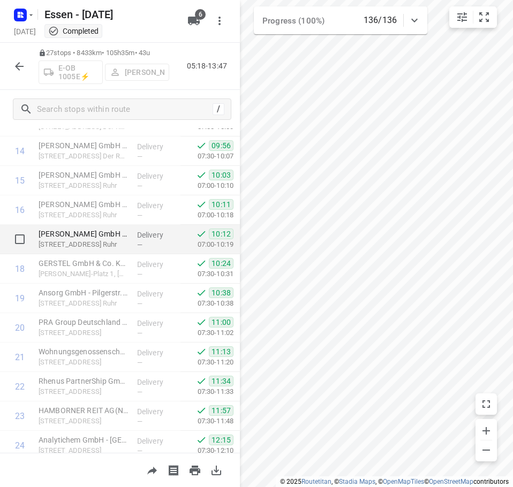
scroll to position [482, 0]
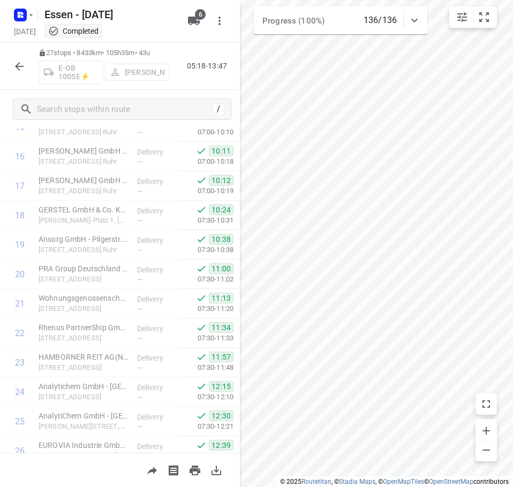
click at [17, 63] on icon "button" at bounding box center [19, 66] width 13 height 13
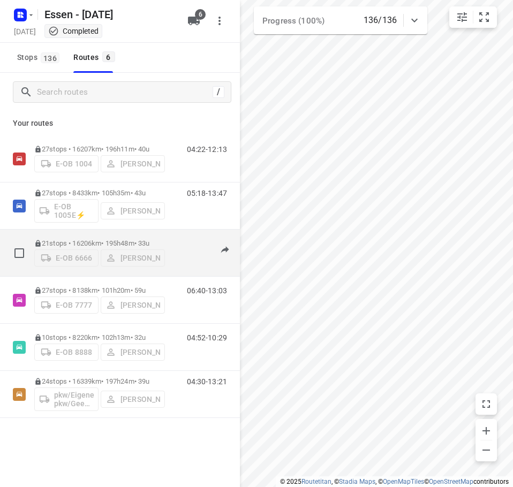
click at [188, 239] on div "04:22-11:43" at bounding box center [200, 255] width 54 height 33
click at [173, 246] on div "04:22-11:43" at bounding box center [200, 255] width 54 height 33
click at [150, 239] on p "21 stops • 16206km • 195h48m • 33u" at bounding box center [99, 243] width 131 height 8
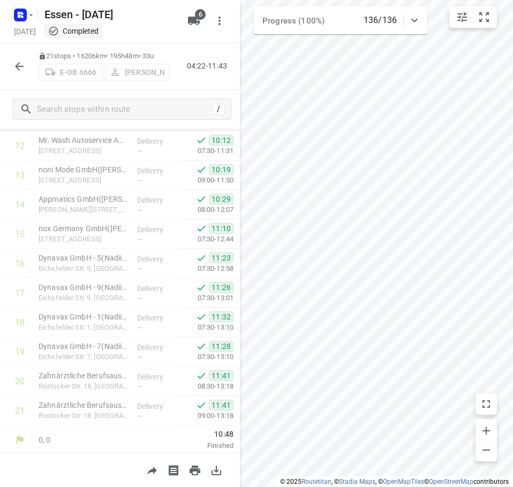
scroll to position [377, 0]
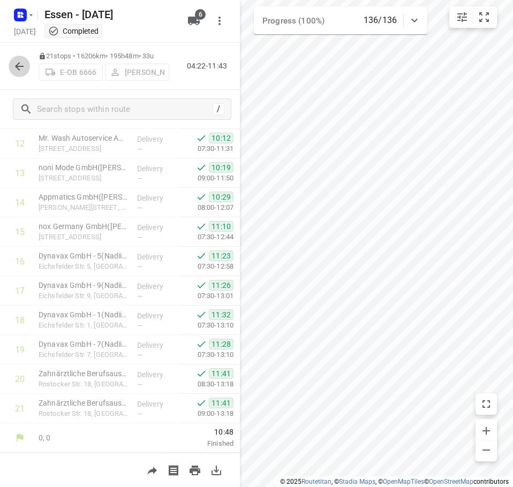
click at [19, 66] on icon "button" at bounding box center [19, 66] width 9 height 9
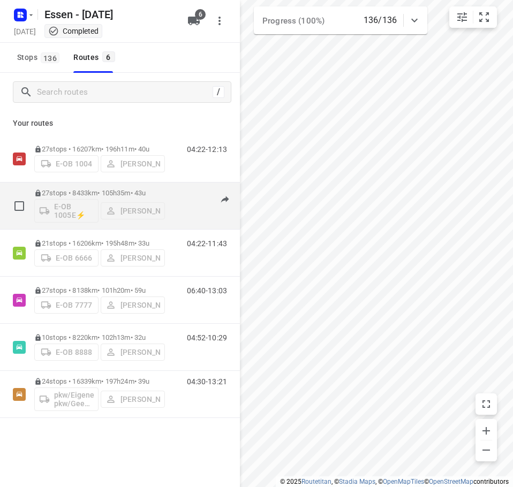
click at [184, 195] on div "05:18-13:47" at bounding box center [200, 208] width 54 height 39
click at [159, 196] on p "27 stops • 8433km • 105h35m • 43u" at bounding box center [99, 193] width 131 height 8
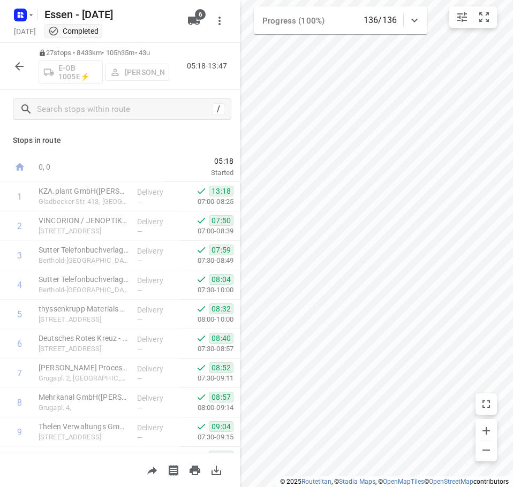
click at [14, 63] on icon "button" at bounding box center [19, 66] width 13 height 13
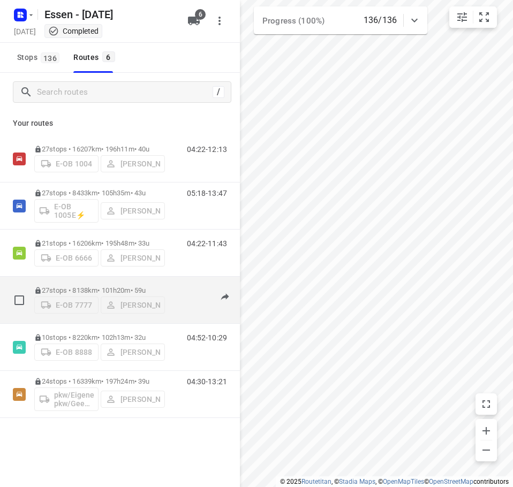
click at [170, 299] on div "27 stops • 8138km • 101h20m • 59u E-OB 7777 Andrianu Krasniqi 06:40-13:03" at bounding box center [137, 300] width 206 height 38
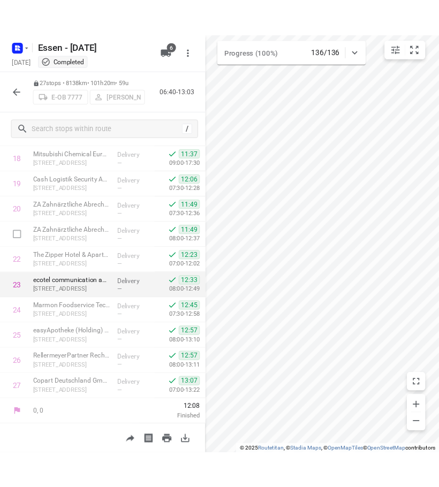
scroll to position [553, 0]
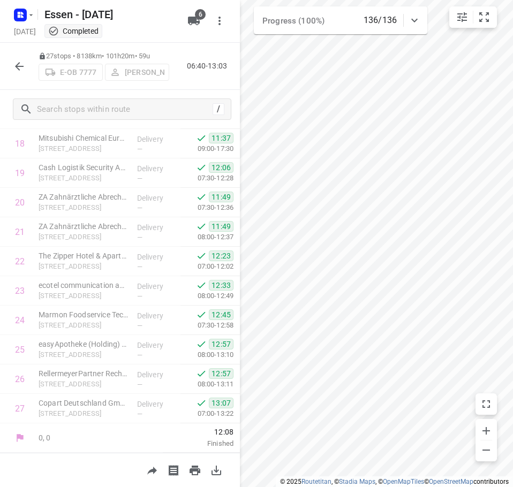
click at [21, 71] on icon "button" at bounding box center [19, 66] width 13 height 13
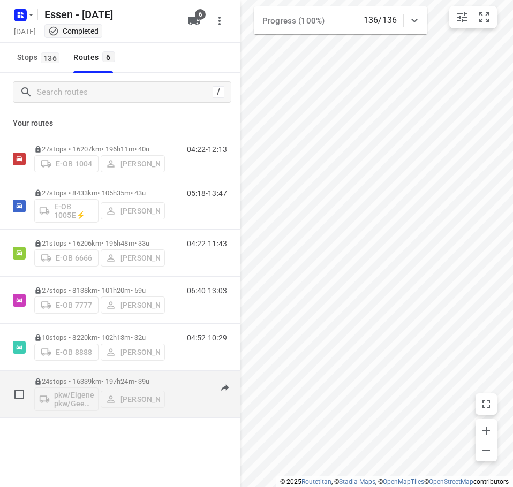
click at [103, 377] on p "24 stops • 16339km • 197h24m • 39u" at bounding box center [99, 381] width 131 height 8
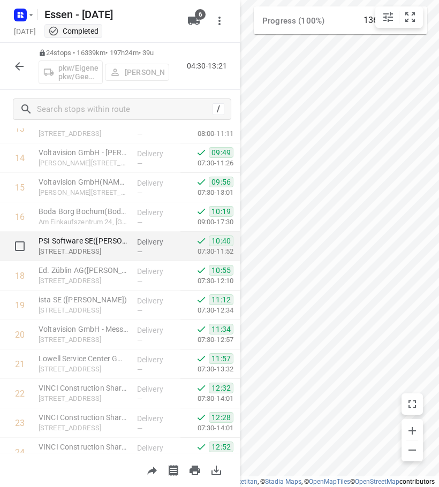
scroll to position [465, 0]
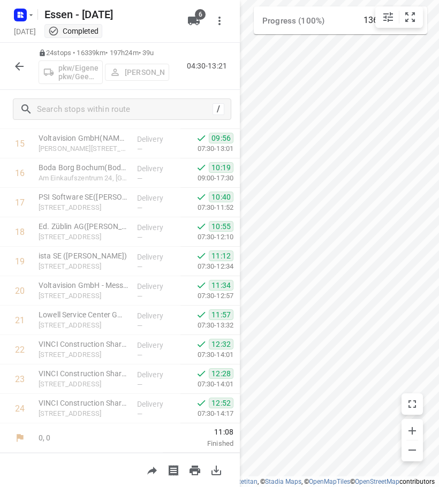
click at [12, 70] on button "button" at bounding box center [19, 66] width 21 height 21
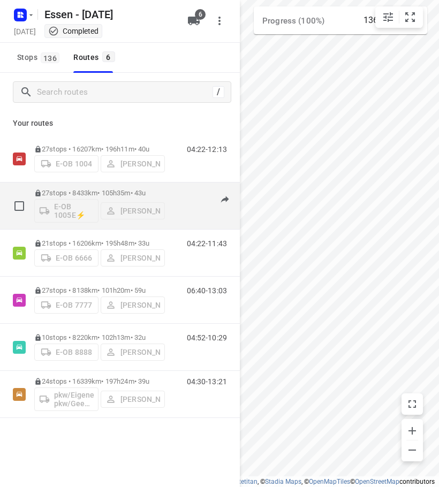
click at [164, 193] on p "27 stops • 8433km • 105h35m • 43u" at bounding box center [99, 193] width 131 height 8
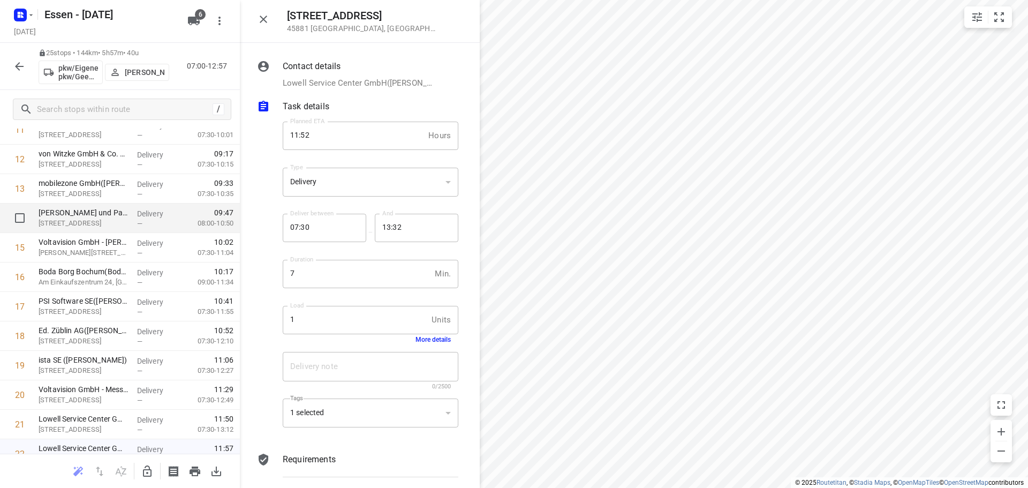
scroll to position [494, 0]
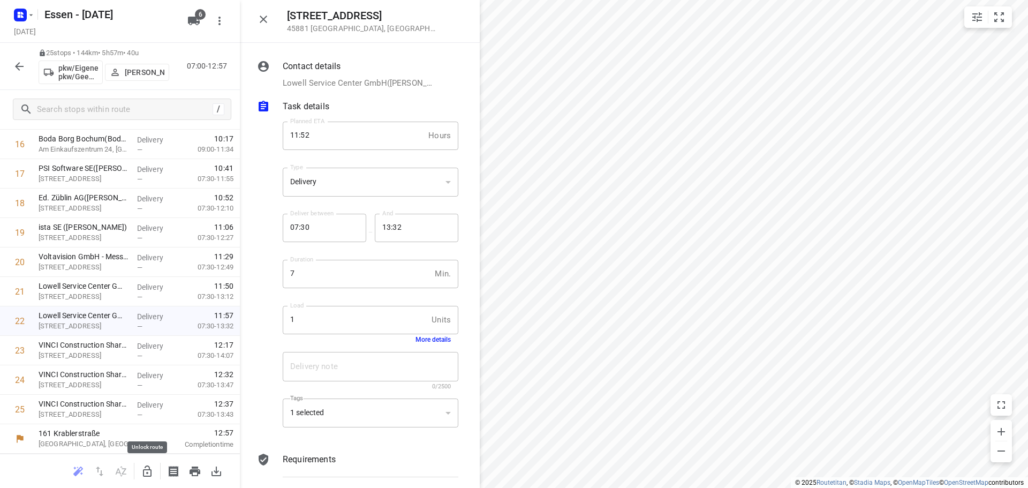
click at [140, 469] on button "button" at bounding box center [146, 470] width 21 height 21
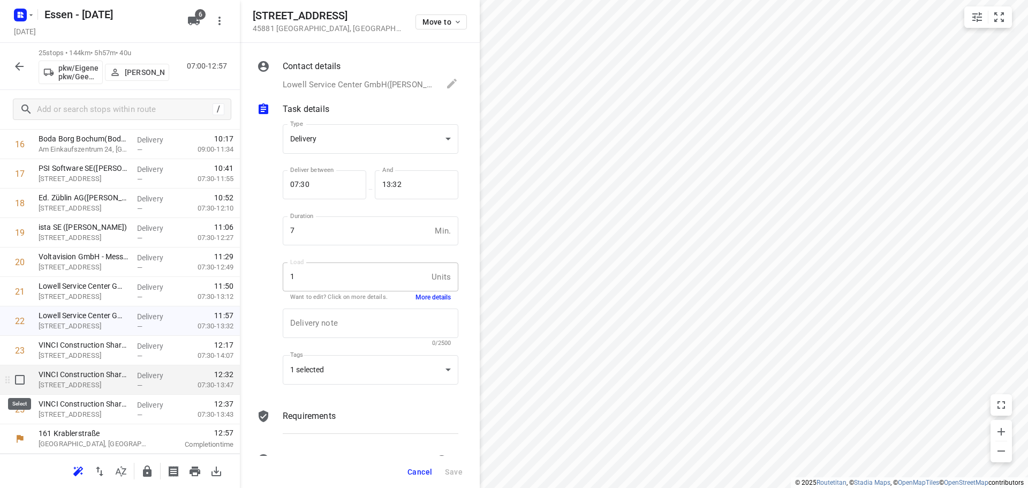
click at [19, 383] on input "checkbox" at bounding box center [19, 379] width 21 height 21
checkbox input "true"
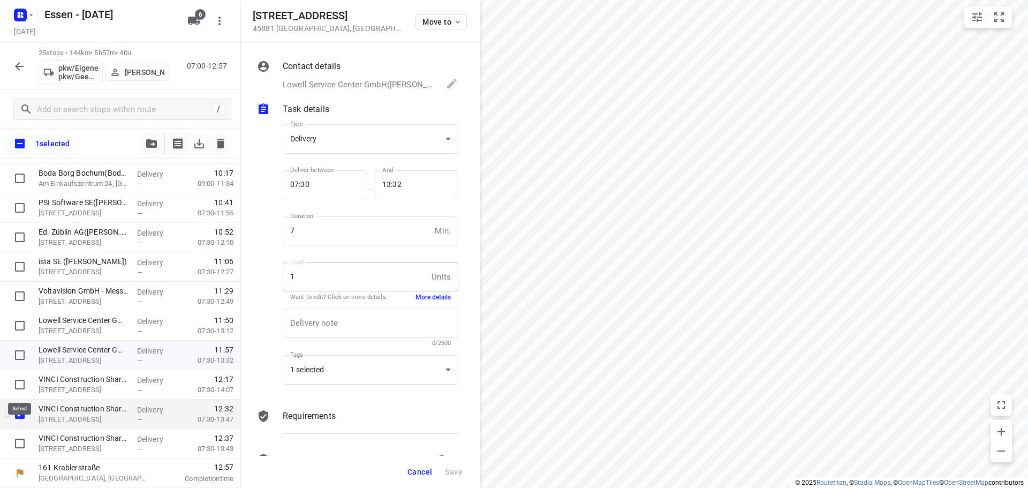
scroll to position [490, 0]
click at [22, 440] on input "checkbox" at bounding box center [19, 442] width 21 height 21
checkbox input "true"
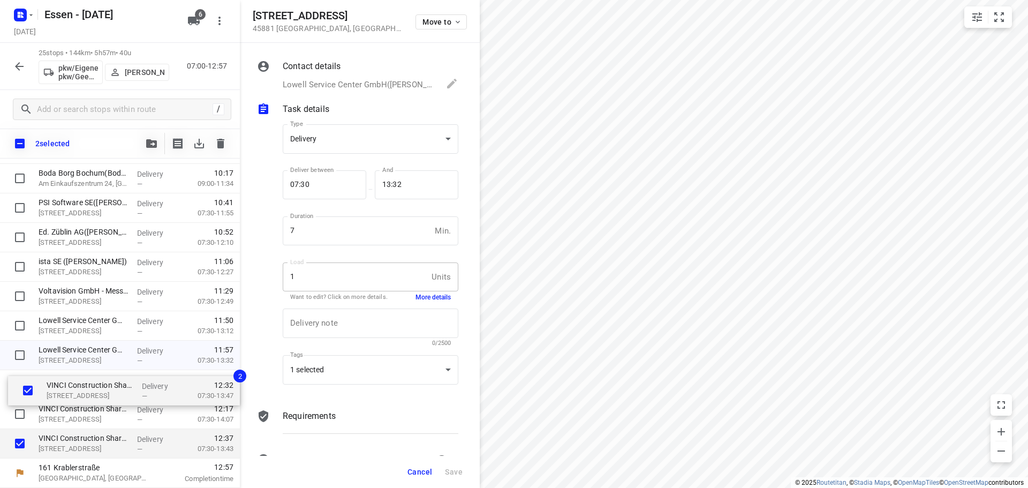
drag, startPoint x: 48, startPoint y: 420, endPoint x: 57, endPoint y: 392, distance: 29.3
click at [57, 392] on div "Hoffmann Essen Qualitätswerkzeuge GmbH(Stefanie Heinen) Frohnhauser Str. 69, Es…" at bounding box center [120, 90] width 240 height 736
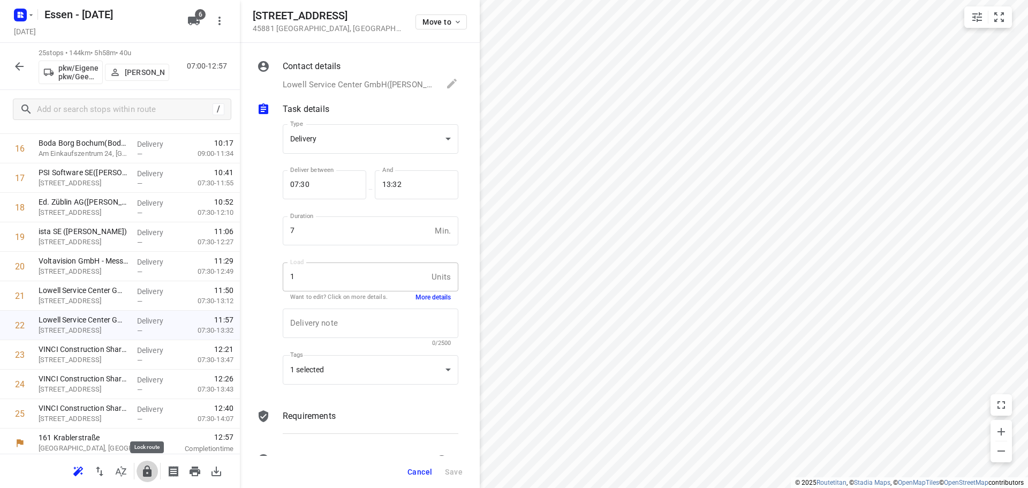
click at [146, 475] on icon "button" at bounding box center [147, 470] width 9 height 11
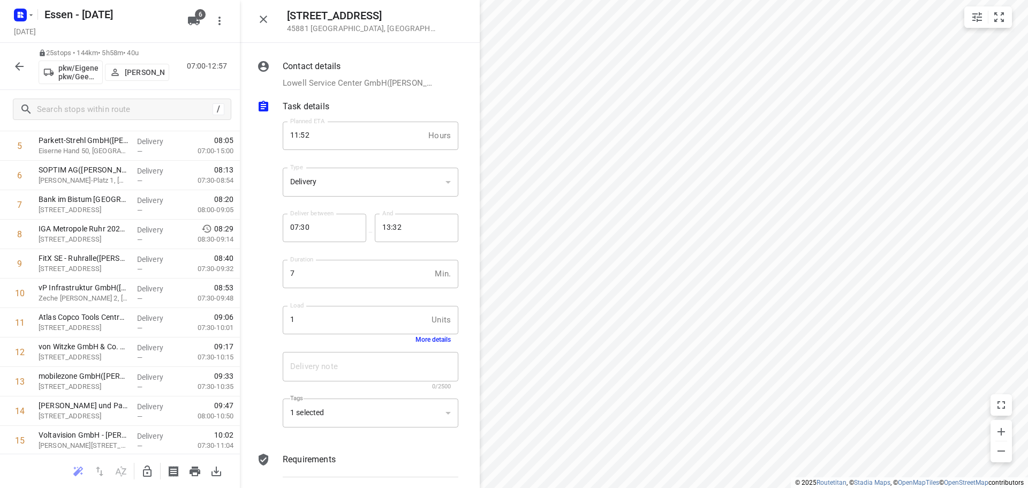
scroll to position [0, 0]
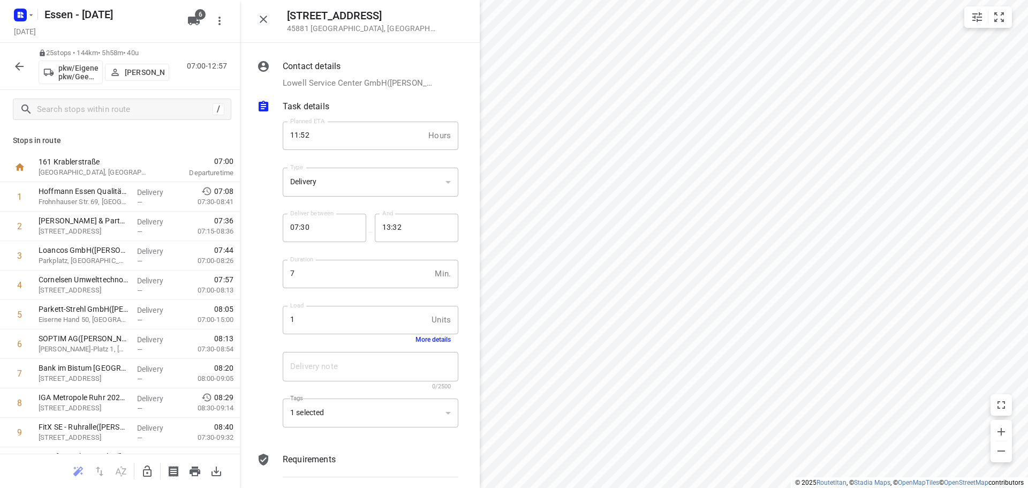
click at [22, 74] on button "button" at bounding box center [19, 66] width 21 height 21
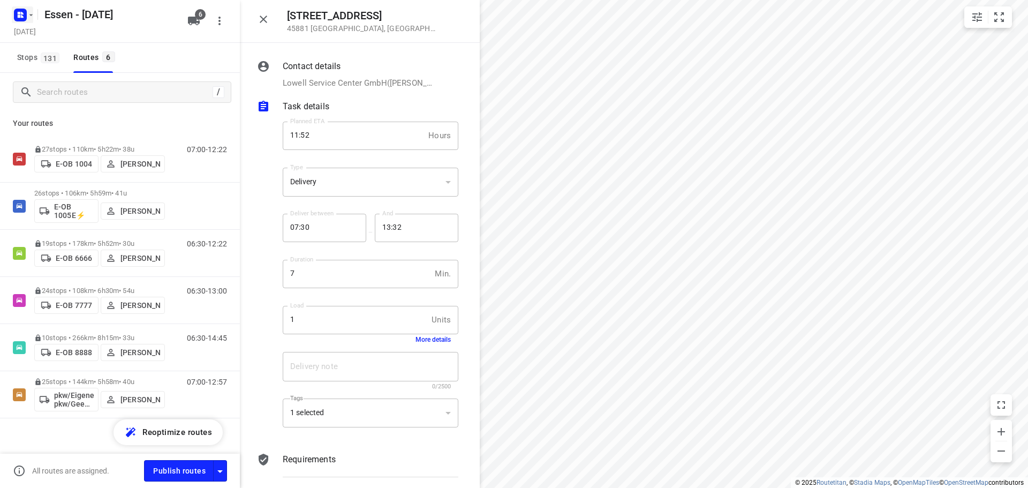
click at [33, 16] on icon "button" at bounding box center [31, 15] width 9 height 9
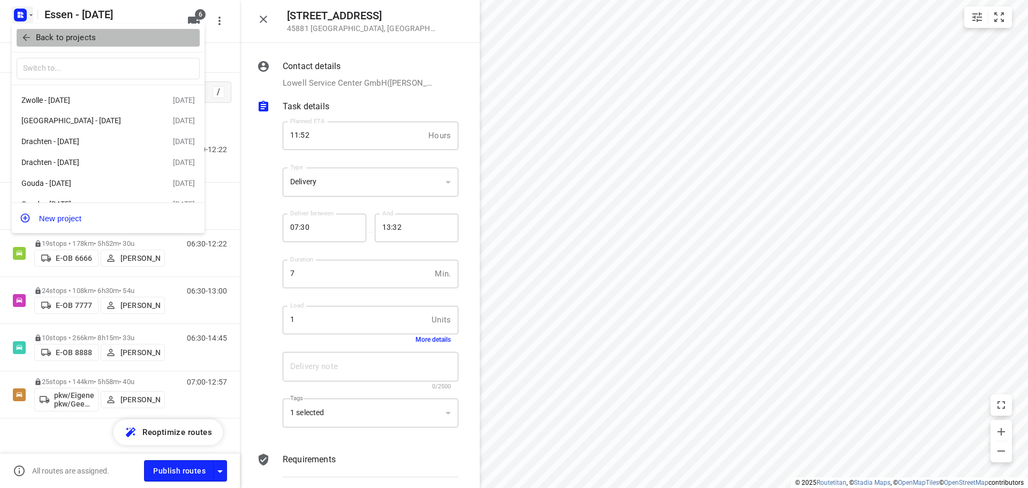
click at [138, 34] on span "Back to projects" at bounding box center [108, 38] width 174 height 12
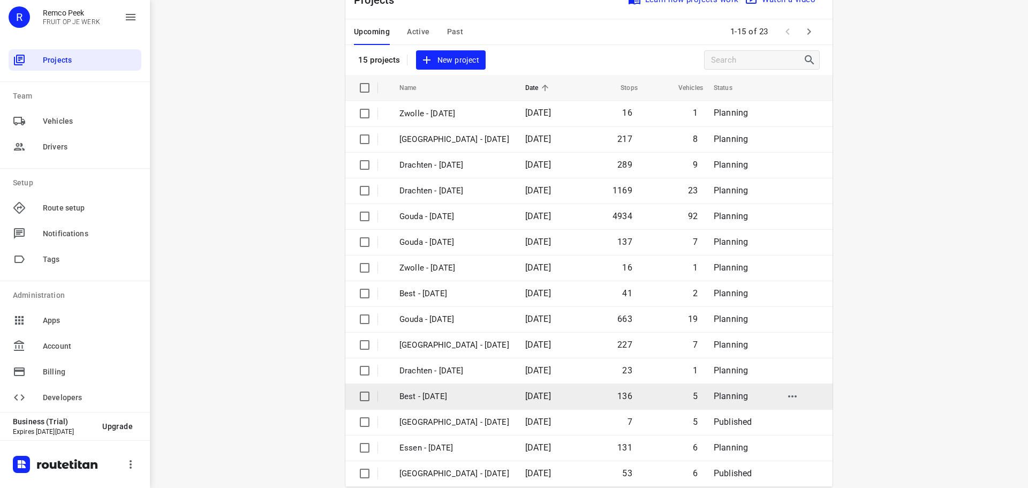
scroll to position [54, 0]
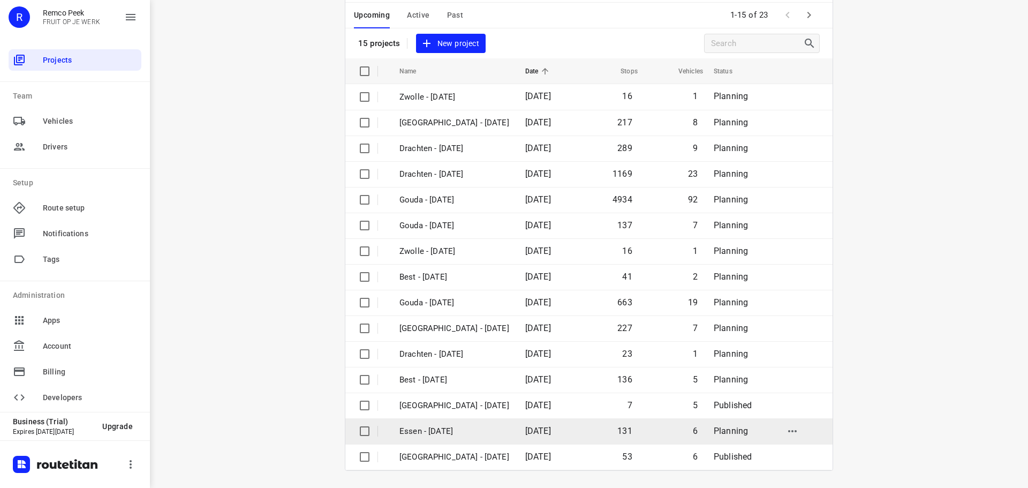
click at [459, 430] on p "Essen - [DATE]" at bounding box center [454, 431] width 110 height 12
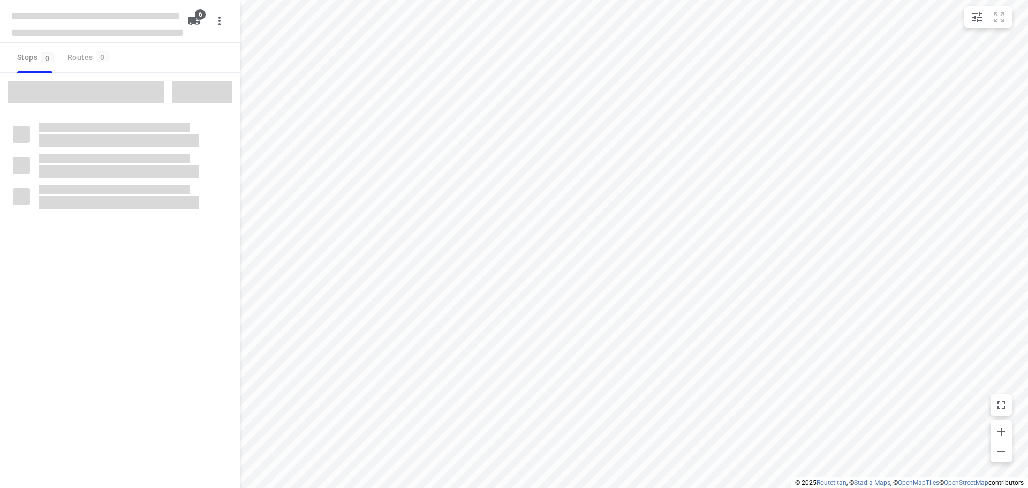
checkbox input "true"
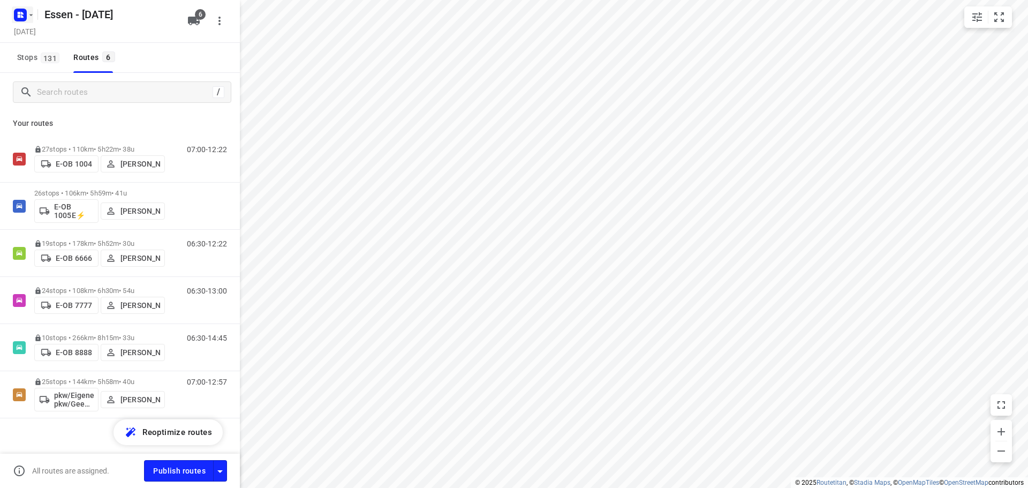
click at [29, 18] on icon "button" at bounding box center [31, 15] width 9 height 9
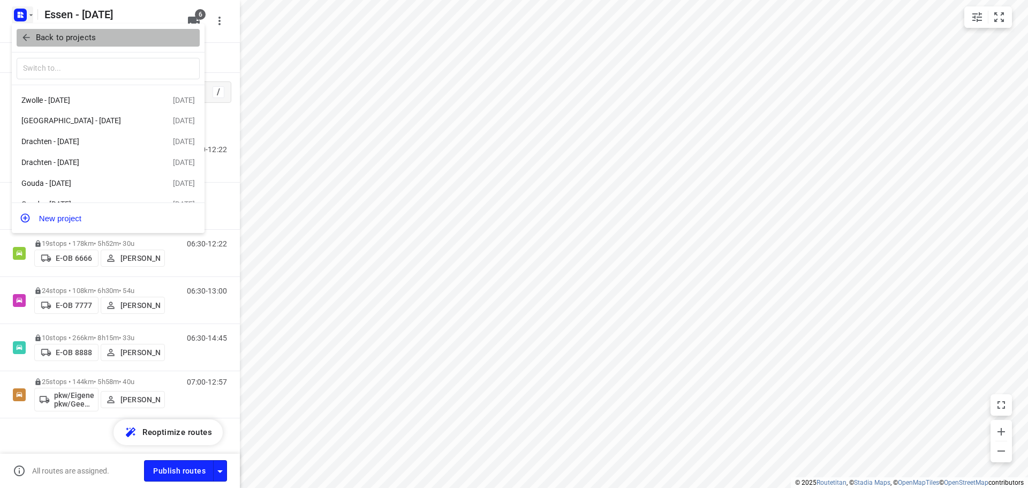
click at [51, 41] on p "Back to projects" at bounding box center [66, 38] width 60 height 12
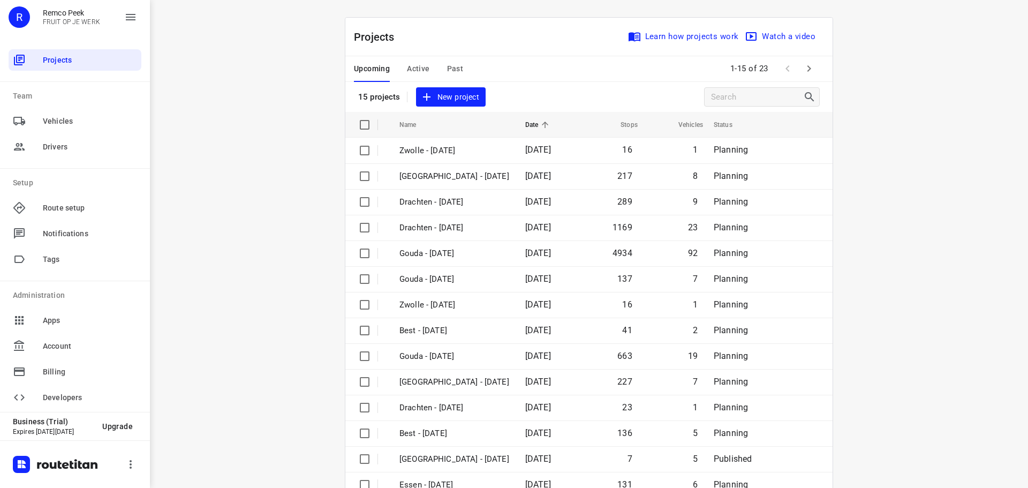
click at [407, 60] on button "Active" at bounding box center [418, 69] width 22 height 26
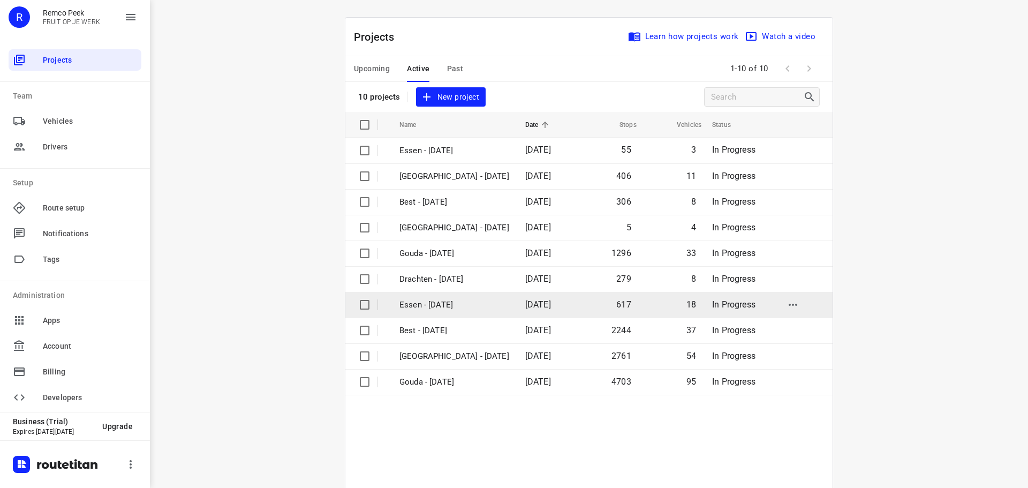
click at [449, 307] on p "Essen - Monday" at bounding box center [454, 305] width 110 height 12
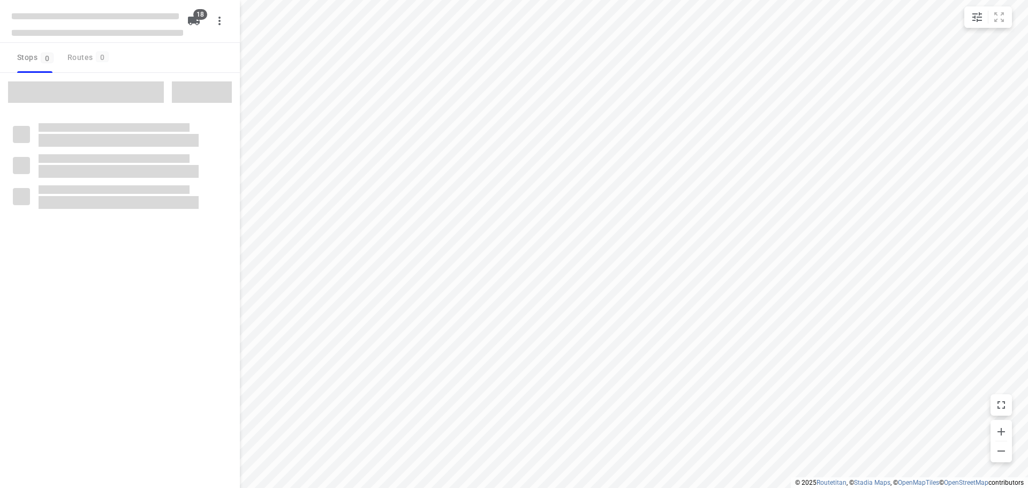
checkbox input "true"
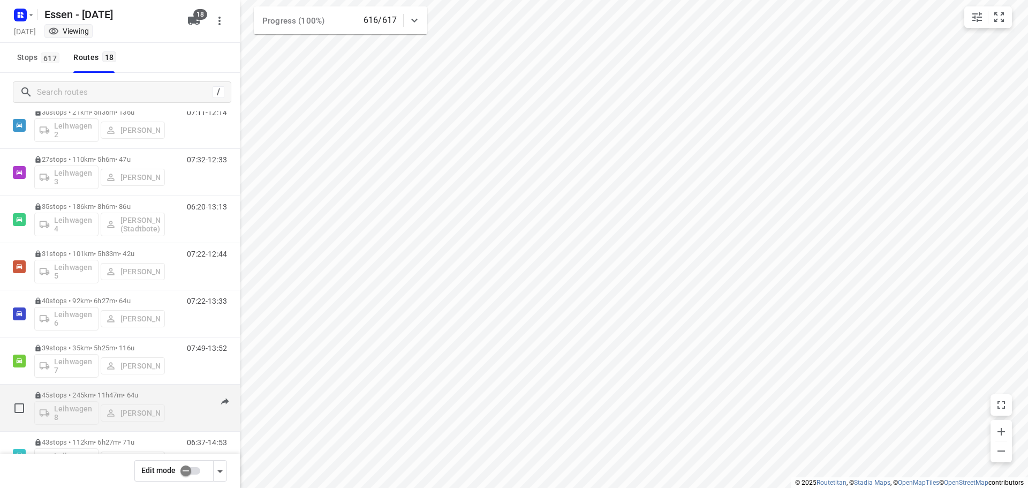
scroll to position [482, 0]
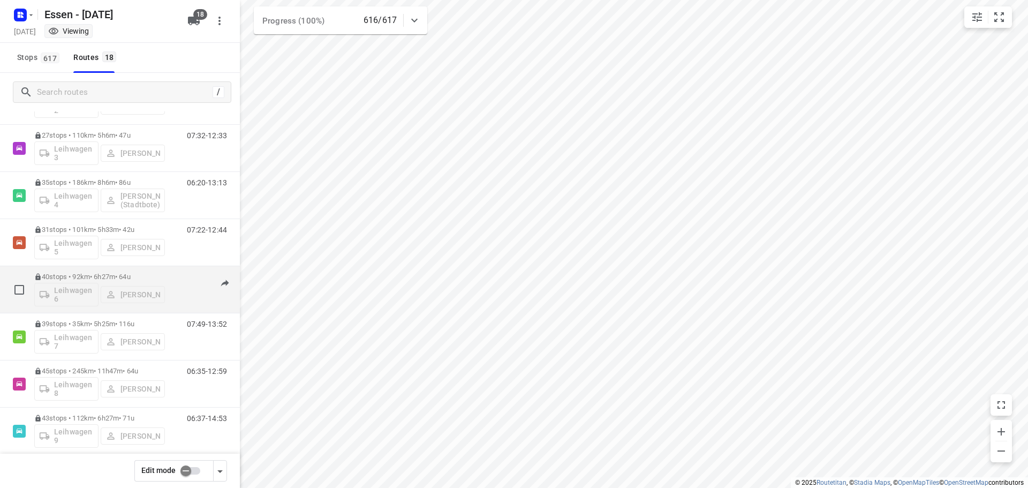
click at [102, 275] on p "40 stops • 92km • 6h27m • 64u" at bounding box center [99, 276] width 131 height 8
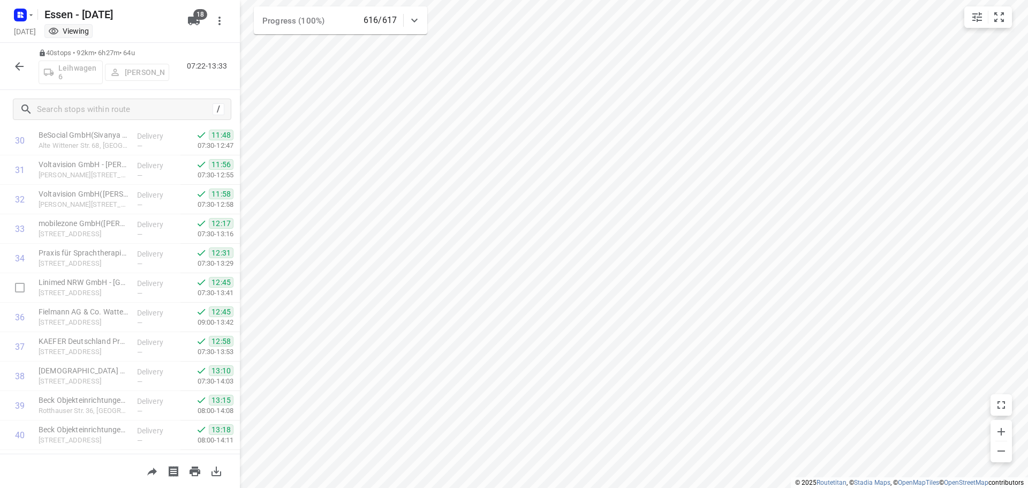
scroll to position [936, 0]
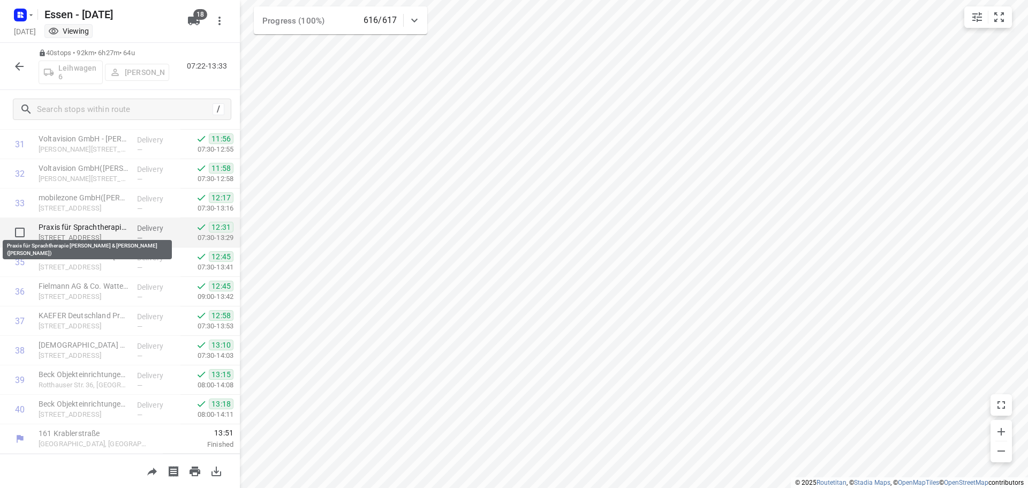
click at [97, 231] on p "Praxis für Sprachtherapie Melanie Tenbusch & Nicole Wirsching(Nicole Wirsching)" at bounding box center [84, 227] width 90 height 11
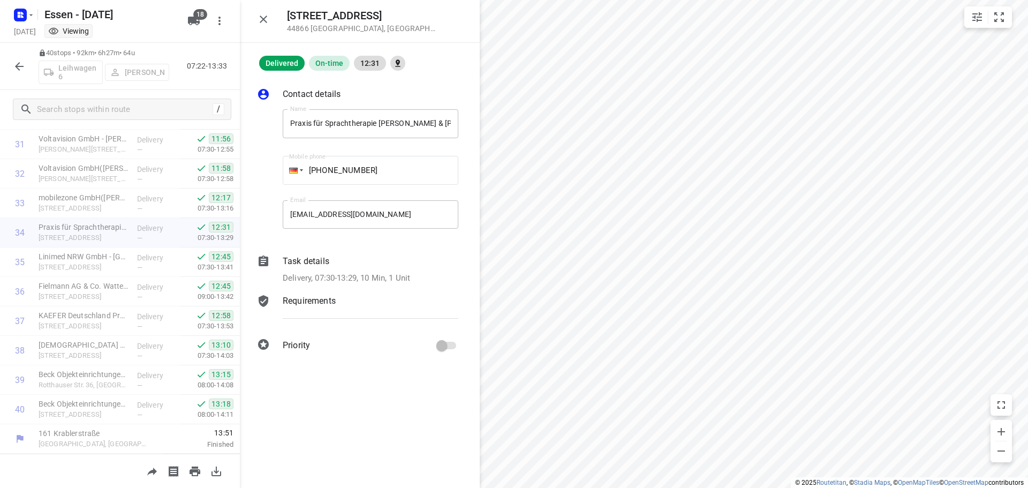
click at [19, 65] on icon "button" at bounding box center [19, 66] width 13 height 13
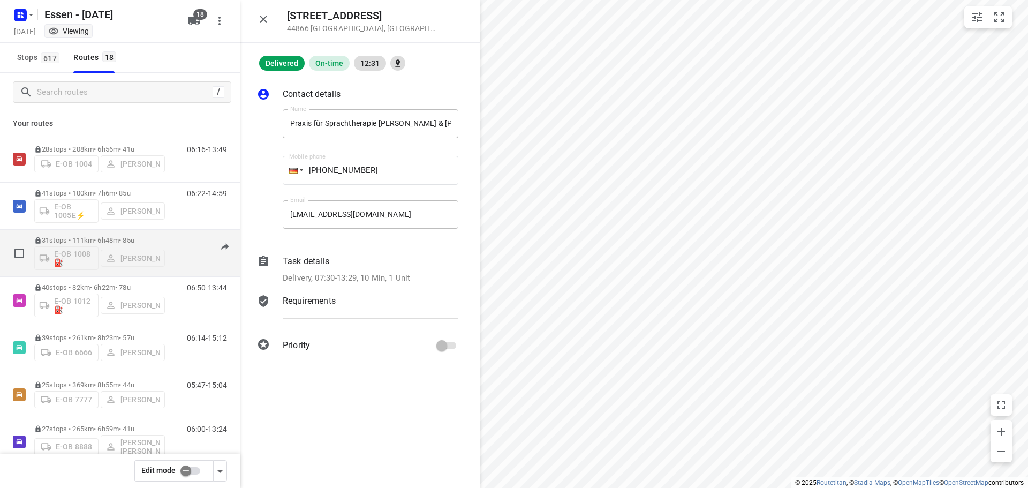
click at [116, 238] on p "31 stops • 111km • 6h48m • 85u" at bounding box center [99, 240] width 131 height 8
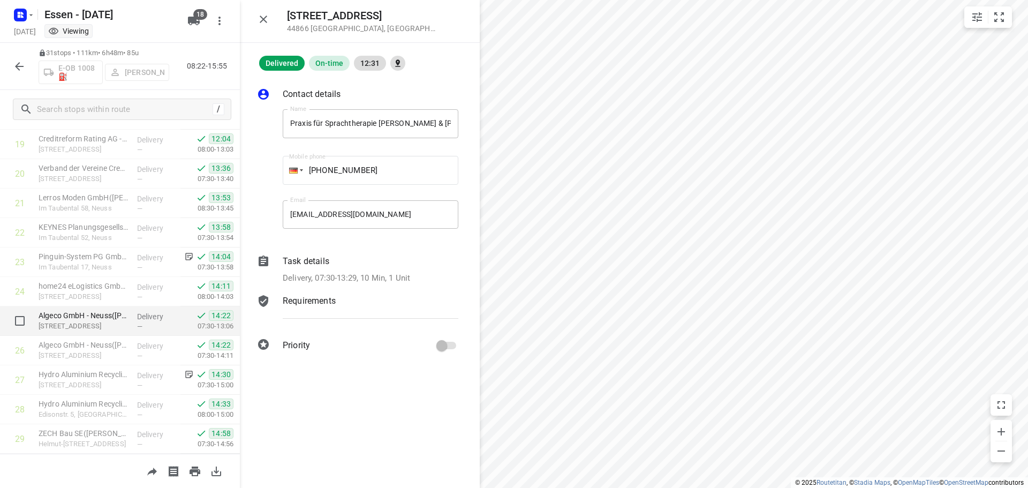
scroll to position [564, 0]
